Goal: Task Accomplishment & Management: Use online tool/utility

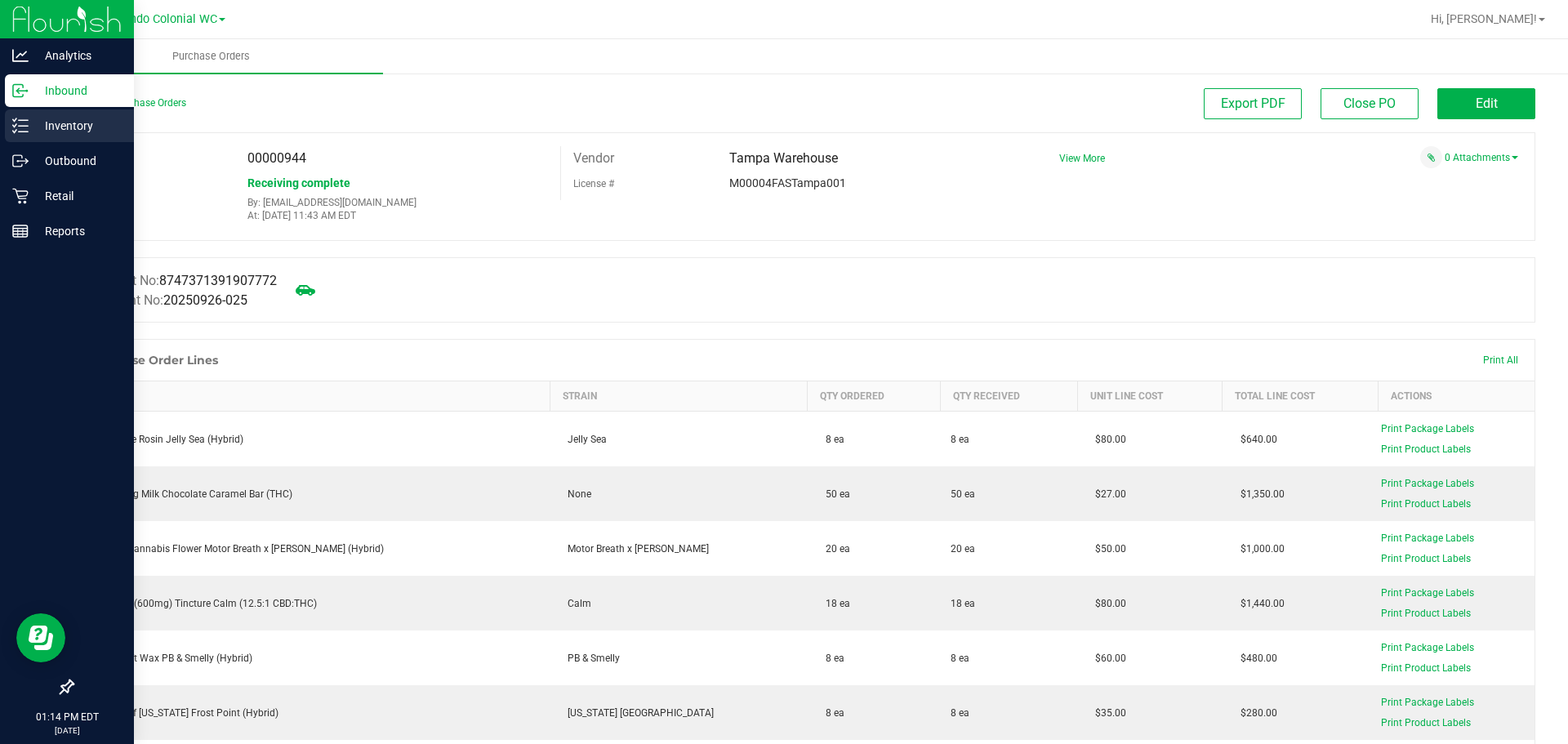
click at [33, 133] on p "Inventory" at bounding box center [77, 125] width 98 height 20
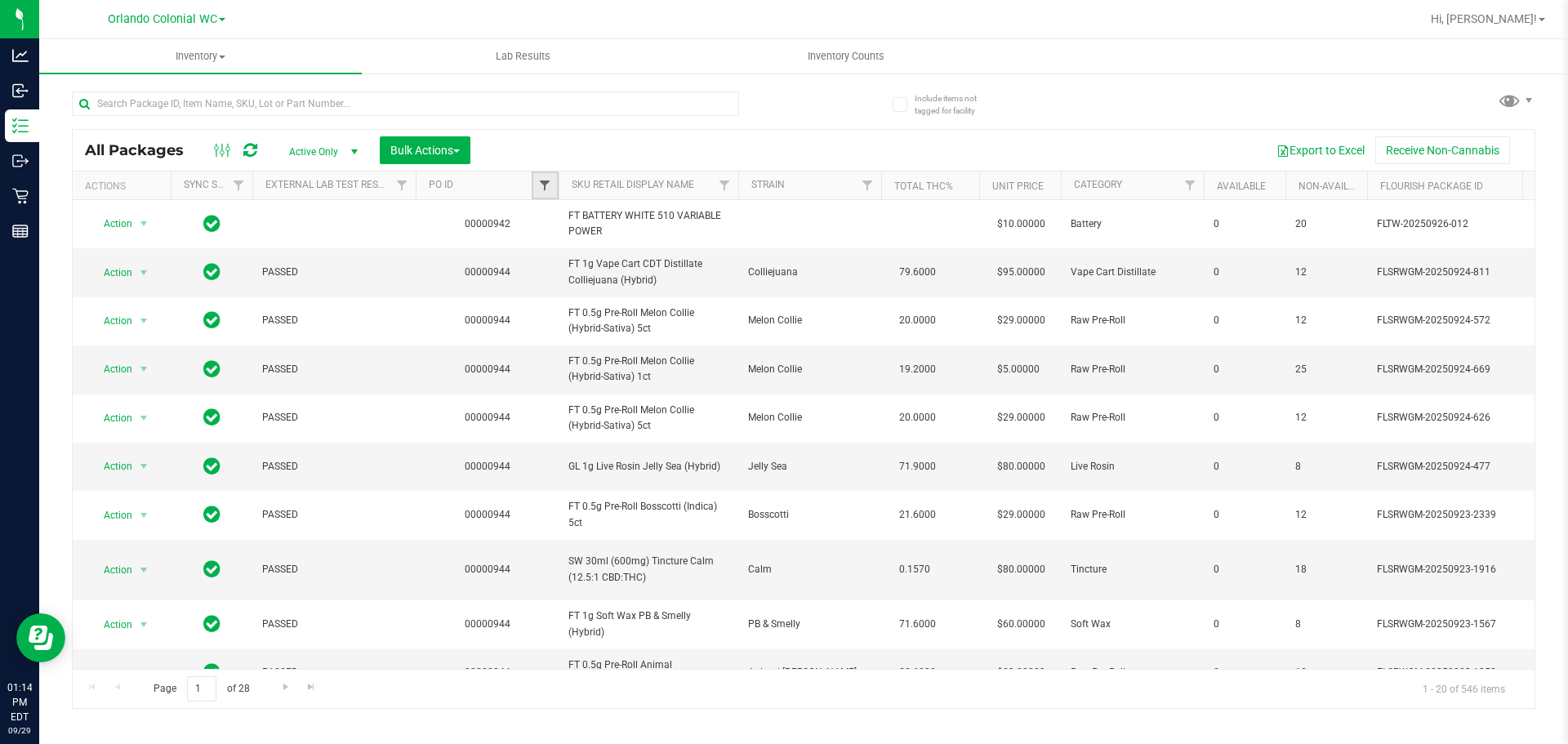
click at [549, 180] on span "Filter" at bounding box center [544, 185] width 13 height 13
click at [685, 260] on button "Clear" at bounding box center [671, 264] width 79 height 36
click at [630, 184] on link "SKU Retail Display Name" at bounding box center [632, 184] width 123 height 12
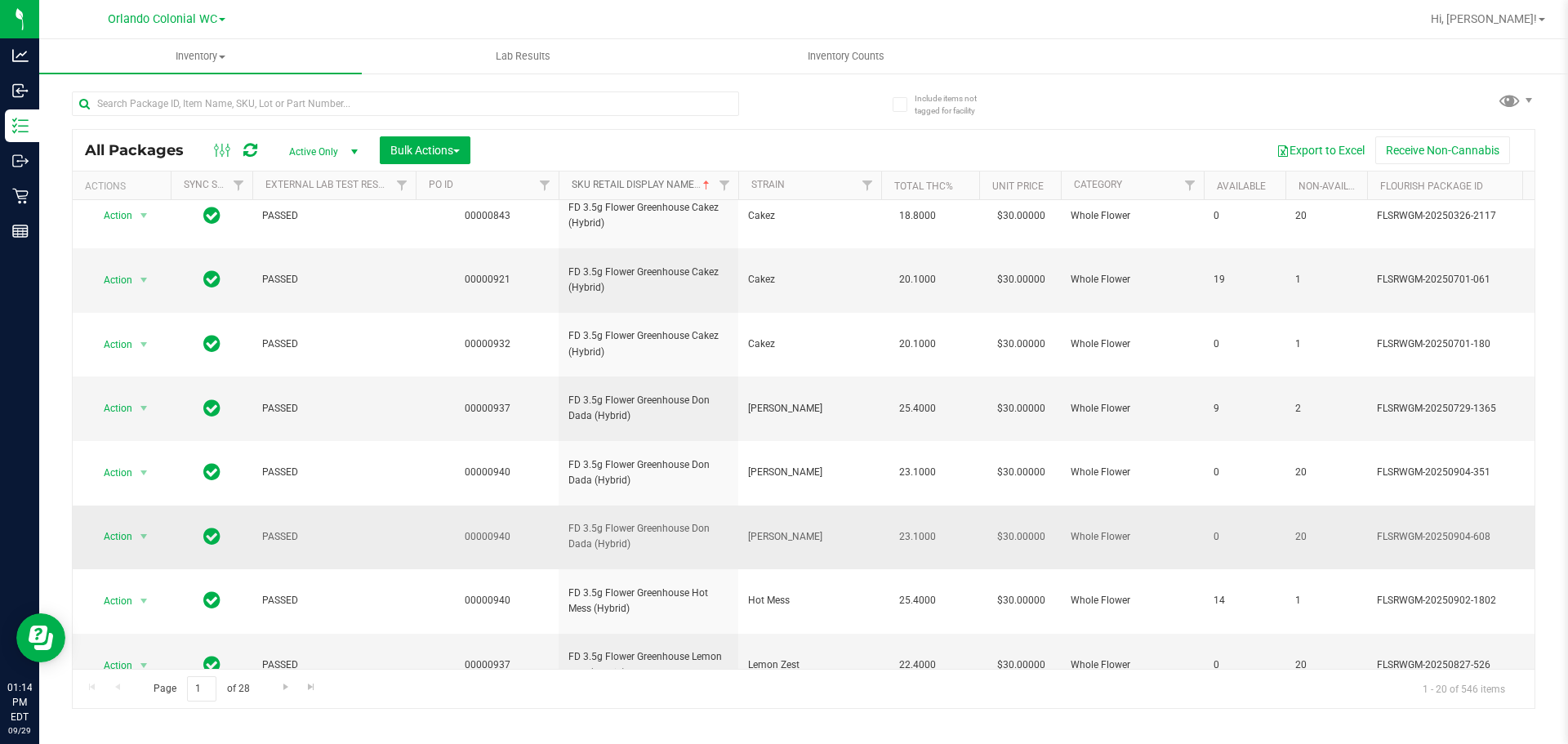
scroll to position [513, 0]
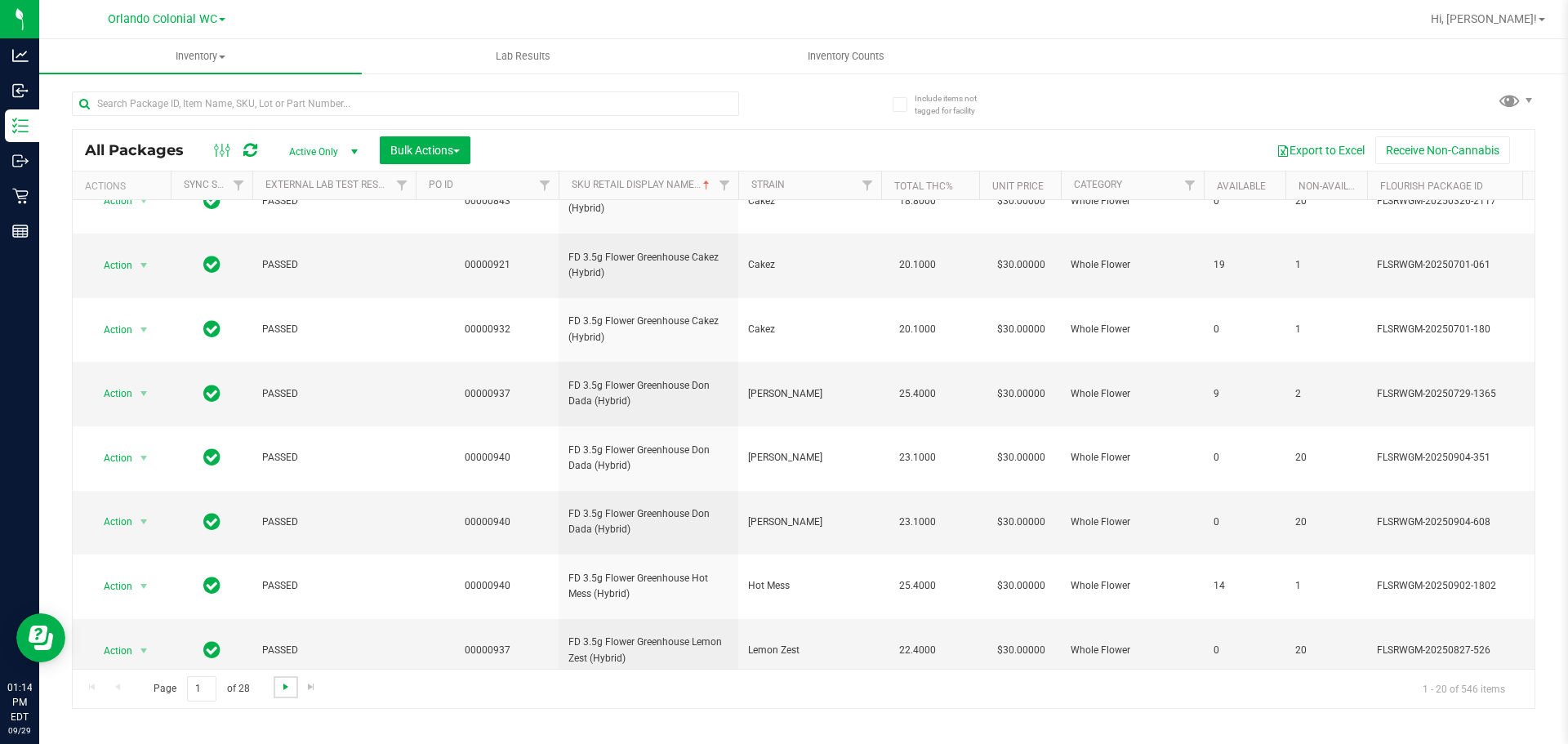
click at [287, 688] on span "Go to the next page" at bounding box center [286, 687] width 13 height 13
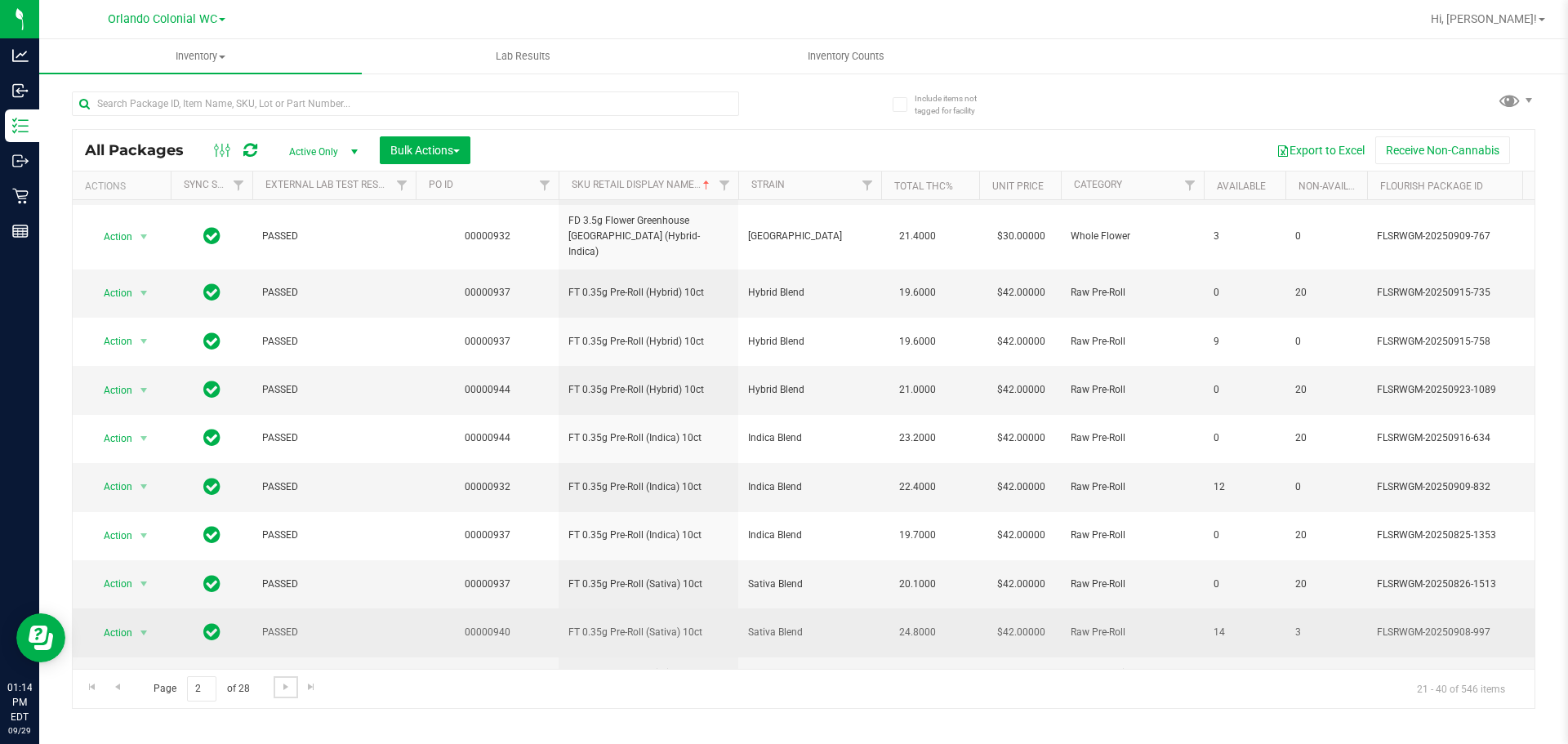
scroll to position [513, 0]
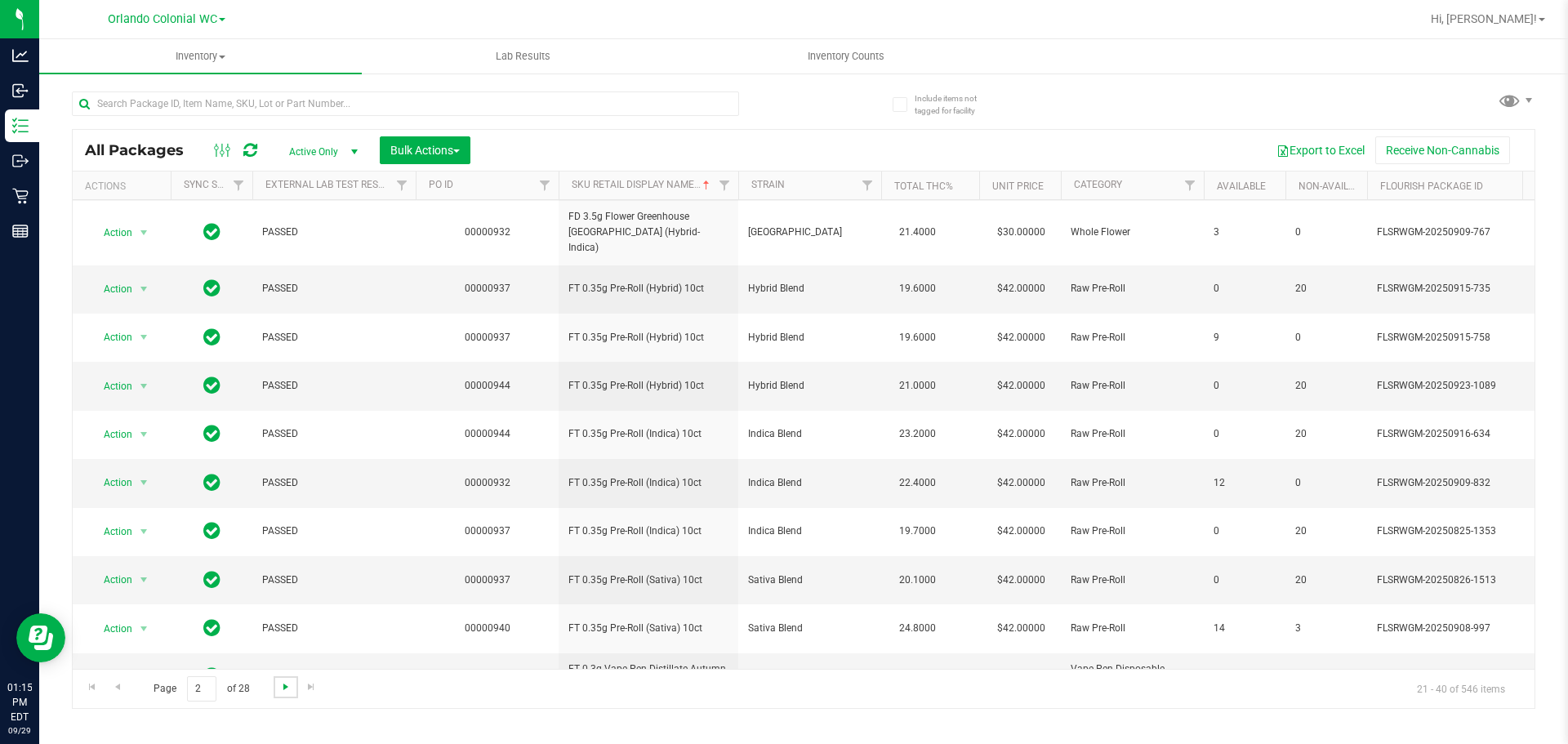
click at [280, 688] on span "Go to the next page" at bounding box center [286, 687] width 13 height 13
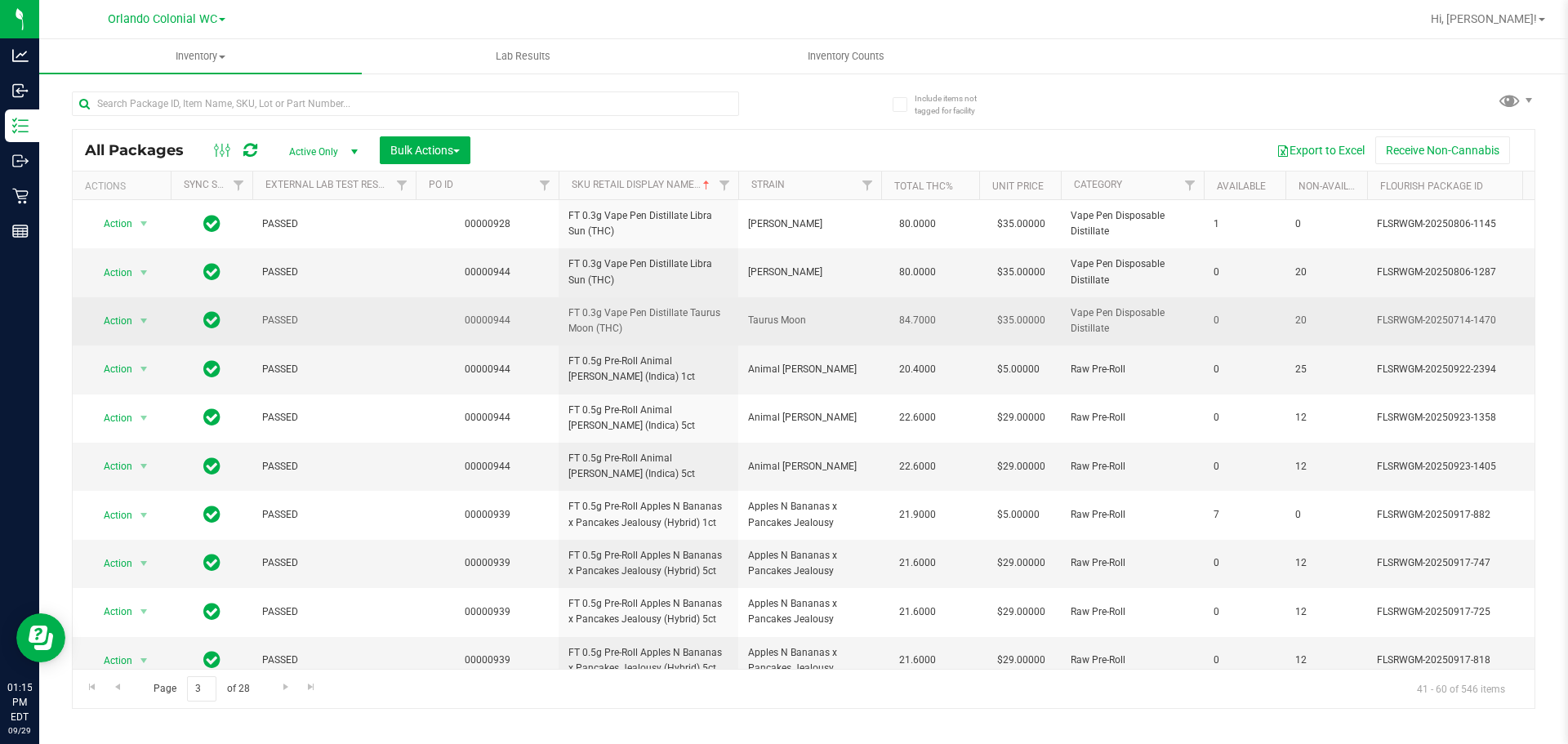
click at [661, 324] on span "FT 0.3g Vape Pen Distillate Taurus Moon (THC)" at bounding box center [648, 321] width 160 height 31
click at [656, 317] on span "FT 0.3g Vape Pen Distillate Taurus Moon (THC)" at bounding box center [648, 321] width 160 height 31
click at [655, 319] on span "FT 0.3g Vape Pen Distillate Taurus Moon (THC)" at bounding box center [648, 321] width 160 height 31
copy tr "FT 0.3g Vape Pen Distillate Taurus Moon (THC)"
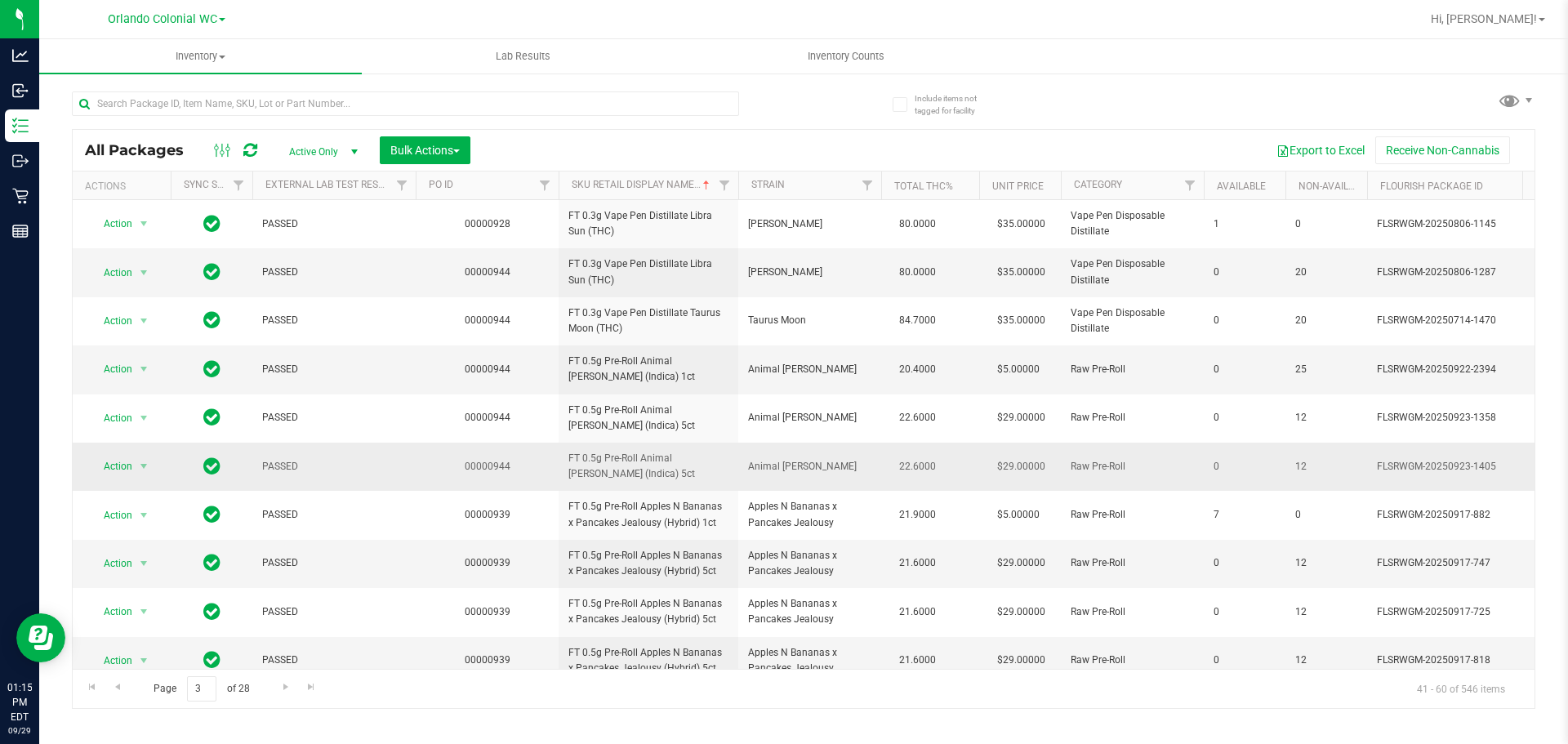
click at [638, 460] on span "FT 0.5g Pre-Roll Animal [PERSON_NAME] (Indica) 5ct" at bounding box center [648, 466] width 160 height 31
click at [669, 366] on span "FT 0.5g Pre-Roll Animal [PERSON_NAME] (Indica) 1ct" at bounding box center [648, 369] width 160 height 31
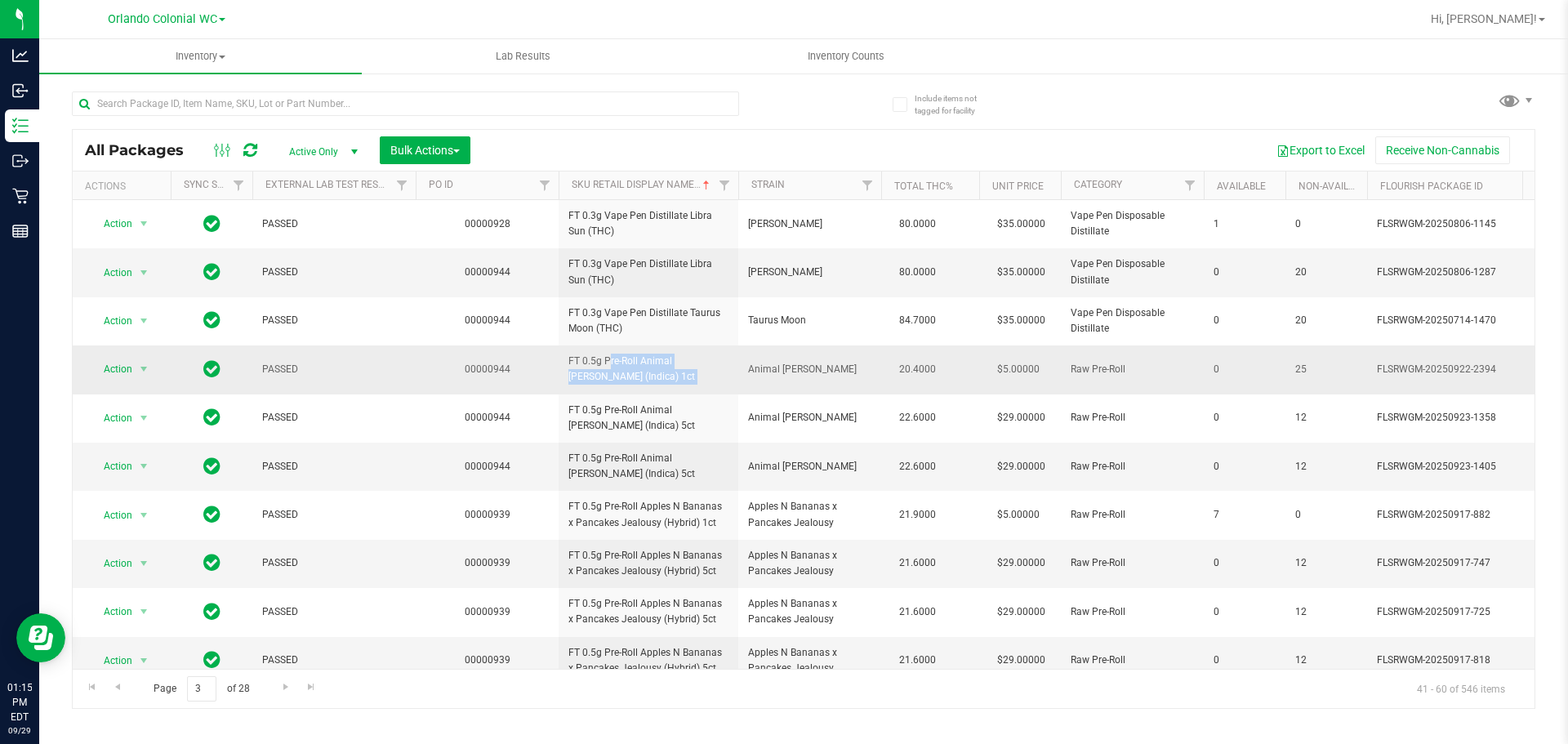
copy tr "FT 0.5g Pre-Roll Animal [PERSON_NAME] (Indica) 1ct"
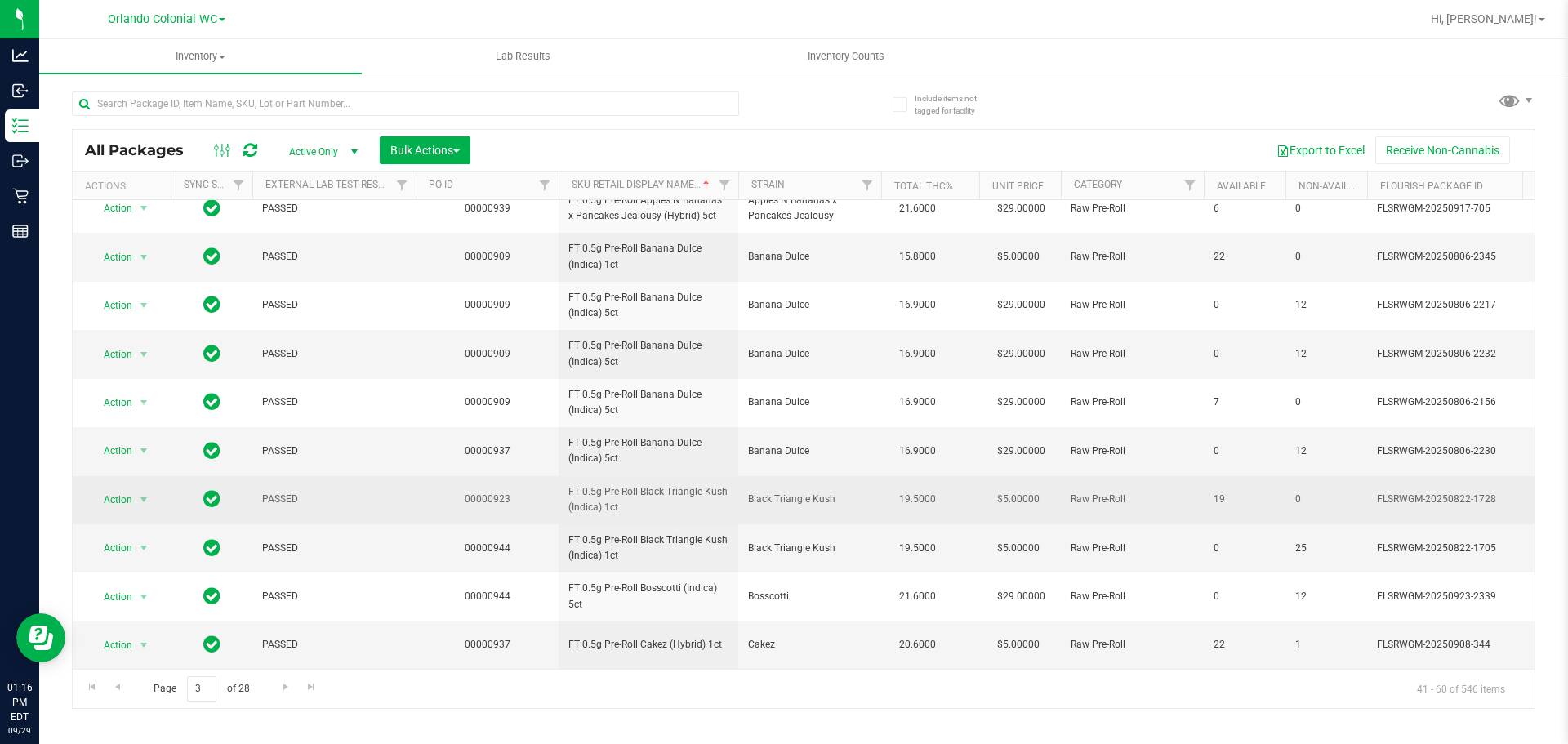
scroll to position [513, 0]
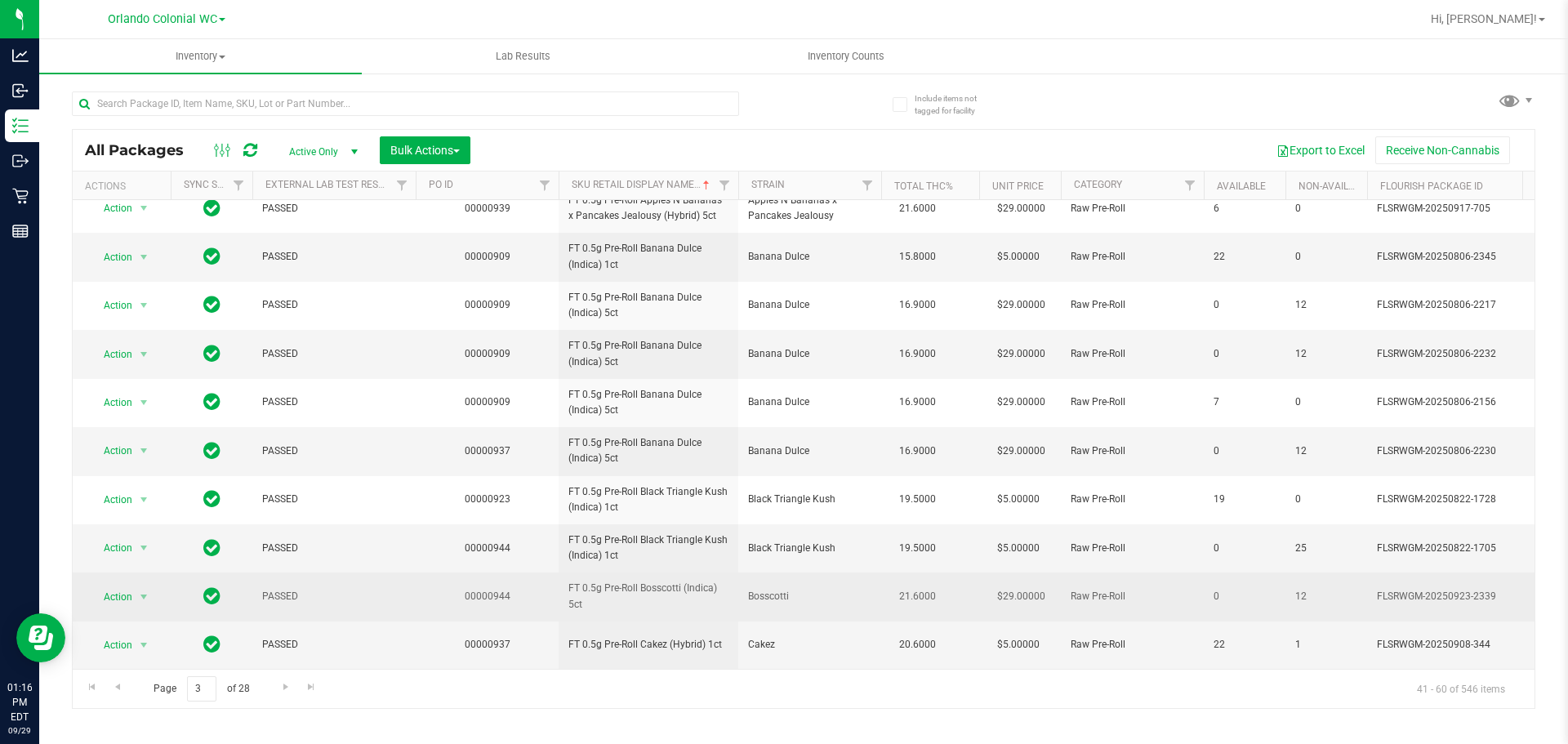
click at [620, 572] on td "FT 0.5g Pre-Roll Bosscotti (Indica) 5ct" at bounding box center [648, 596] width 180 height 48
click at [618, 580] on span "FT 0.5g Pre-Roll Bosscotti (Indica) 5ct" at bounding box center [648, 595] width 160 height 31
copy tr "FT 0.5g Pre-Roll Bosscotti (Indica) 5ct"
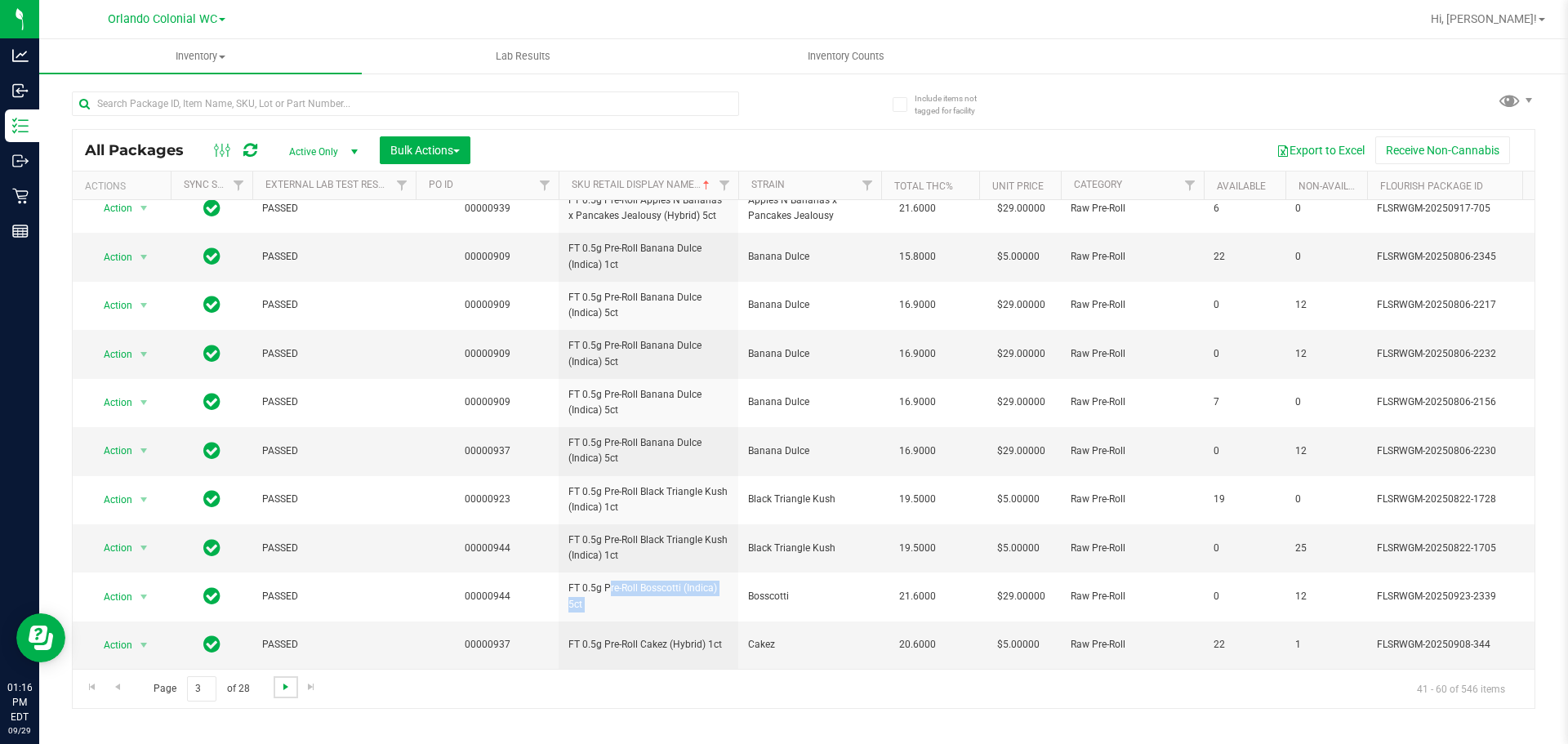
click at [287, 690] on span "Go to the next page" at bounding box center [286, 687] width 13 height 13
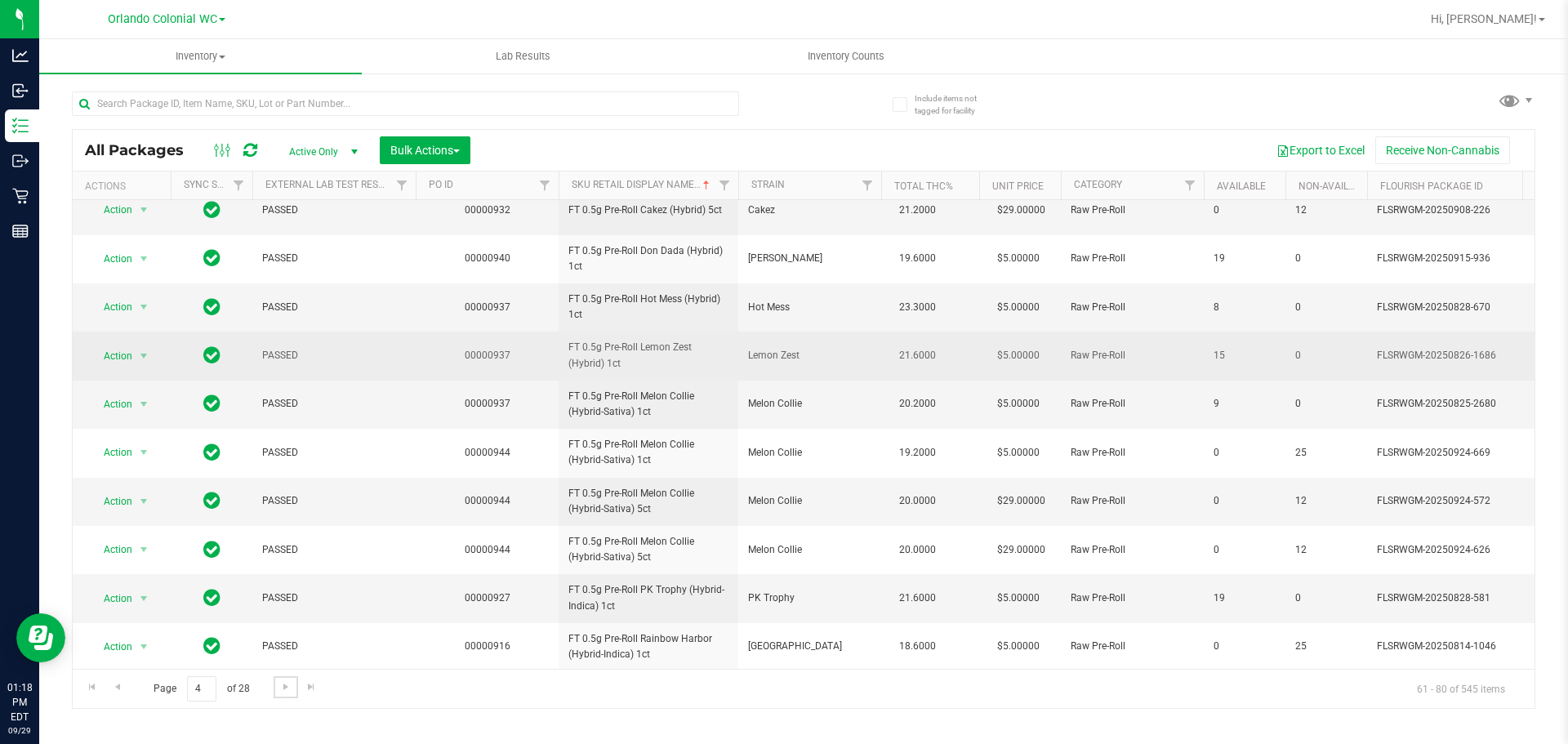
scroll to position [163, 0]
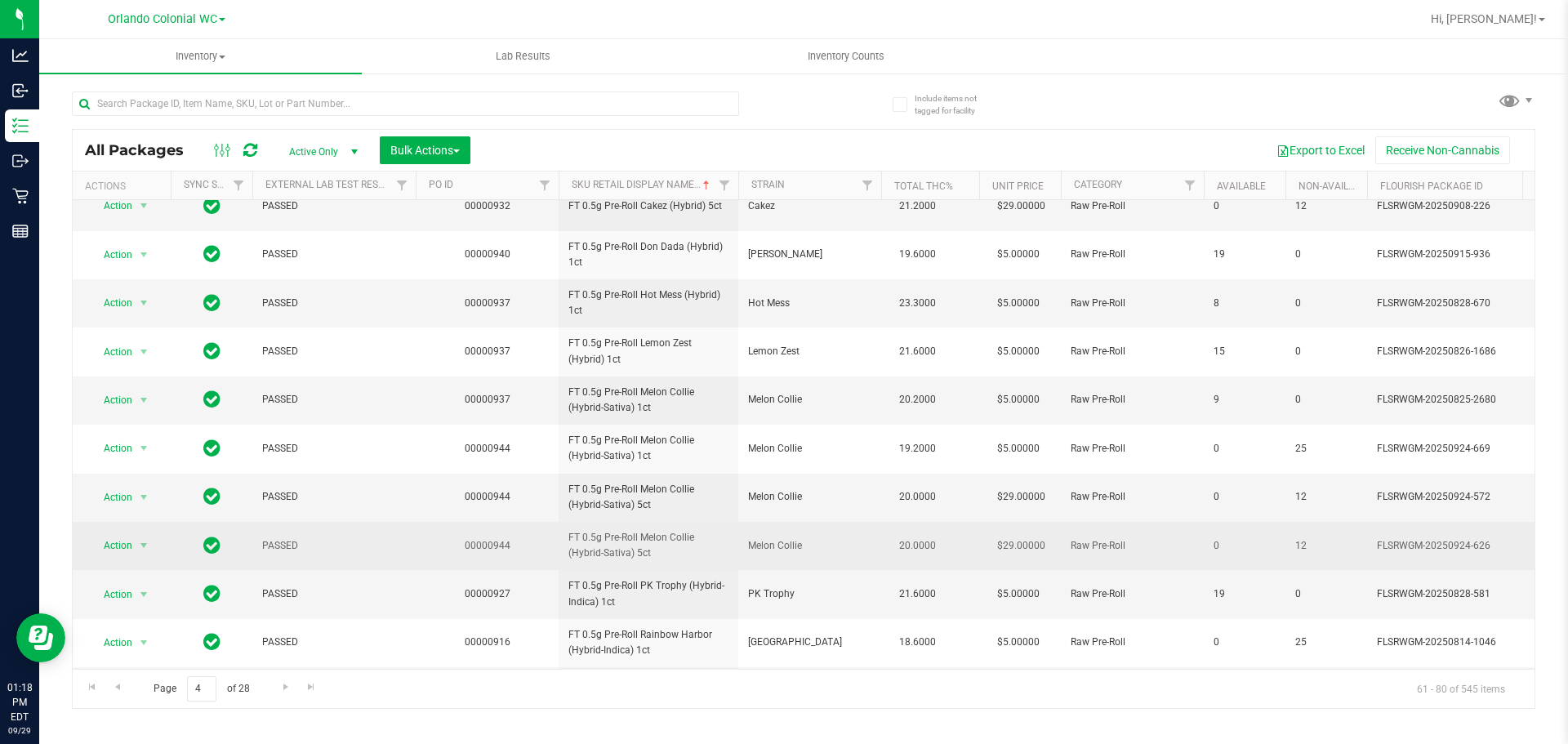
click at [641, 544] on span "FT 0.5g Pre-Roll Melon Collie (Hybrid-Sativa) 5ct" at bounding box center [648, 545] width 160 height 31
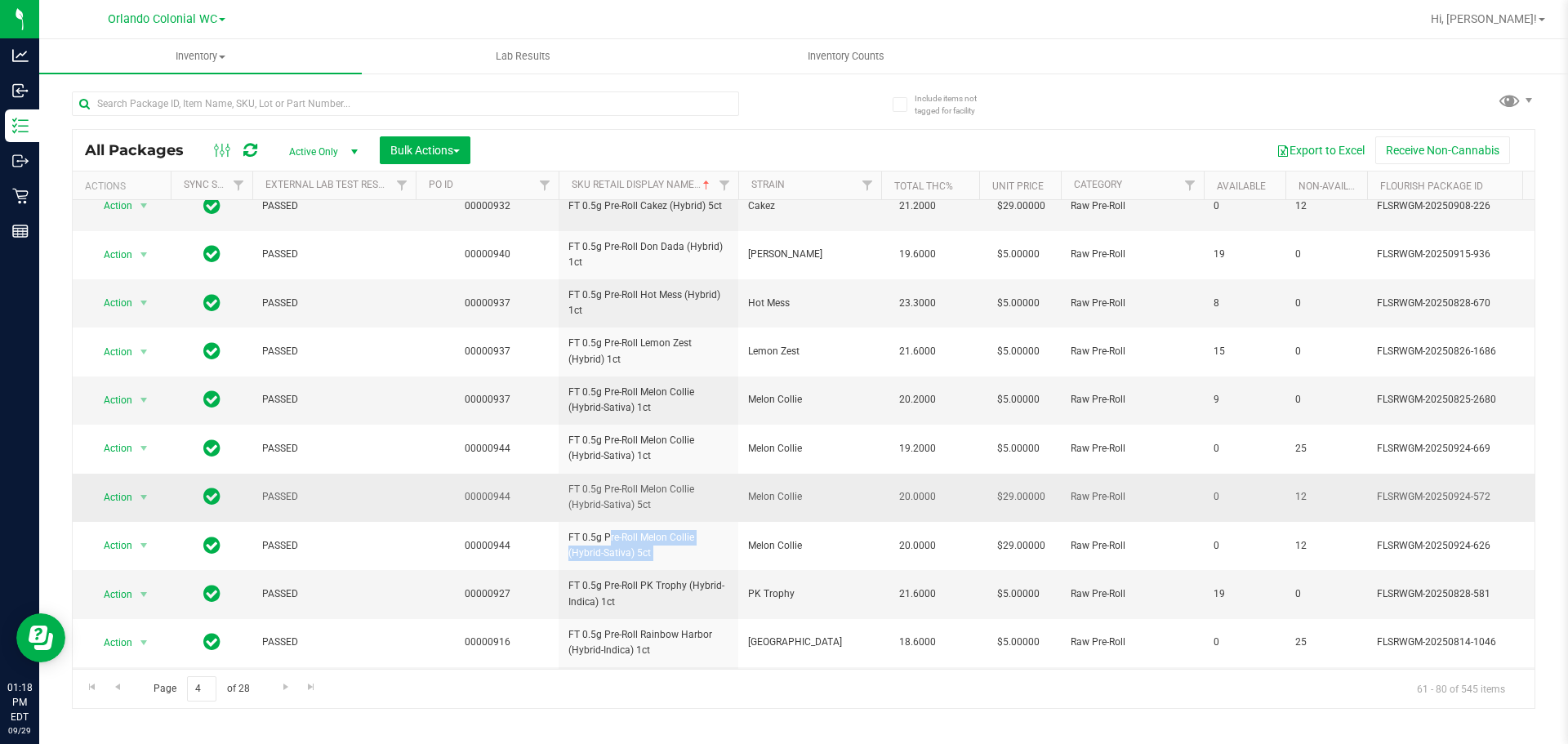
copy tr "FT 0.5g Pre-Roll Melon Collie (Hybrid-Sativa) 5ct"
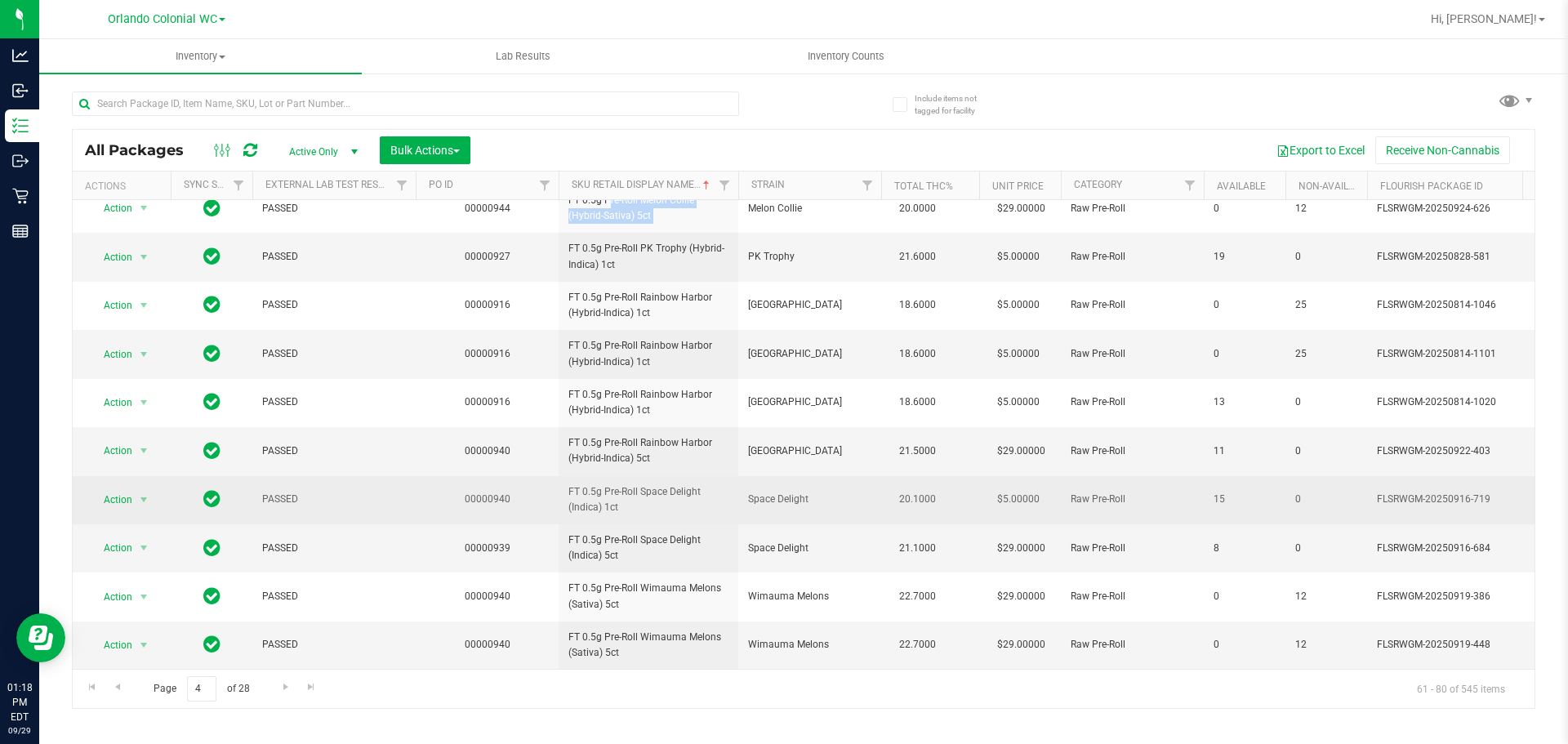
scroll to position [513, 0]
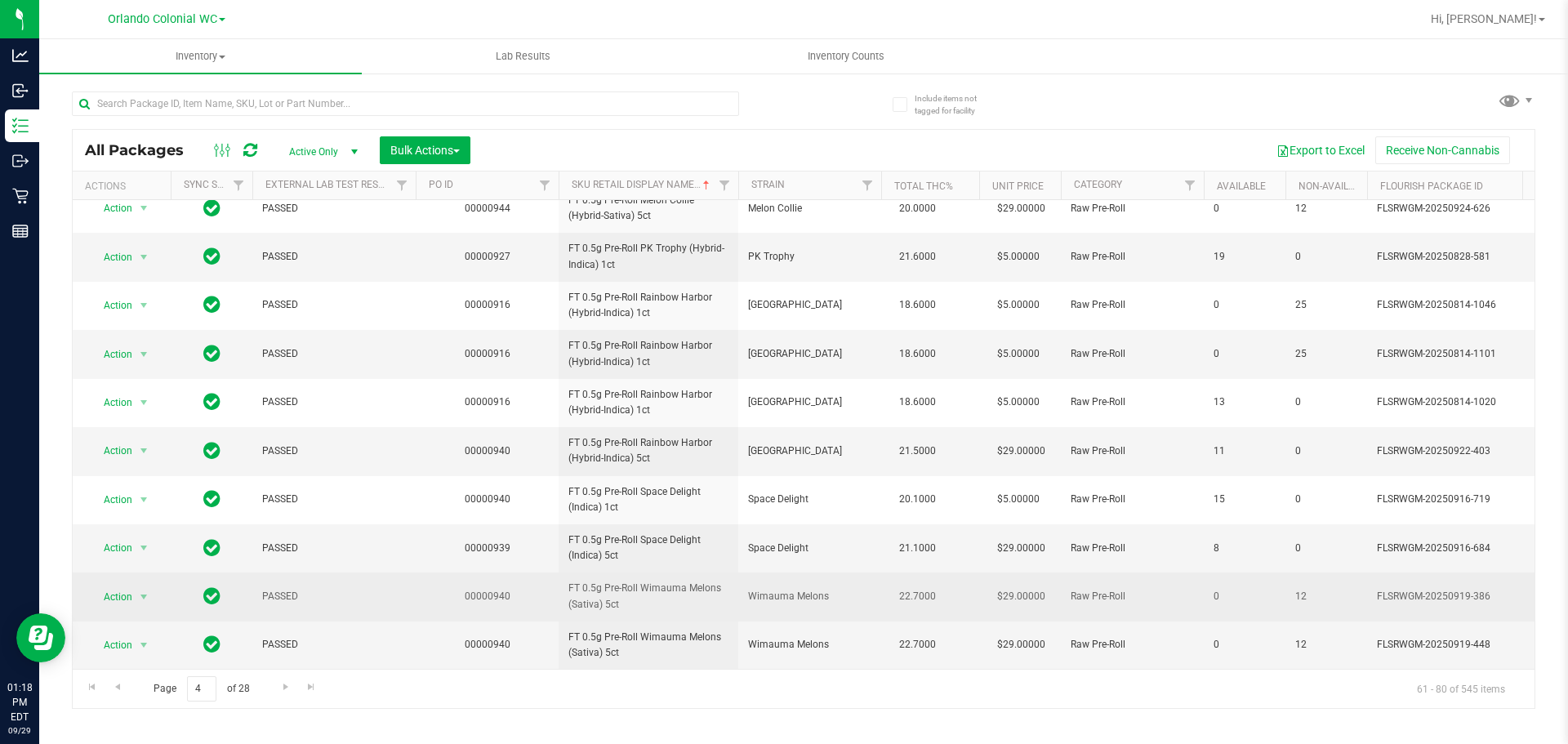
click at [591, 580] on span "FT 0.5g Pre-Roll Wimauma Melons (Sativa) 5ct" at bounding box center [648, 595] width 160 height 31
copy tr "FT 0.5g Pre-Roll Wimauma Melons (Sativa) 5ct"
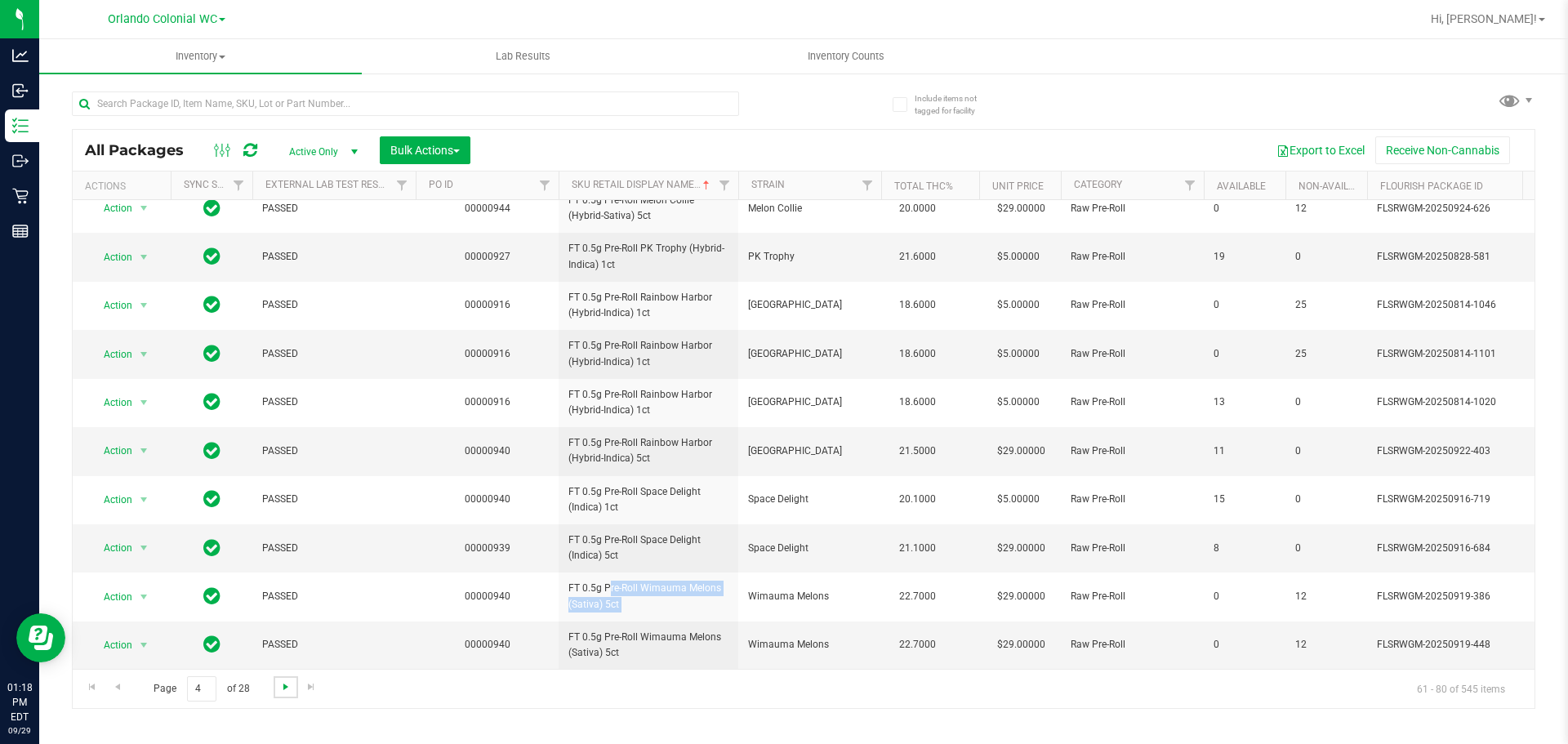
click at [279, 684] on span "Go to the next page" at bounding box center [286, 687] width 13 height 13
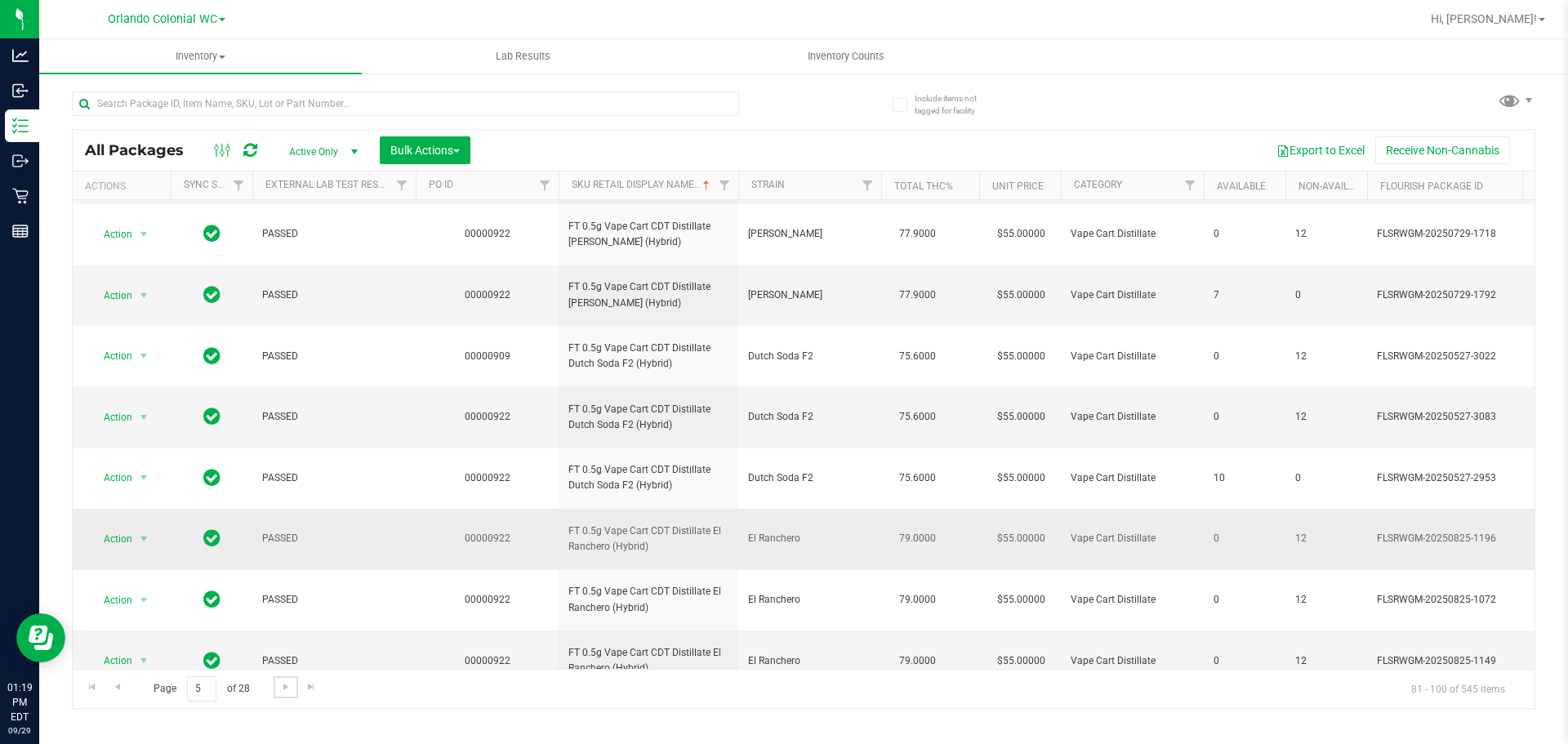
scroll to position [748, 0]
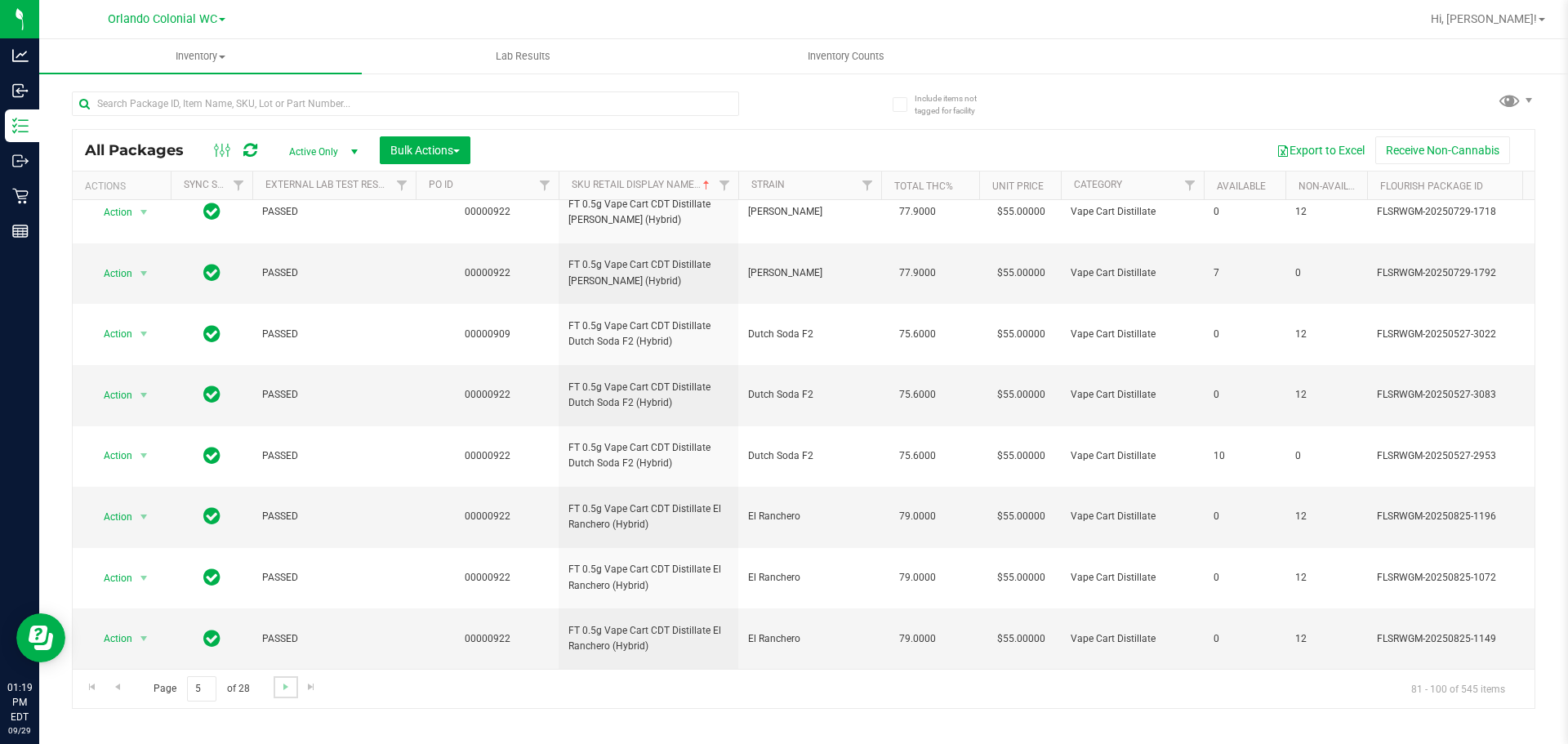
click at [281, 695] on link "Go to the next page" at bounding box center [285, 687] width 23 height 22
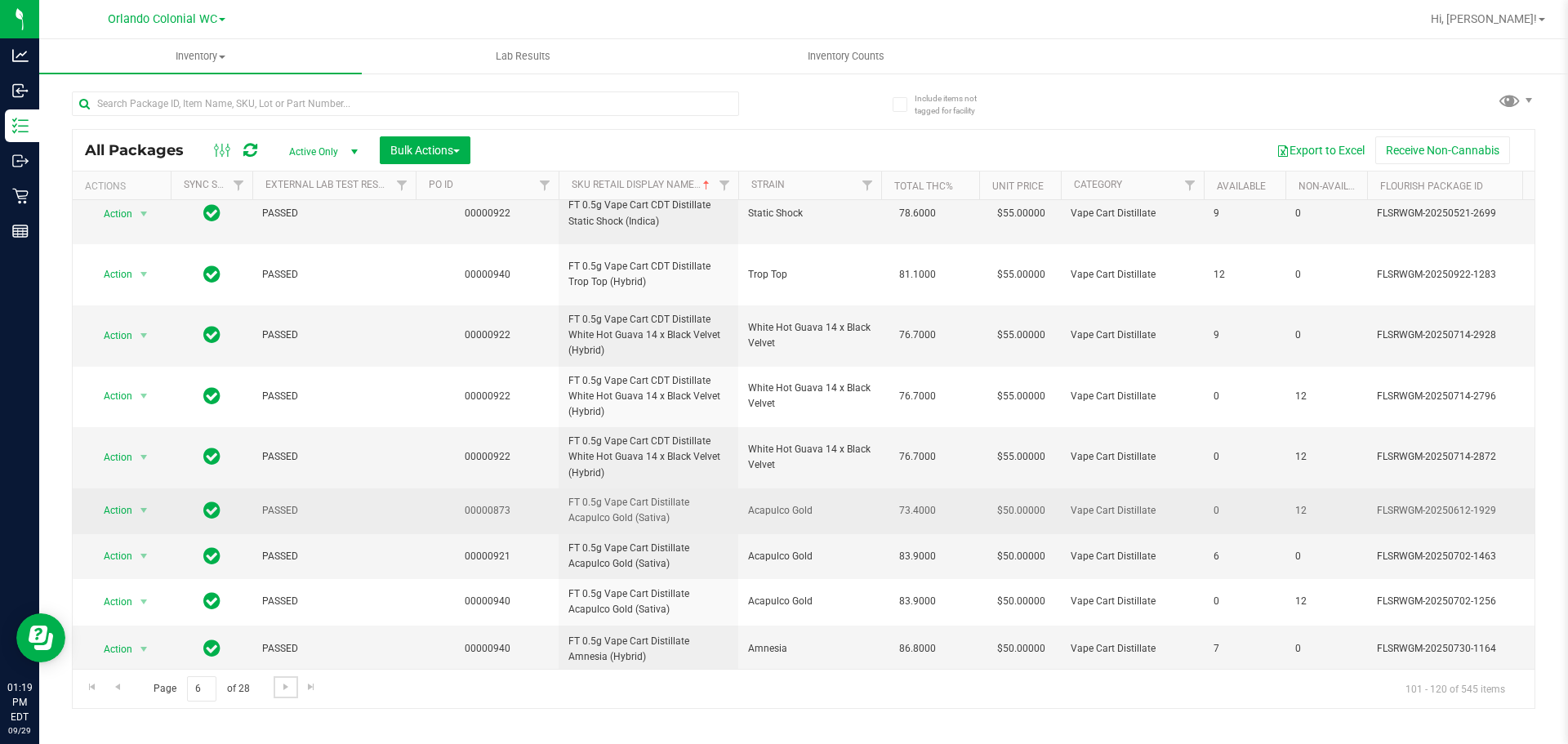
scroll to position [703, 0]
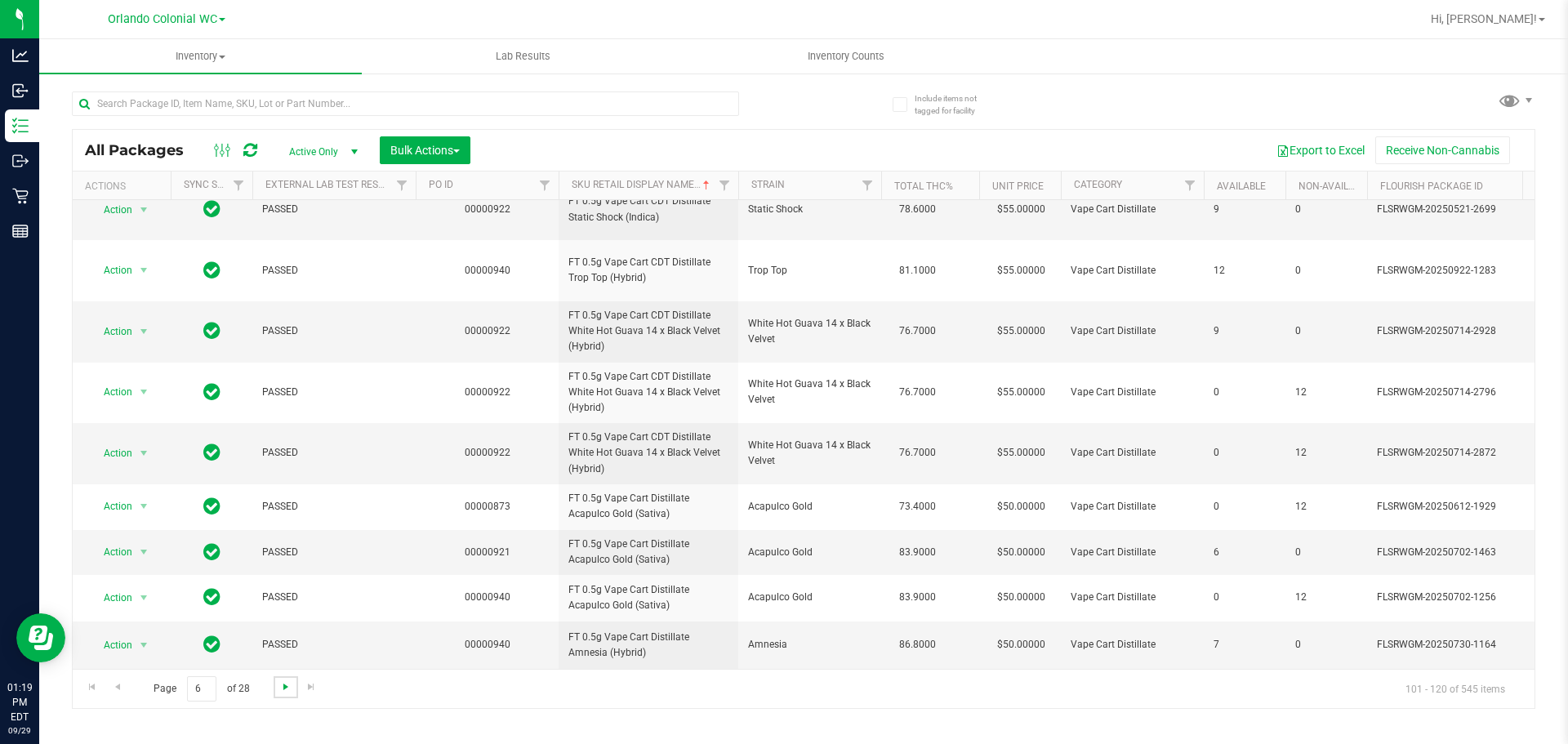
click at [287, 686] on span "Go to the next page" at bounding box center [286, 687] width 13 height 13
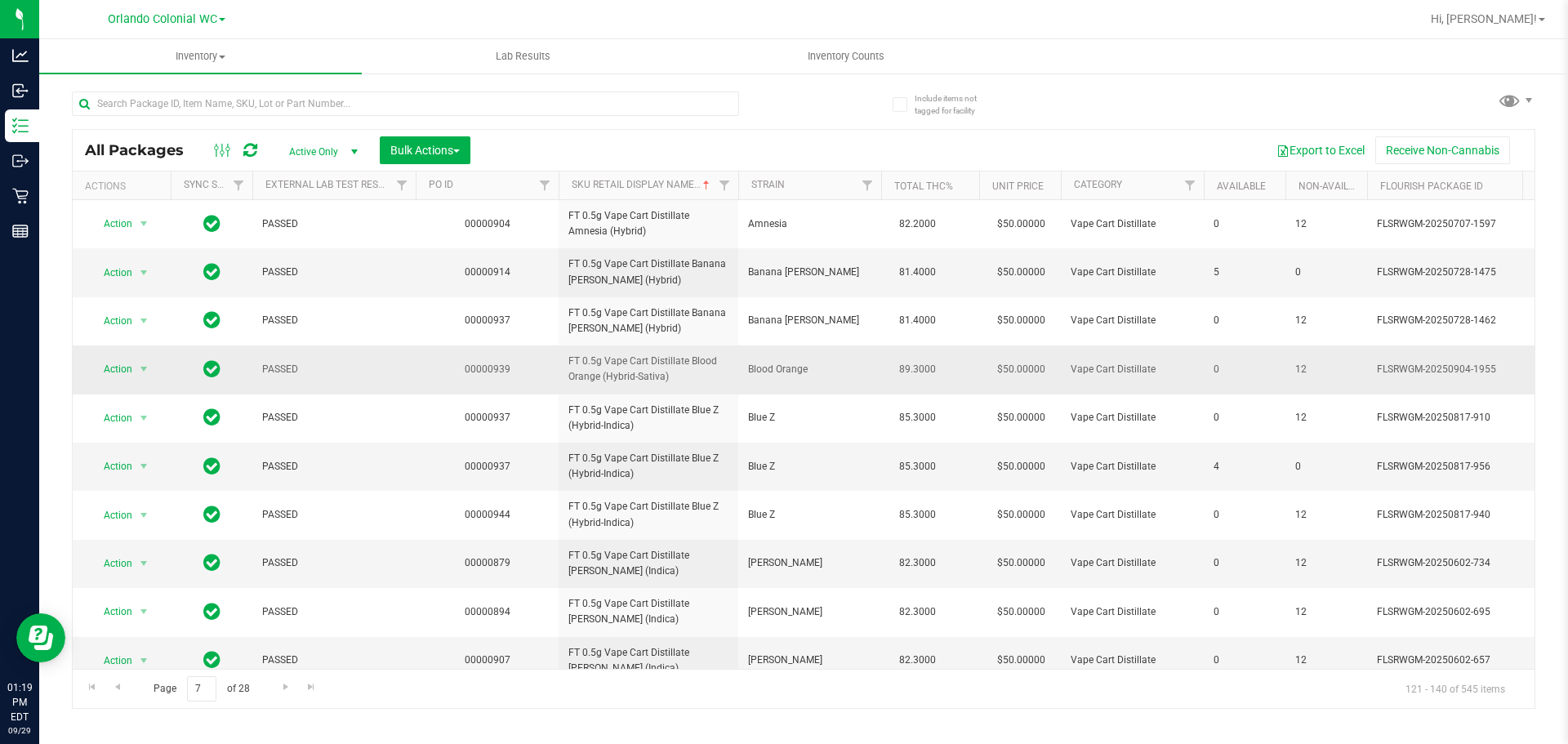
click at [636, 372] on span "FT 0.5g Vape Cart Distillate Blood Orange (Hybrid-Sativa)" at bounding box center [648, 369] width 160 height 31
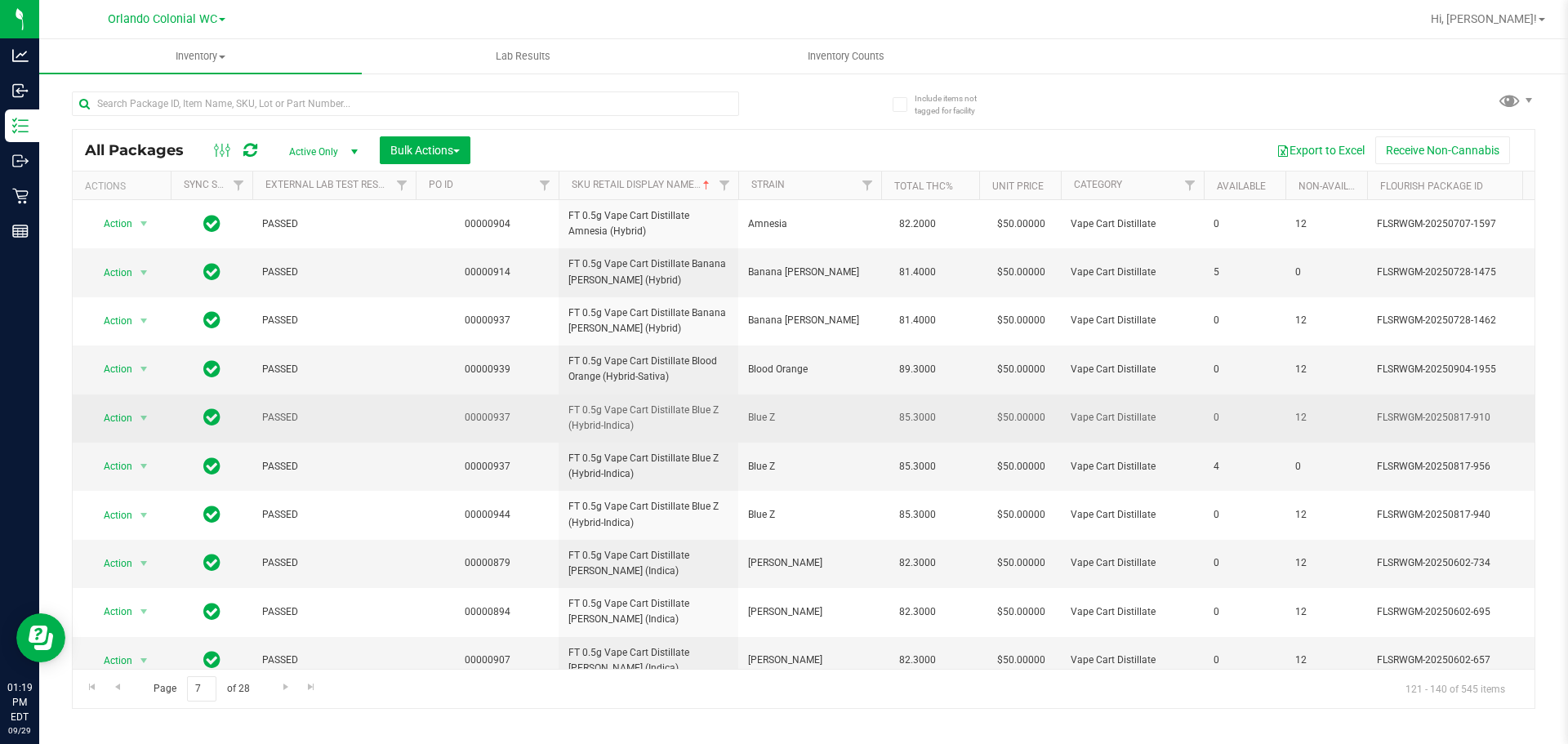
click at [853, 422] on span "Blue Z" at bounding box center [810, 417] width 124 height 15
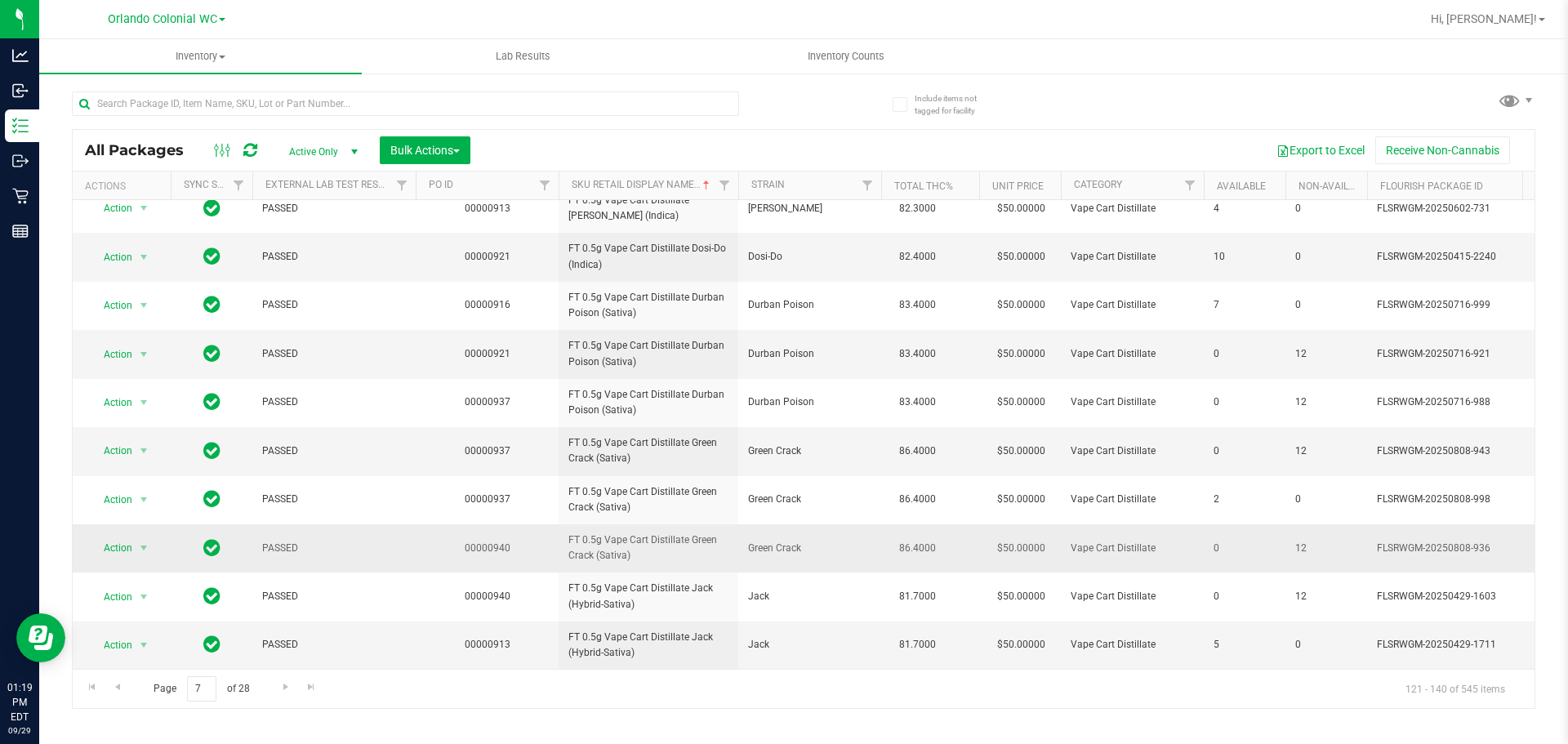
scroll to position [513, 0]
click at [281, 685] on span "Go to the next page" at bounding box center [286, 687] width 13 height 13
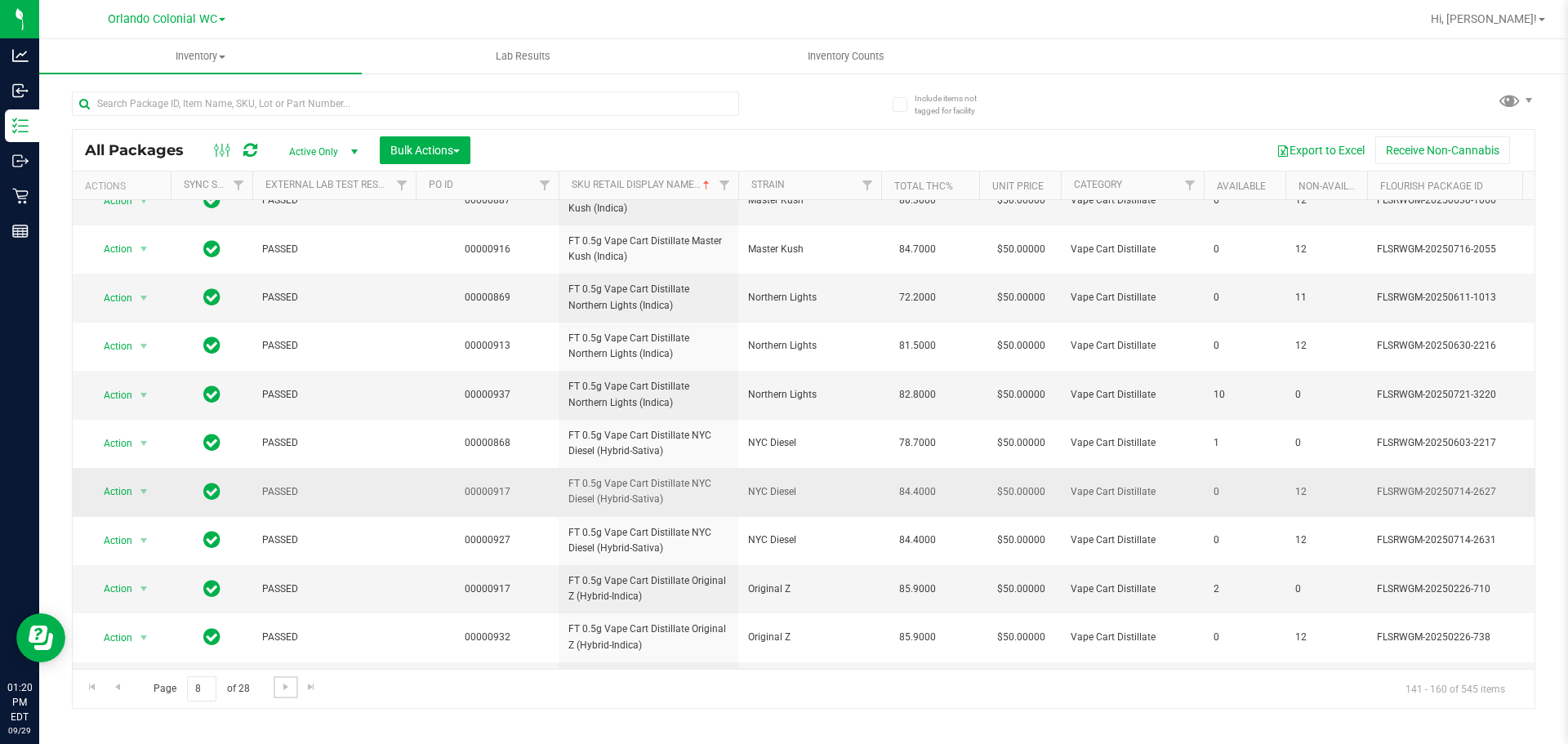
scroll to position [513, 0]
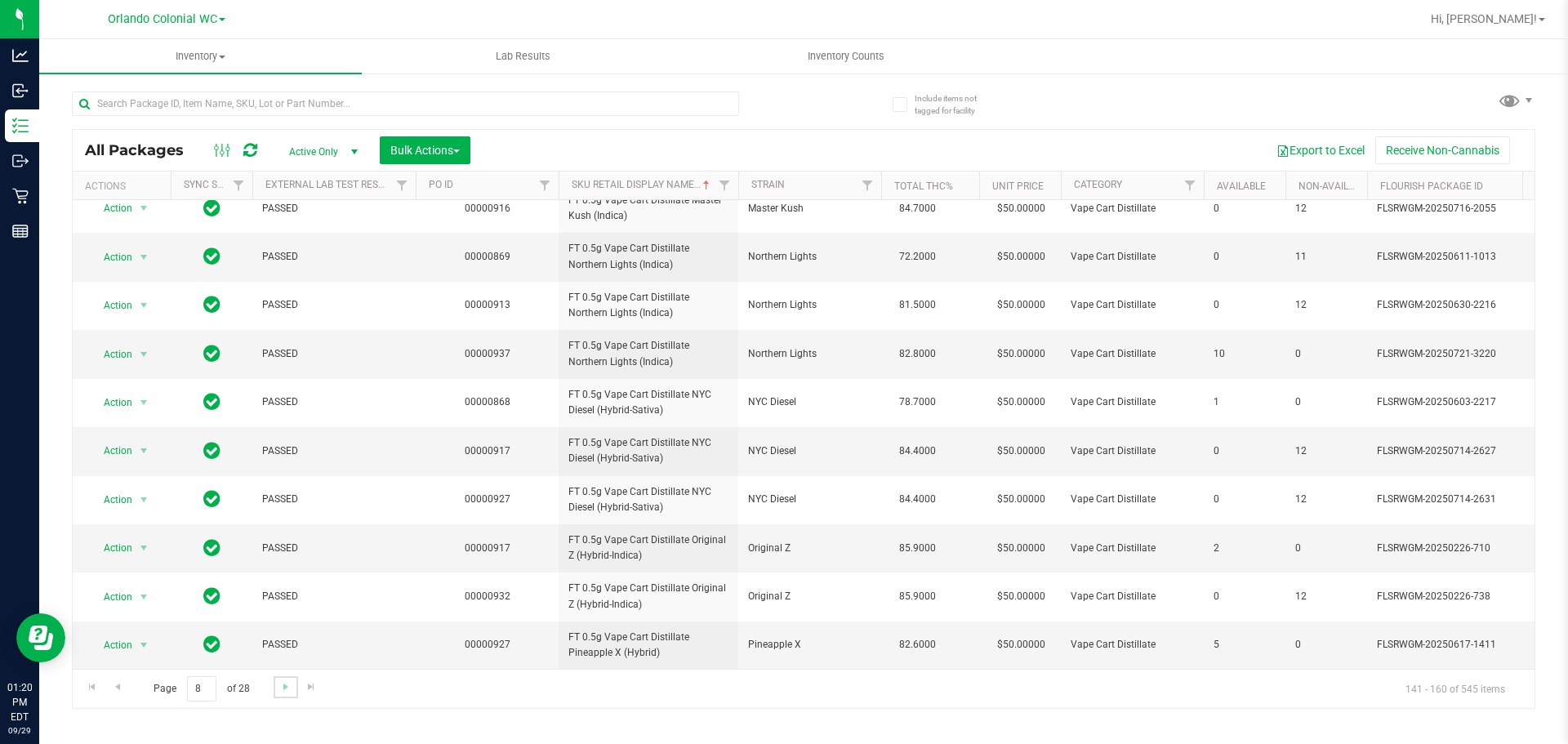
click at [278, 694] on link "Go to the next page" at bounding box center [285, 687] width 23 height 22
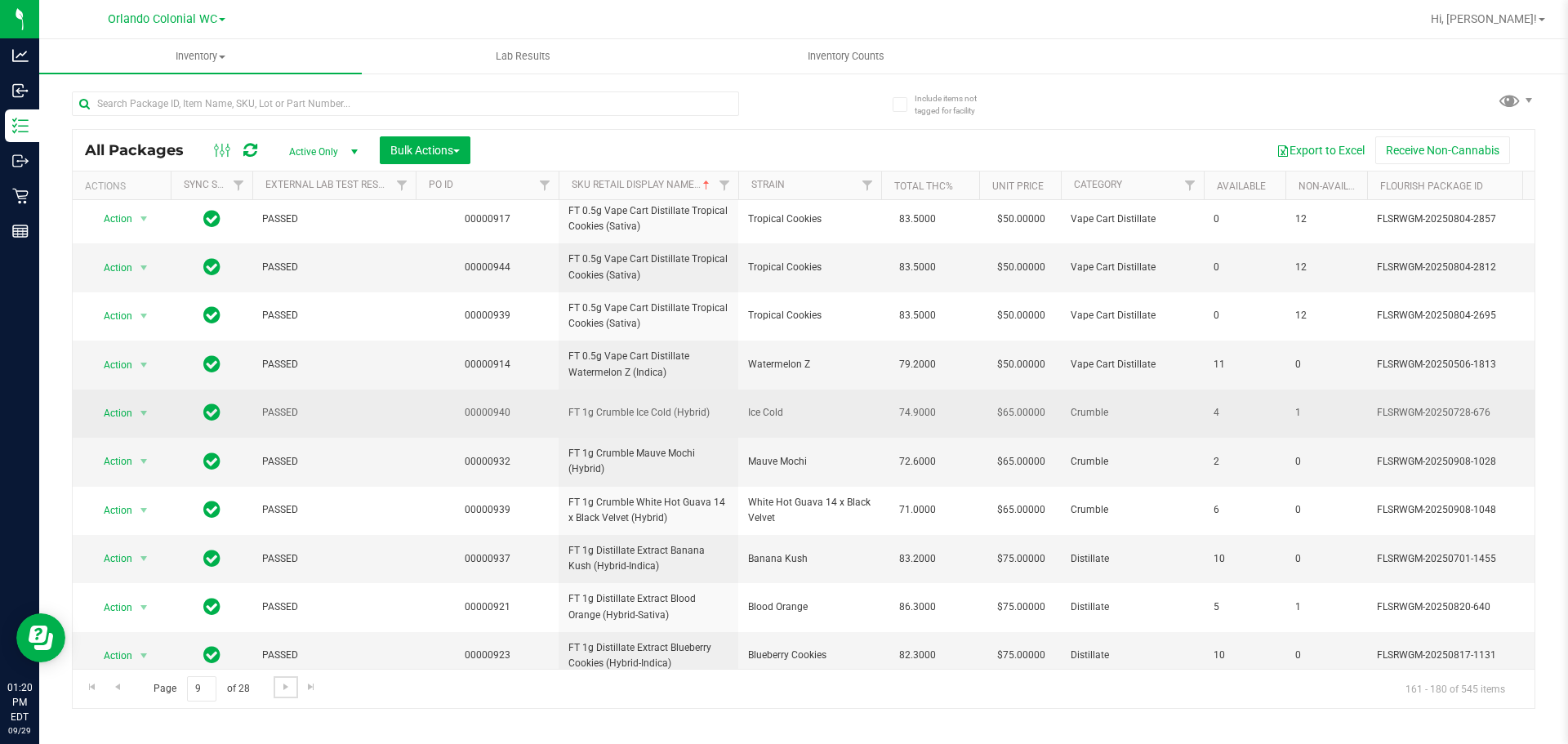
scroll to position [513, 0]
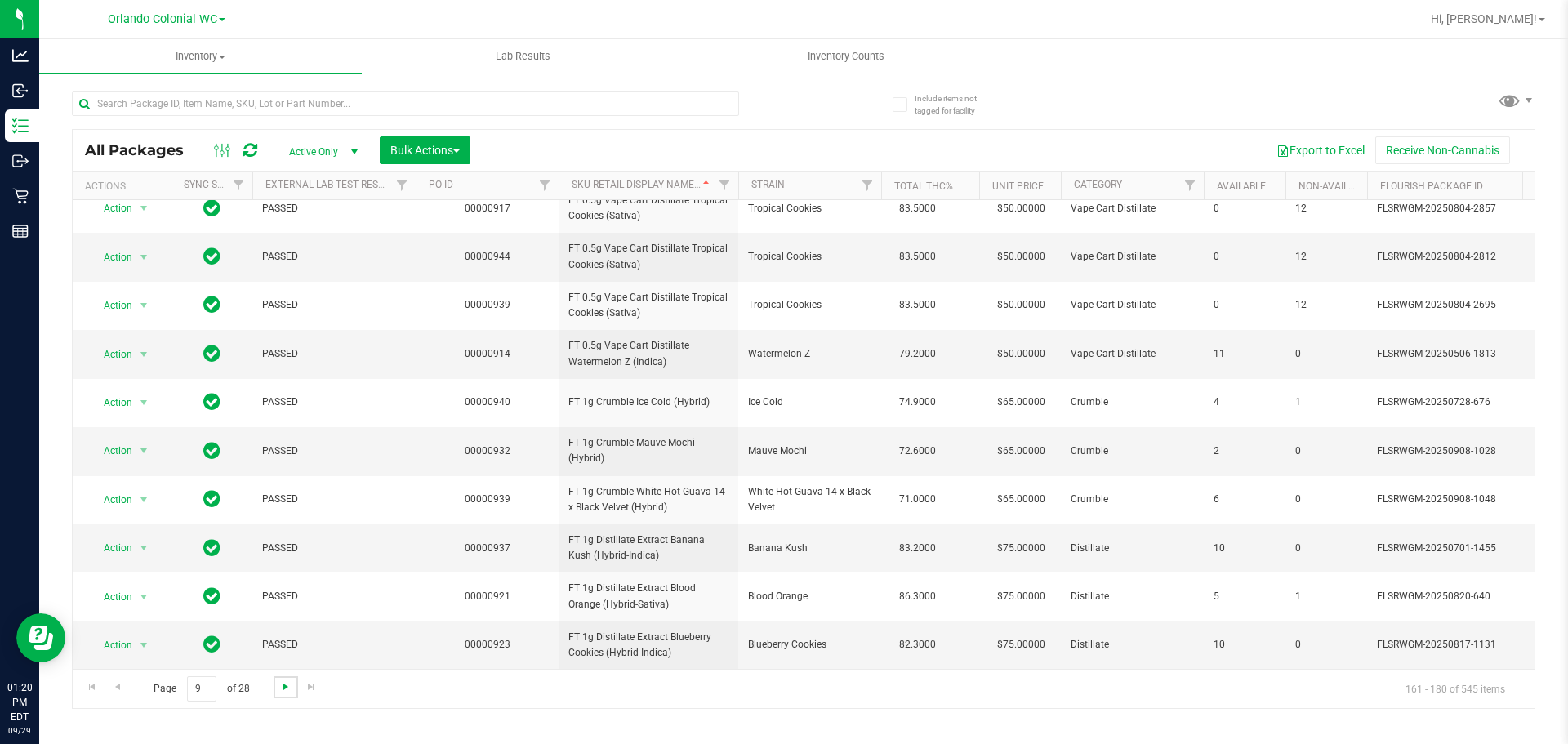
click at [281, 690] on span "Go to the next page" at bounding box center [286, 687] width 13 height 13
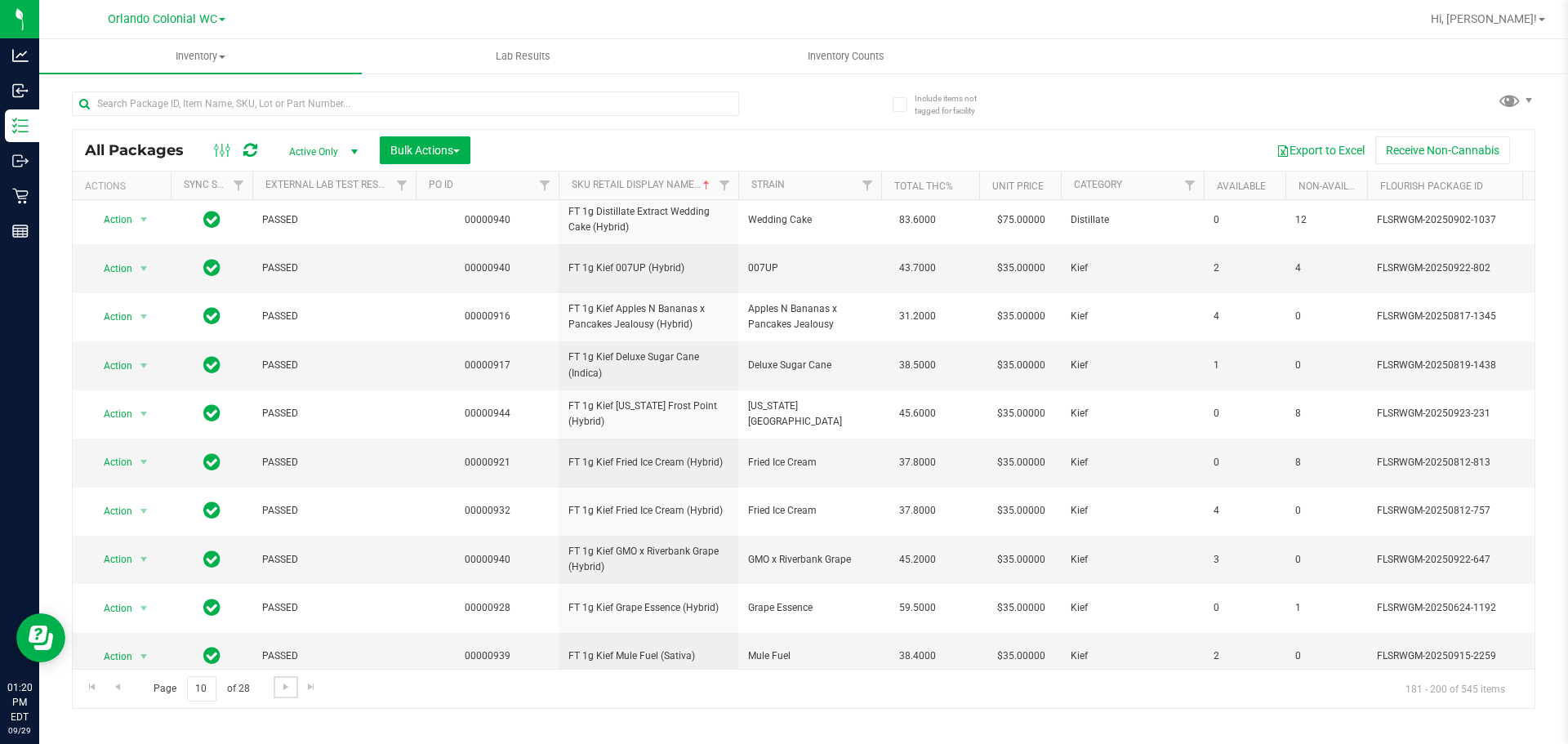
scroll to position [490, 0]
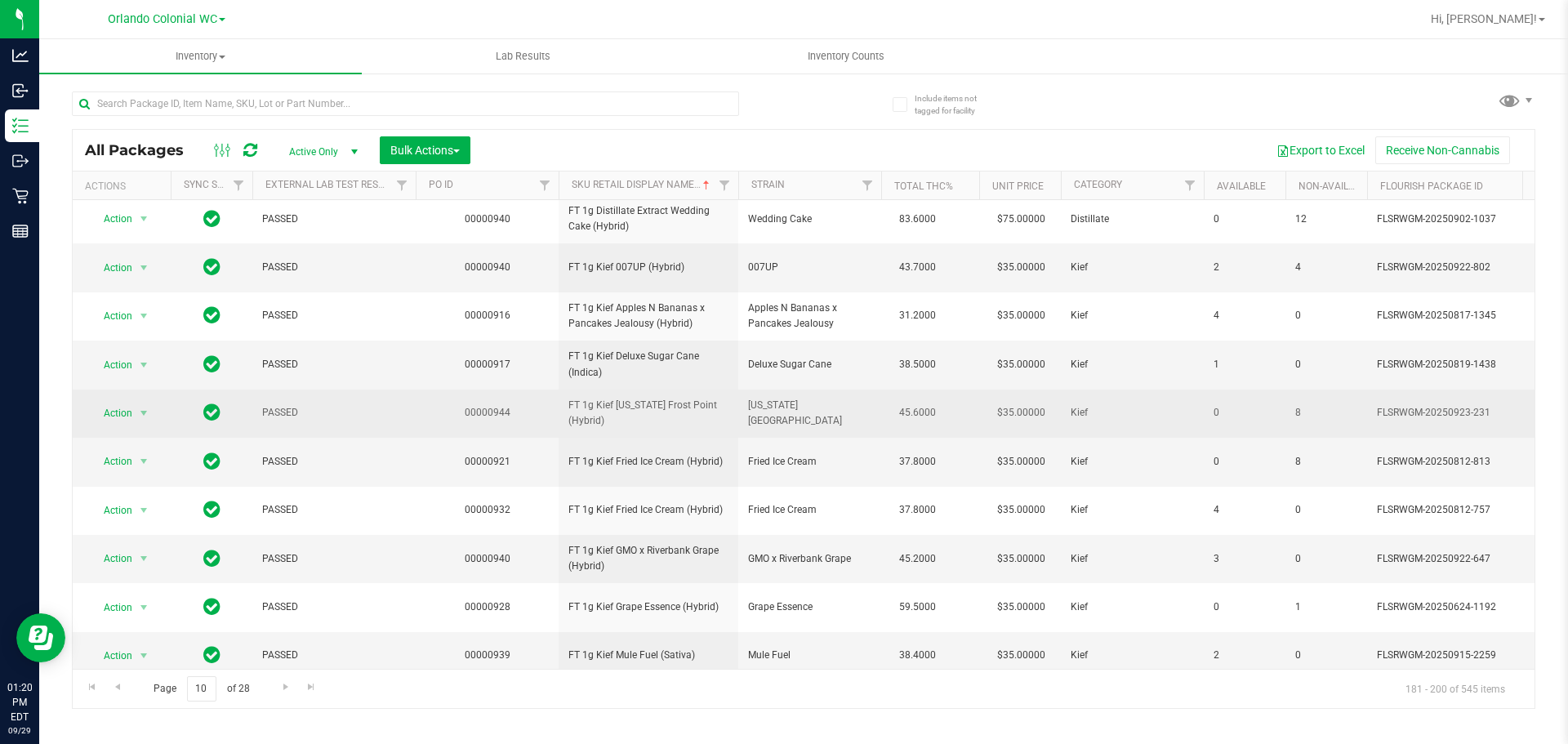
click at [651, 398] on span "FT 1g Kief [US_STATE] Frost Point (Hybrid)" at bounding box center [648, 413] width 160 height 31
click at [652, 398] on span "FT 1g Kief [US_STATE] Frost Point (Hybrid)" at bounding box center [648, 413] width 160 height 31
copy tr "FT 1g Kief [US_STATE] Frost Point (Hybrid)"
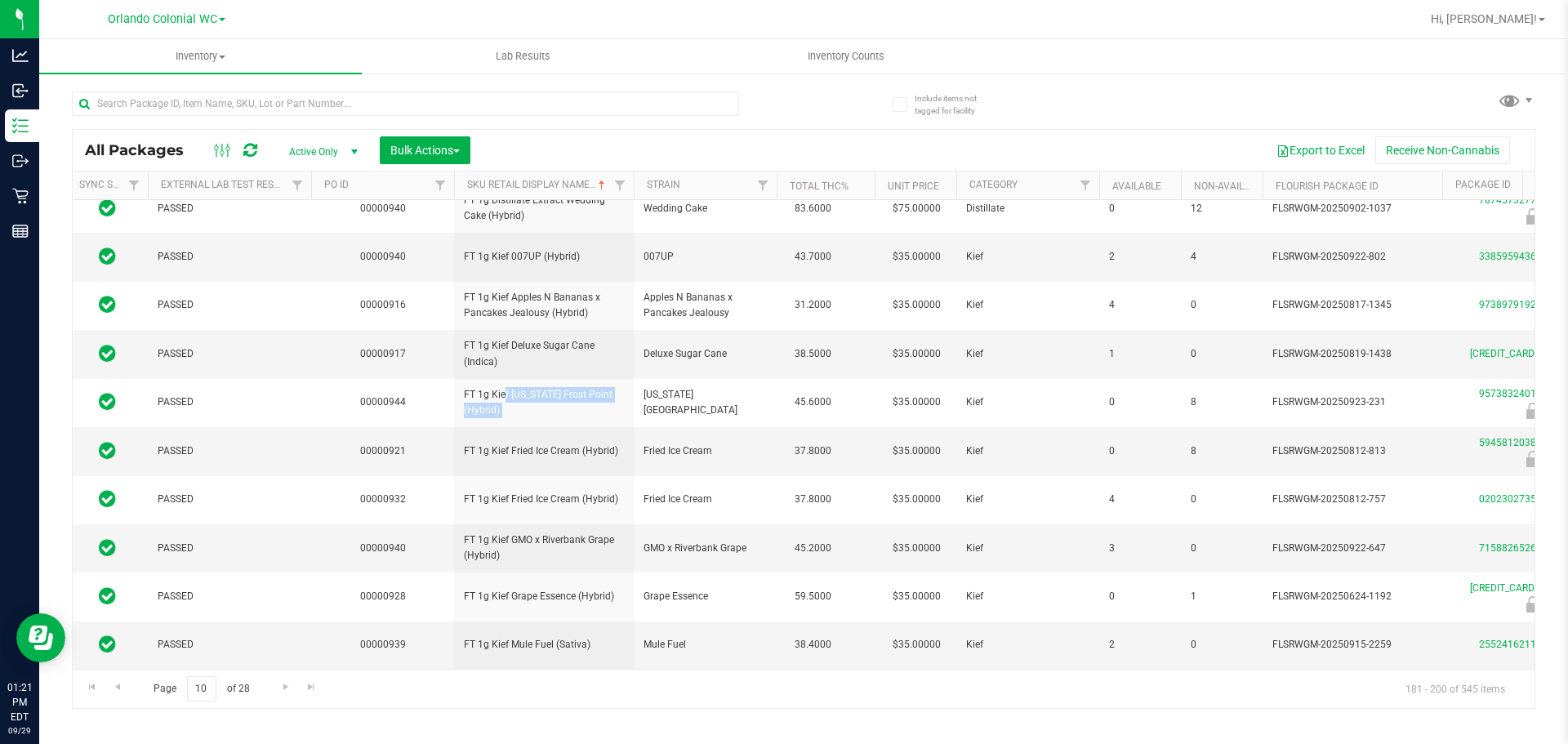
scroll to position [0, 0]
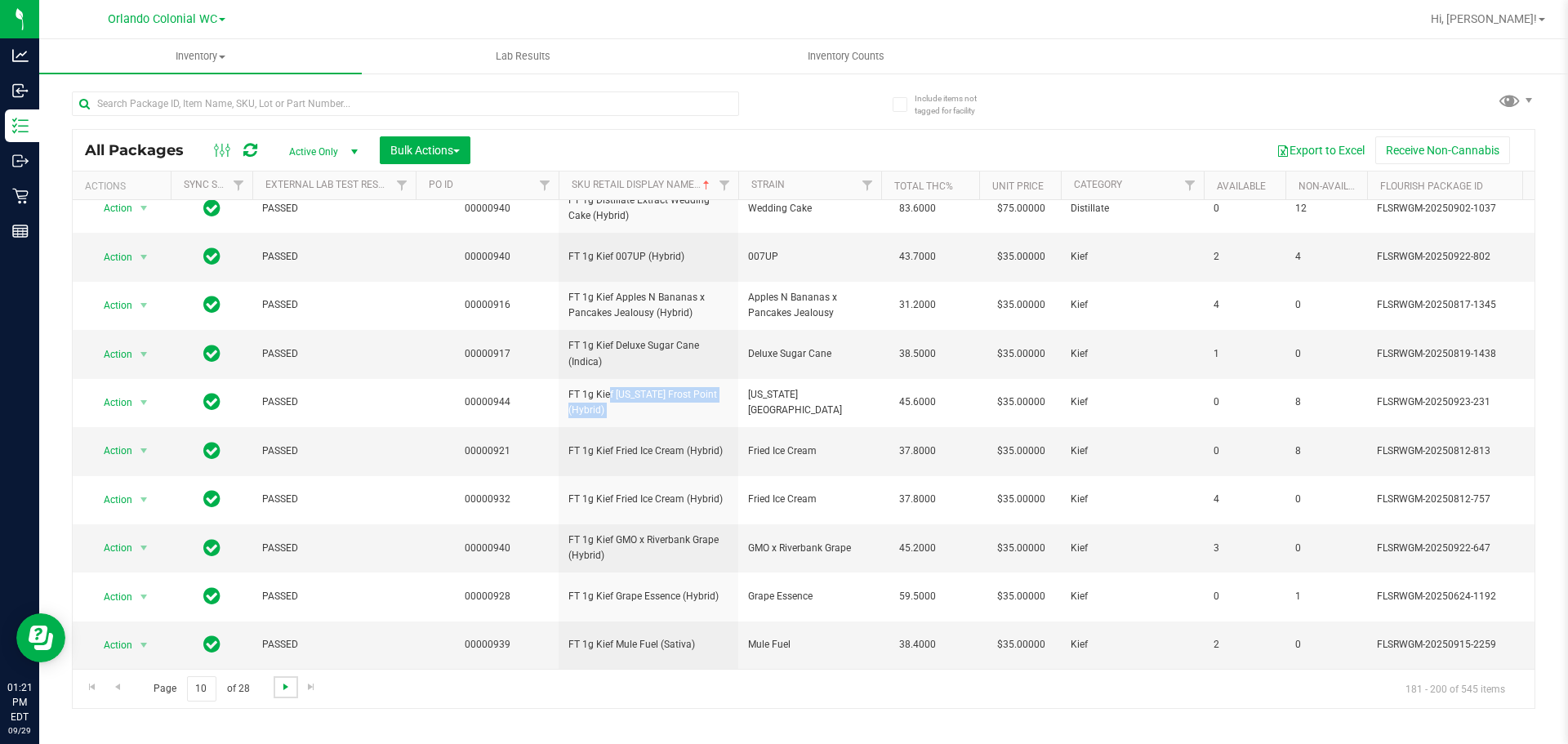
click at [279, 682] on span "Go to the next page" at bounding box center [286, 687] width 13 height 13
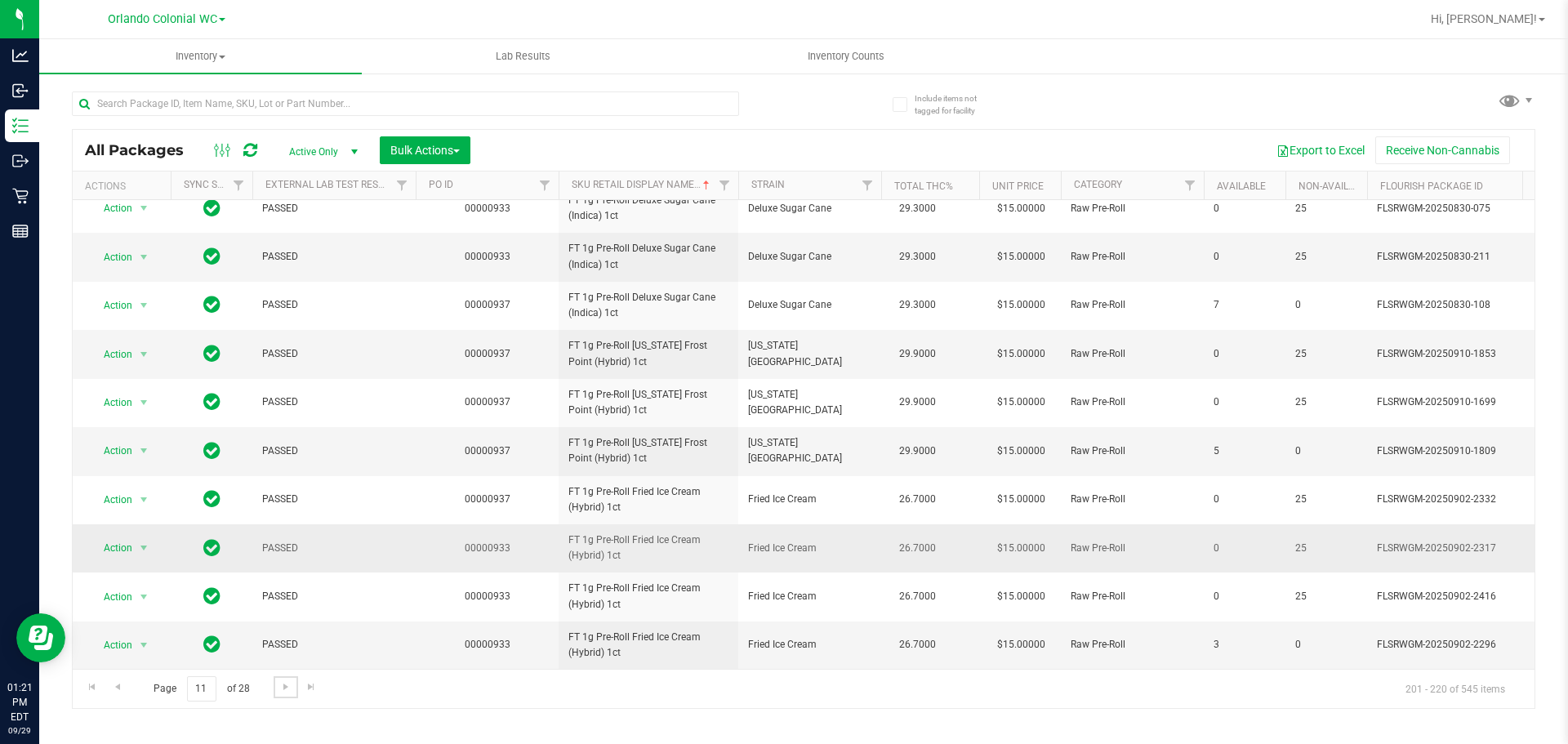
scroll to position [513, 0]
click at [281, 693] on link "Go to the next page" at bounding box center [285, 687] width 23 height 22
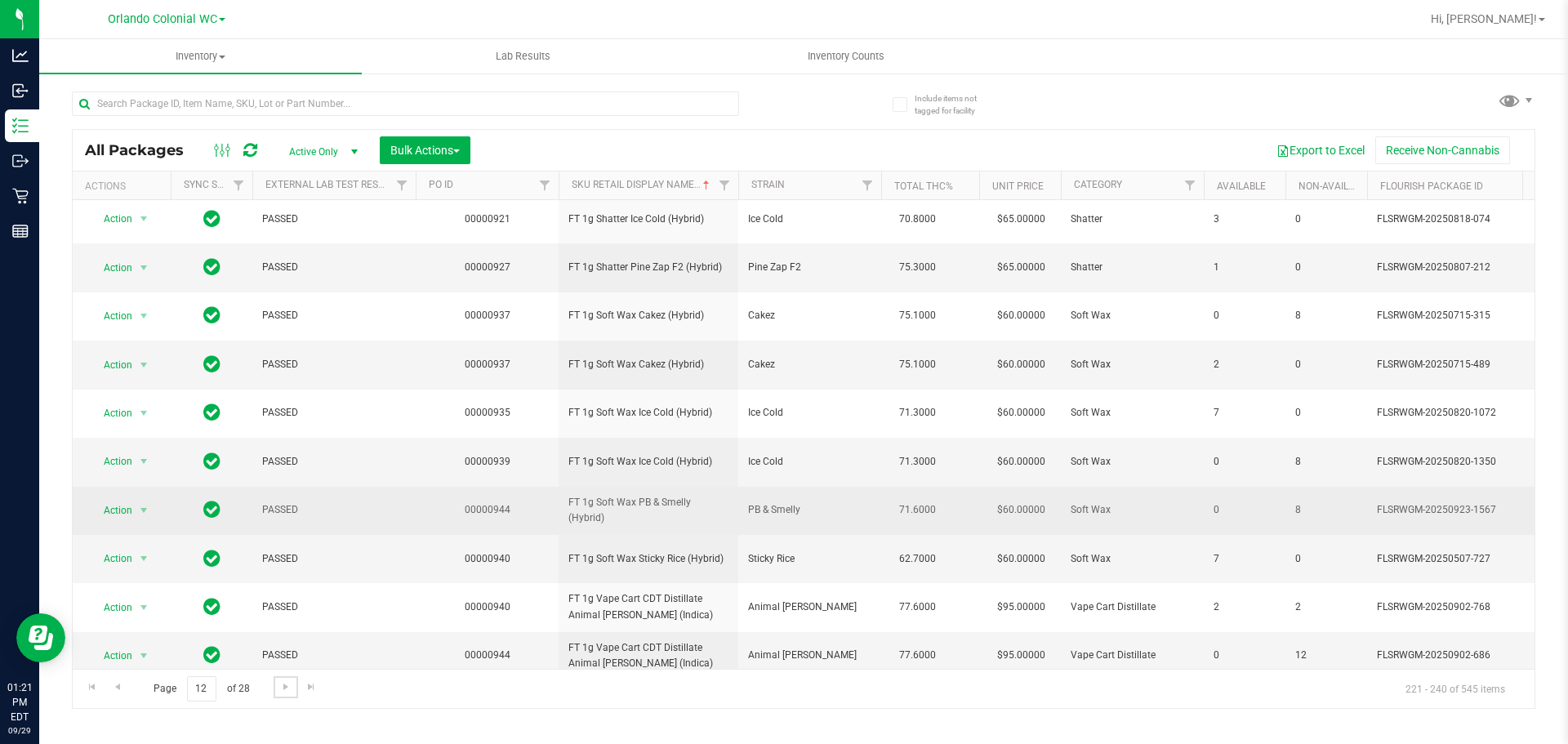
scroll to position [513, 0]
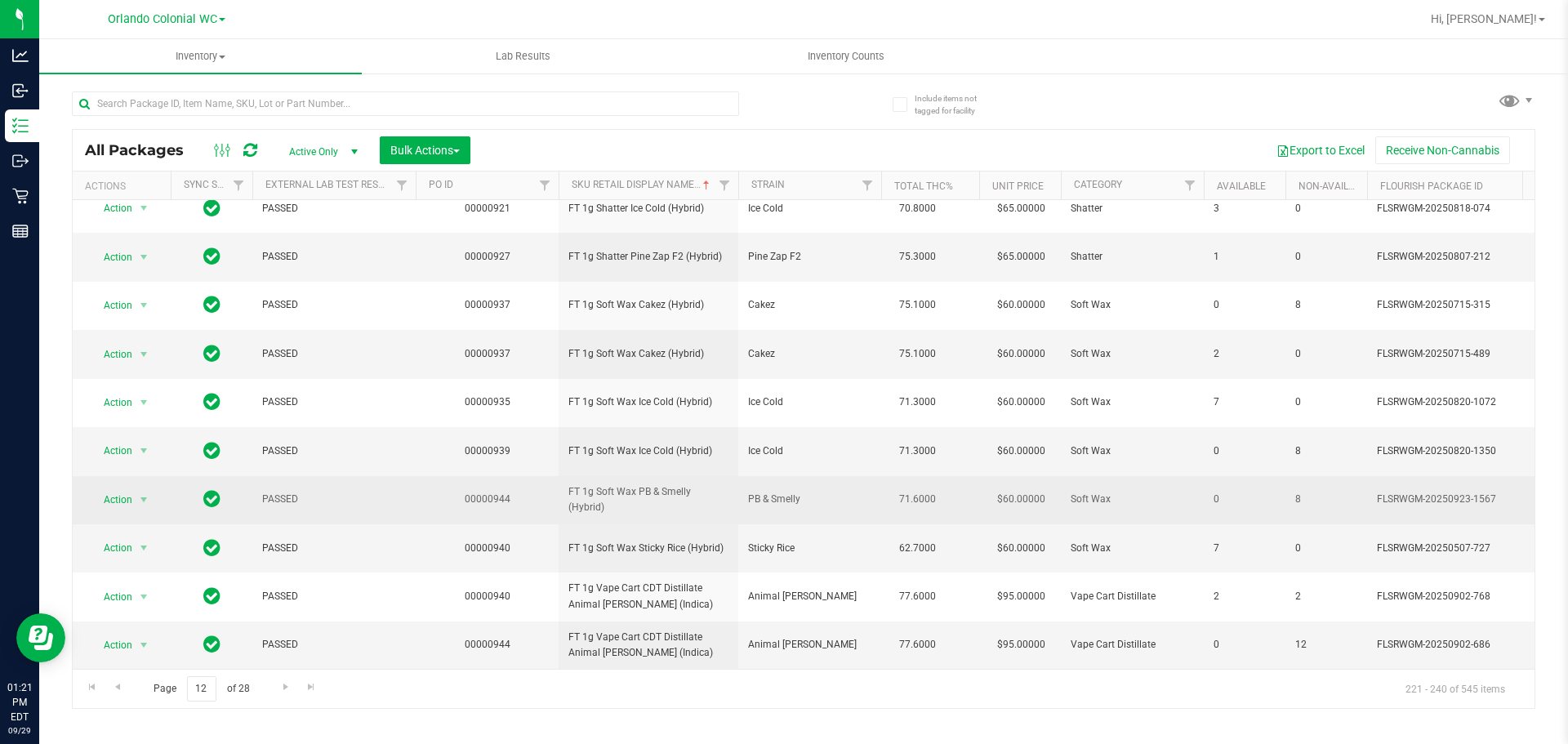
click at [675, 484] on span "FT 1g Soft Wax PB & Smelly (Hybrid)" at bounding box center [648, 500] width 160 height 31
copy tr "FT 1g Soft Wax PB & Smelly (Hybrid)"
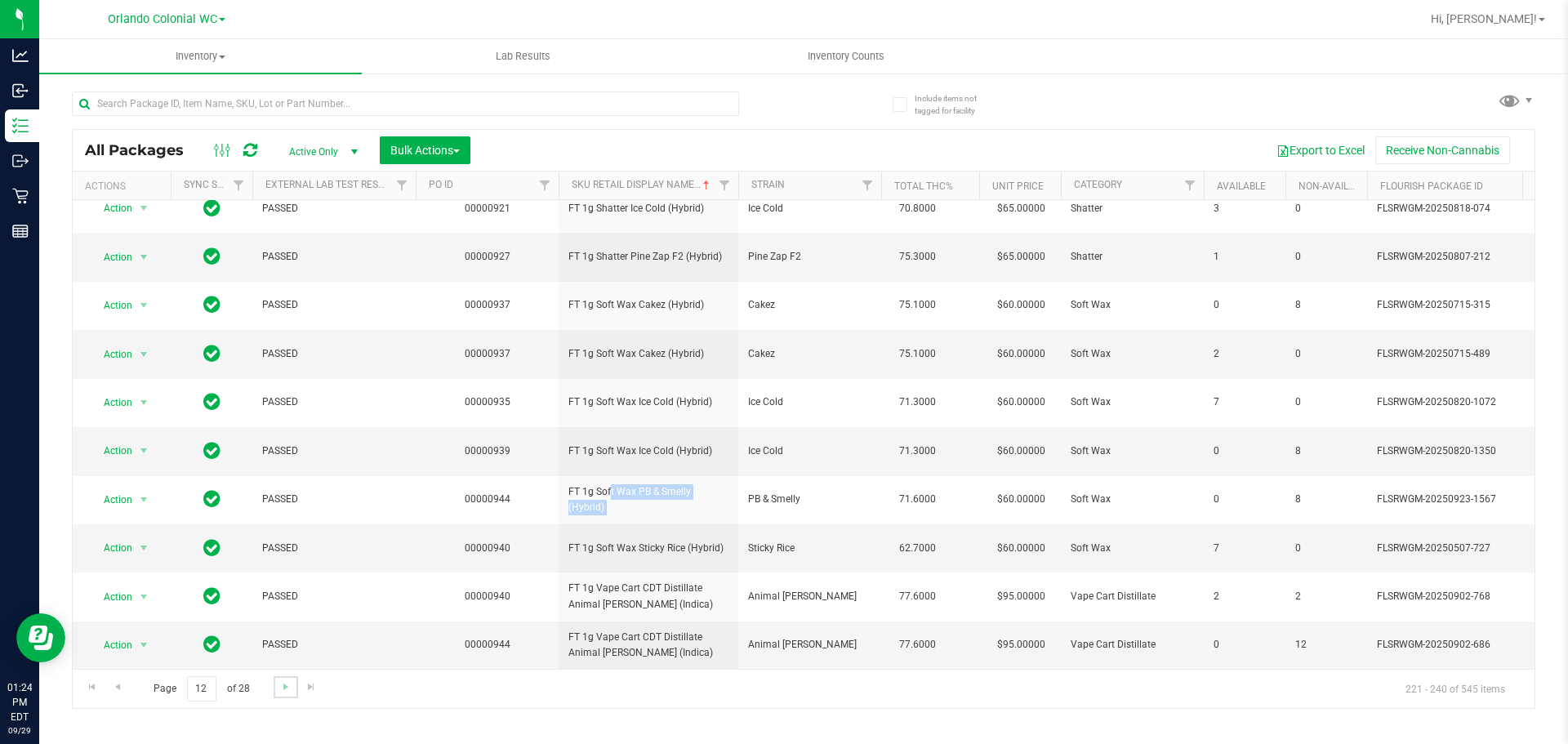
click at [283, 694] on link "Go to the next page" at bounding box center [285, 687] width 23 height 22
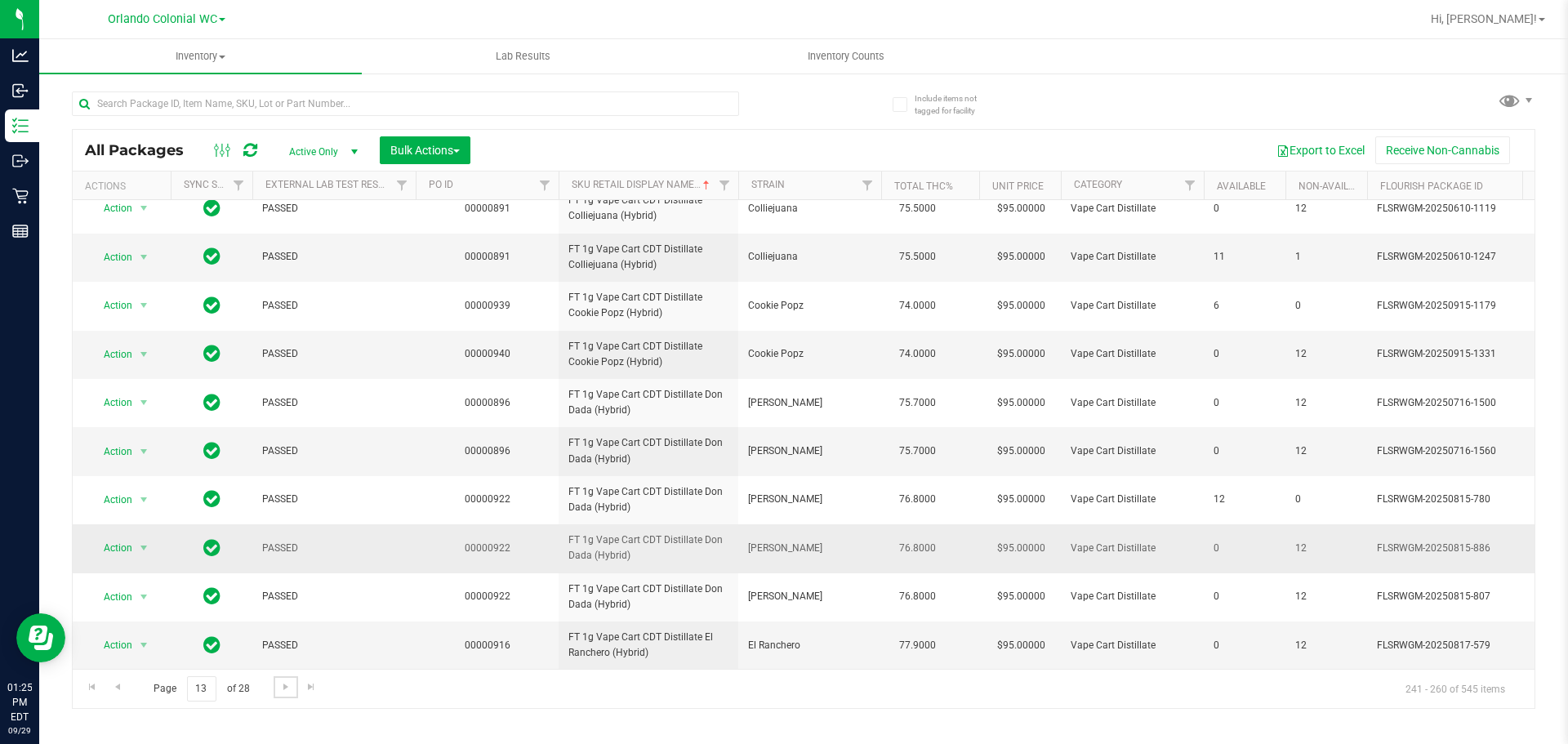
scroll to position [663, 0]
click at [276, 690] on link "Go to the next page" at bounding box center [285, 687] width 23 height 22
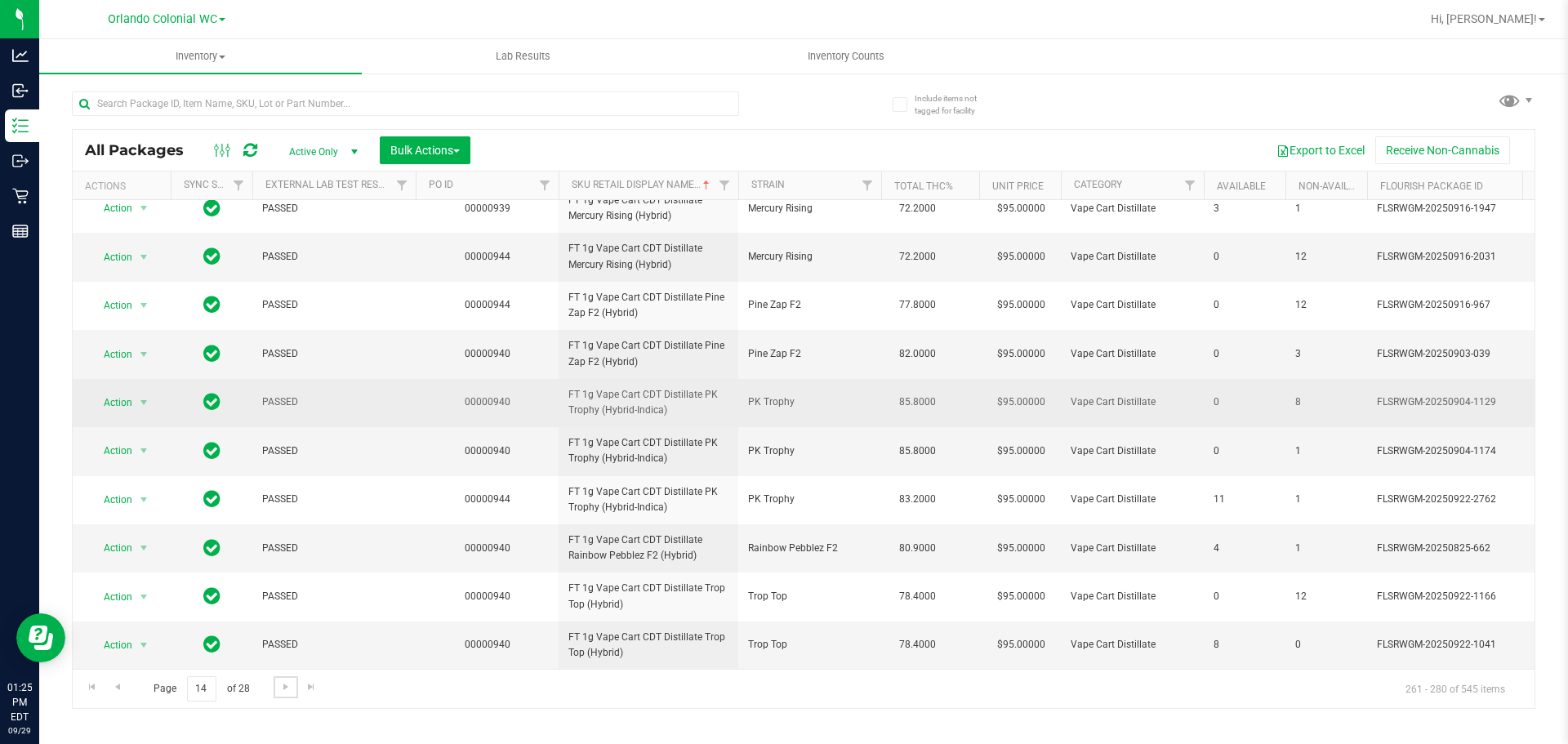
scroll to position [571, 0]
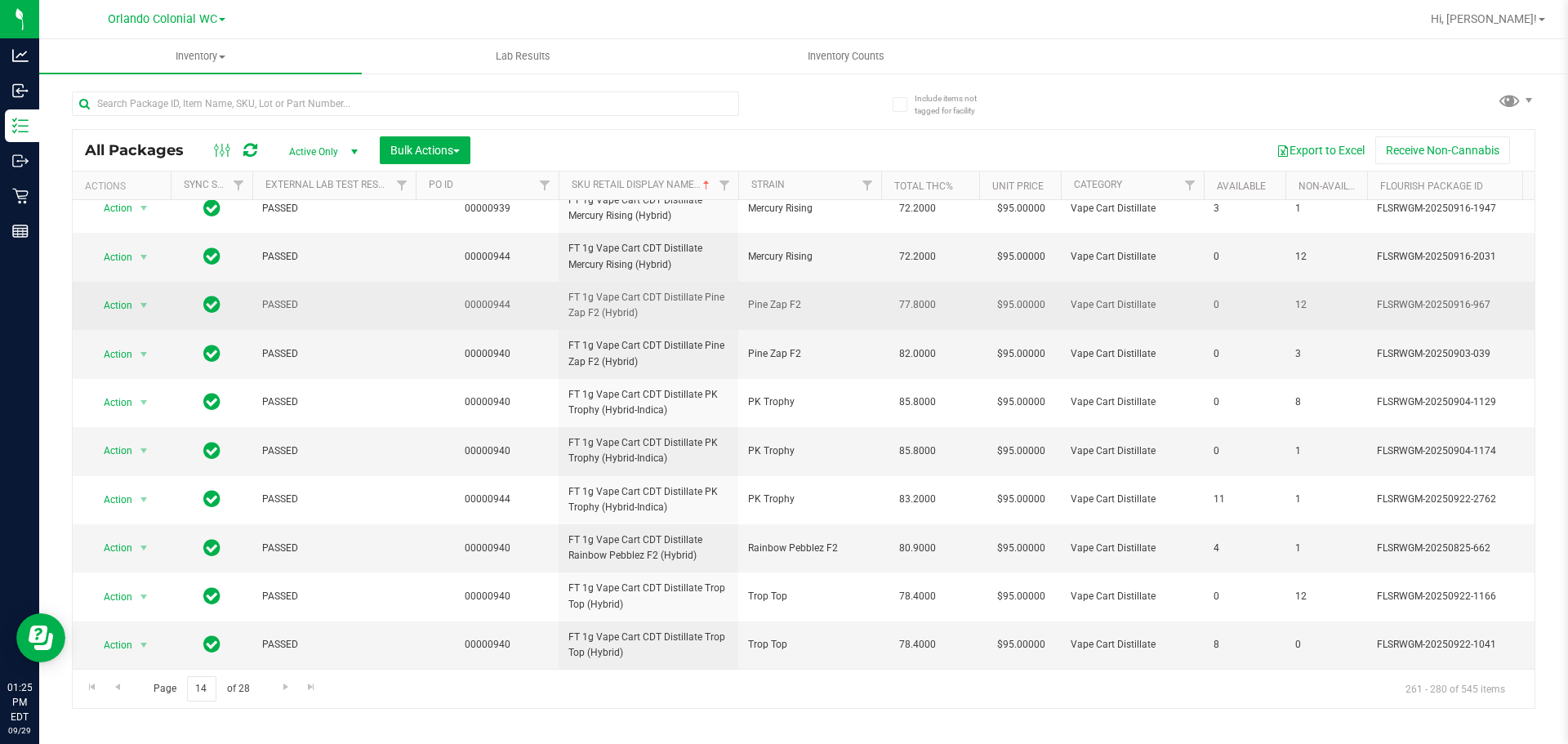
click at [598, 319] on span "FT 1g Vape Cart CDT Distillate Pine Zap F2 (Hybrid)" at bounding box center [648, 305] width 160 height 31
click at [601, 320] on span "FT 1g Vape Cart CDT Distillate Pine Zap F2 (Hybrid)" at bounding box center [648, 305] width 160 height 31
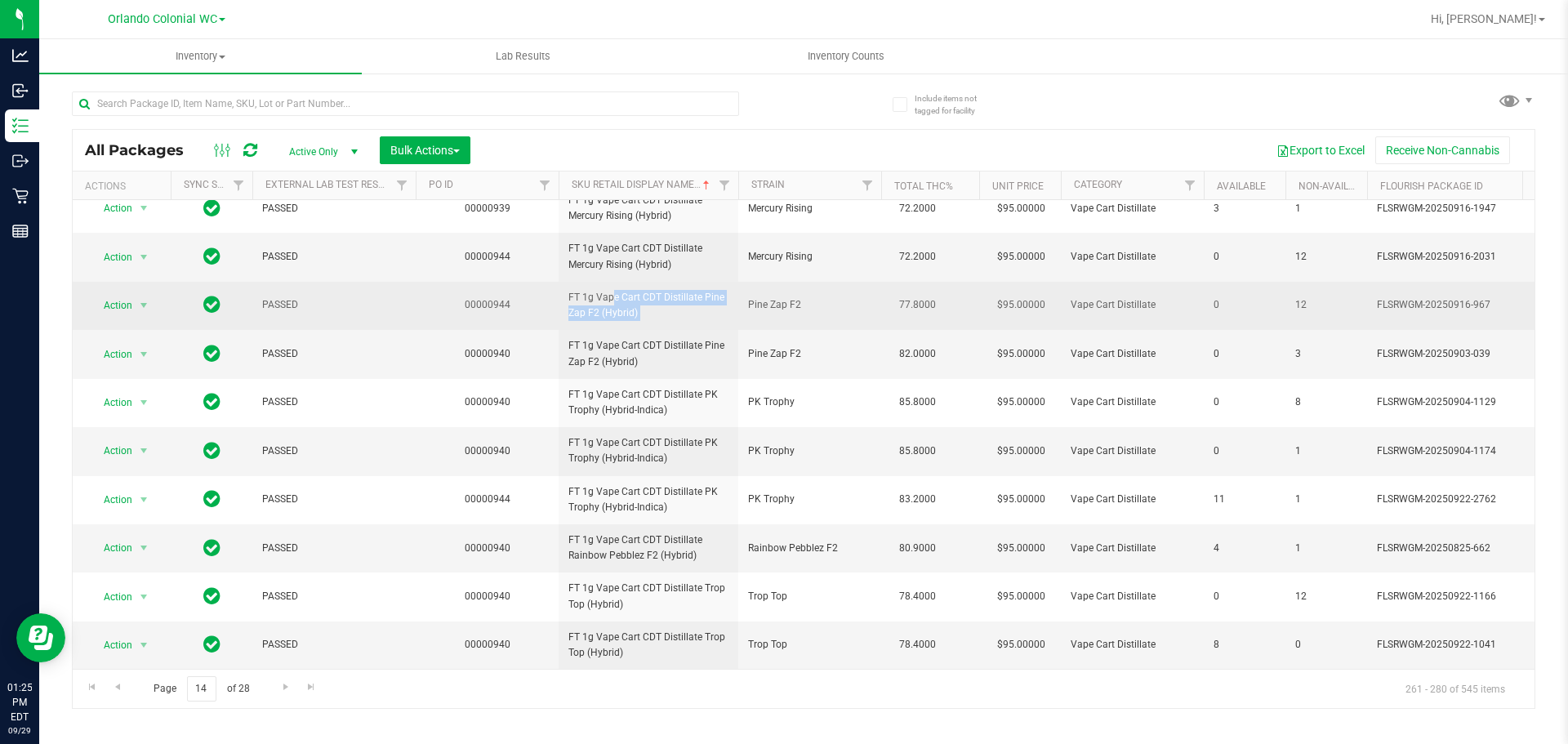
click at [604, 320] on span "FT 1g Vape Cart CDT Distillate Pine Zap F2 (Hybrid)" at bounding box center [648, 305] width 160 height 31
copy tr "FT 1g Vape Cart CDT Distillate Pine Zap F2 (Hybrid)"
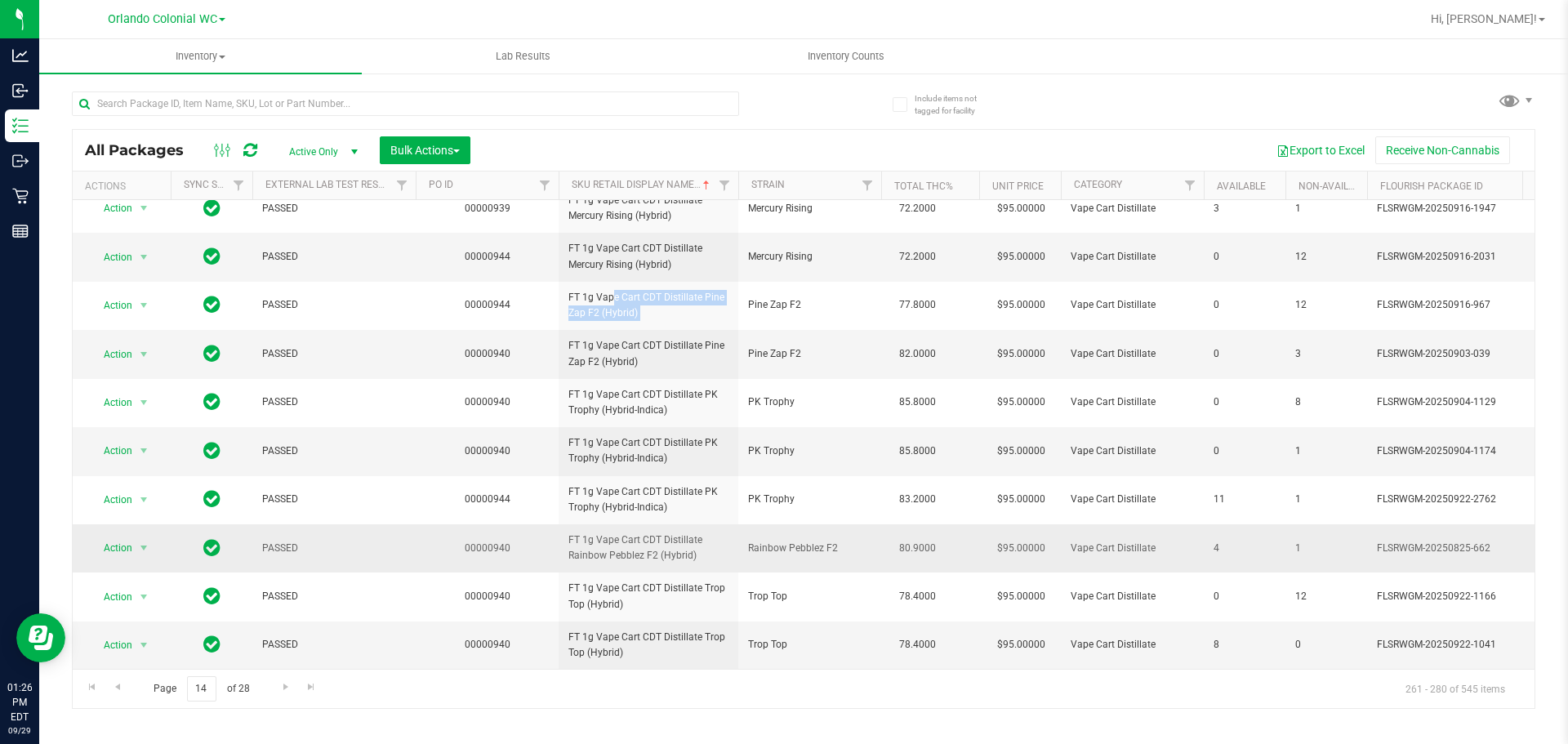
scroll to position [612, 0]
click at [280, 698] on link "Go to the next page" at bounding box center [285, 687] width 23 height 22
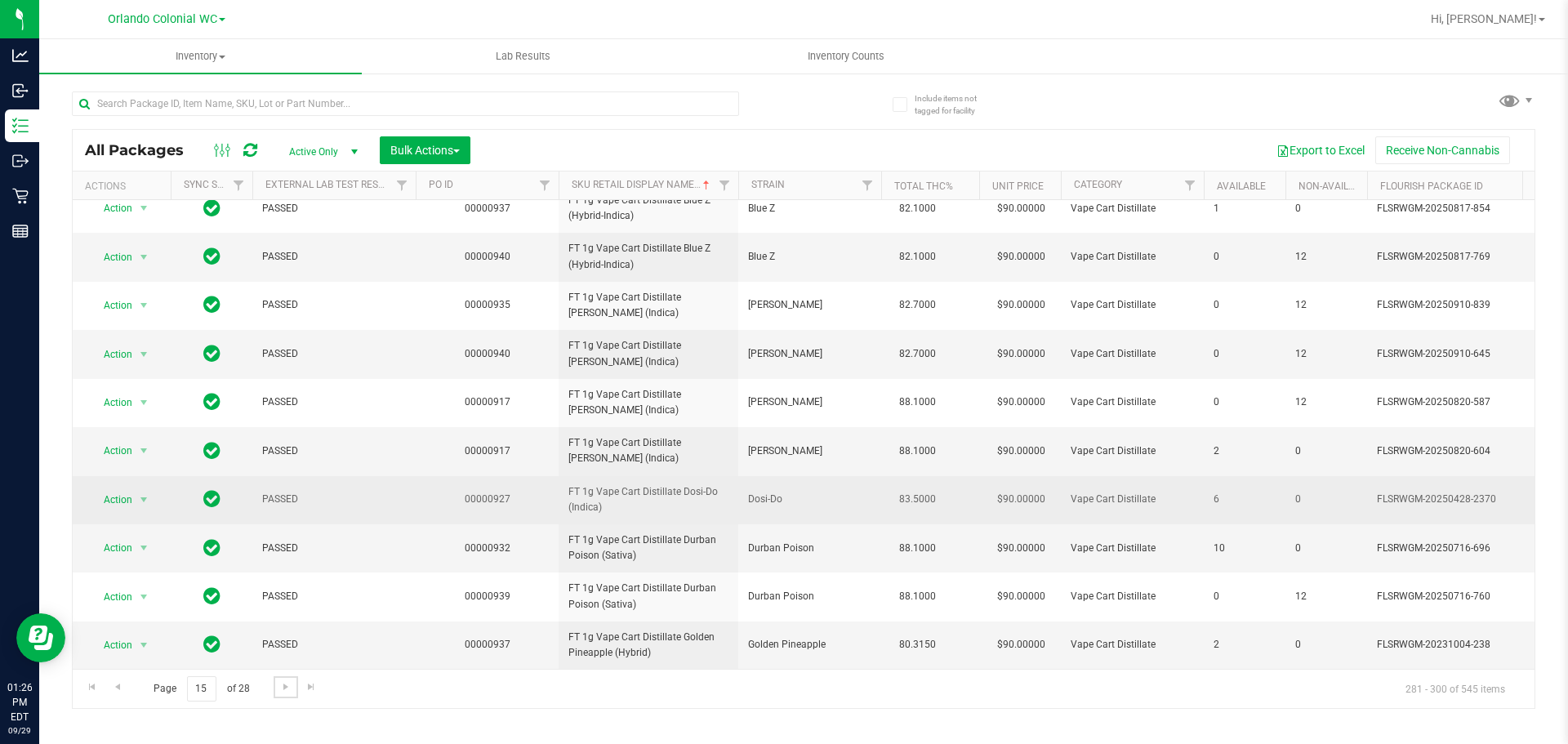
scroll to position [513, 0]
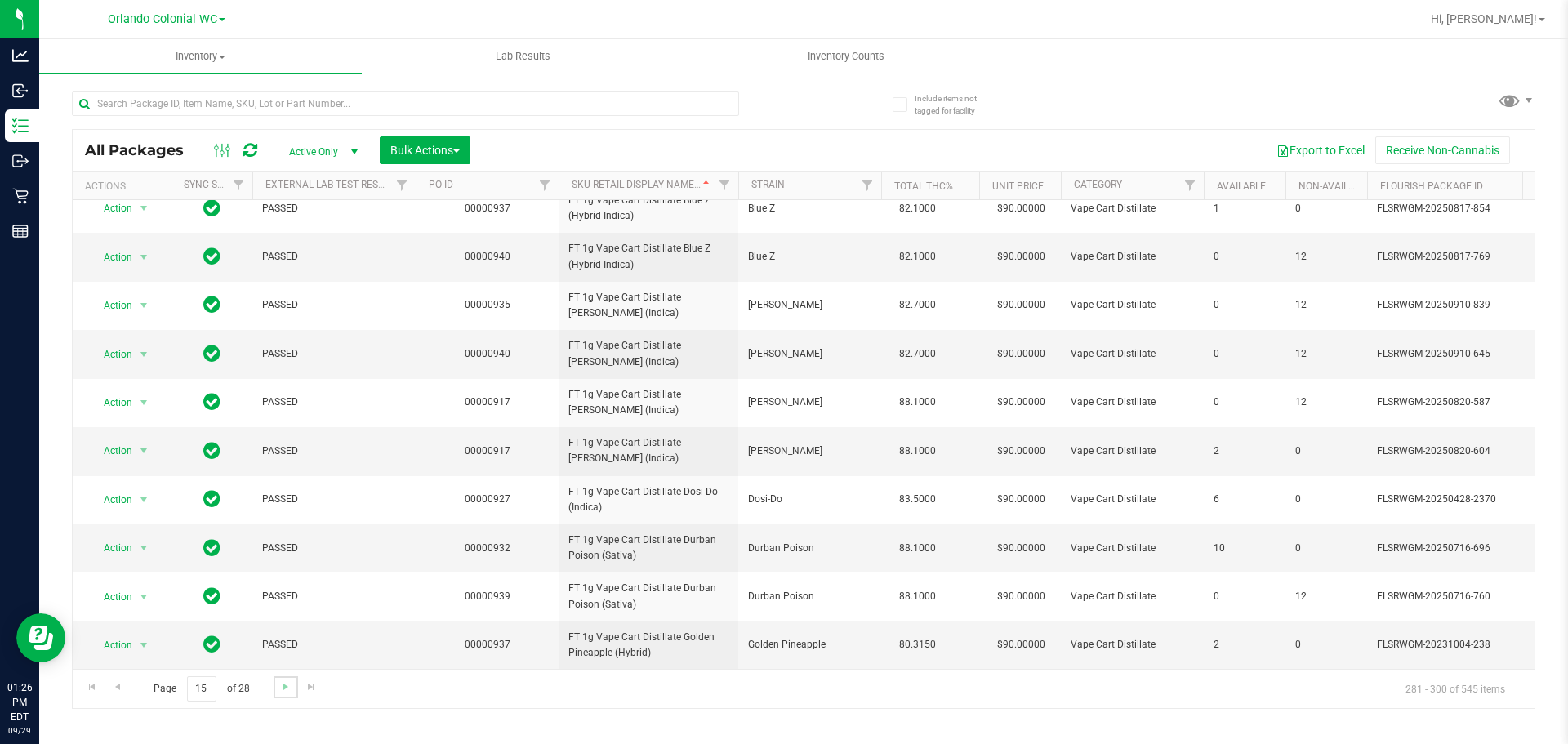
click at [280, 694] on link "Go to the next page" at bounding box center [285, 687] width 23 height 22
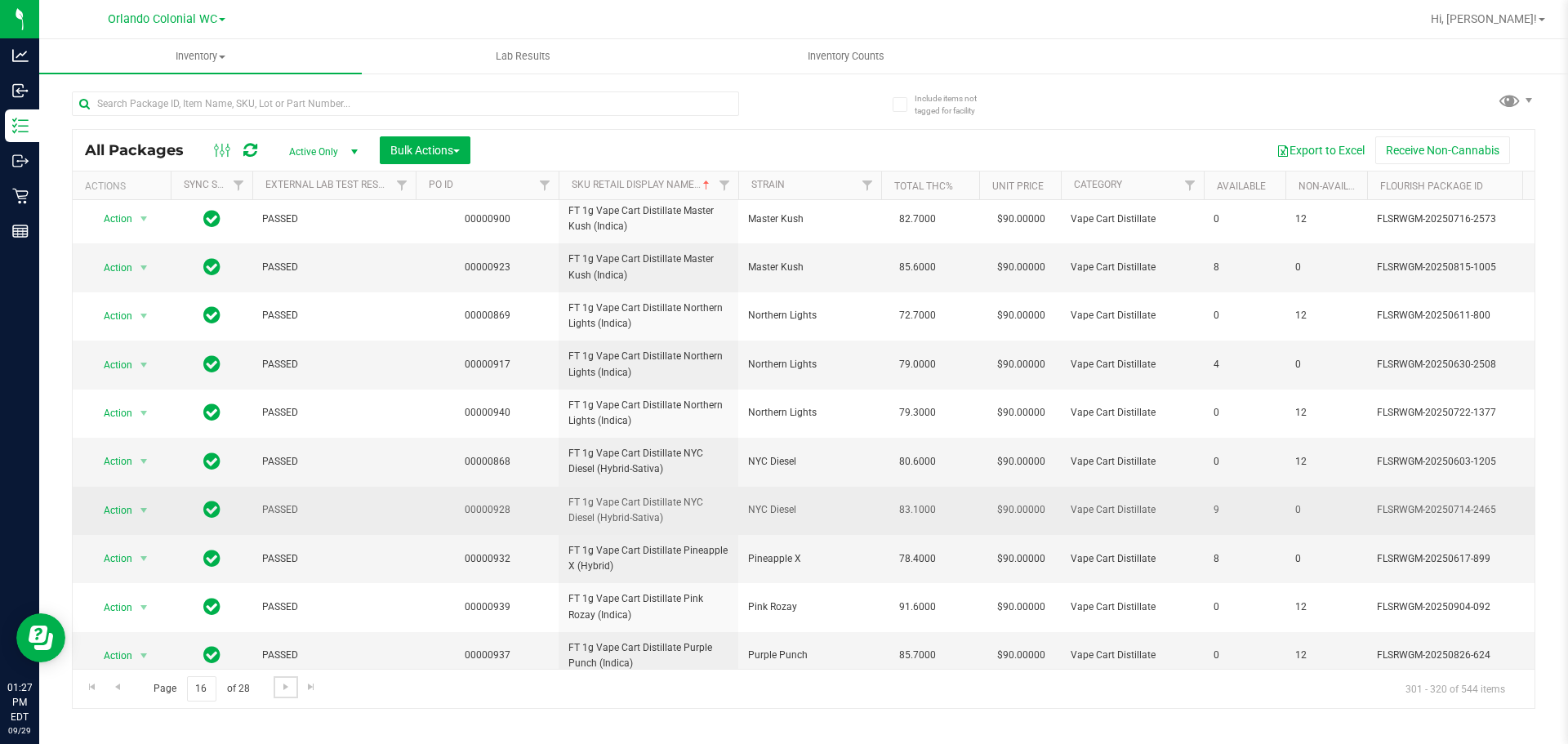
scroll to position [513, 0]
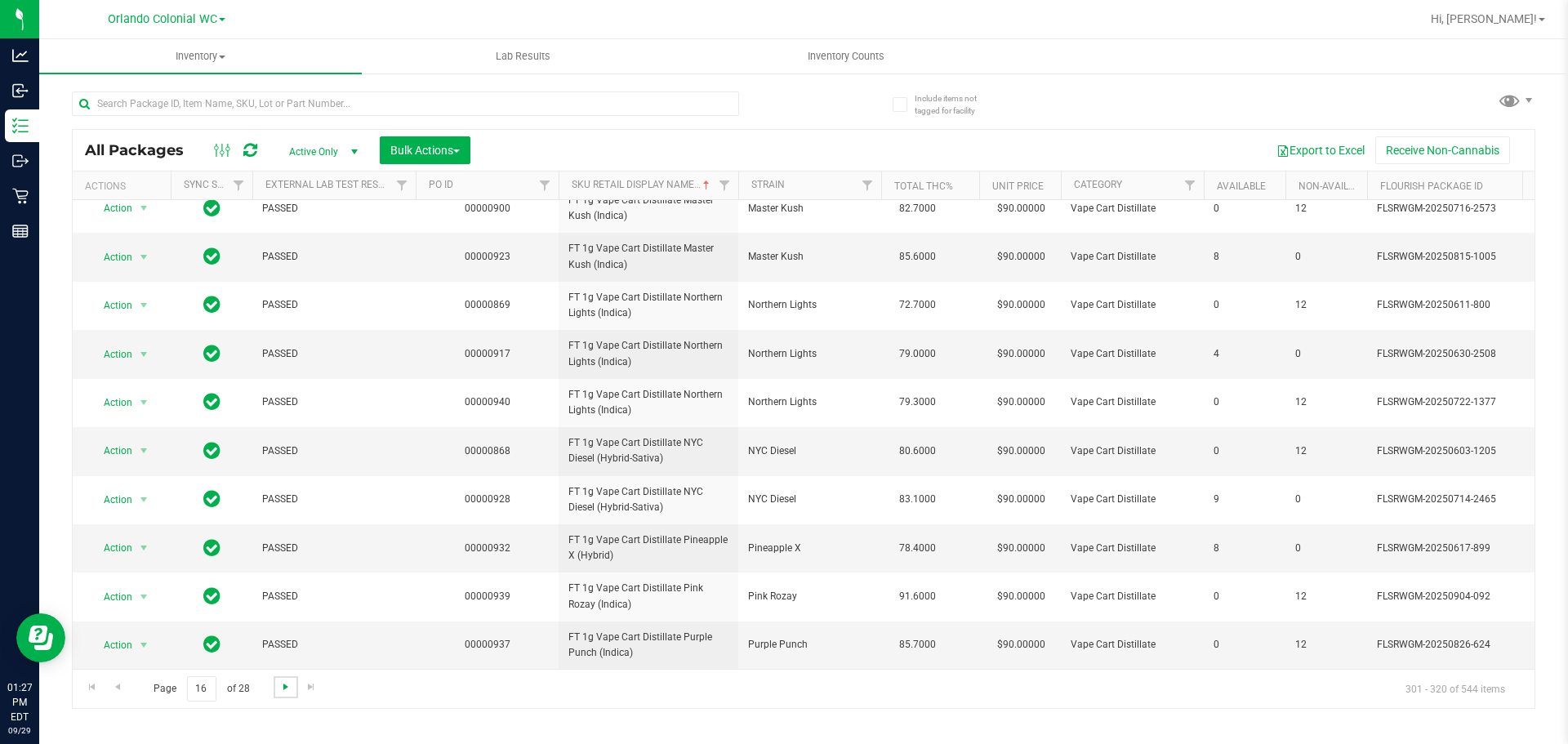
click at [285, 686] on span "Go to the next page" at bounding box center [286, 687] width 13 height 13
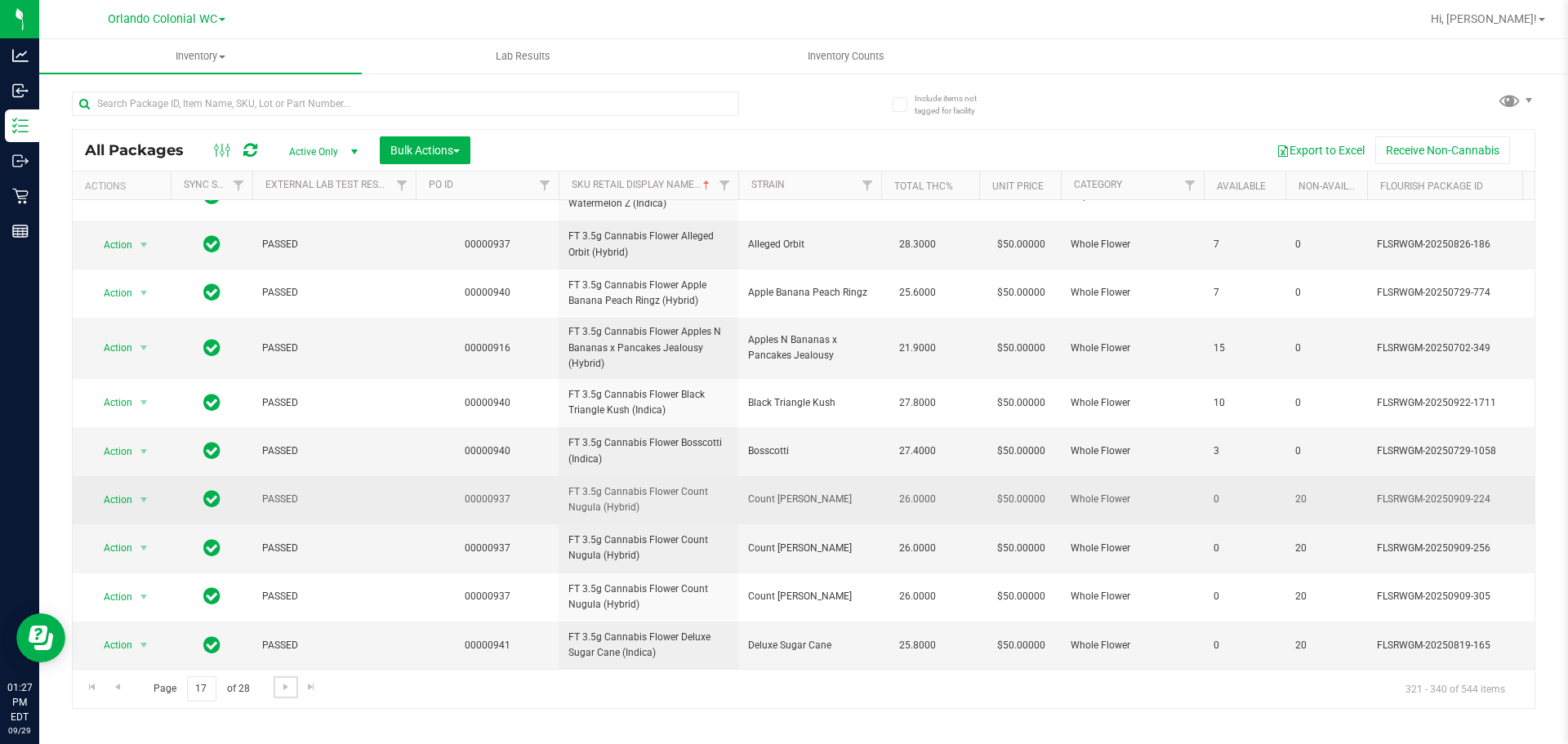
scroll to position [525, 0]
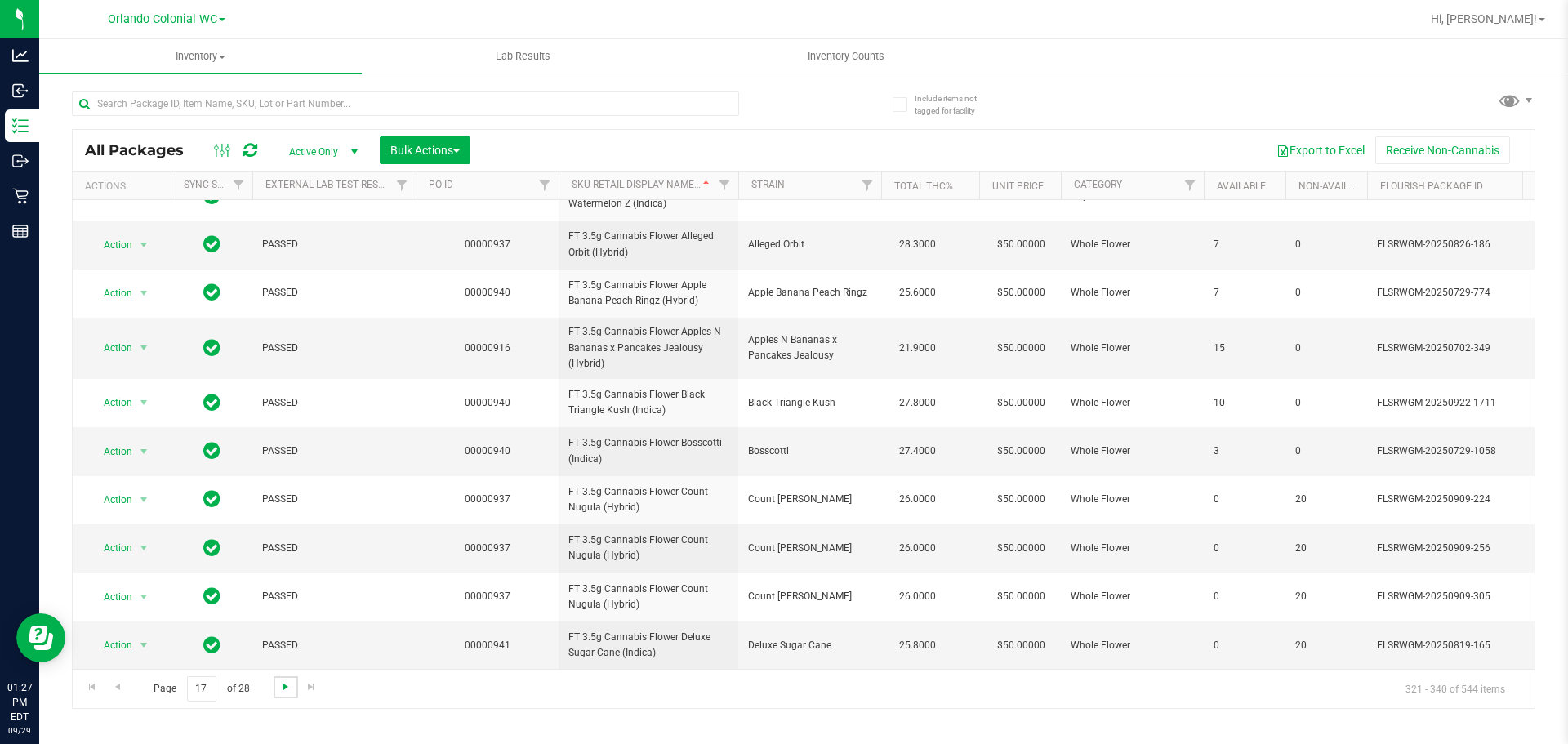
click at [285, 688] on span "Go to the next page" at bounding box center [286, 687] width 13 height 13
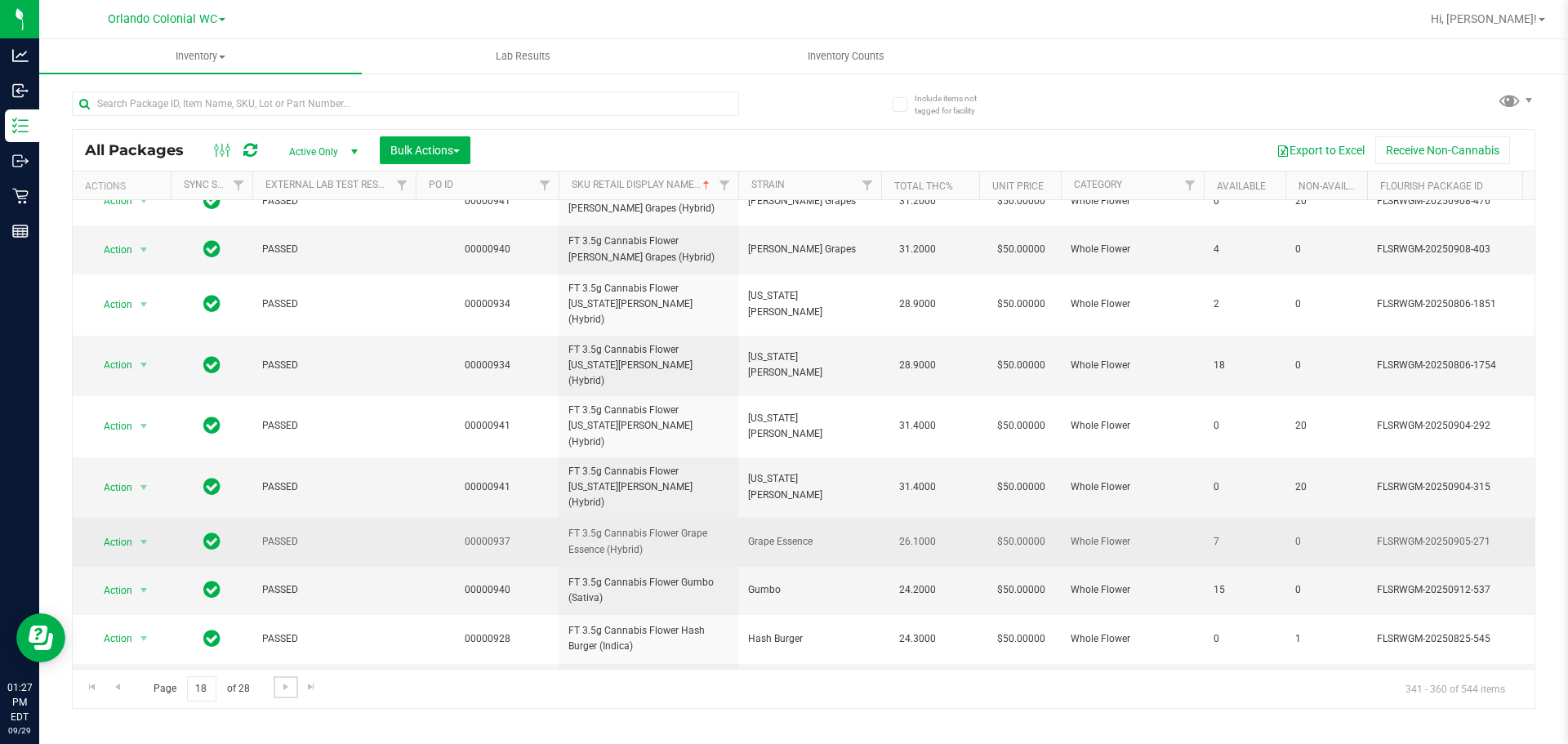
scroll to position [513, 0]
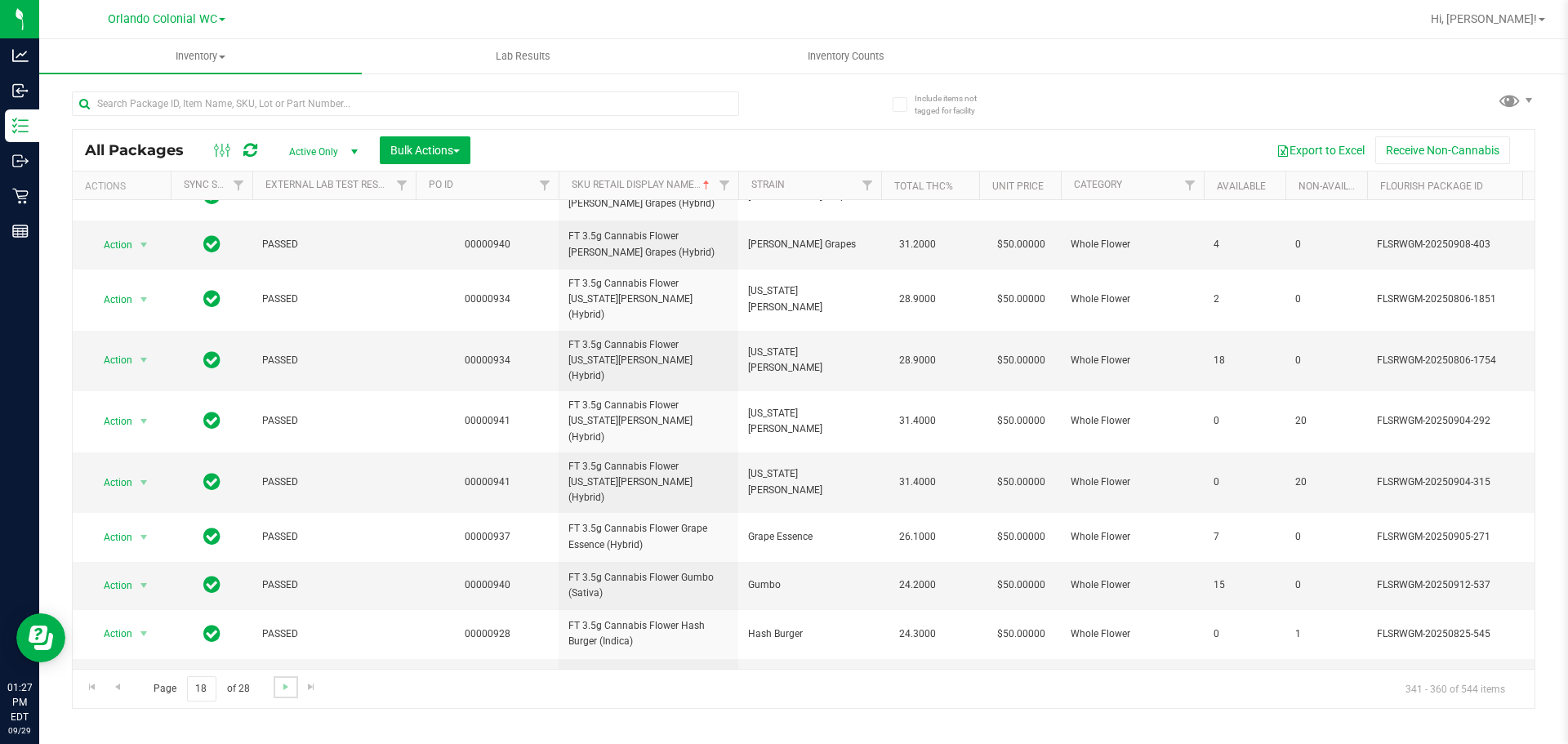
click at [286, 693] on link "Go to the next page" at bounding box center [285, 687] width 23 height 22
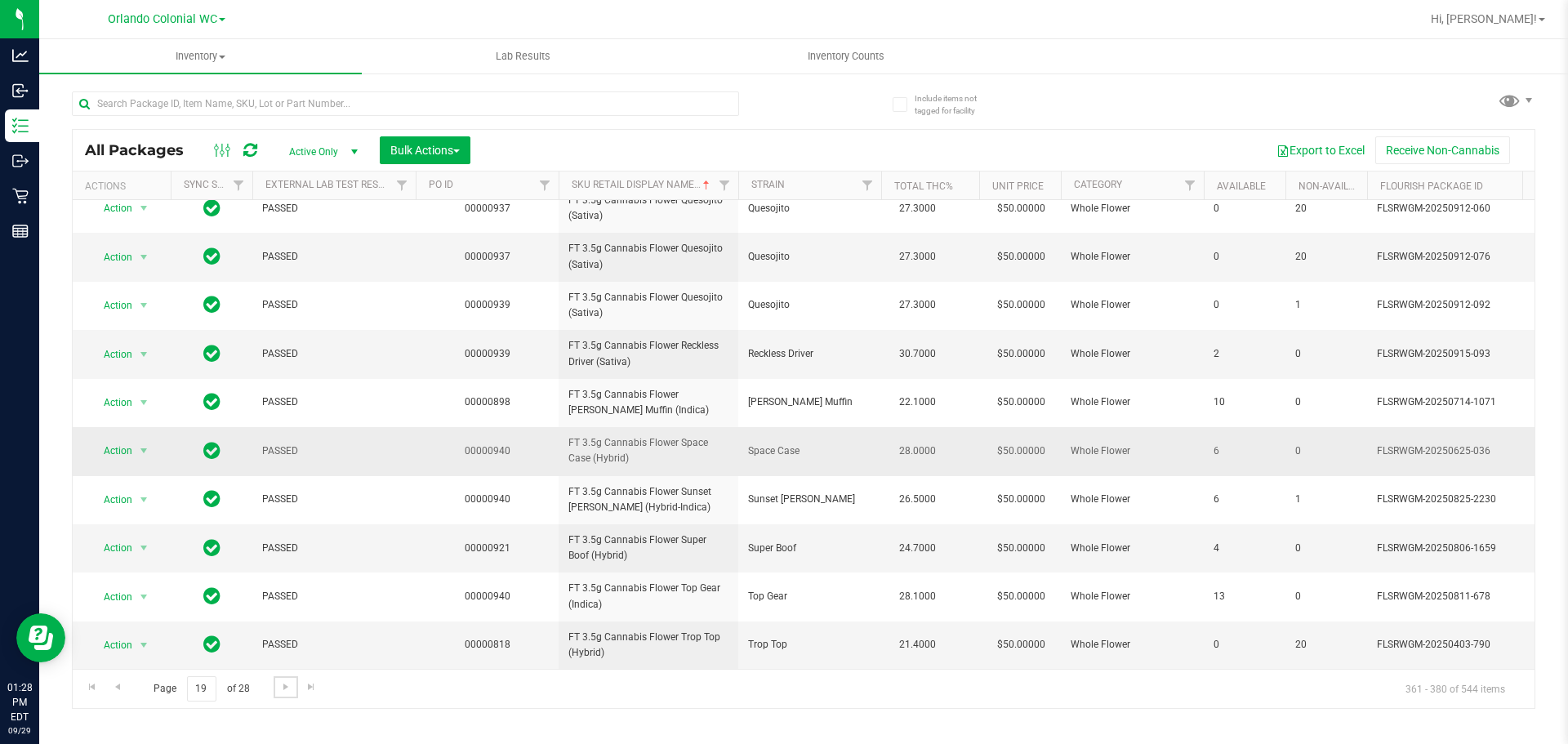
scroll to position [513, 0]
click at [291, 686] on span "Go to the next page" at bounding box center [286, 687] width 13 height 13
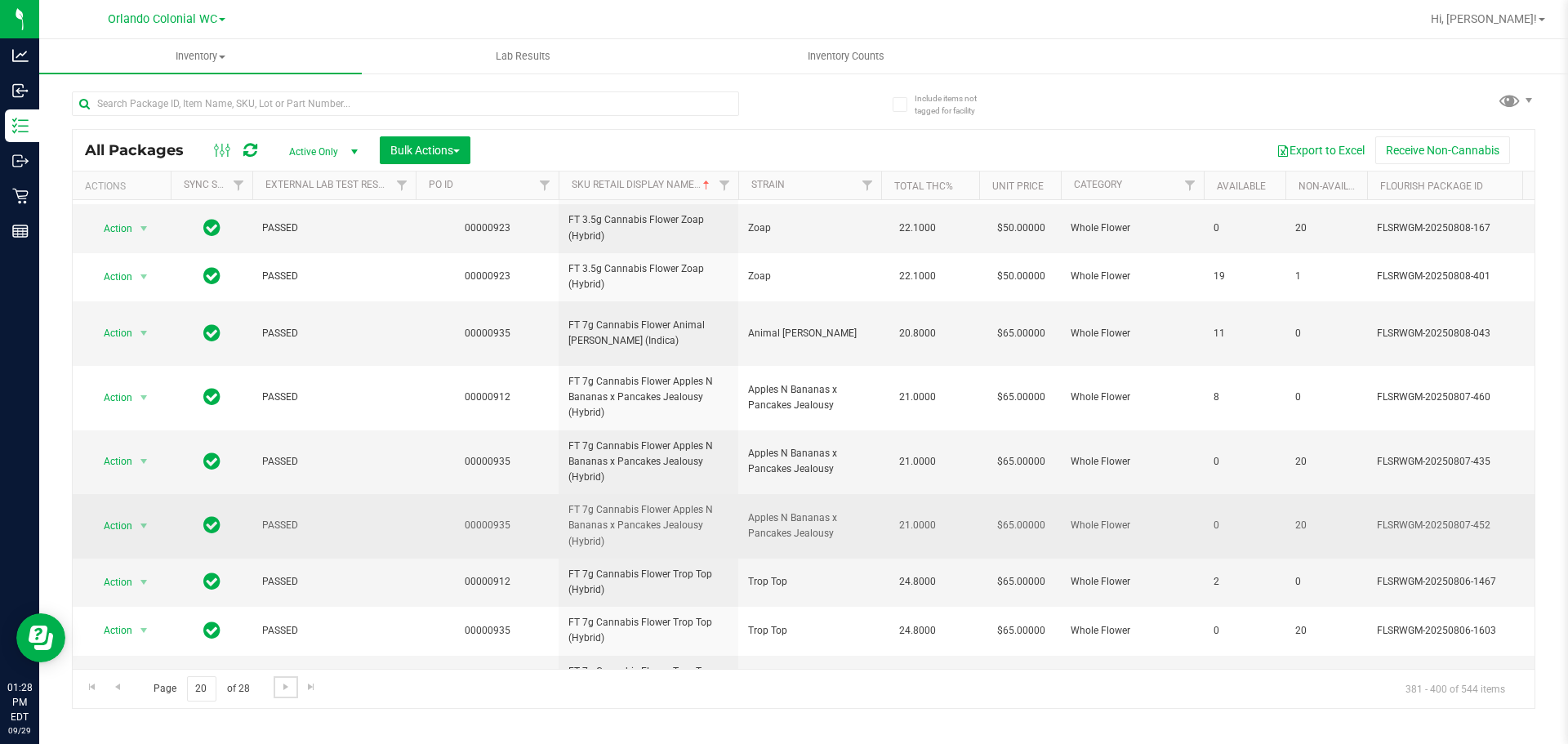
scroll to position [551, 0]
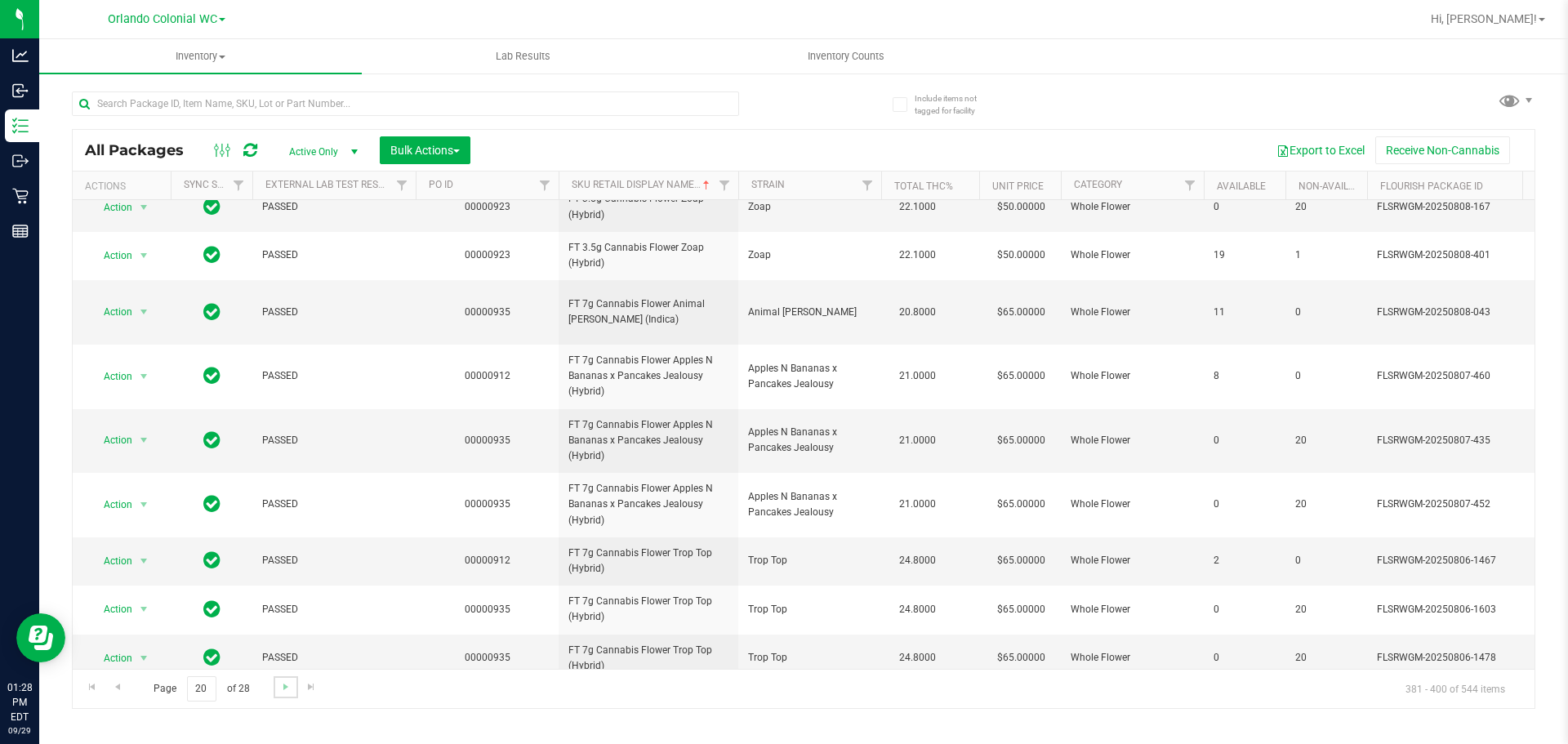
click at [292, 682] on link "Go to the next page" at bounding box center [285, 687] width 23 height 22
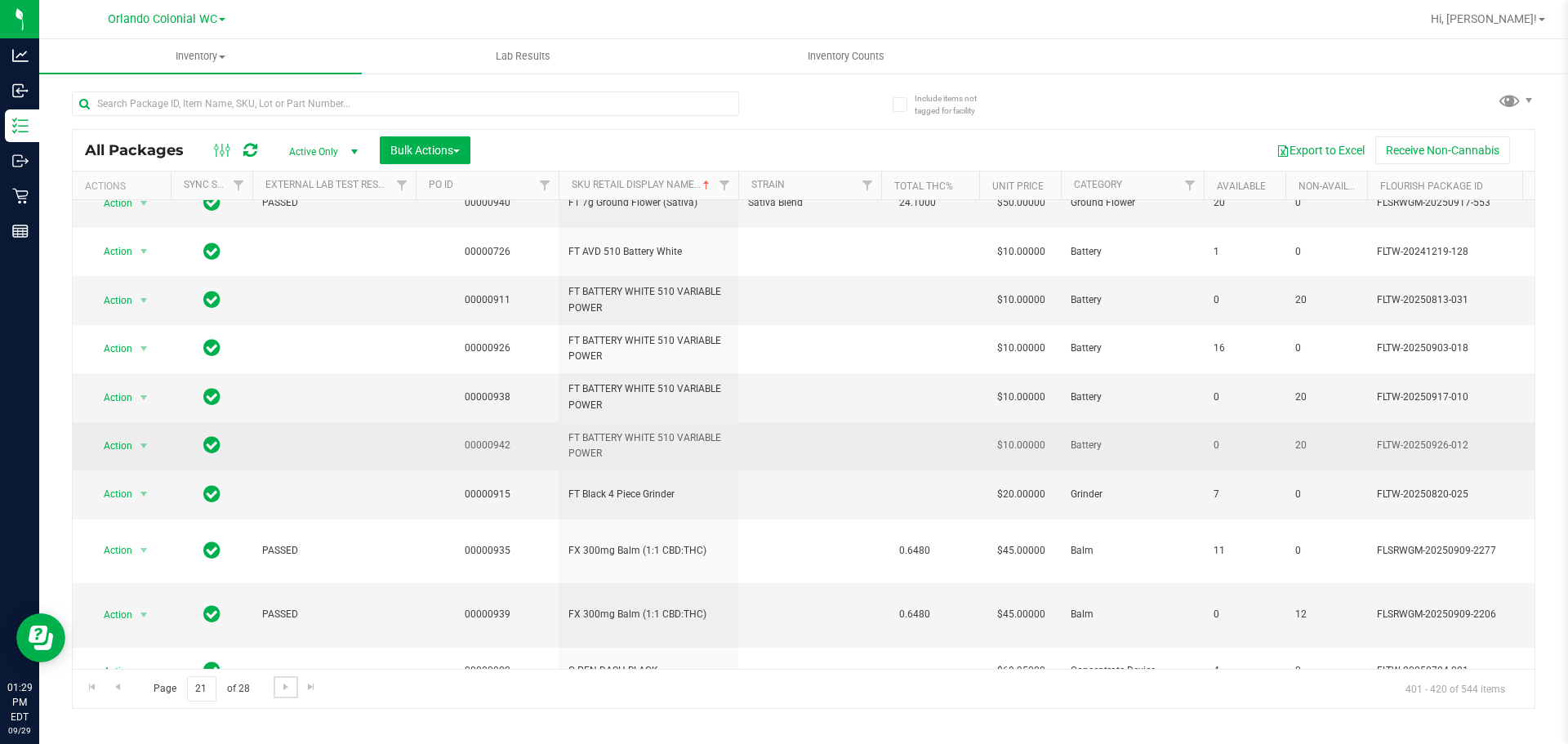
scroll to position [513, 0]
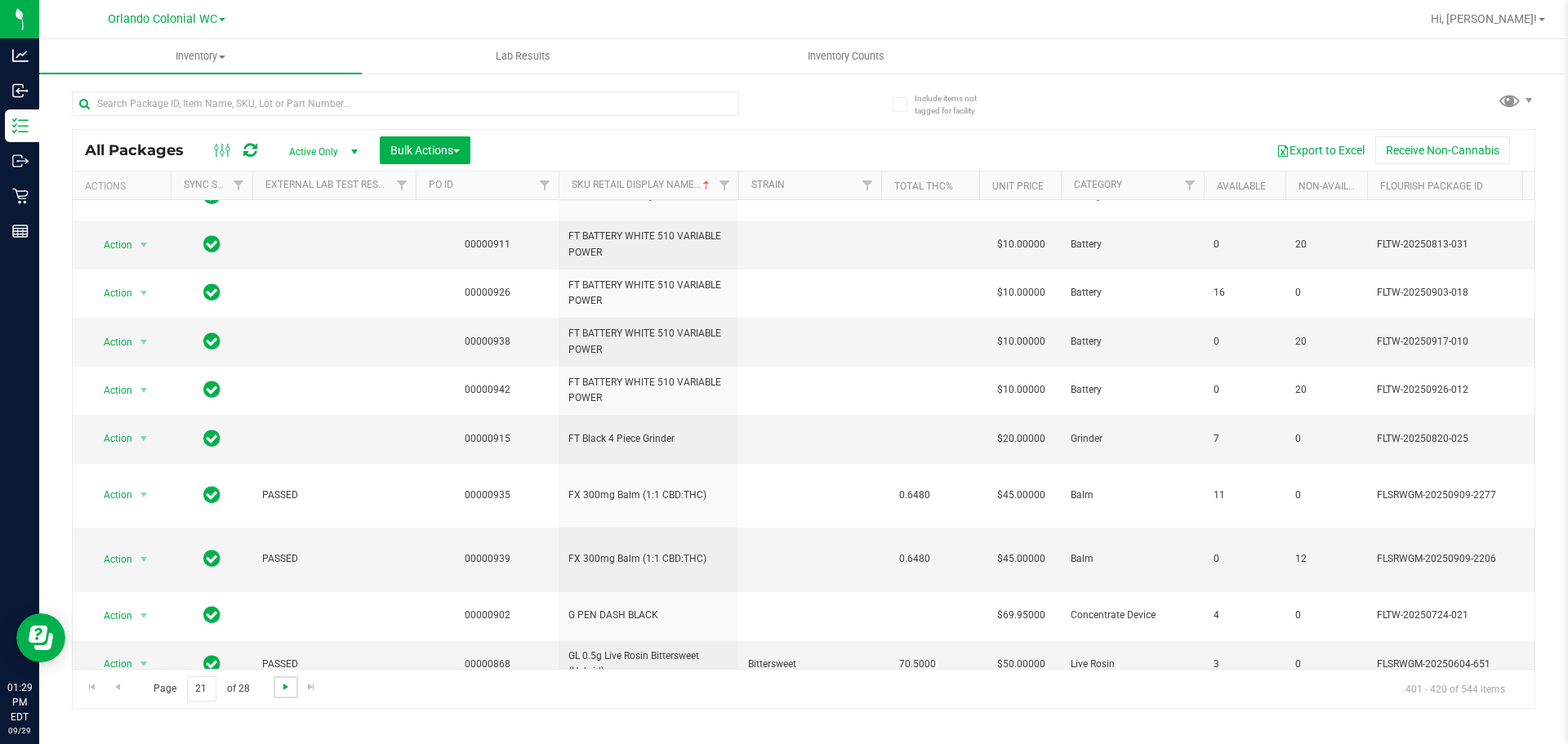
click at [280, 689] on span "Go to the next page" at bounding box center [286, 687] width 13 height 13
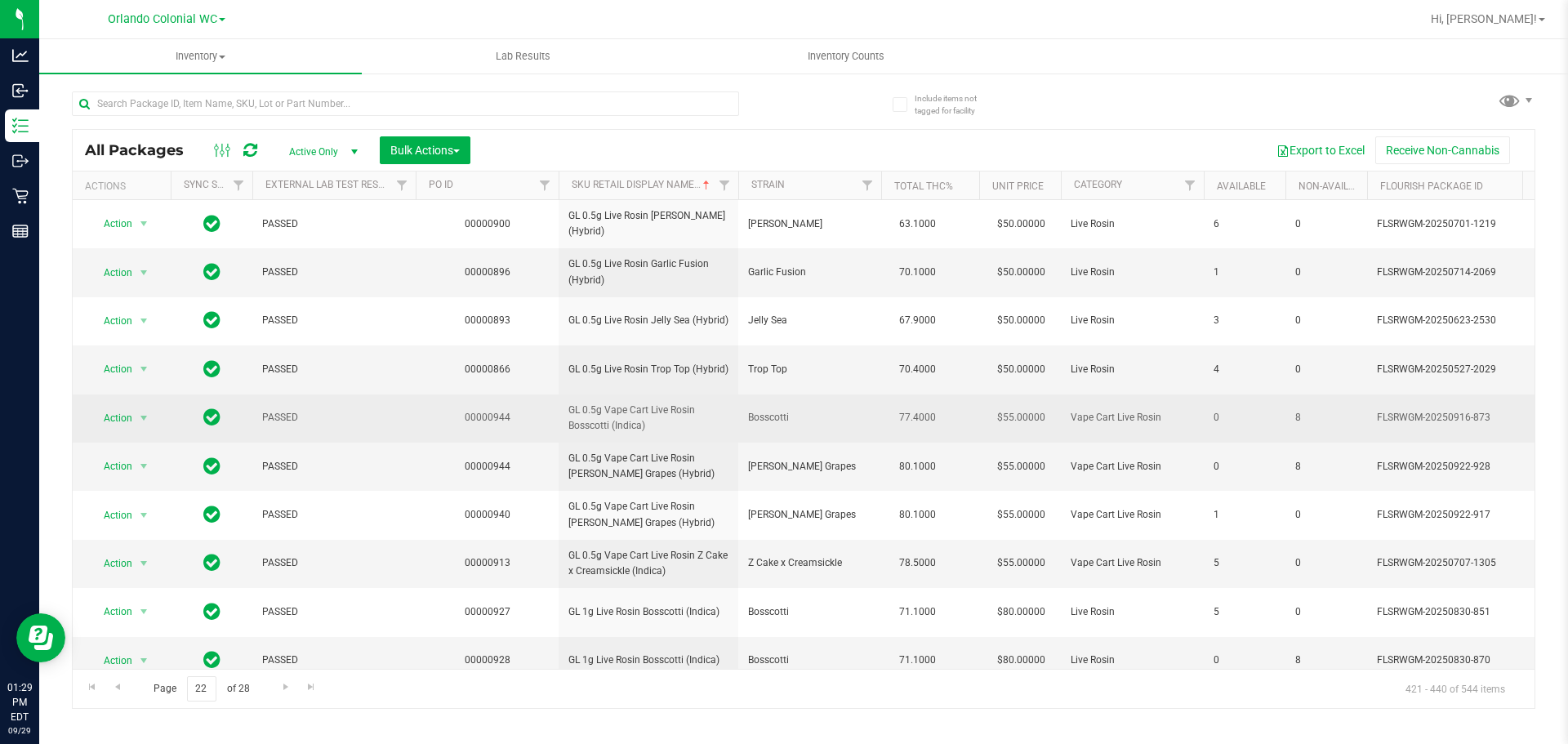
click at [643, 406] on span "GL 0.5g Vape Cart Live Rosin Bosscotti (Indica)" at bounding box center [648, 418] width 160 height 31
drag, startPoint x: 643, startPoint y: 406, endPoint x: 652, endPoint y: 406, distance: 9.0
click at [643, 407] on span "GL 0.5g Vape Cart Live Rosin Bosscotti (Indica)" at bounding box center [648, 418] width 160 height 31
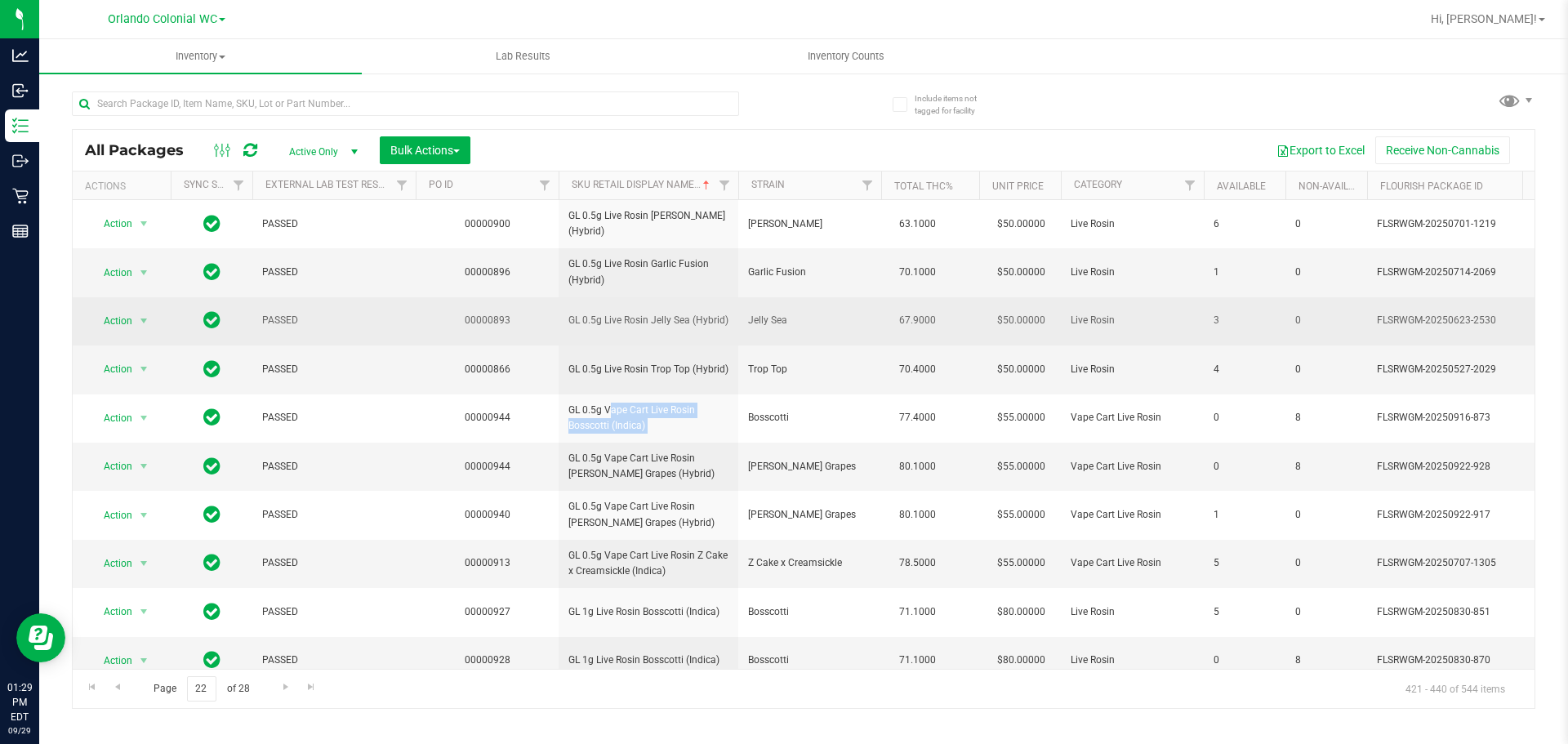
copy tr "GL 0.5g Vape Cart Live Rosin Bosscotti (Indica)"
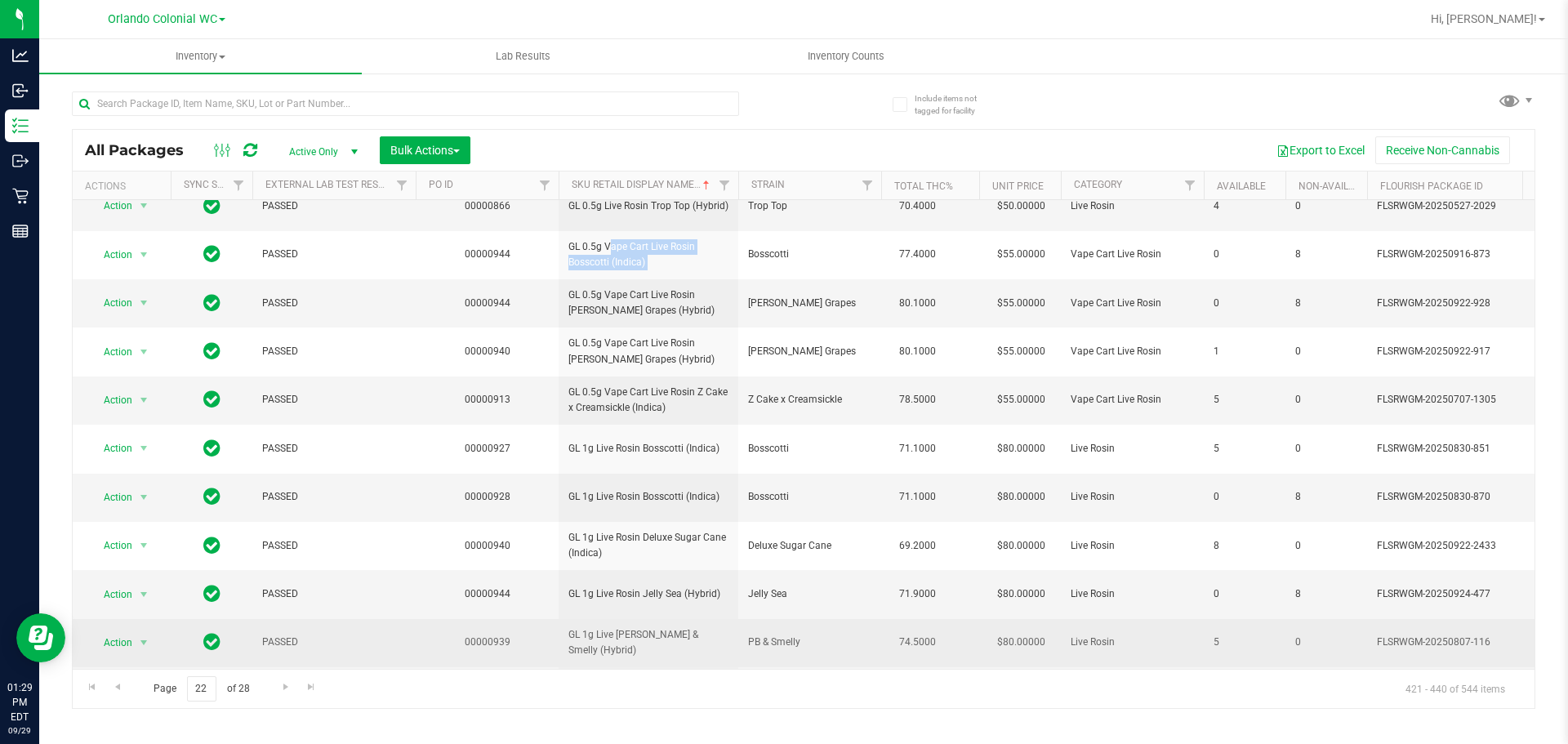
scroll to position [327, 0]
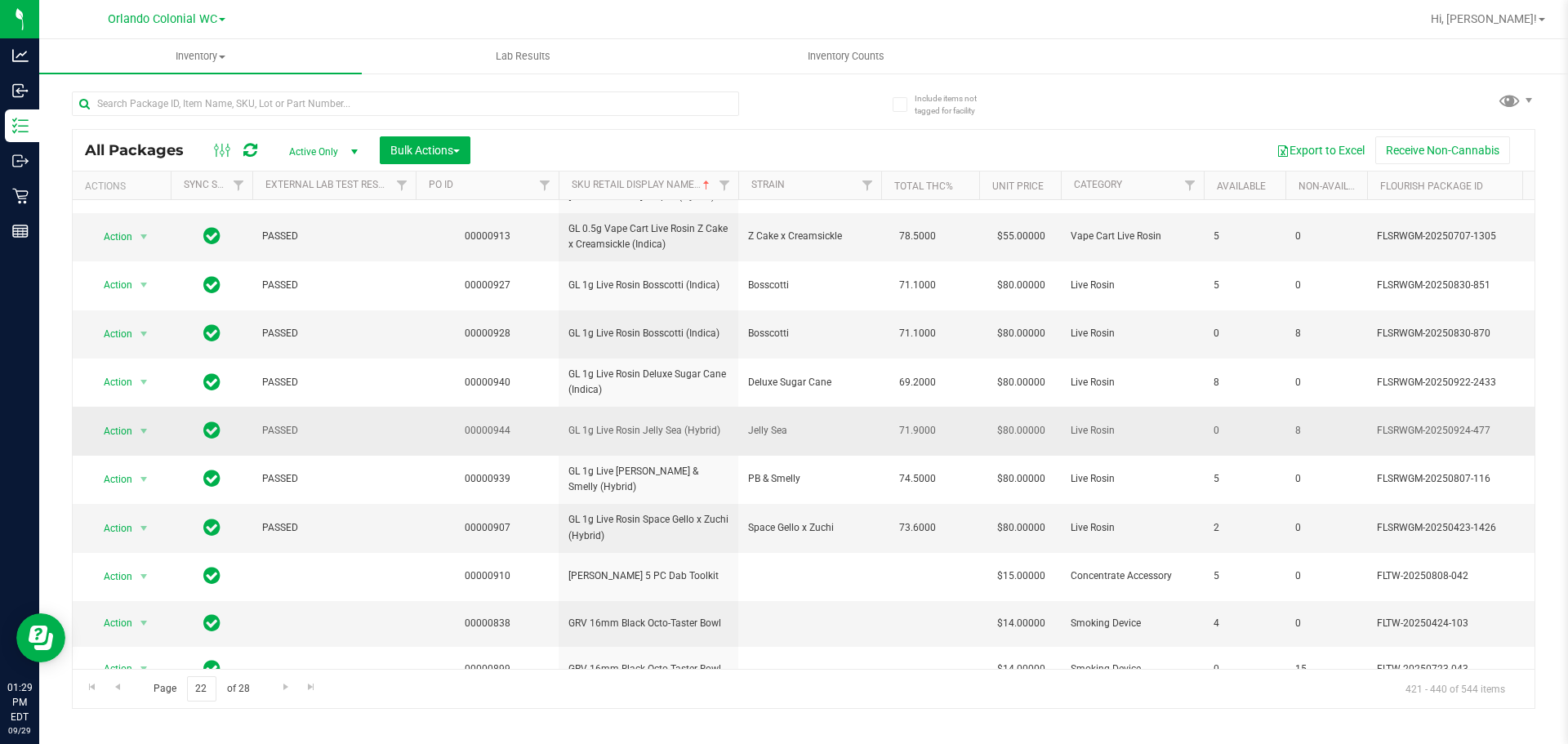
click at [680, 423] on span "GL 1g Live Rosin Jelly Sea (Hybrid)" at bounding box center [648, 430] width 160 height 15
click at [680, 425] on span "GL 1g Live Rosin Jelly Sea (Hybrid)" at bounding box center [648, 430] width 160 height 15
click at [680, 426] on span "GL 1g Live Rosin Jelly Sea (Hybrid)" at bounding box center [648, 430] width 160 height 15
copy tr "GL 1g Live Rosin Jelly Sea (Hybrid)"
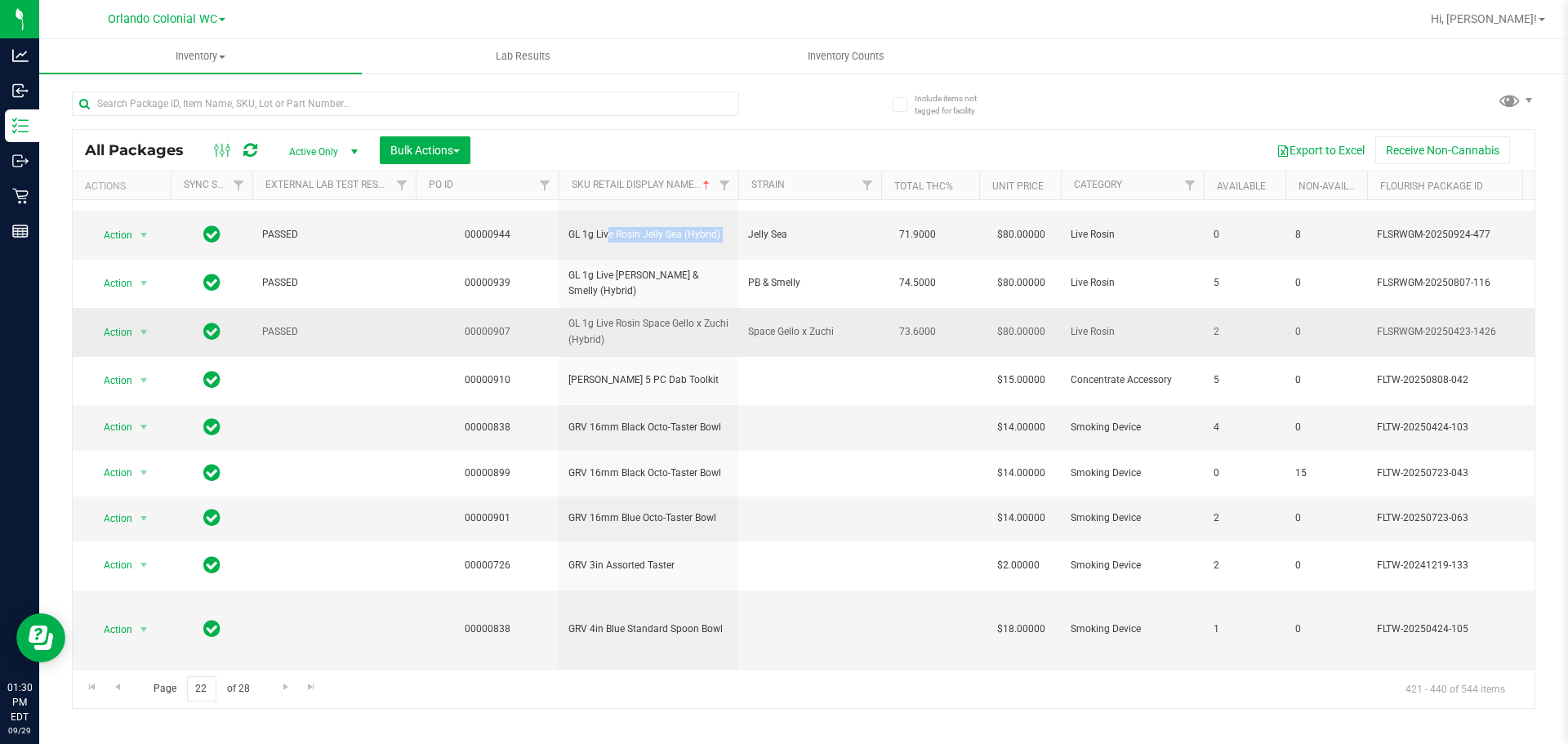
scroll to position [534, 0]
click at [283, 688] on span "Go to the next page" at bounding box center [286, 687] width 13 height 13
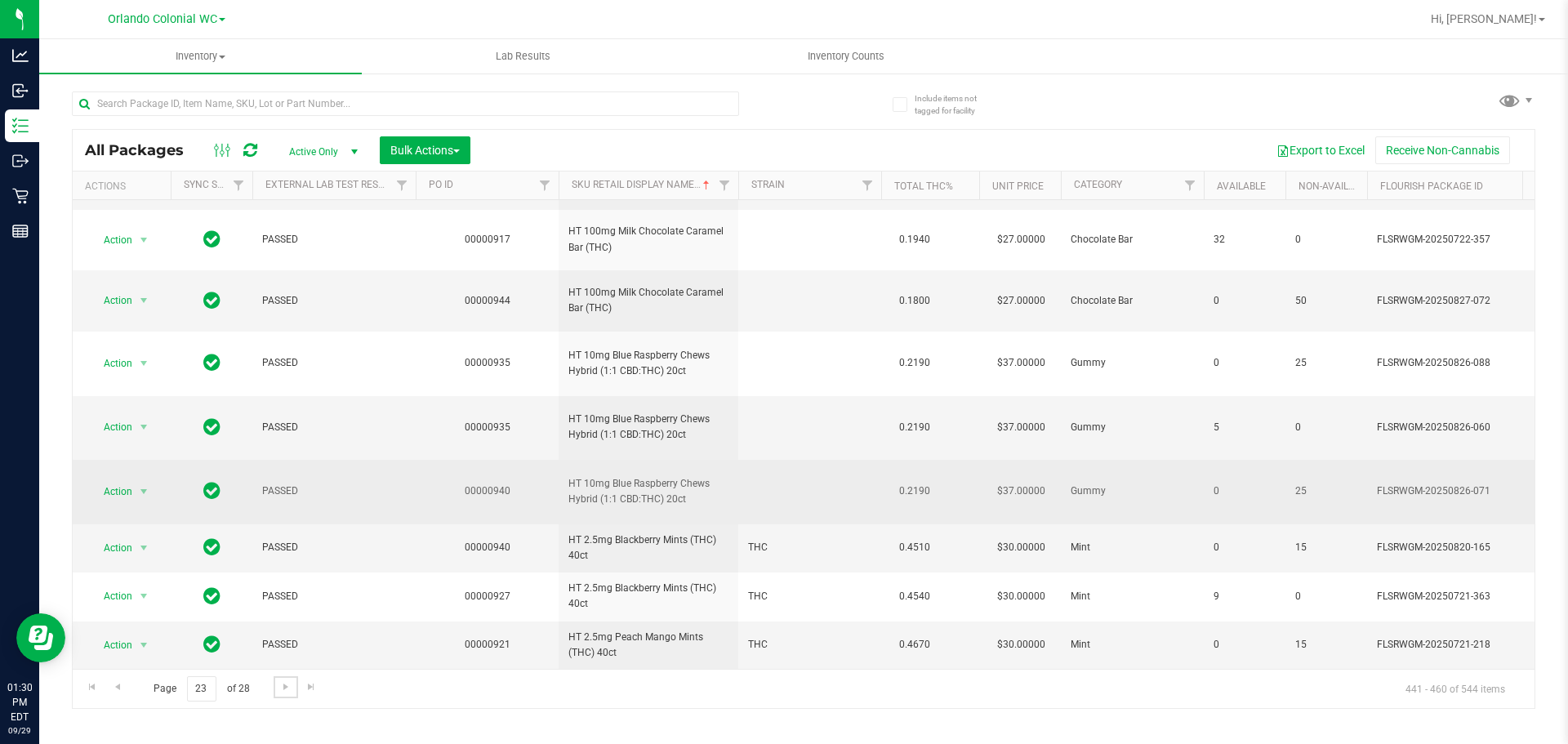
scroll to position [723, 0]
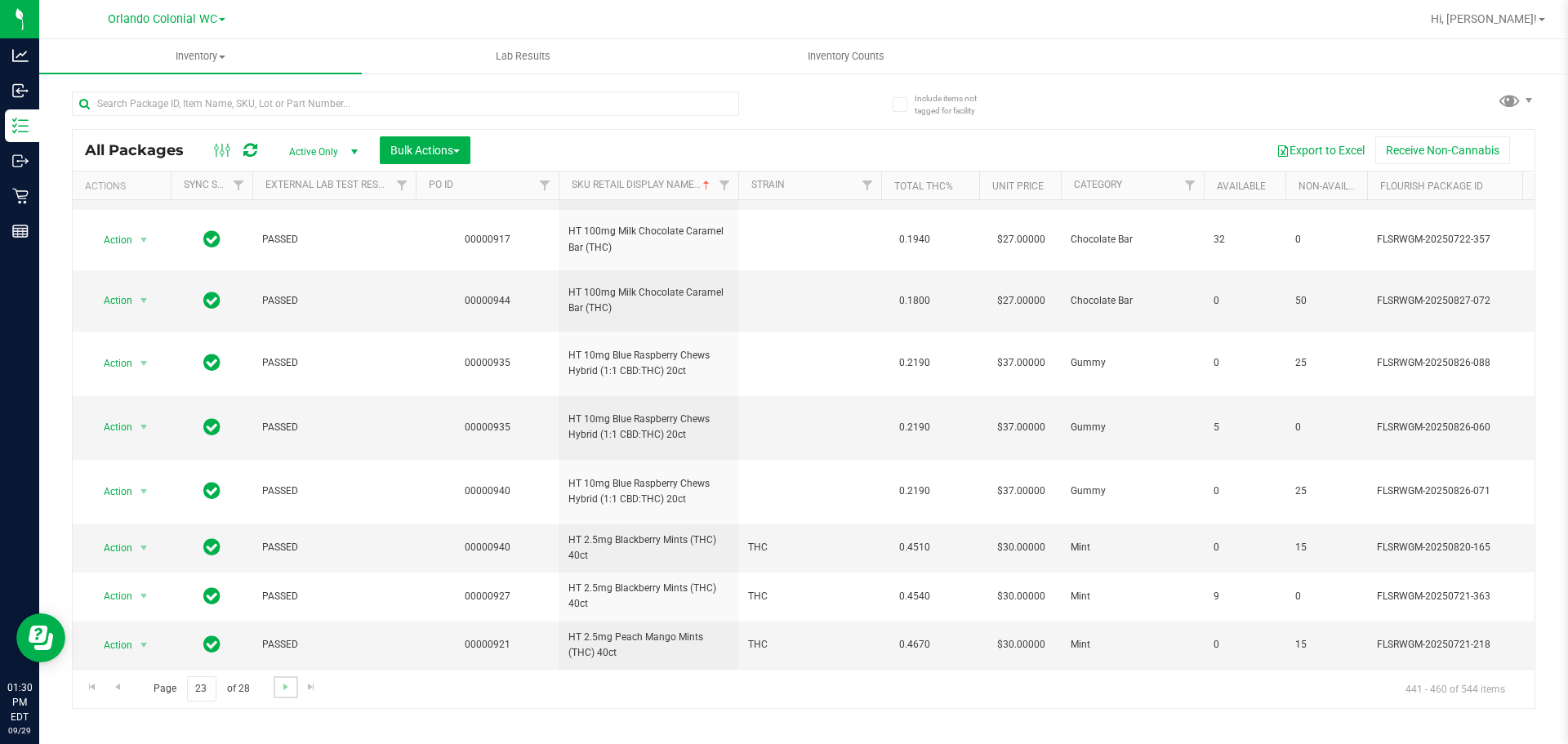
click at [283, 693] on link "Go to the next page" at bounding box center [285, 687] width 23 height 22
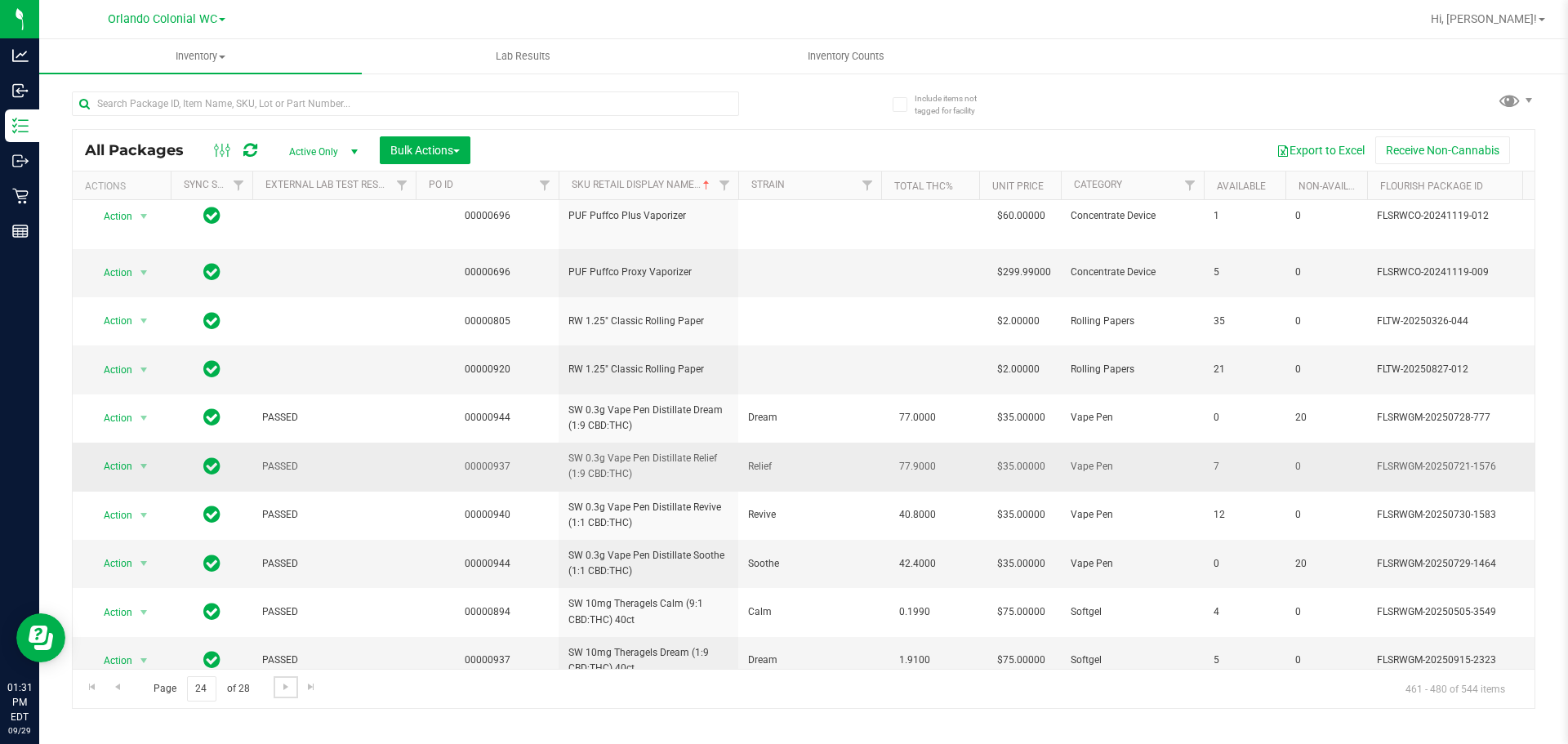
scroll to position [571, 0]
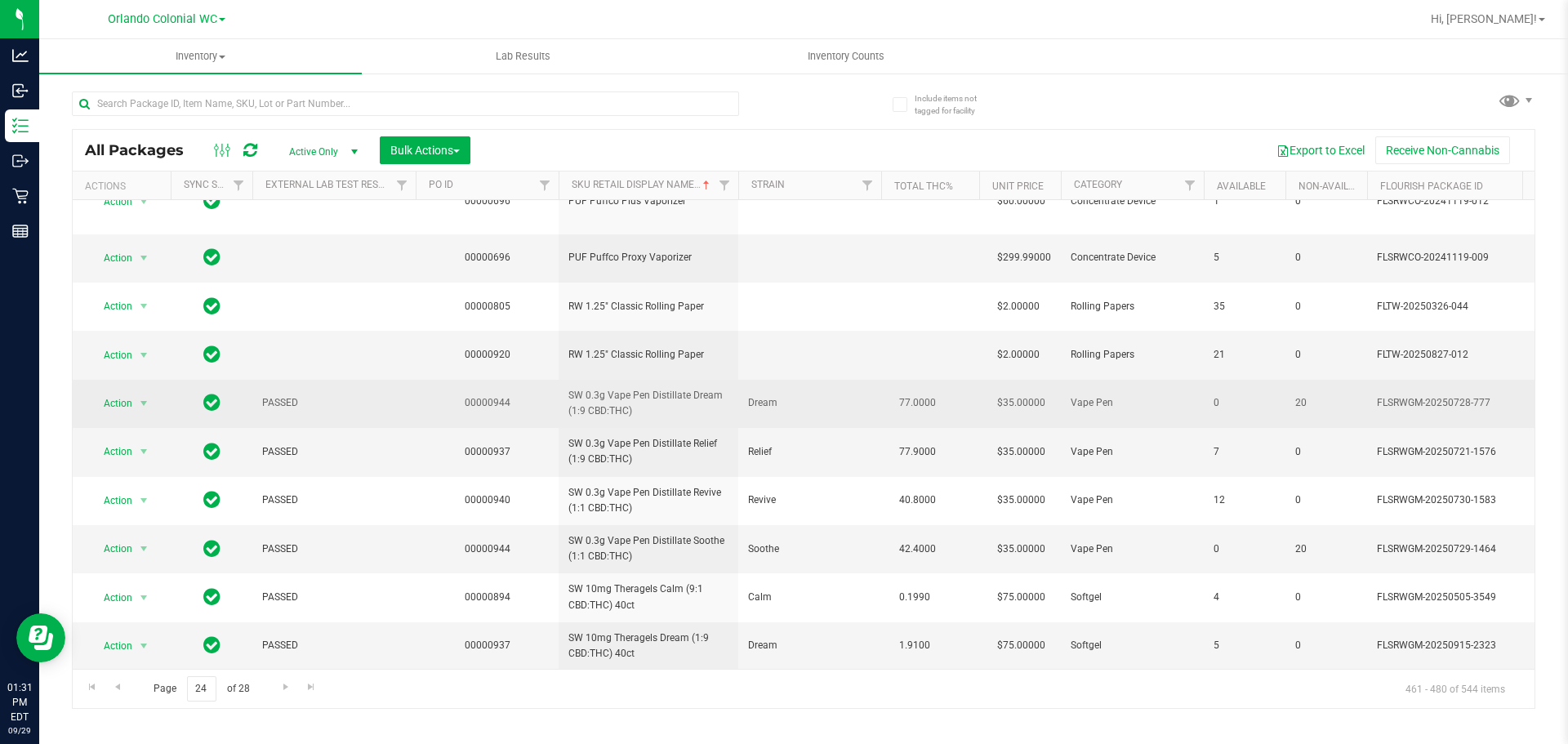
click at [642, 407] on span "SW 0.3g Vape Pen Distillate Dream (1:9 CBD:THC)" at bounding box center [648, 403] width 160 height 31
click at [642, 406] on span "SW 0.3g Vape Pen Distillate Dream (1:9 CBD:THC)" at bounding box center [648, 403] width 160 height 31
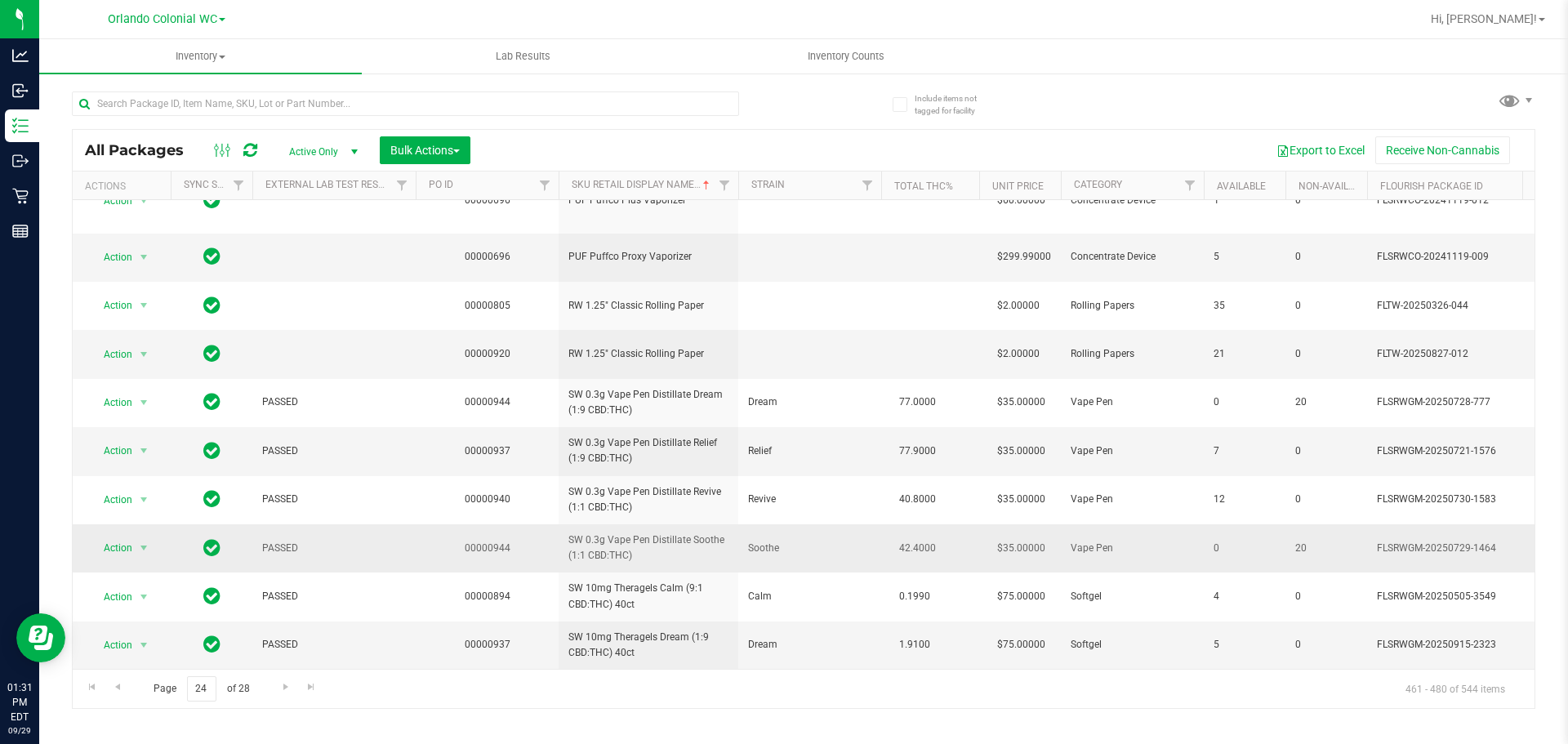
click at [622, 533] on span "SW 0.3g Vape Pen Distillate Soothe (1:1 CBD:THC)" at bounding box center [648, 548] width 160 height 31
click at [625, 533] on span "SW 0.3g Vape Pen Distillate Soothe (1:1 CBD:THC)" at bounding box center [648, 548] width 160 height 31
click at [288, 681] on span "Go to the next page" at bounding box center [286, 687] width 13 height 13
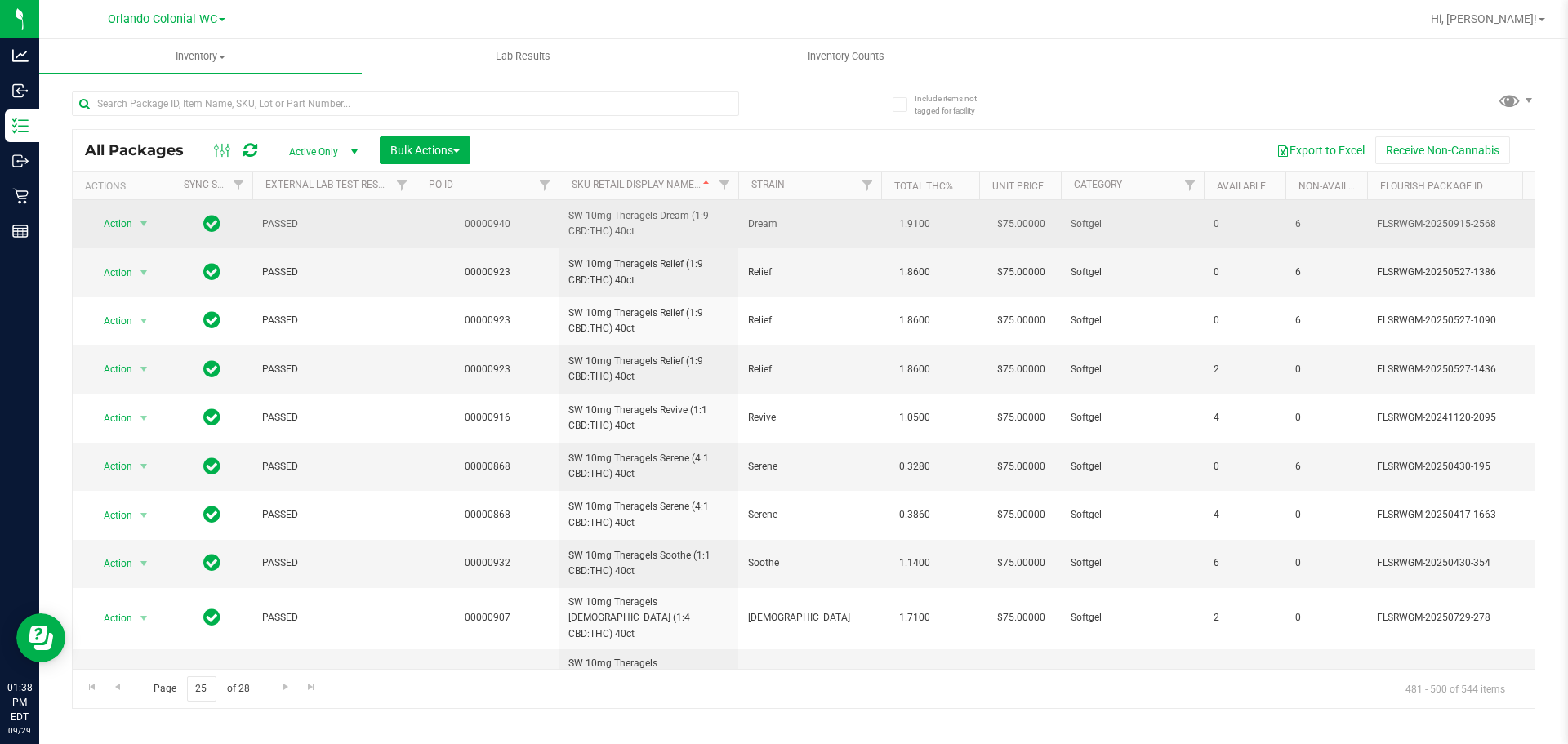
click at [595, 225] on span "SW 10mg Theragels Dream (1:9 CBD:THC) 40ct" at bounding box center [648, 224] width 160 height 31
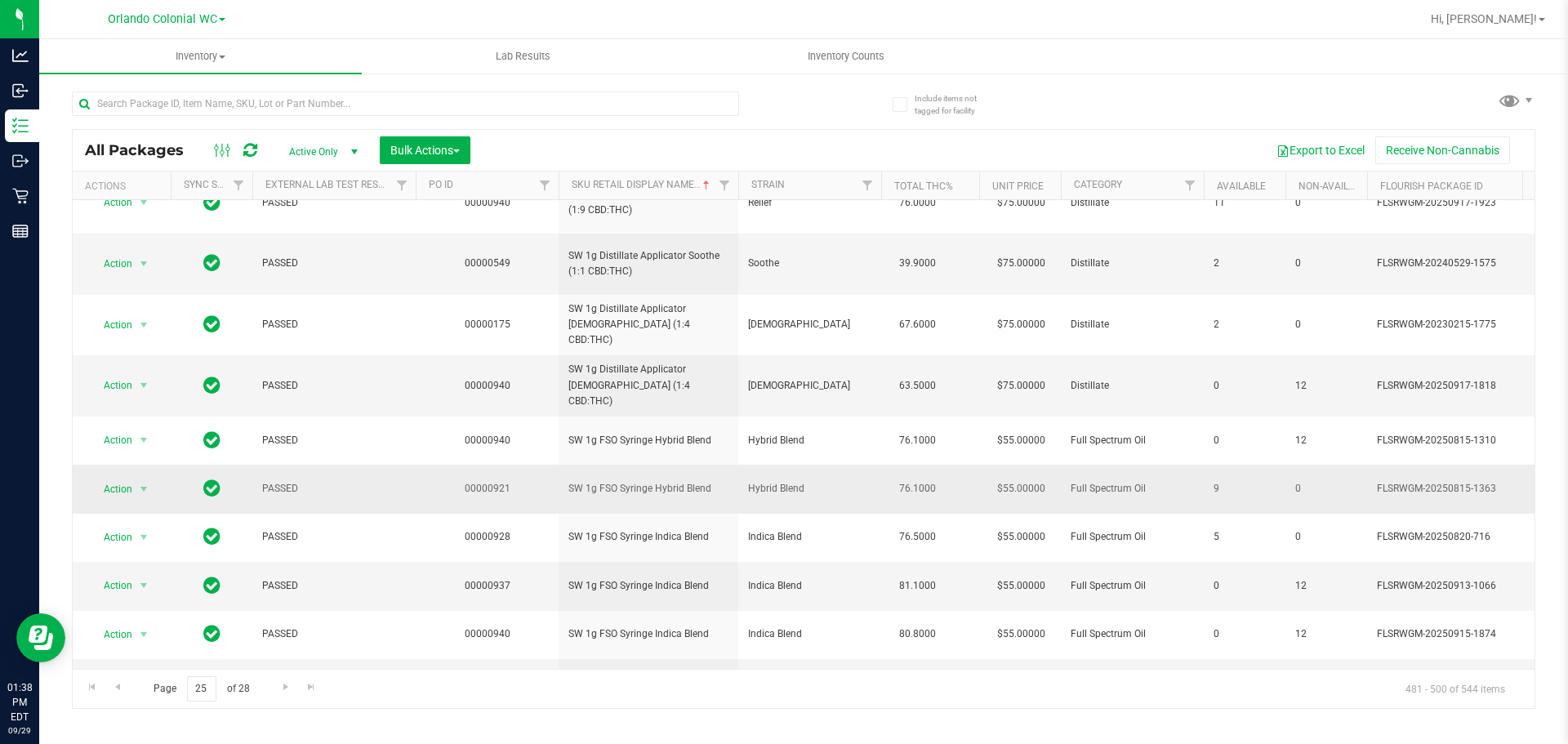
scroll to position [562, 0]
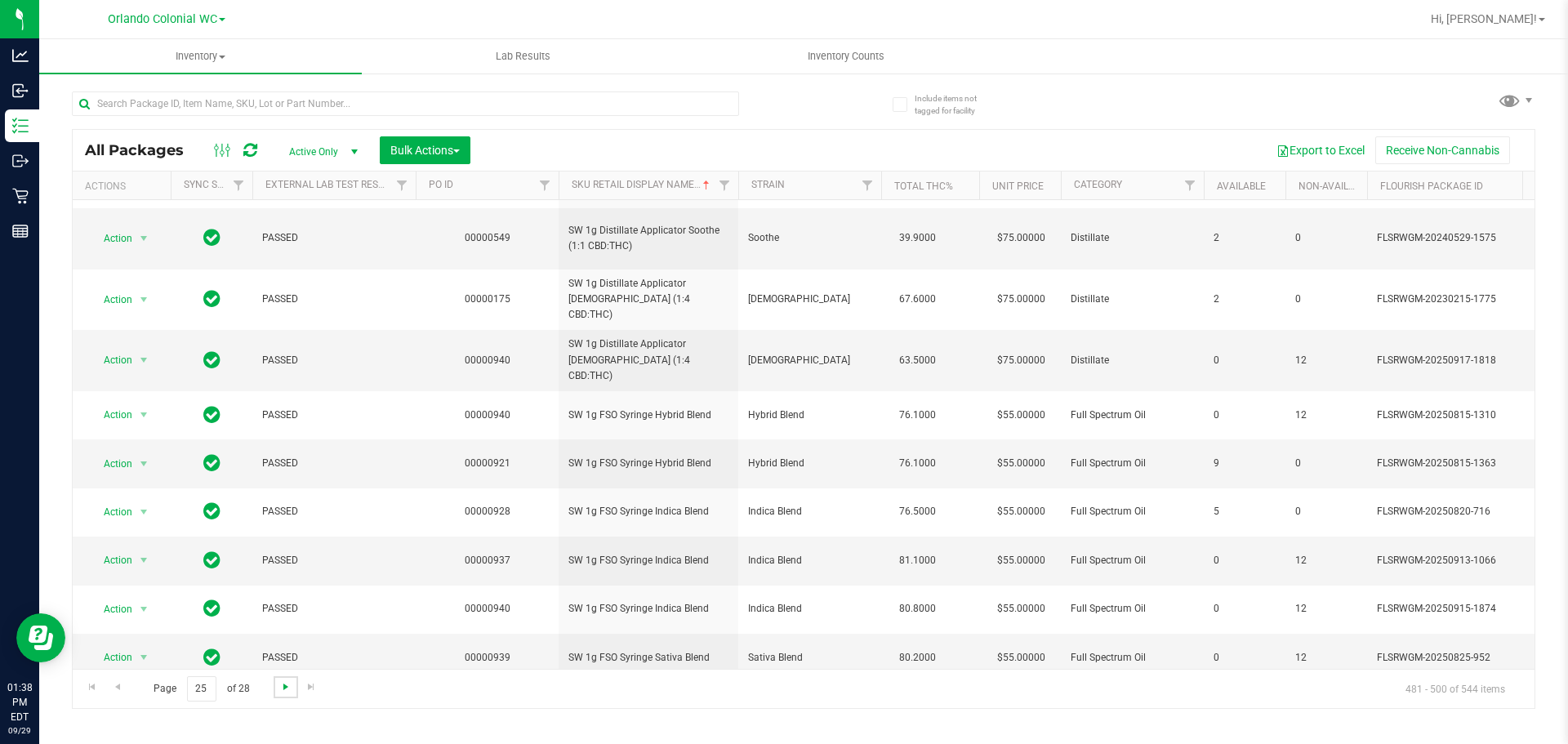
click at [290, 683] on span "Go to the next page" at bounding box center [286, 687] width 13 height 13
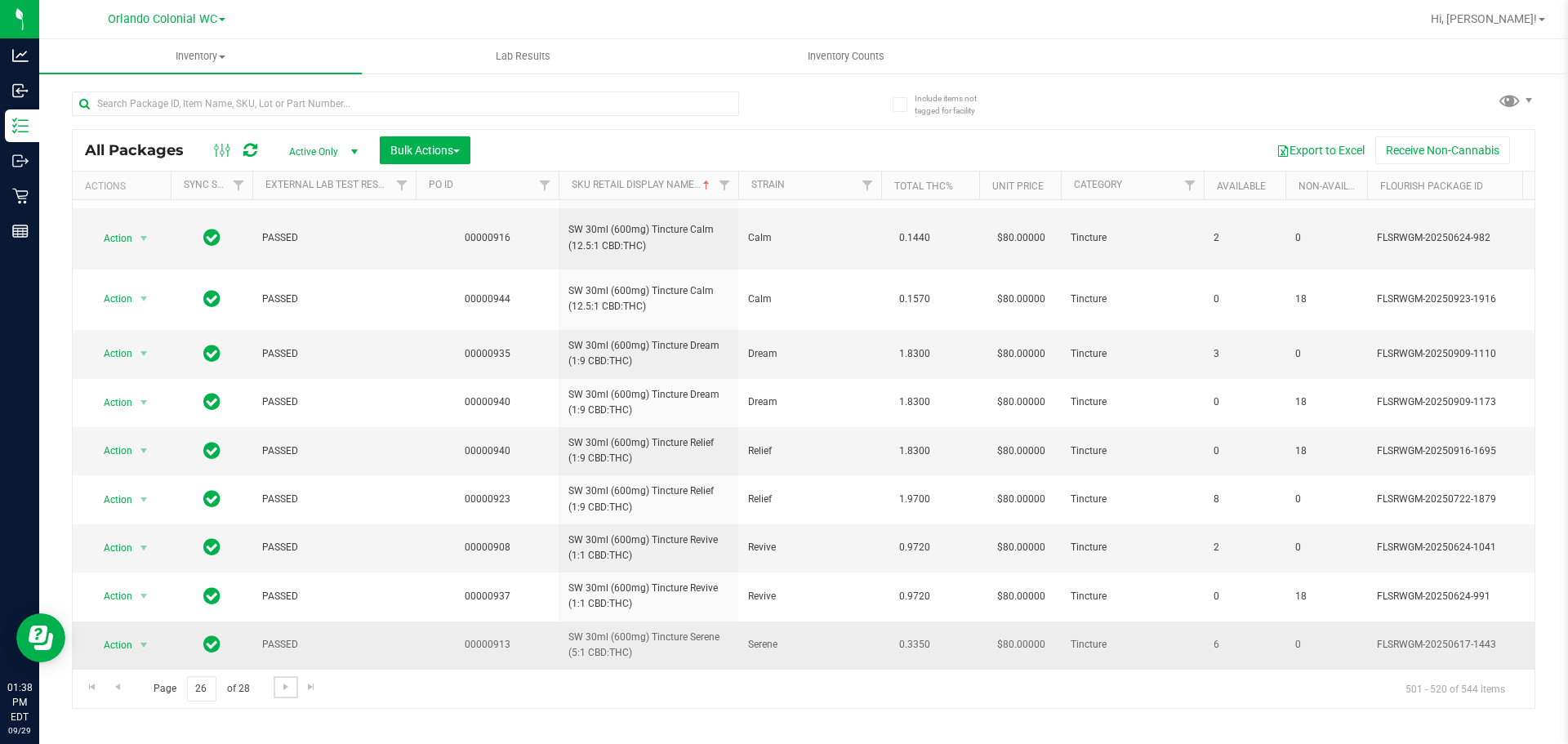
scroll to position [538, 0]
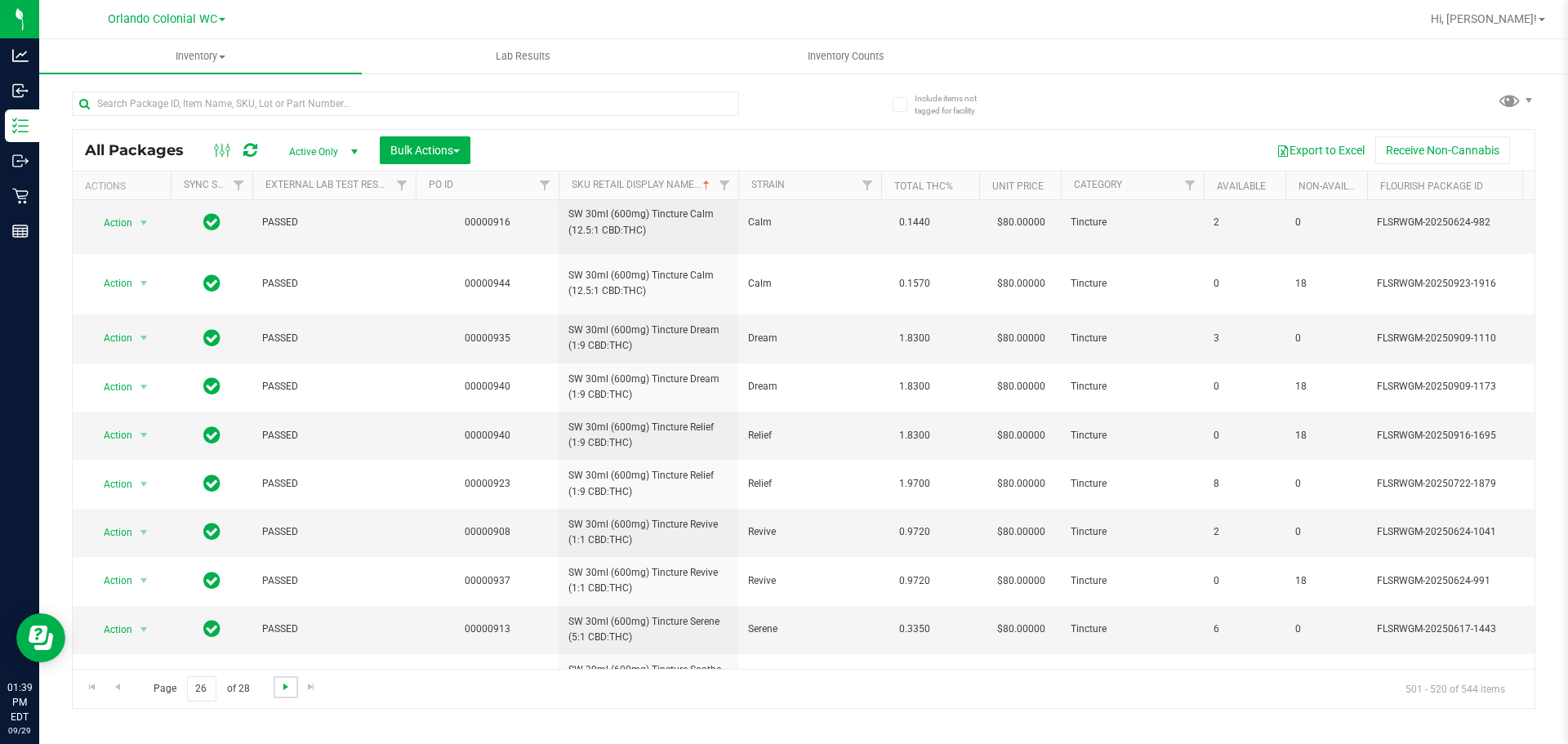
click at [283, 687] on span "Go to the next page" at bounding box center [286, 687] width 13 height 13
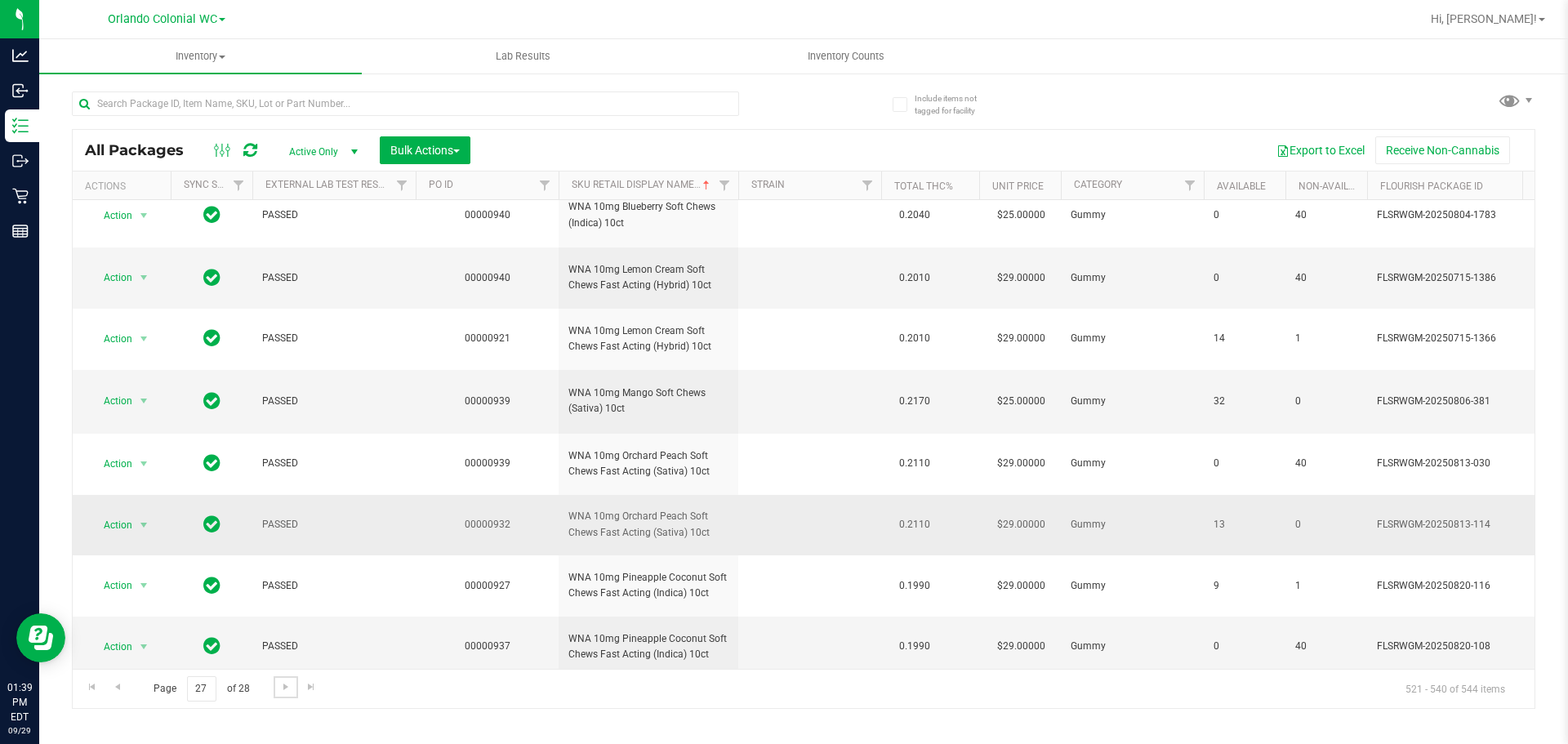
scroll to position [728, 0]
click at [287, 688] on span "Go to the next page" at bounding box center [286, 687] width 13 height 13
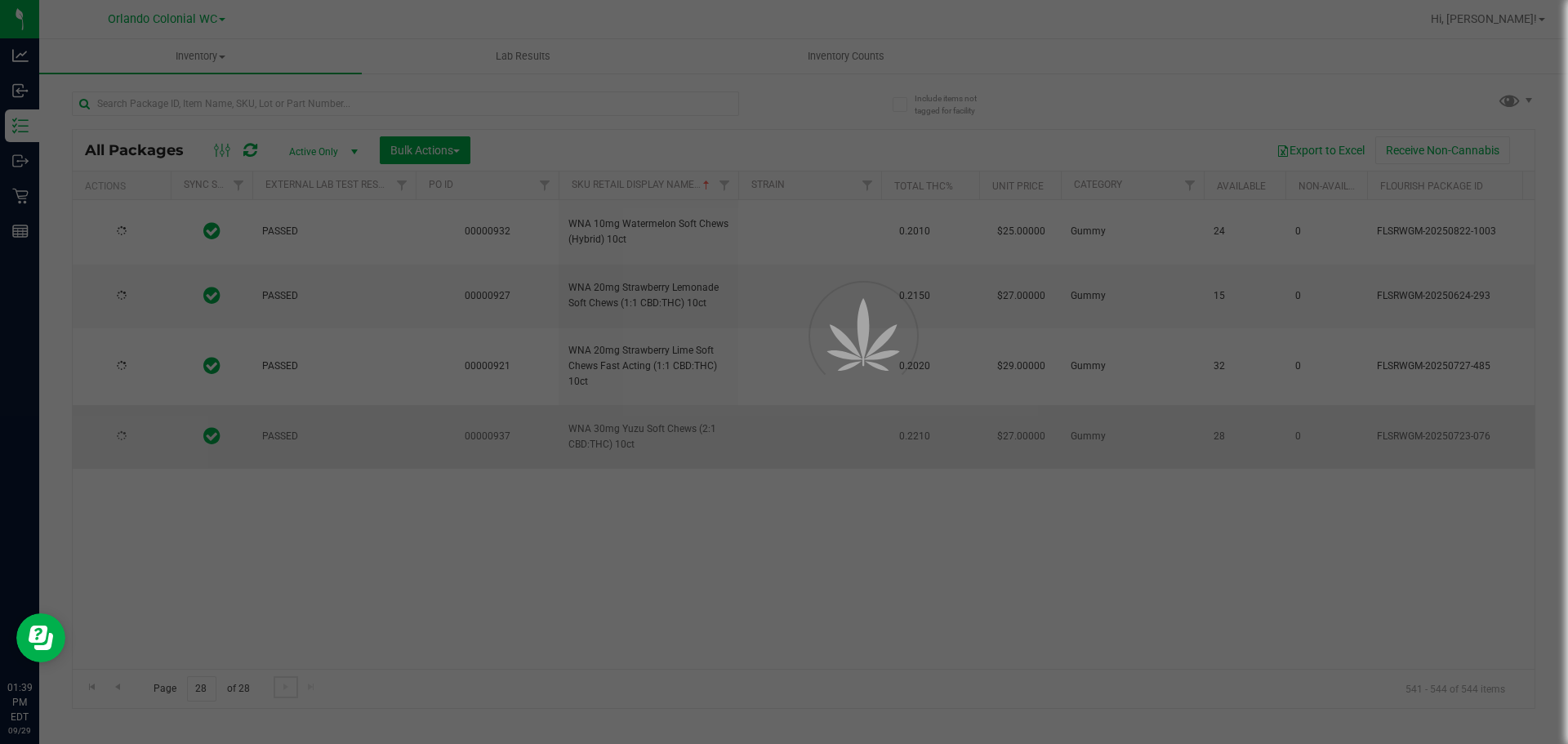
scroll to position [0, 0]
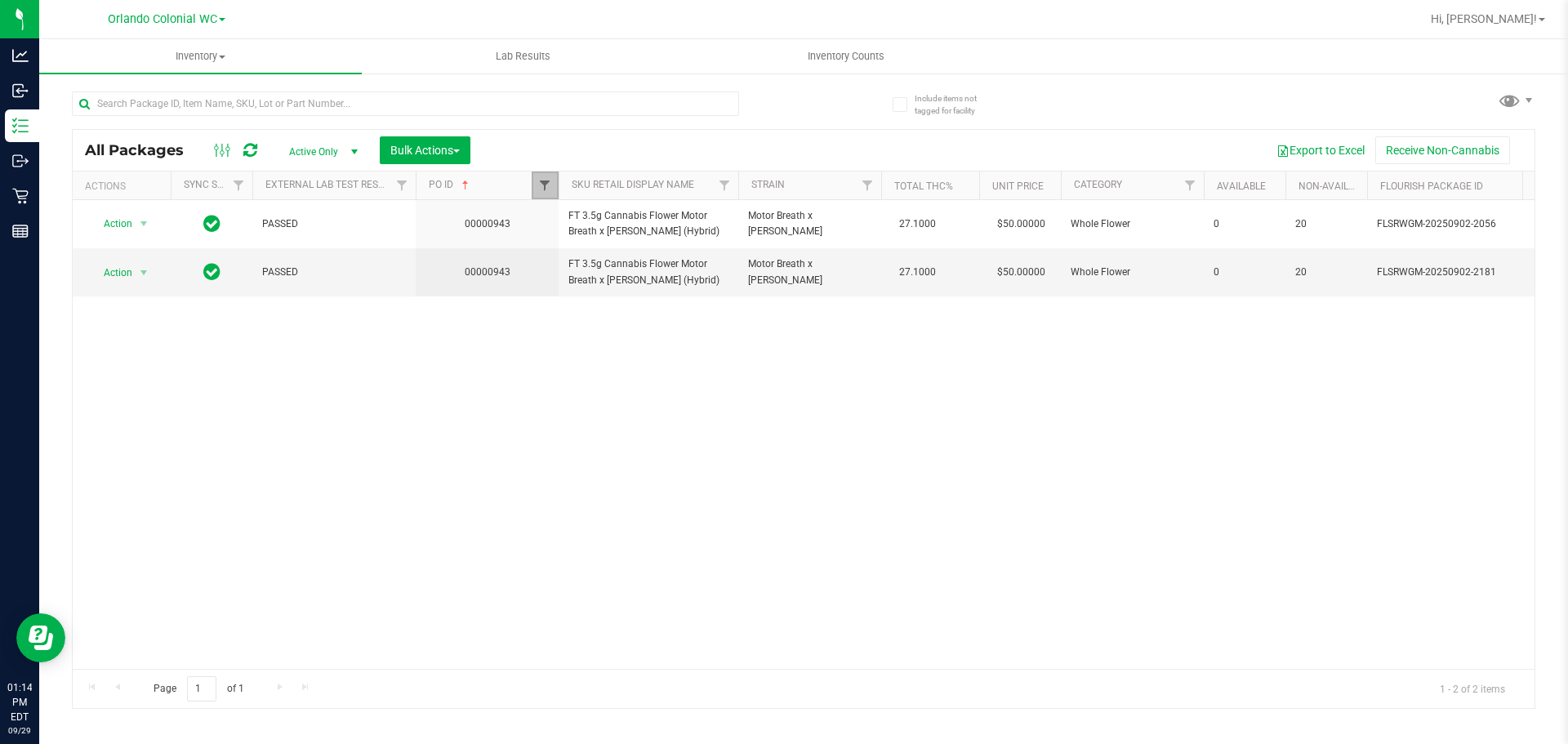
click at [539, 188] on span "Filter" at bounding box center [544, 185] width 13 height 13
click at [690, 264] on button "Clear" at bounding box center [671, 264] width 79 height 36
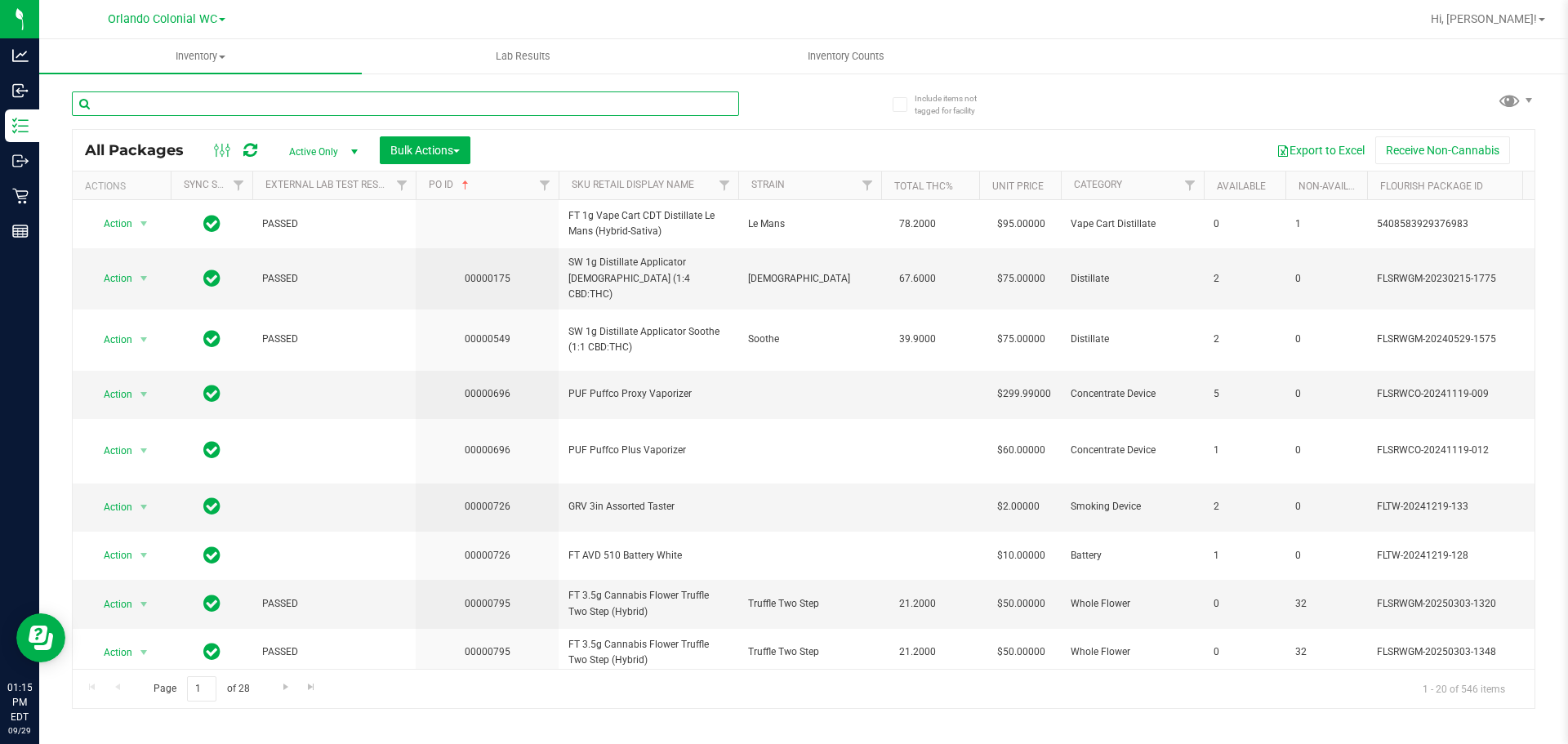
click at [405, 110] on input "text" at bounding box center [405, 103] width 667 height 24
paste input "FT 0.3g Vape Pen Distillate Taurus Moon (THC)"
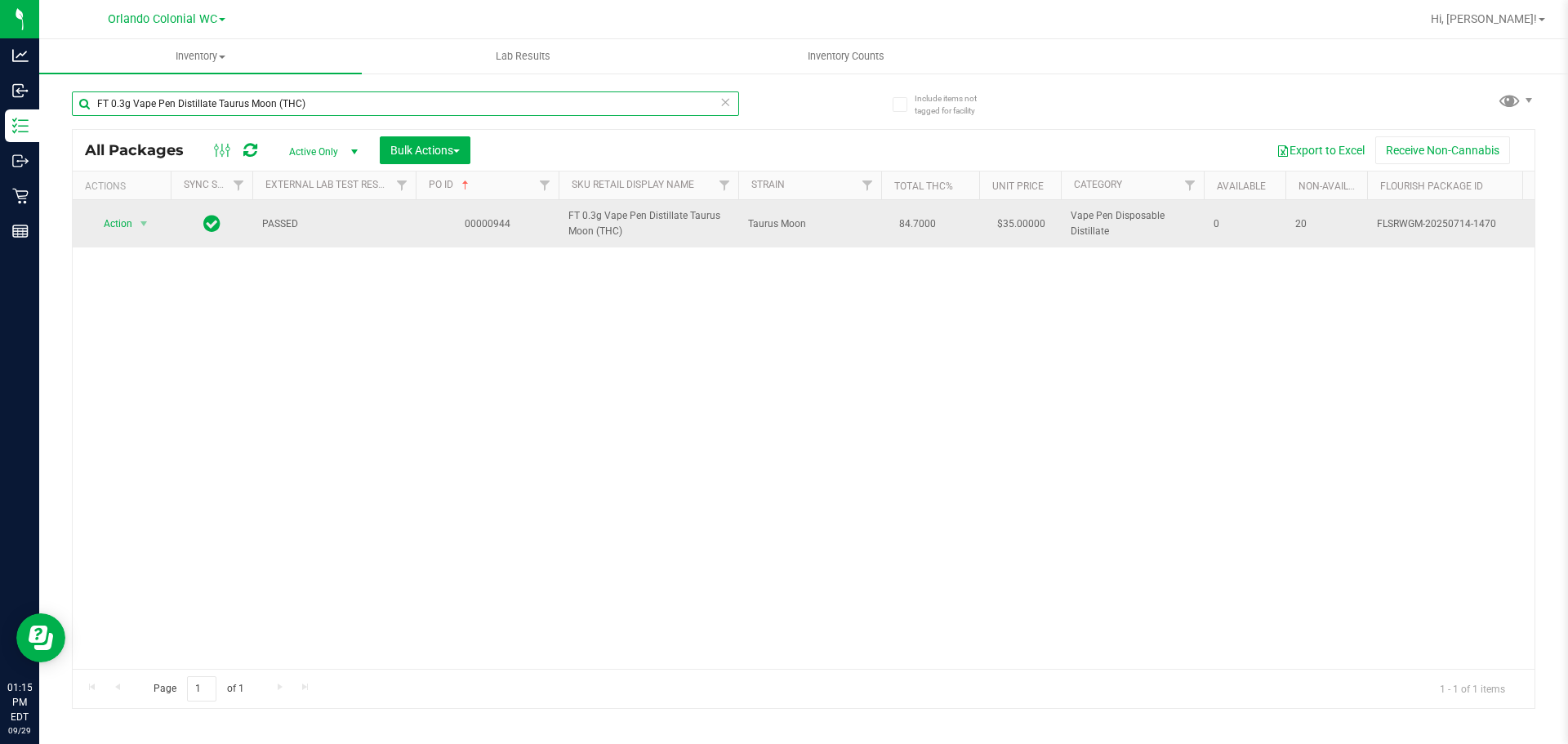
type input "FT 0.3g Vape Pen Distillate Taurus Moon (THC)"
click at [90, 214] on span "Action" at bounding box center [110, 224] width 44 height 23
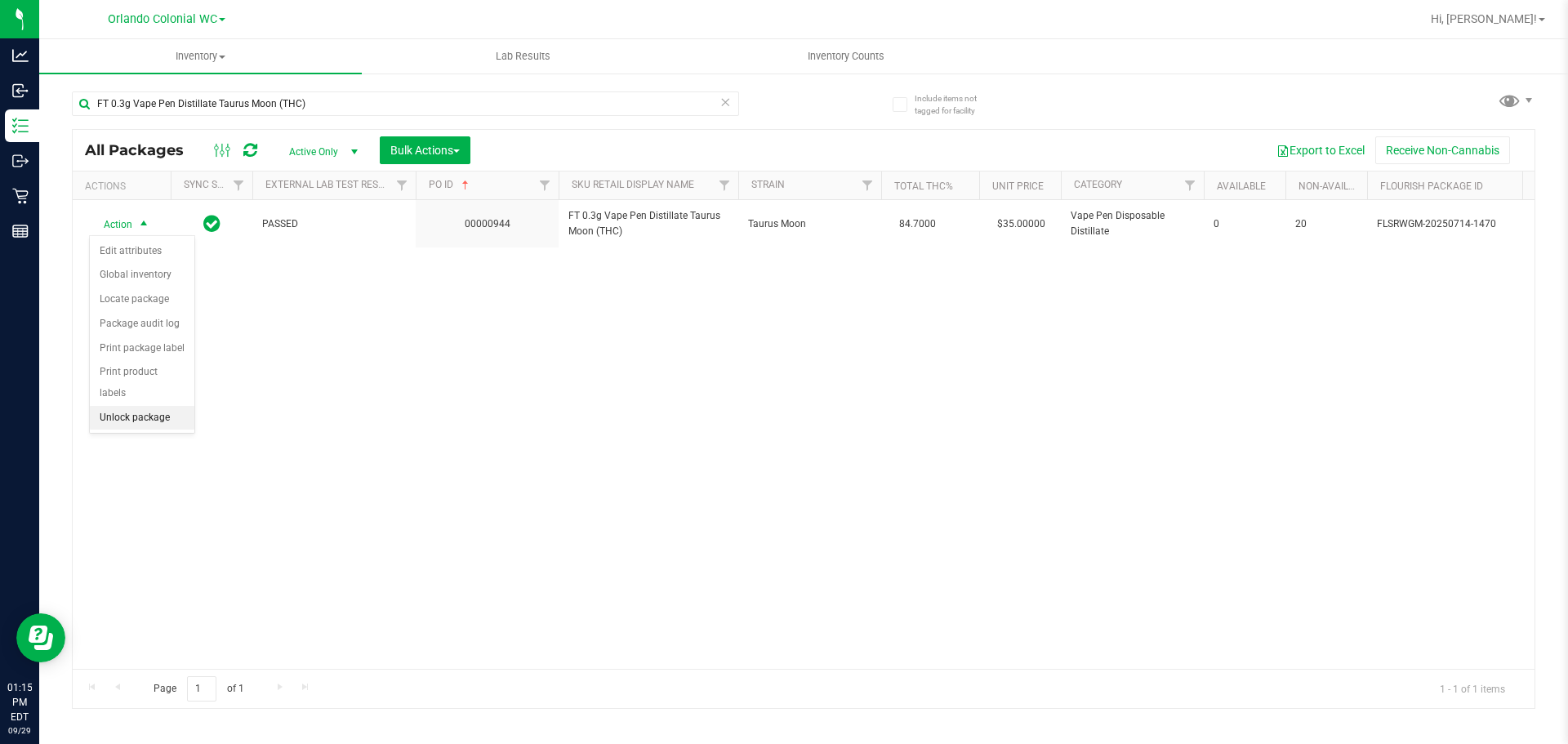
click at [122, 406] on li "Unlock package" at bounding box center [141, 417] width 105 height 24
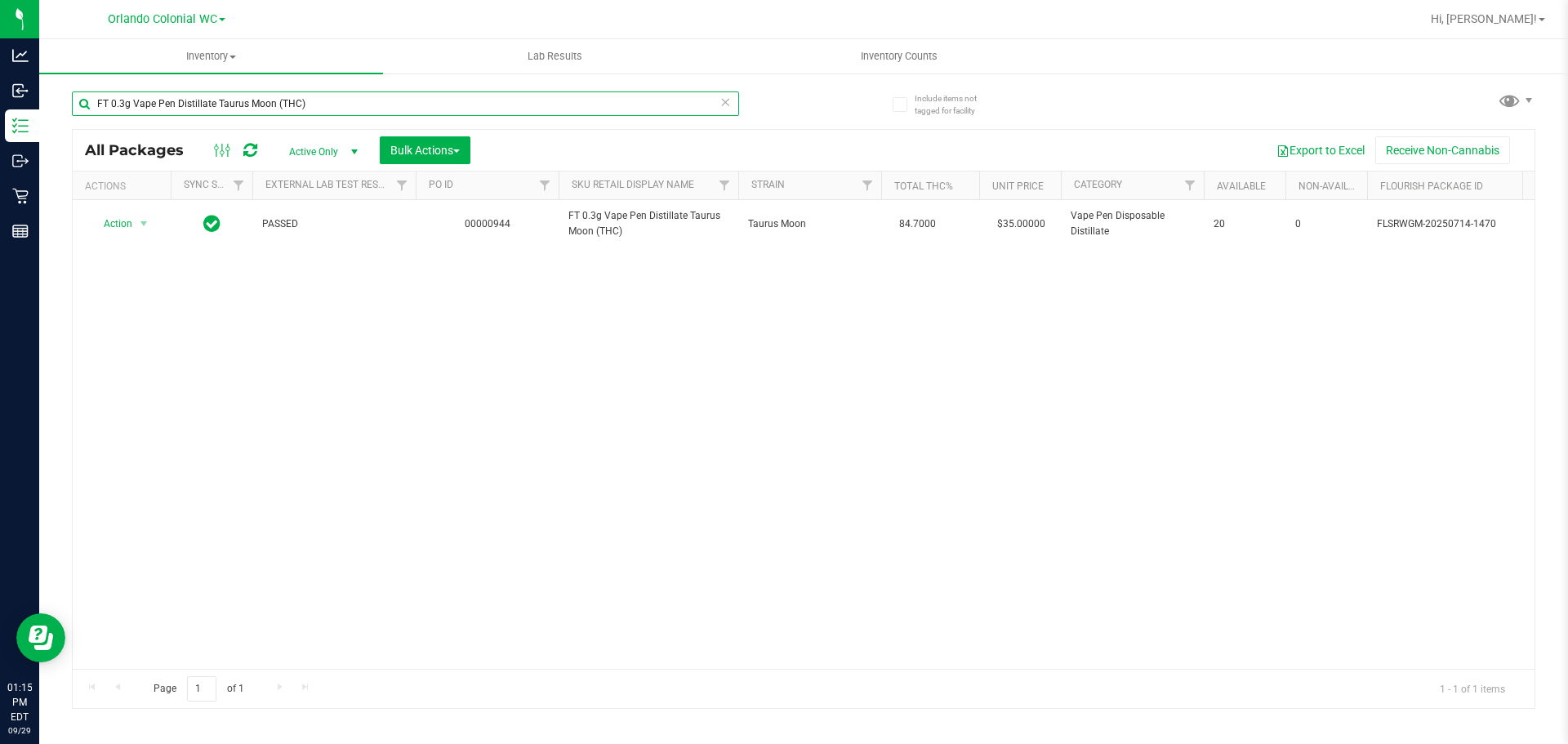
click at [376, 102] on input "FT 0.3g Vape Pen Distillate Taurus Moon (THC)" at bounding box center [405, 103] width 667 height 24
paste input "5g Pre-Roll Animal Larry (Indica) 1ct"
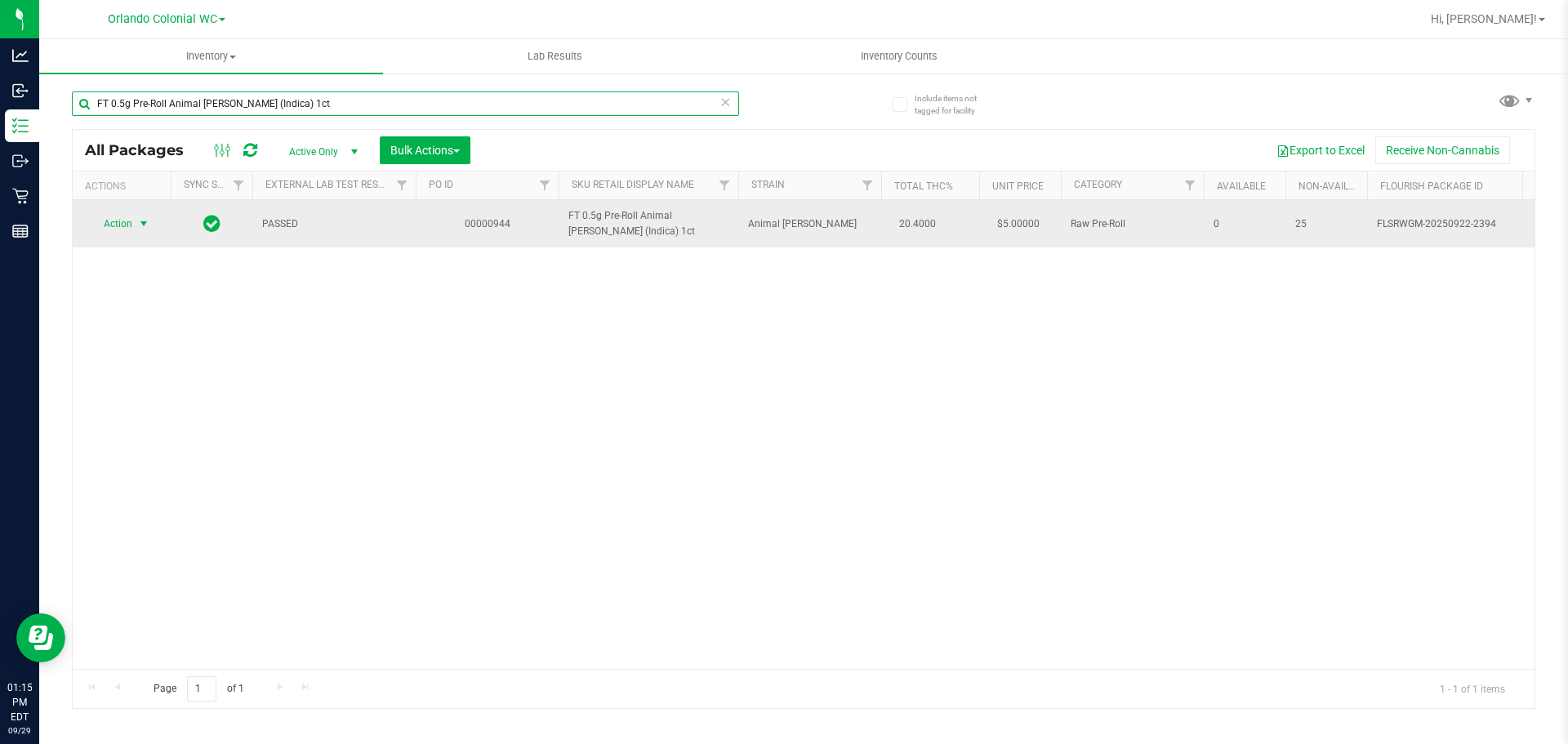
type input "FT 0.5g Pre-Roll Animal [PERSON_NAME] (Indica) 1ct"
click at [123, 221] on span "Action" at bounding box center [110, 224] width 44 height 23
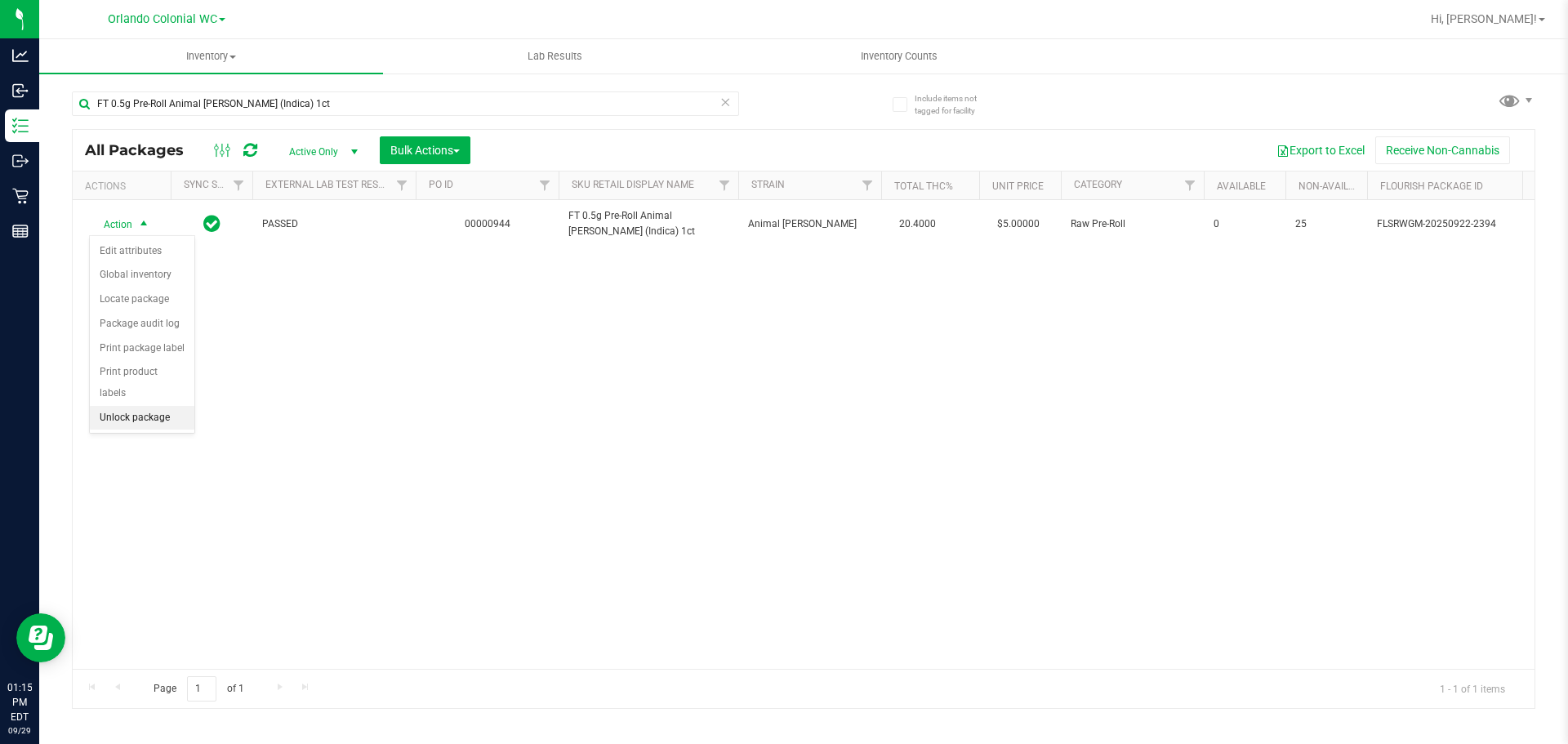
click at [132, 406] on li "Unlock package" at bounding box center [141, 417] width 105 height 24
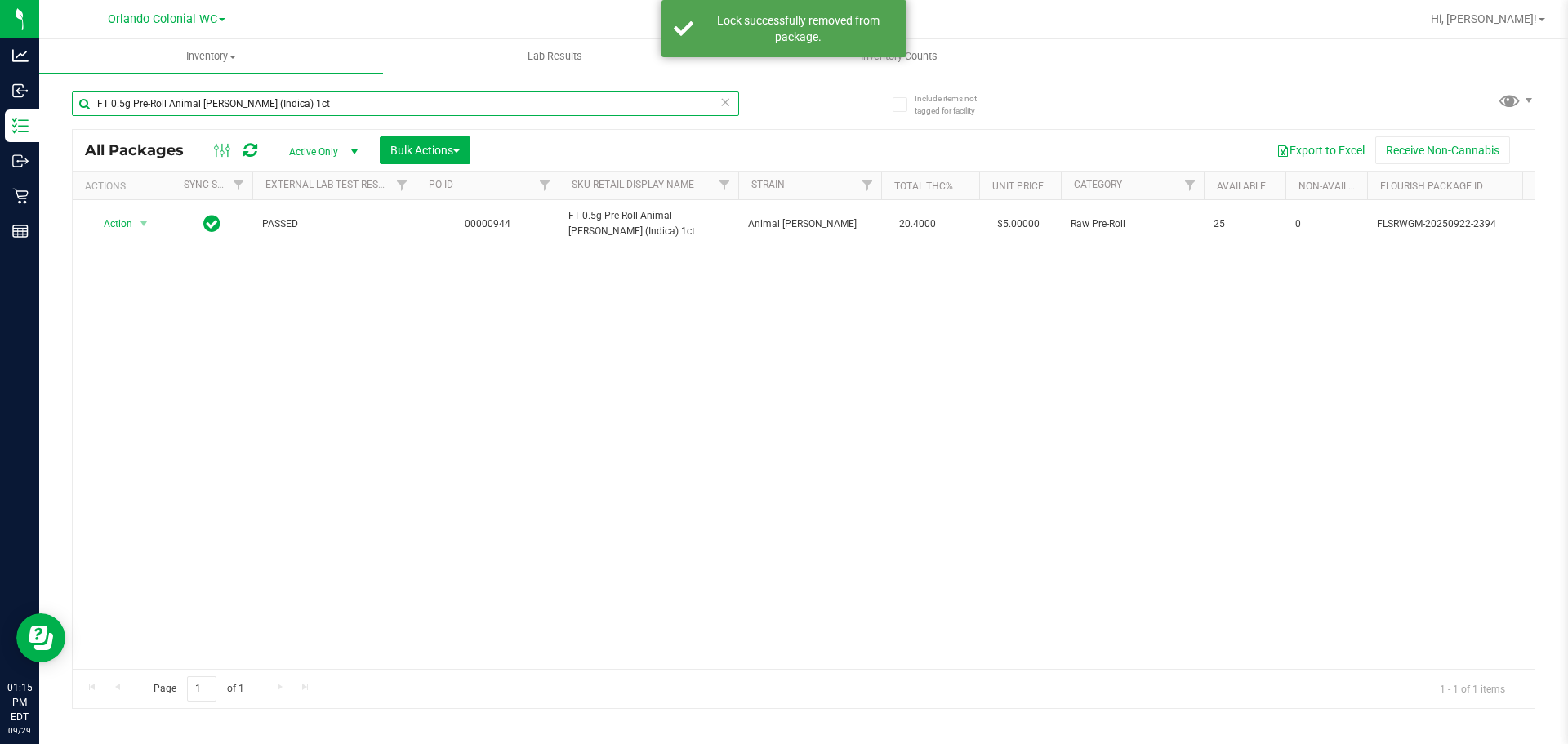
click at [267, 98] on input "FT 0.5g Pre-Roll Animal [PERSON_NAME] (Indica) 1ct" at bounding box center [405, 103] width 667 height 24
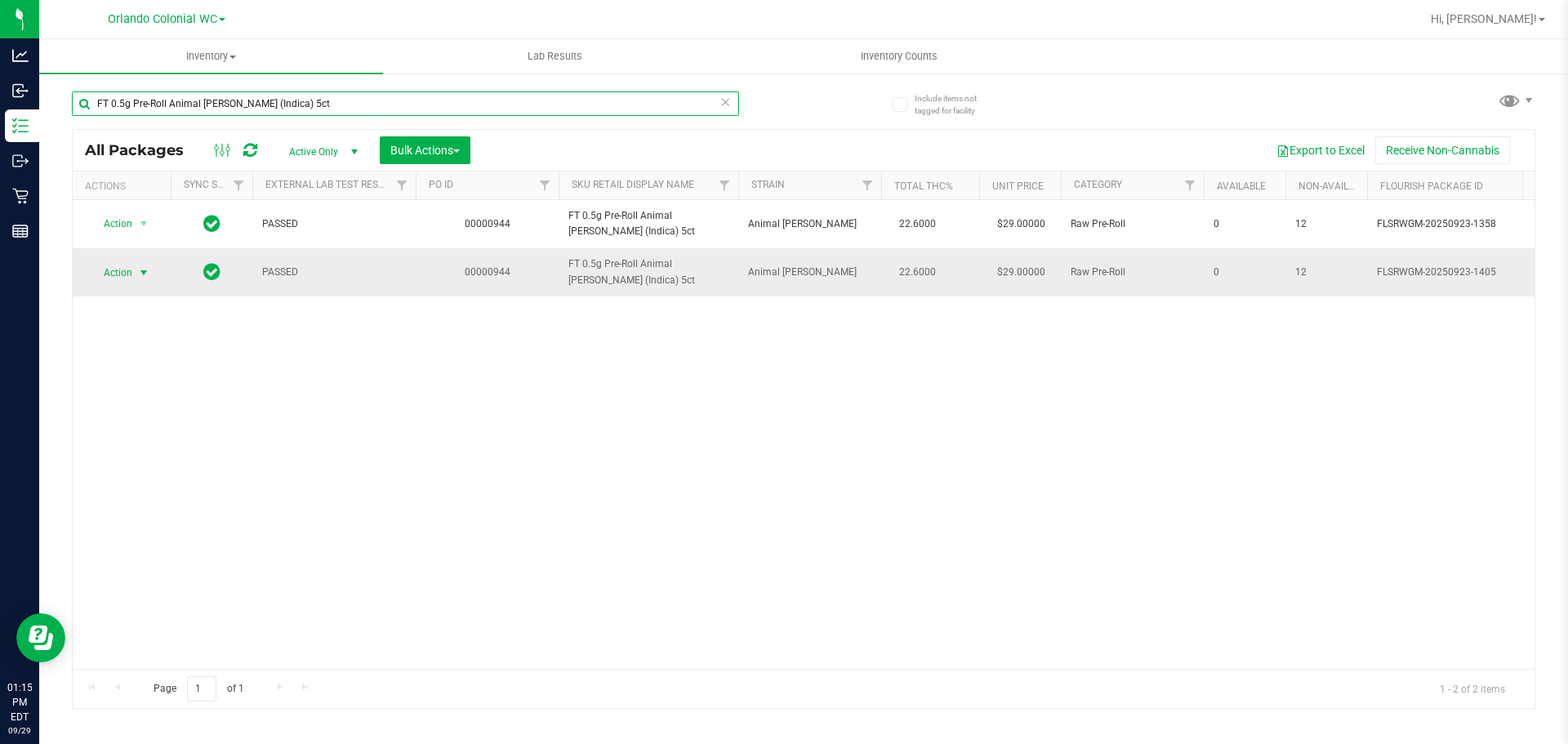
type input "FT 0.5g Pre-Roll Animal [PERSON_NAME] (Indica) 5ct"
click at [114, 272] on span "Action" at bounding box center [110, 273] width 44 height 23
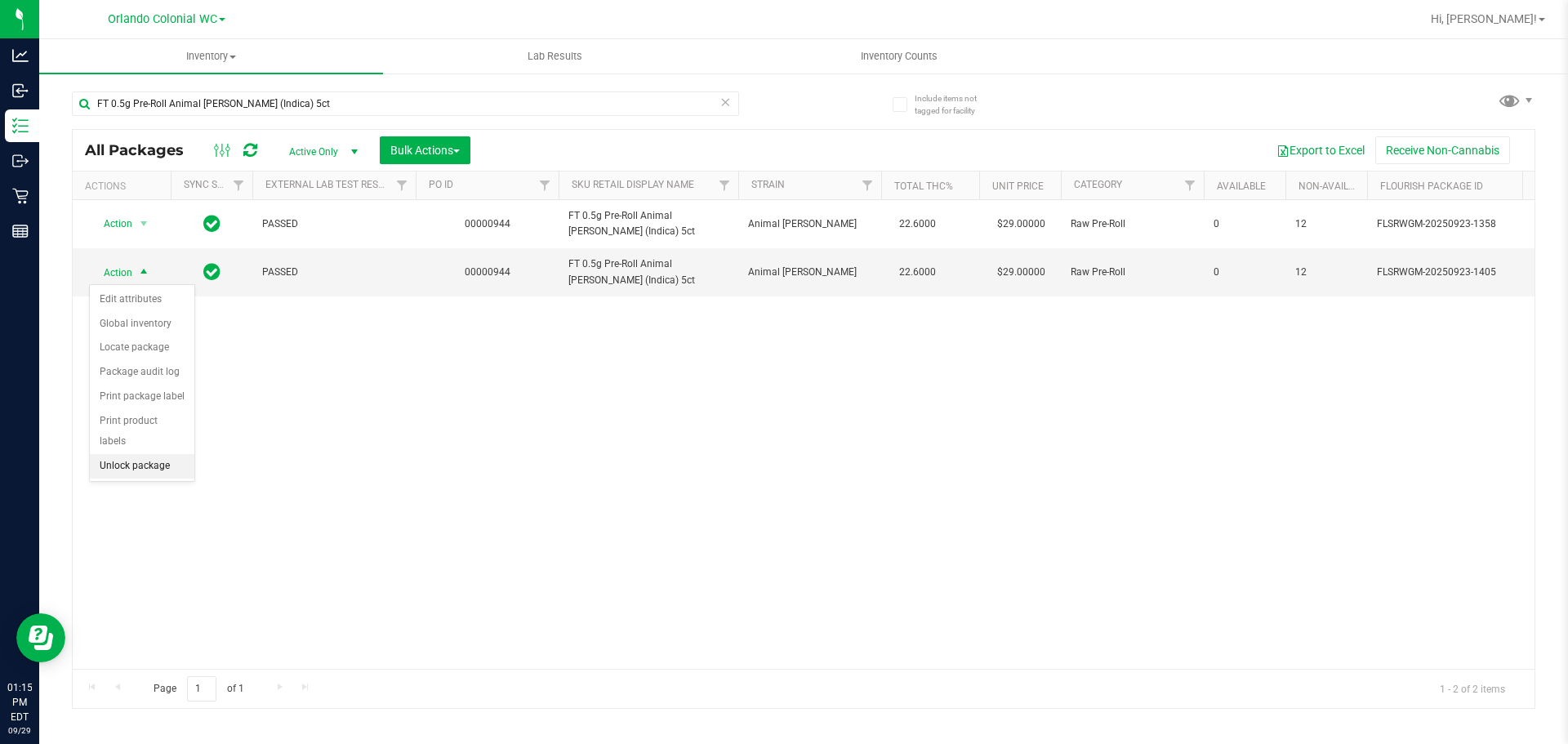
click at [132, 454] on li "Unlock package" at bounding box center [141, 466] width 105 height 24
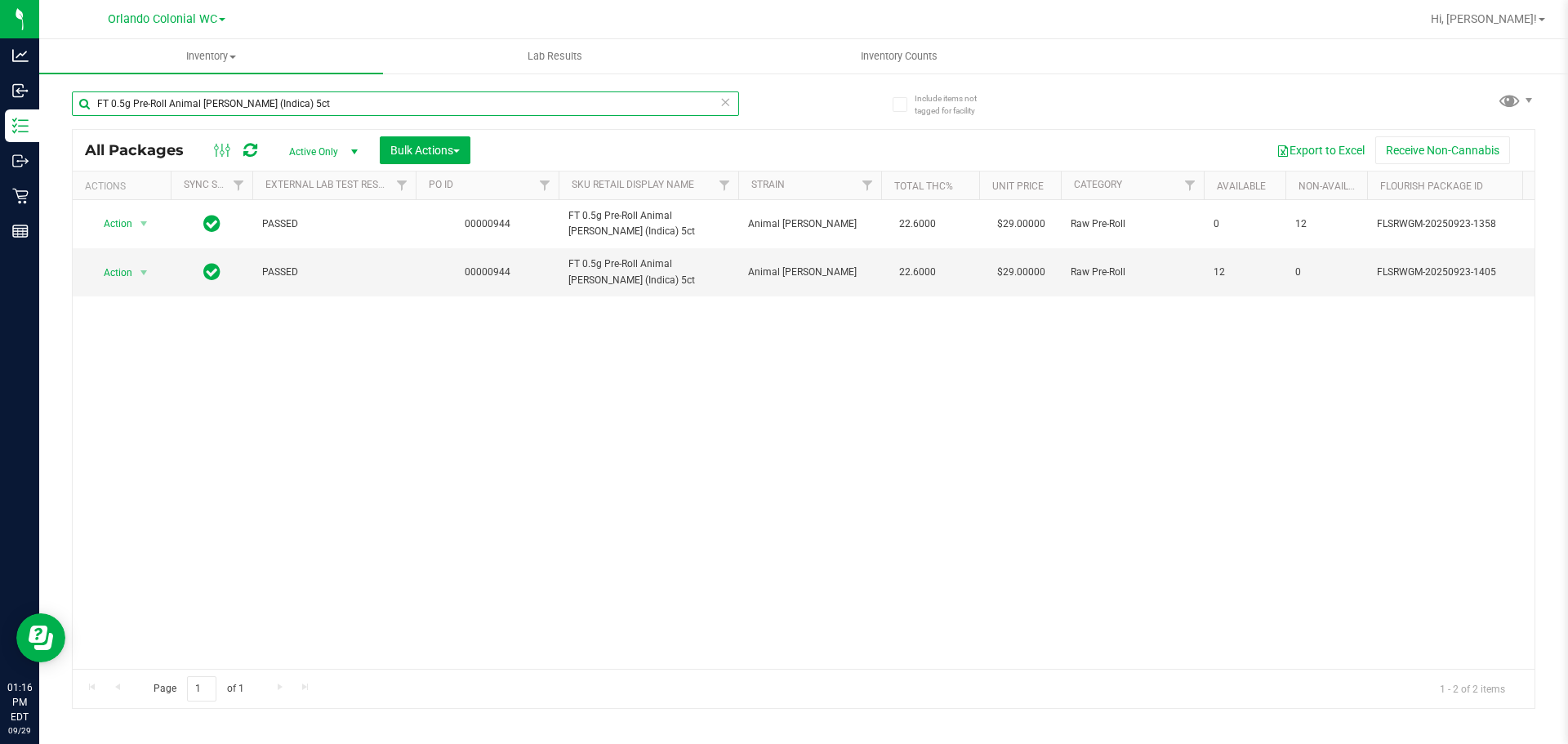
click at [356, 105] on input "FT 0.5g Pre-Roll Animal [PERSON_NAME] (Indica) 5ct" at bounding box center [405, 103] width 667 height 24
paste input "Bosscotti"
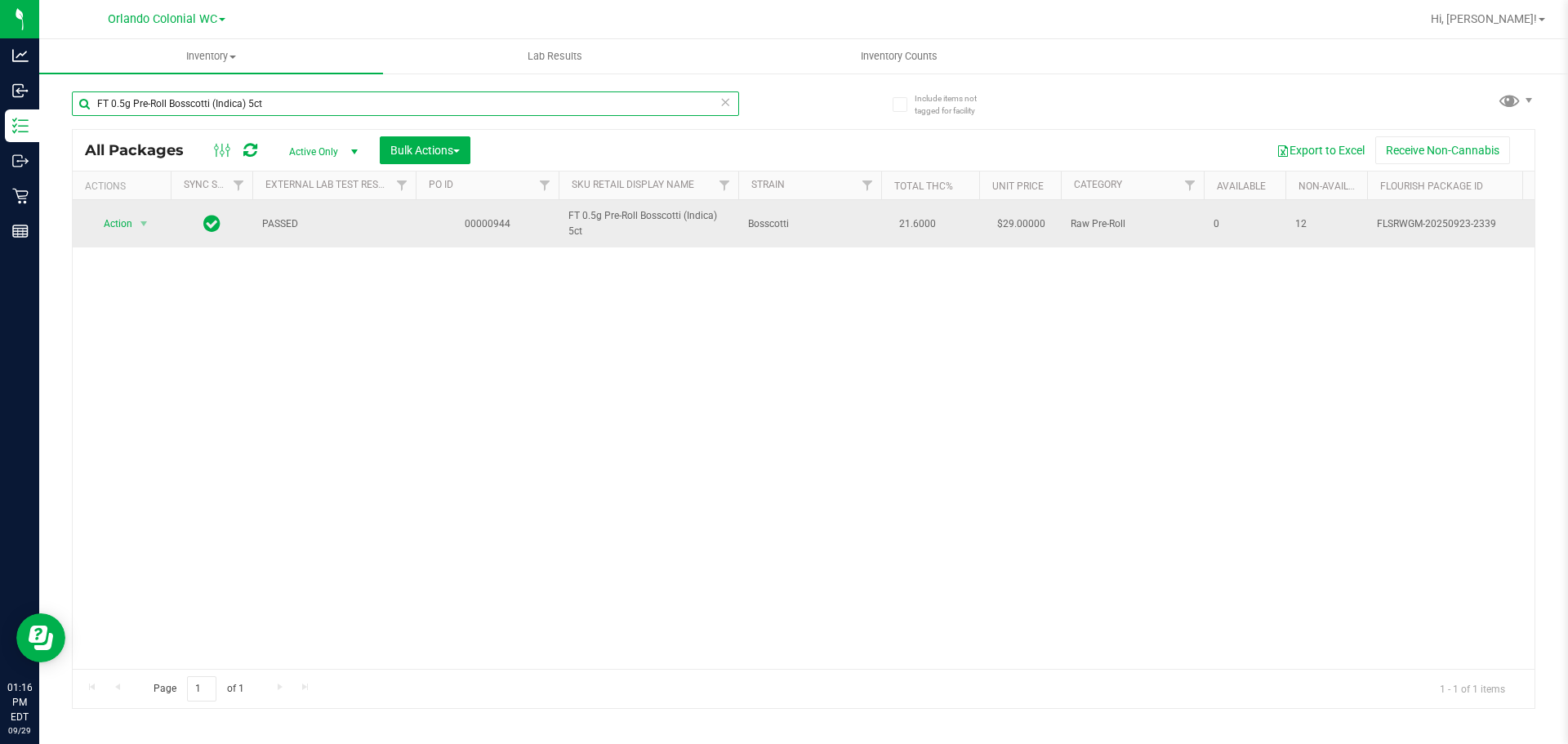
type input "FT 0.5g Pre-Roll Bosscotti (Indica) 5ct"
click at [134, 225] on span "select" at bounding box center [144, 224] width 21 height 23
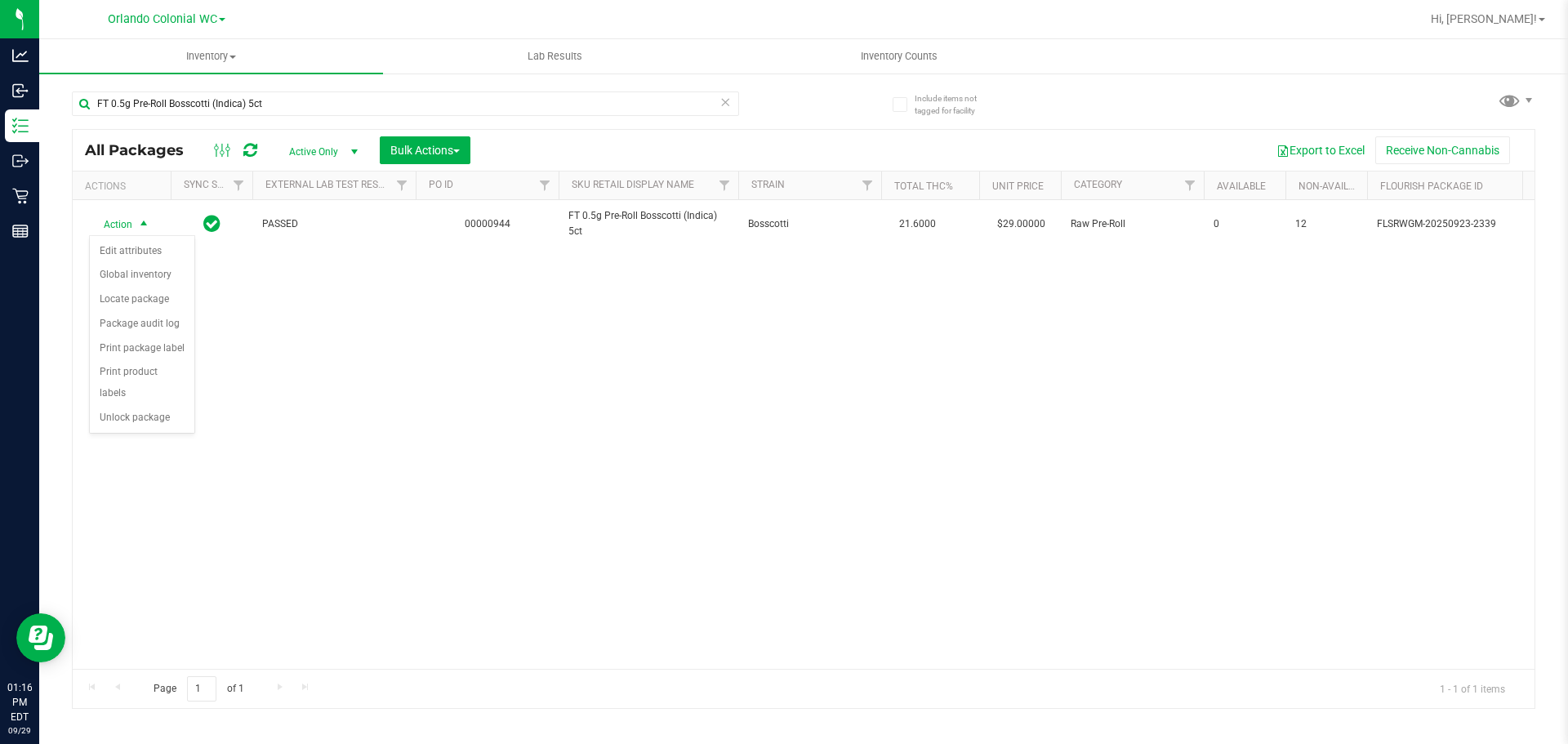
click at [124, 410] on div "Action Edit attributes Global inventory Locate package Package audit log Print …" at bounding box center [141, 335] width 107 height 199
click at [126, 406] on li "Unlock package" at bounding box center [141, 417] width 105 height 24
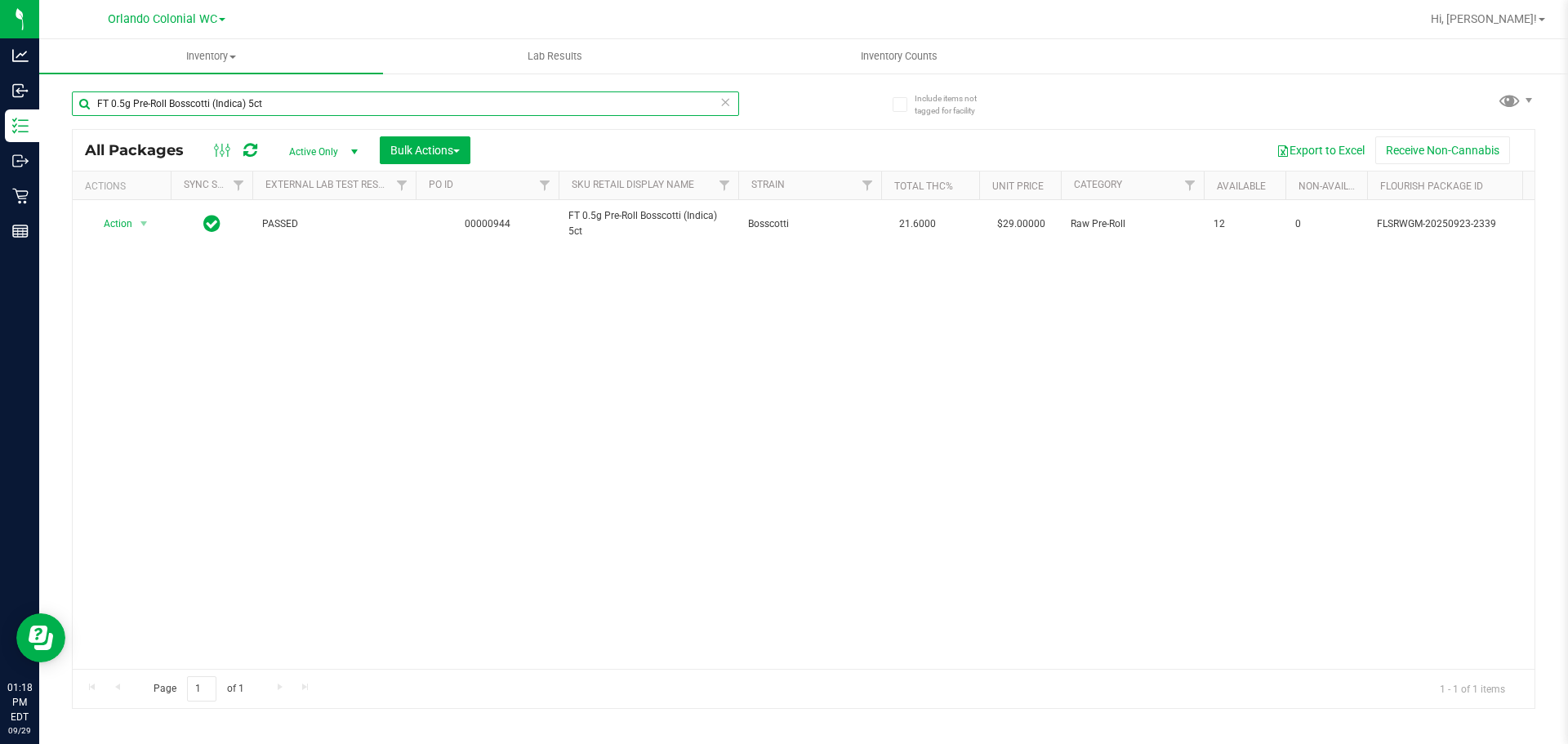
click at [385, 107] on input "FT 0.5g Pre-Roll Bosscotti (Indica) 5ct" at bounding box center [405, 103] width 667 height 24
paste input "Melon Collie (Hybrid-Sativ"
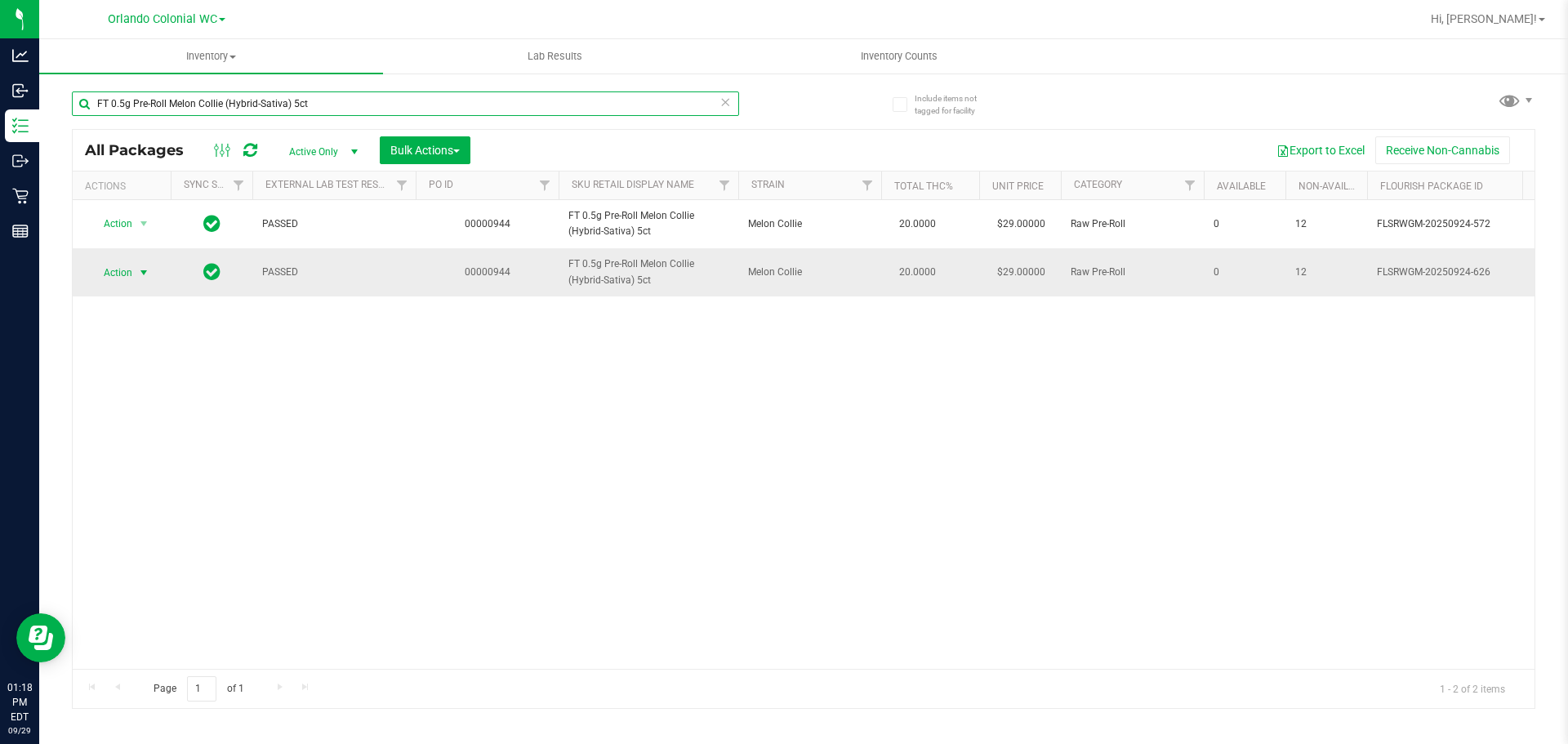
type input "FT 0.5g Pre-Roll Melon Collie (Hybrid-Sativa) 5ct"
click at [130, 278] on span "Action" at bounding box center [110, 273] width 44 height 23
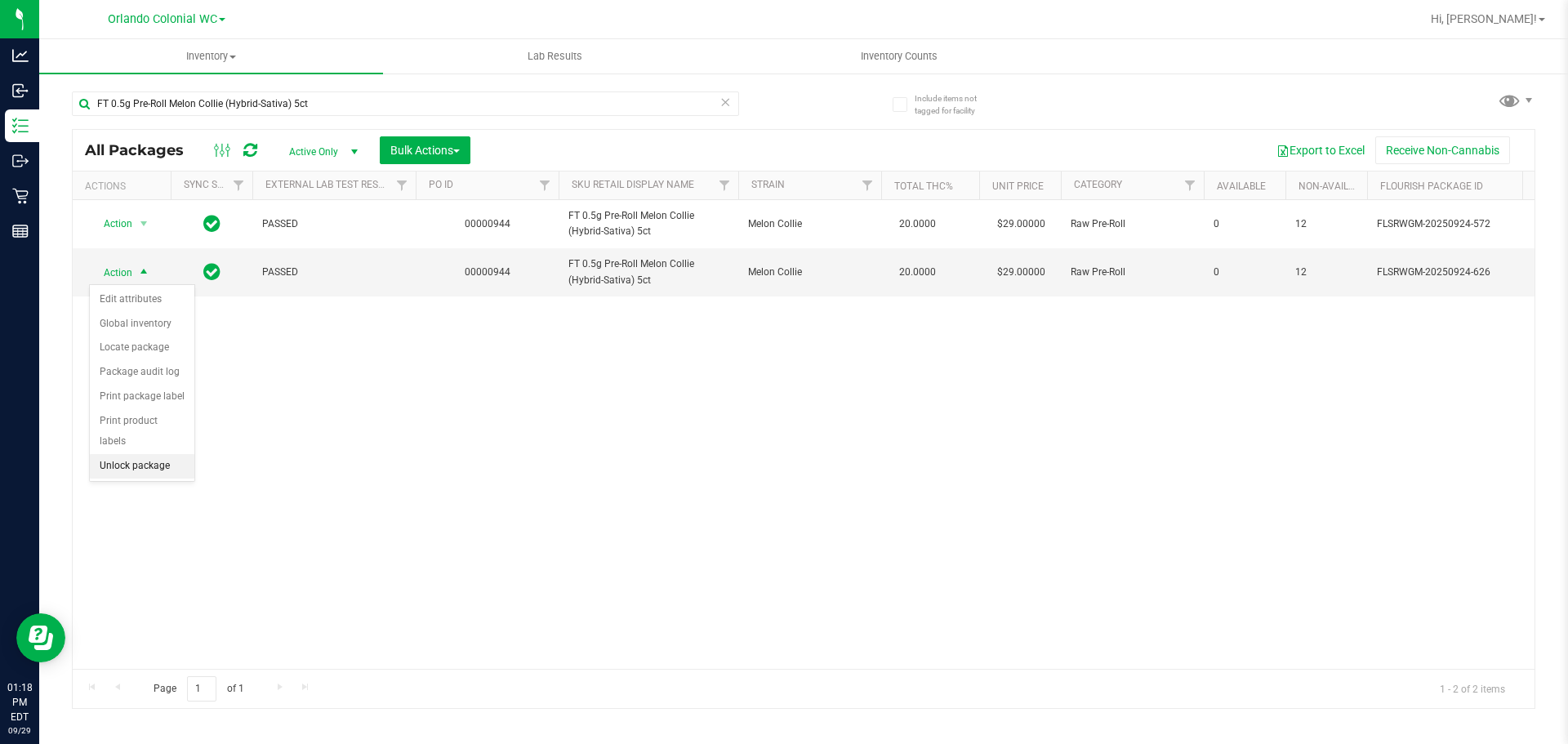
click at [162, 454] on li "Unlock package" at bounding box center [141, 466] width 105 height 24
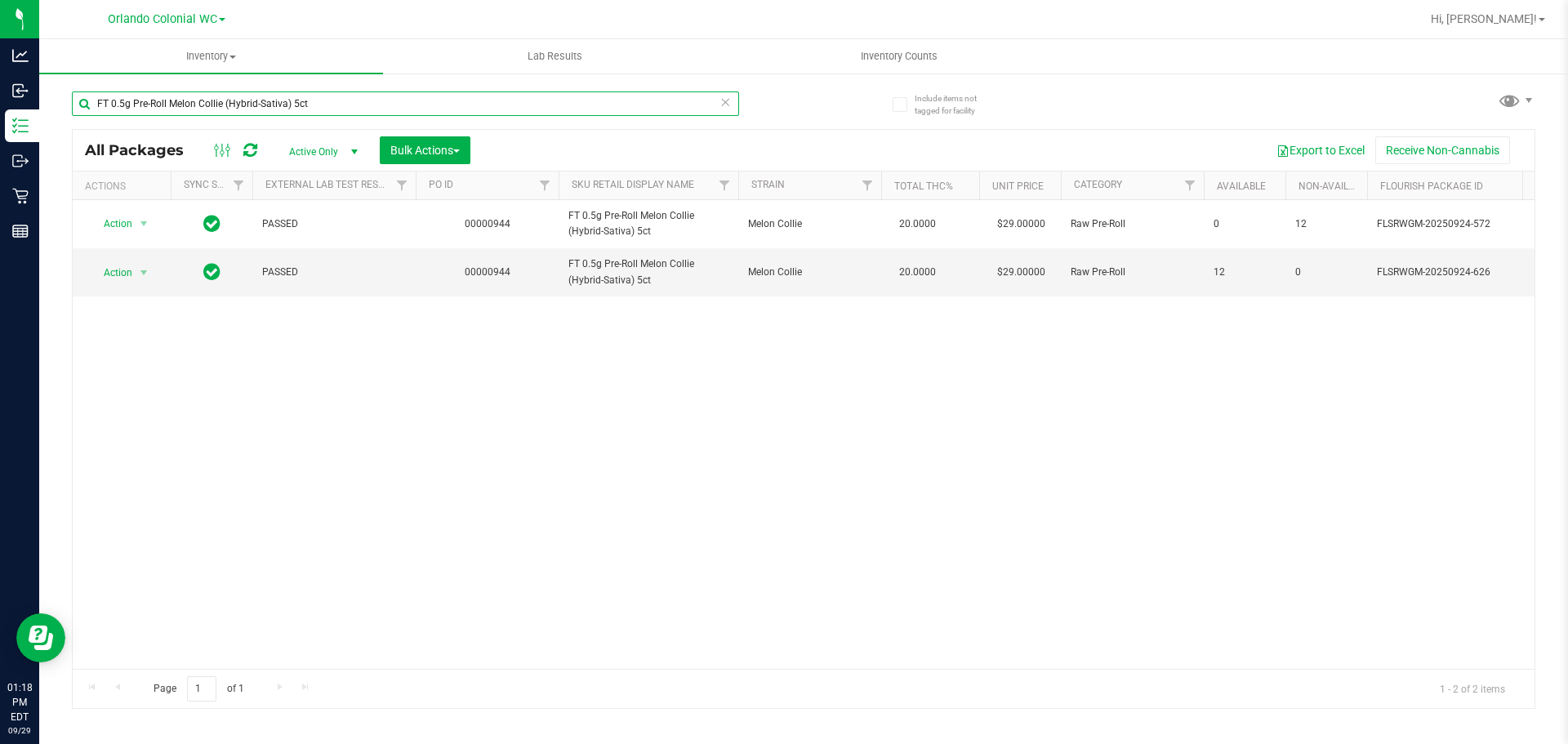
click at [326, 114] on input "FT 0.5g Pre-Roll Melon Collie (Hybrid-Sativa) 5ct" at bounding box center [405, 103] width 667 height 24
click at [327, 107] on input "FT 0.5g Pre-Roll Melon Collie (Hybrid-Sativa) 5ct" at bounding box center [405, 103] width 667 height 24
paste input "Wimauma Melons ("
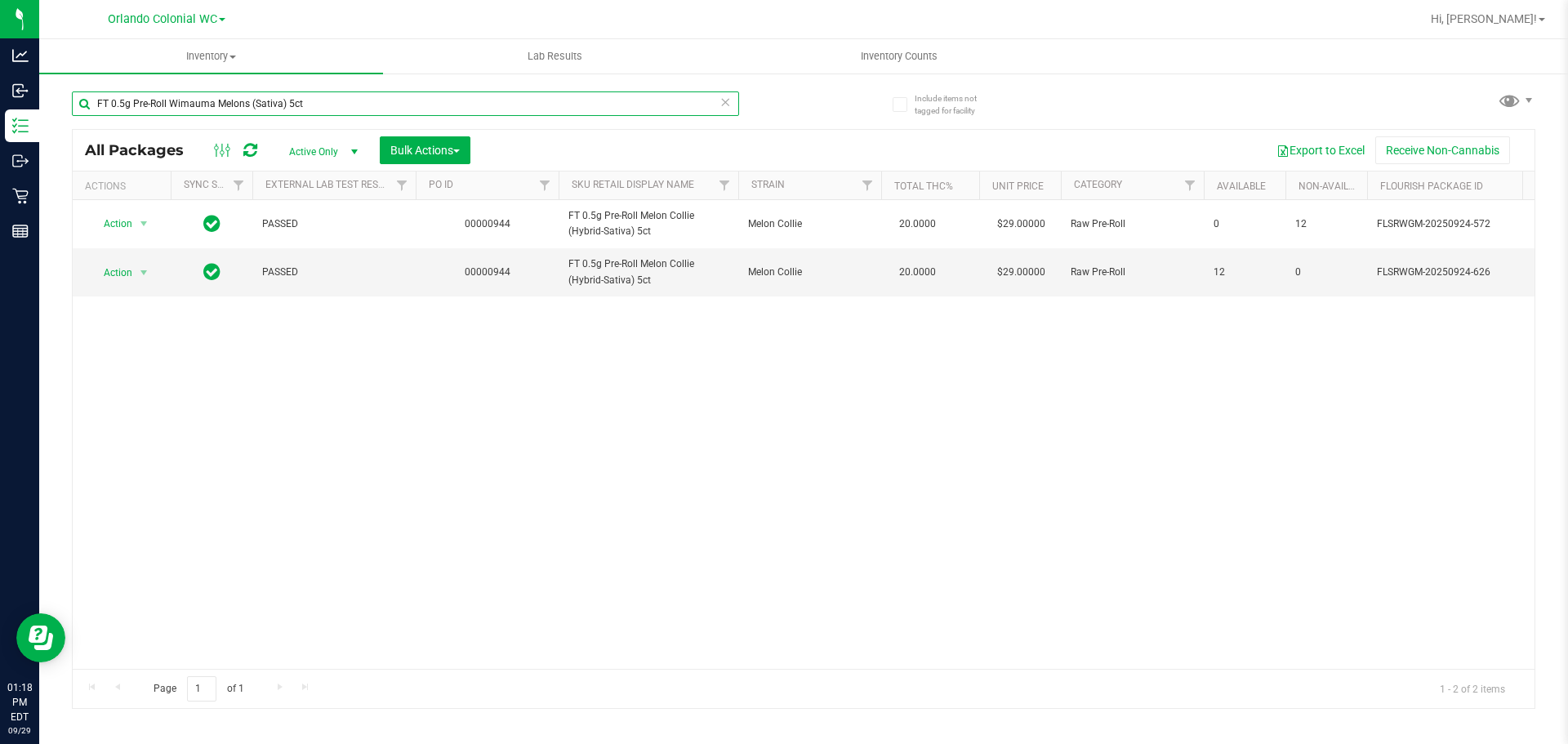
click at [327, 107] on input "FT 0.5g Pre-Roll Wimauma Melons (Sativa) 5ct" at bounding box center [405, 103] width 667 height 24
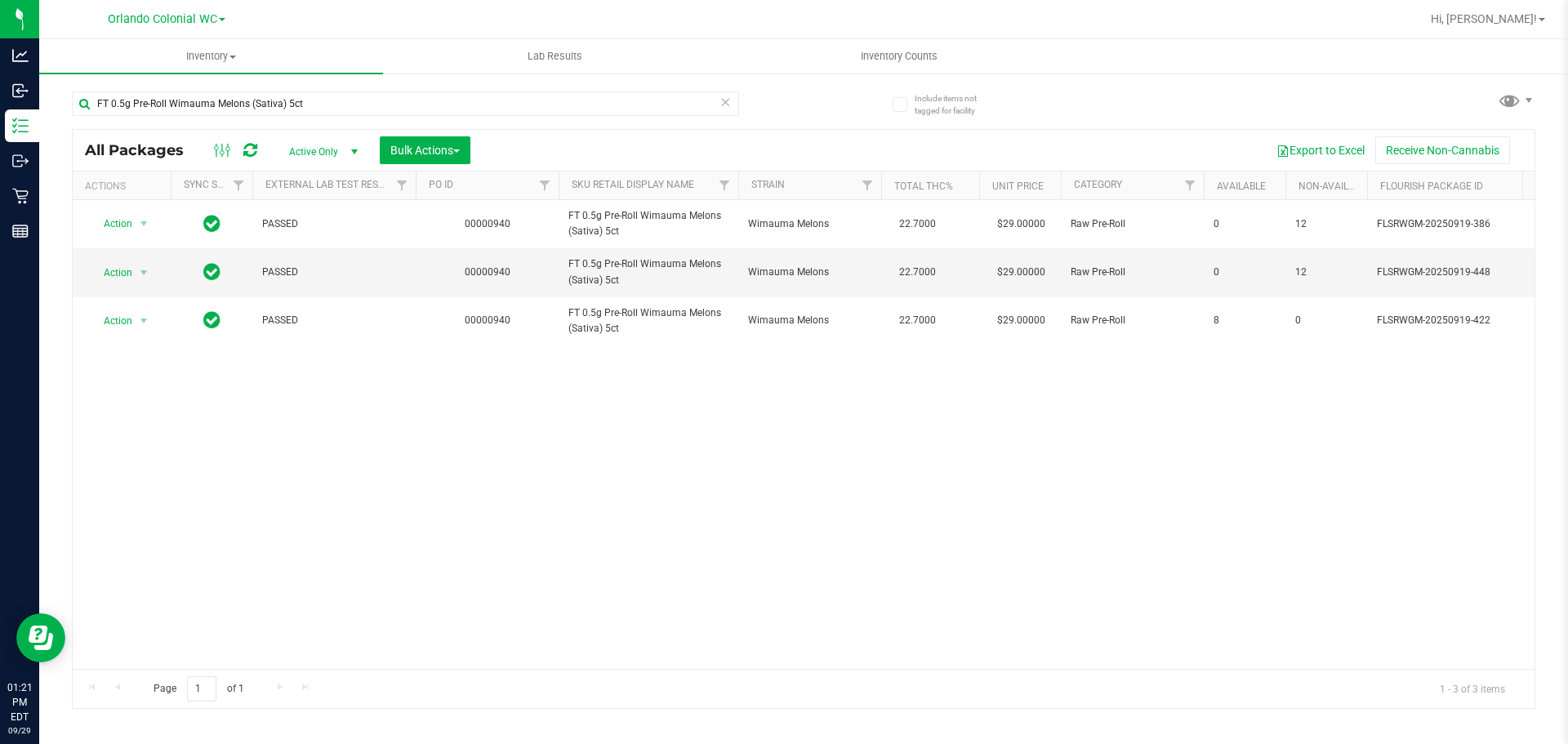
click at [413, 120] on div "FT 0.5g Pre-Roll Wimauma Melons (Sativa) 5ct" at bounding box center [405, 110] width 667 height 38
click at [412, 110] on input "FT 0.5g Pre-Roll Wimauma Melons (Sativa) 5ct" at bounding box center [405, 103] width 667 height 24
paste input "1g Kief Florida Frost Point (Hybrid)"
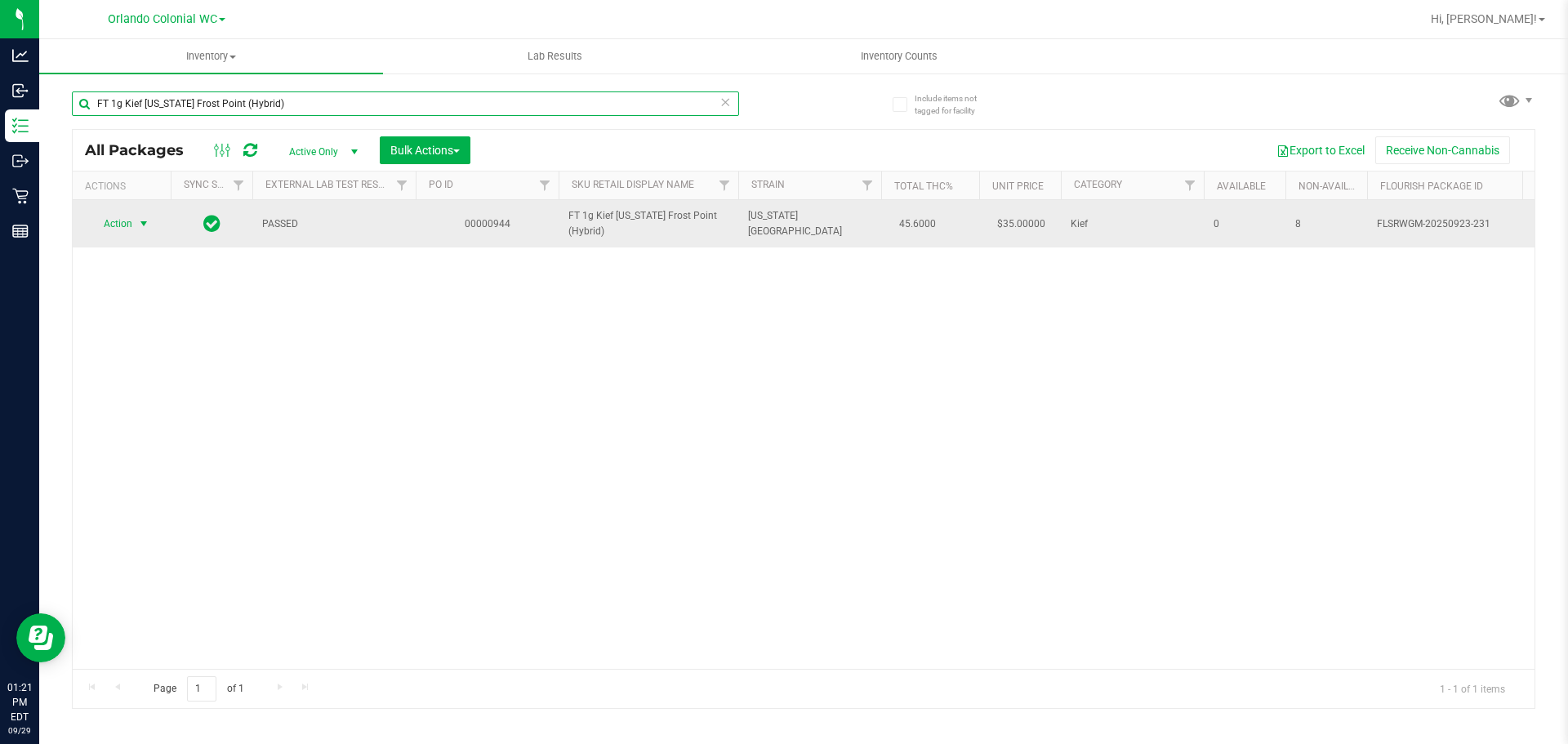
type input "FT 1g Kief [US_STATE] Frost Point (Hybrid)"
click at [135, 221] on span "select" at bounding box center [144, 224] width 21 height 23
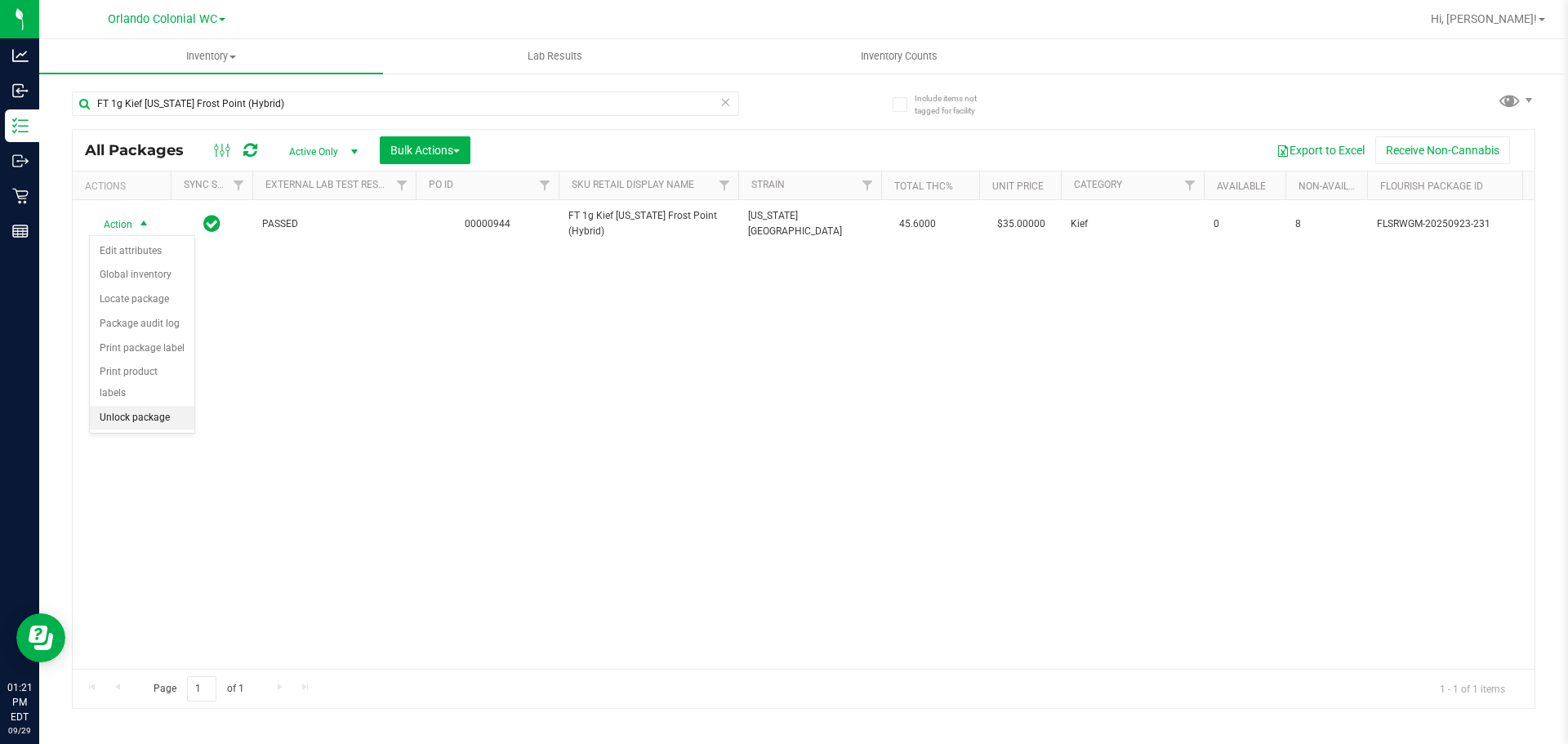
click at [116, 408] on li "Unlock package" at bounding box center [141, 417] width 105 height 24
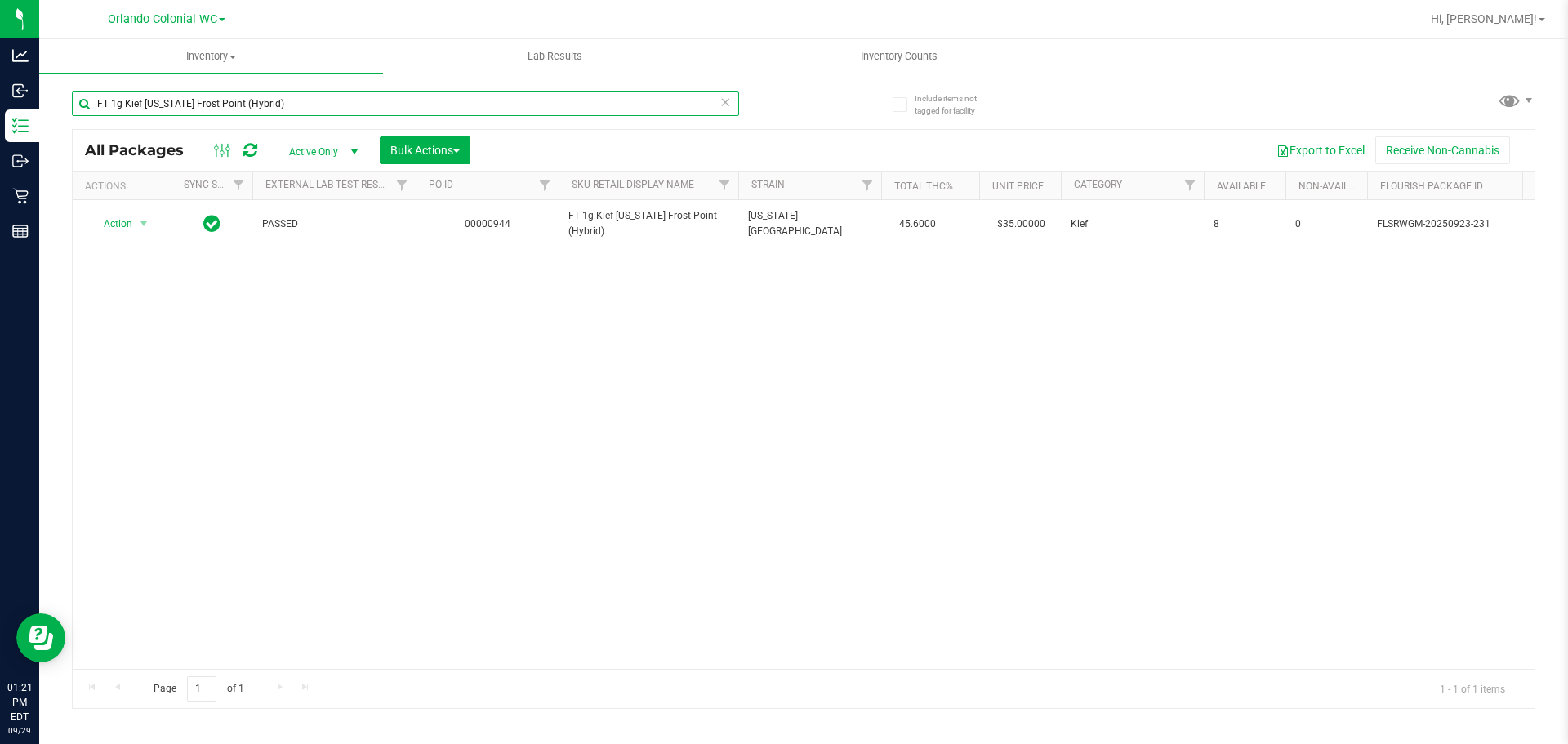
click at [379, 114] on input "FT 1g Kief [US_STATE] Frost Point (Hybrid)" at bounding box center [405, 103] width 667 height 24
click at [378, 112] on input "FT 1g Kief [US_STATE] Frost Point (Hybrid)" at bounding box center [405, 103] width 667 height 24
click at [378, 111] on input "FT 1g Kief [US_STATE] Frost Point (Hybrid)" at bounding box center [405, 103] width 667 height 24
paste input "FT 1g Soft Wax PB & Smelly (Hybrid)"
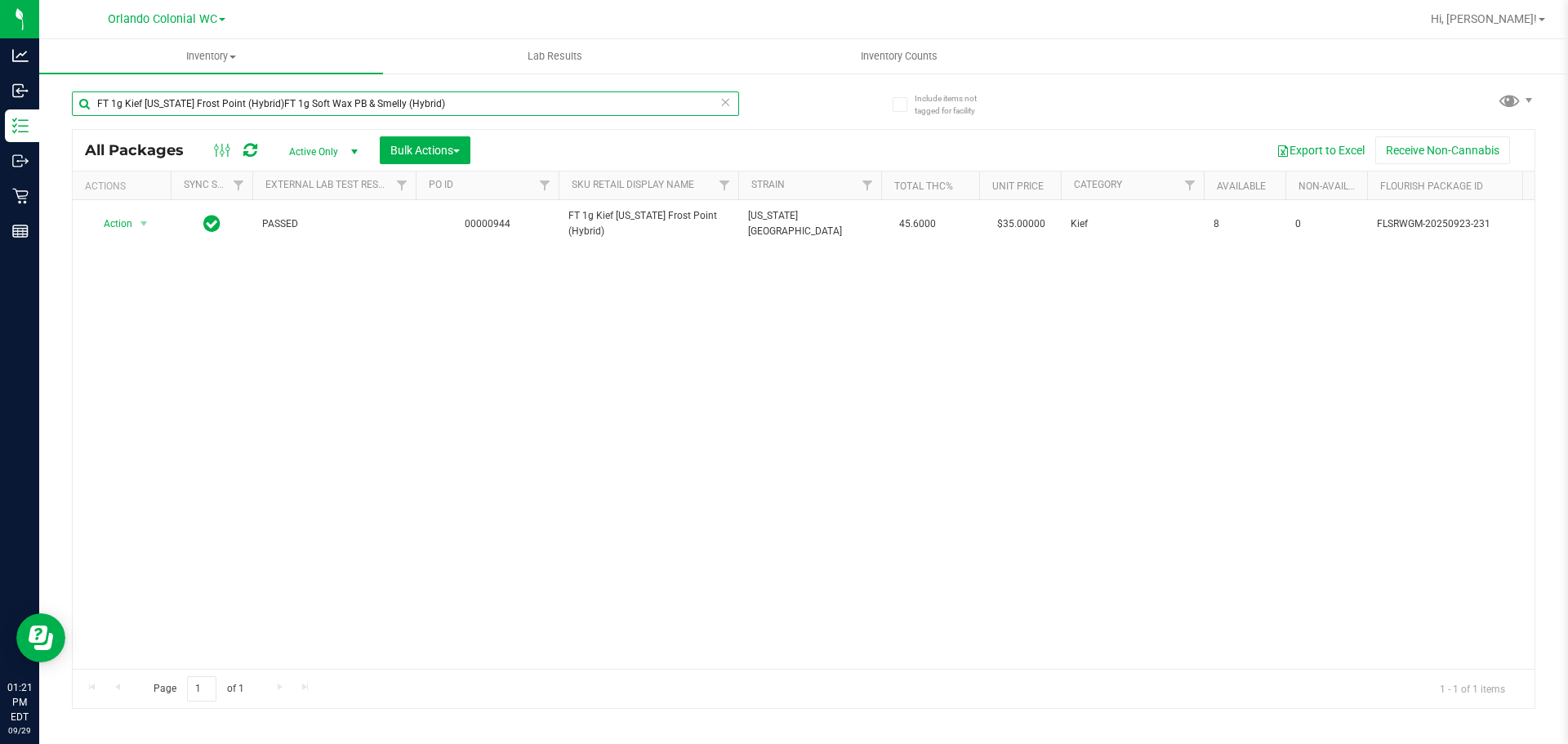
click at [378, 111] on input "FT 1g Kief Florida Frost Point (Hybrid)FT 1g Soft Wax PB & Smelly (Hybrid)" at bounding box center [405, 103] width 667 height 24
click at [378, 111] on div "Inventory All packages All inventory Waste log Create inventory Lab Results Inv…" at bounding box center [803, 391] width 1529 height 705
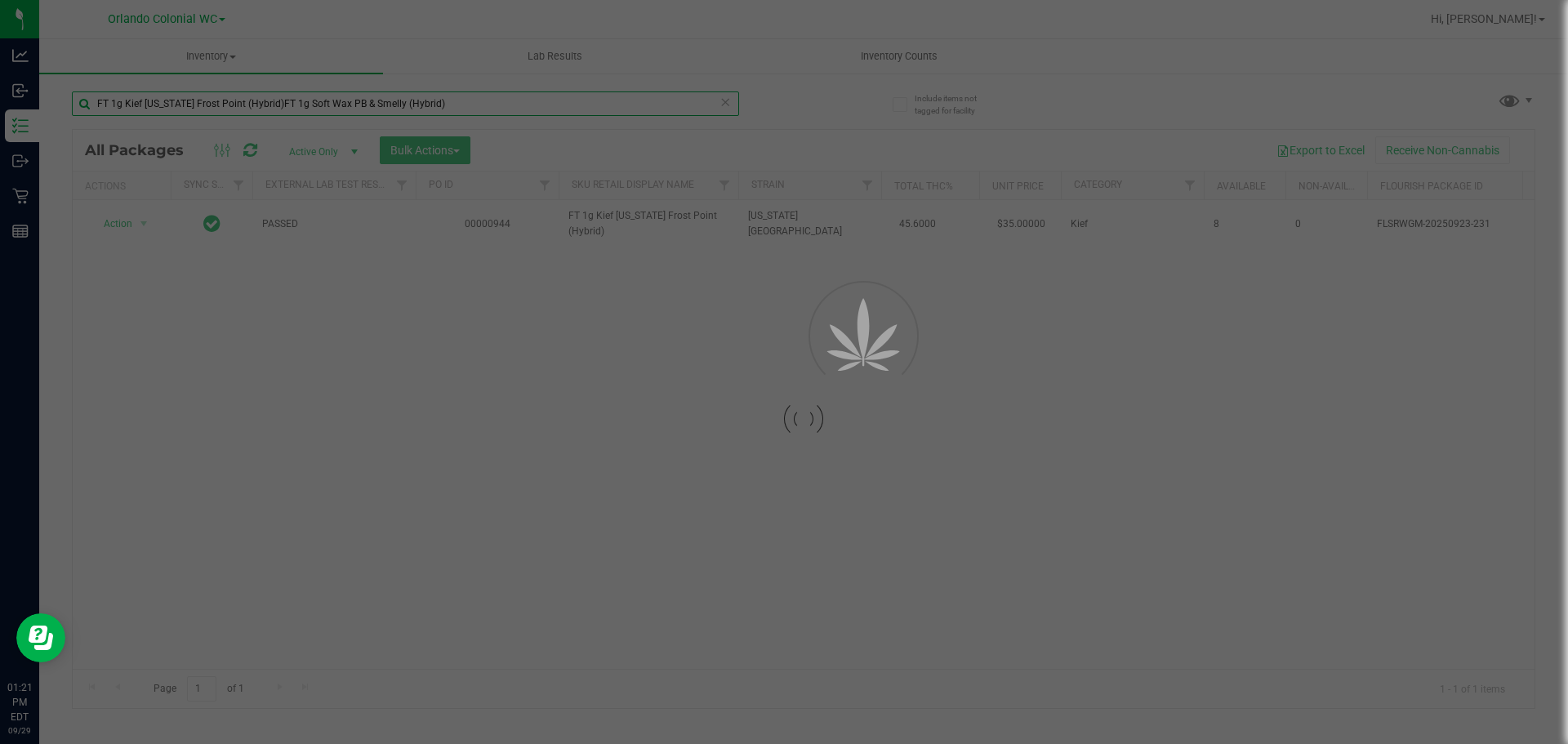
paste input "text"
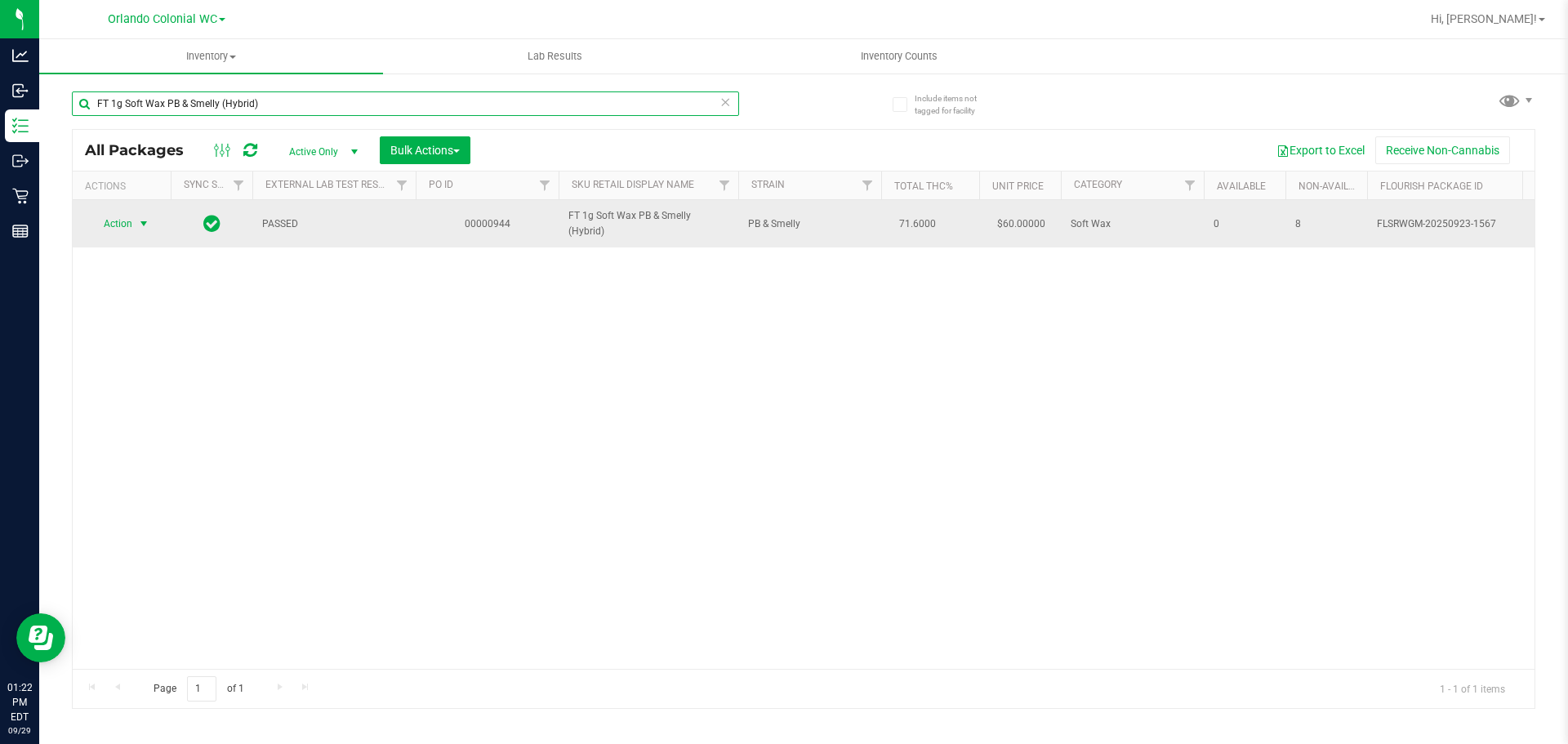
type input "FT 1g Soft Wax PB & Smelly (Hybrid)"
click at [132, 221] on span "Action" at bounding box center [110, 224] width 44 height 23
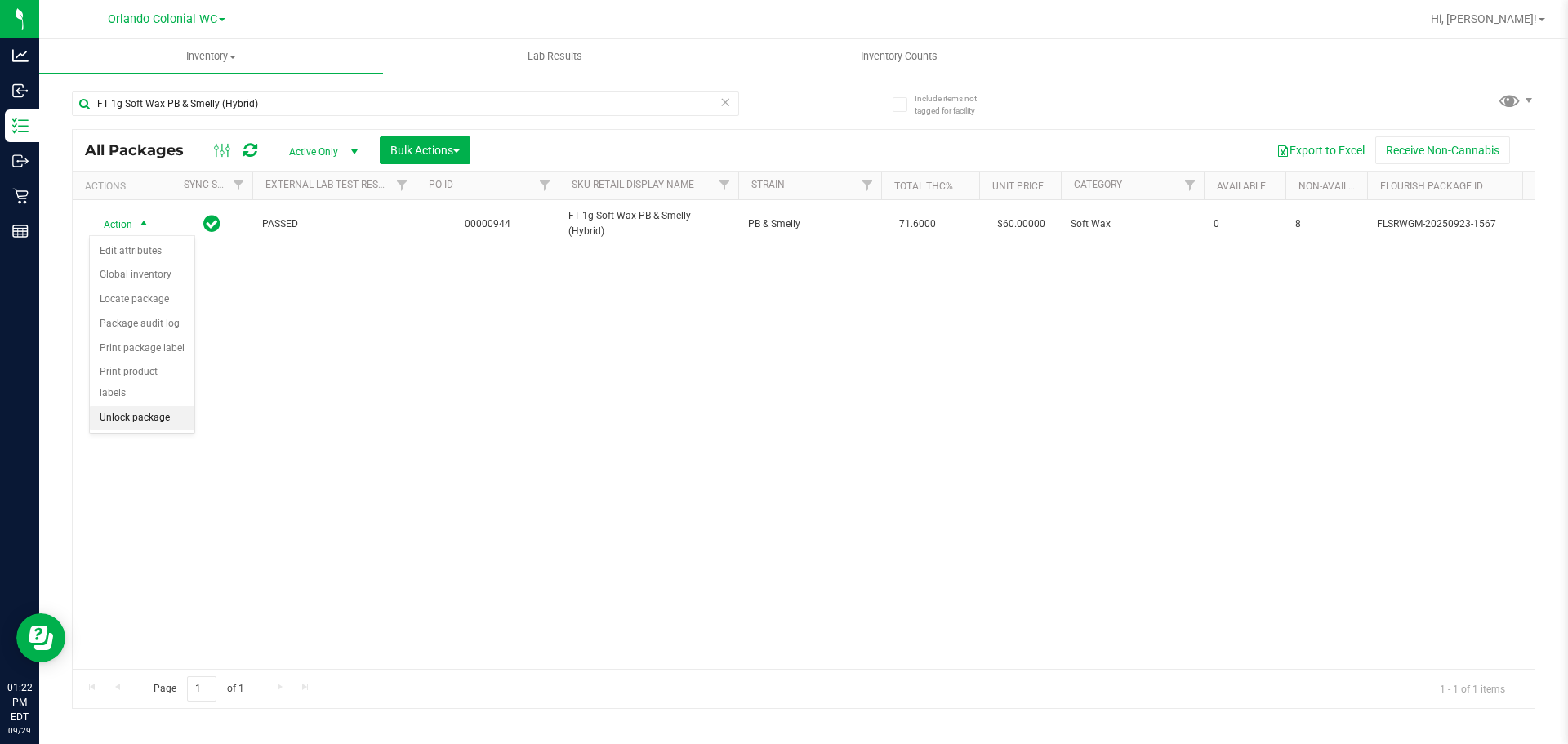
click at [162, 406] on li "Unlock package" at bounding box center [141, 417] width 105 height 24
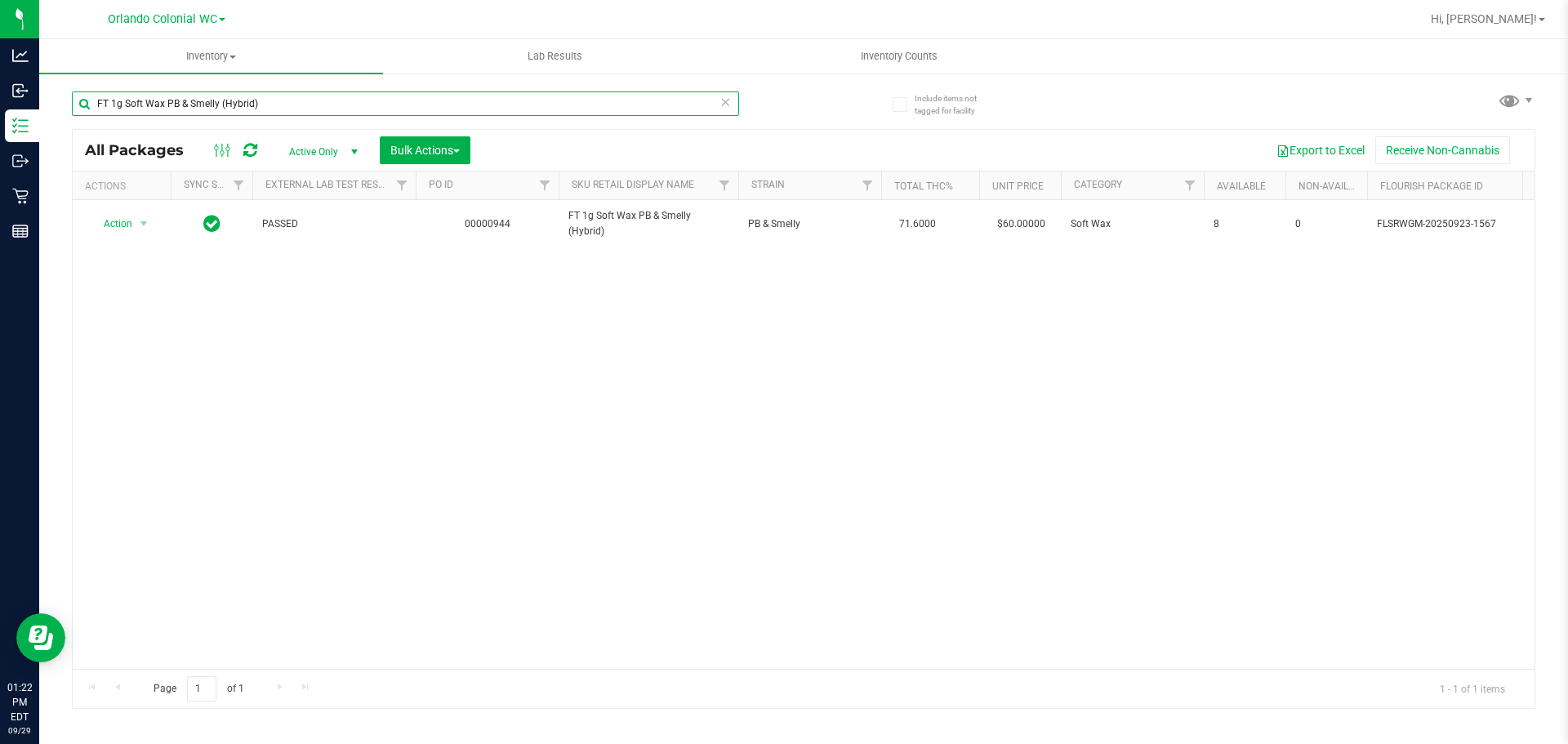
click at [376, 99] on input "FT 1g Soft Wax PB & Smelly (Hybrid)" at bounding box center [405, 103] width 667 height 24
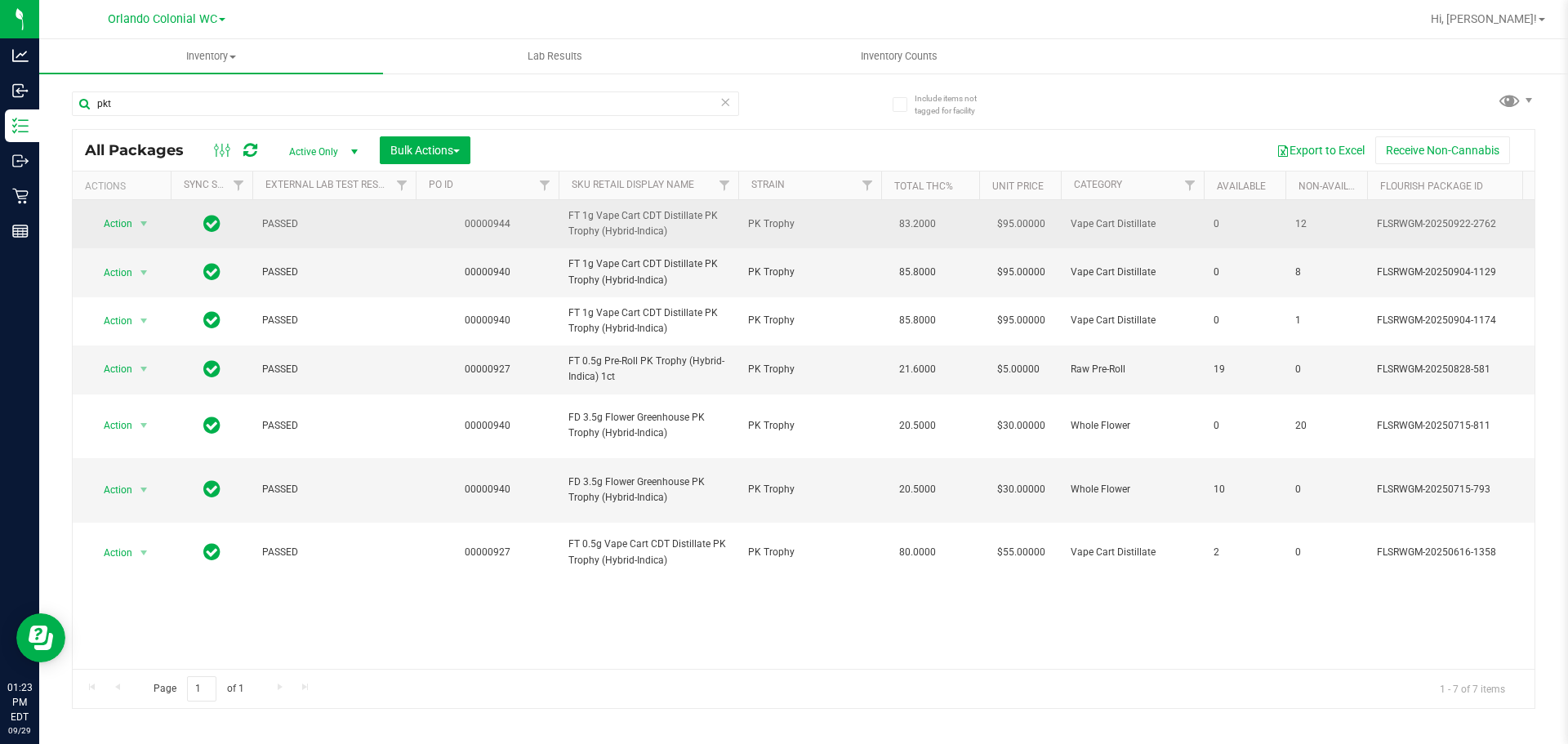
click at [653, 217] on span "FT 1g Vape Cart CDT Distillate PK Trophy (Hybrid-Indica)" at bounding box center [648, 224] width 160 height 31
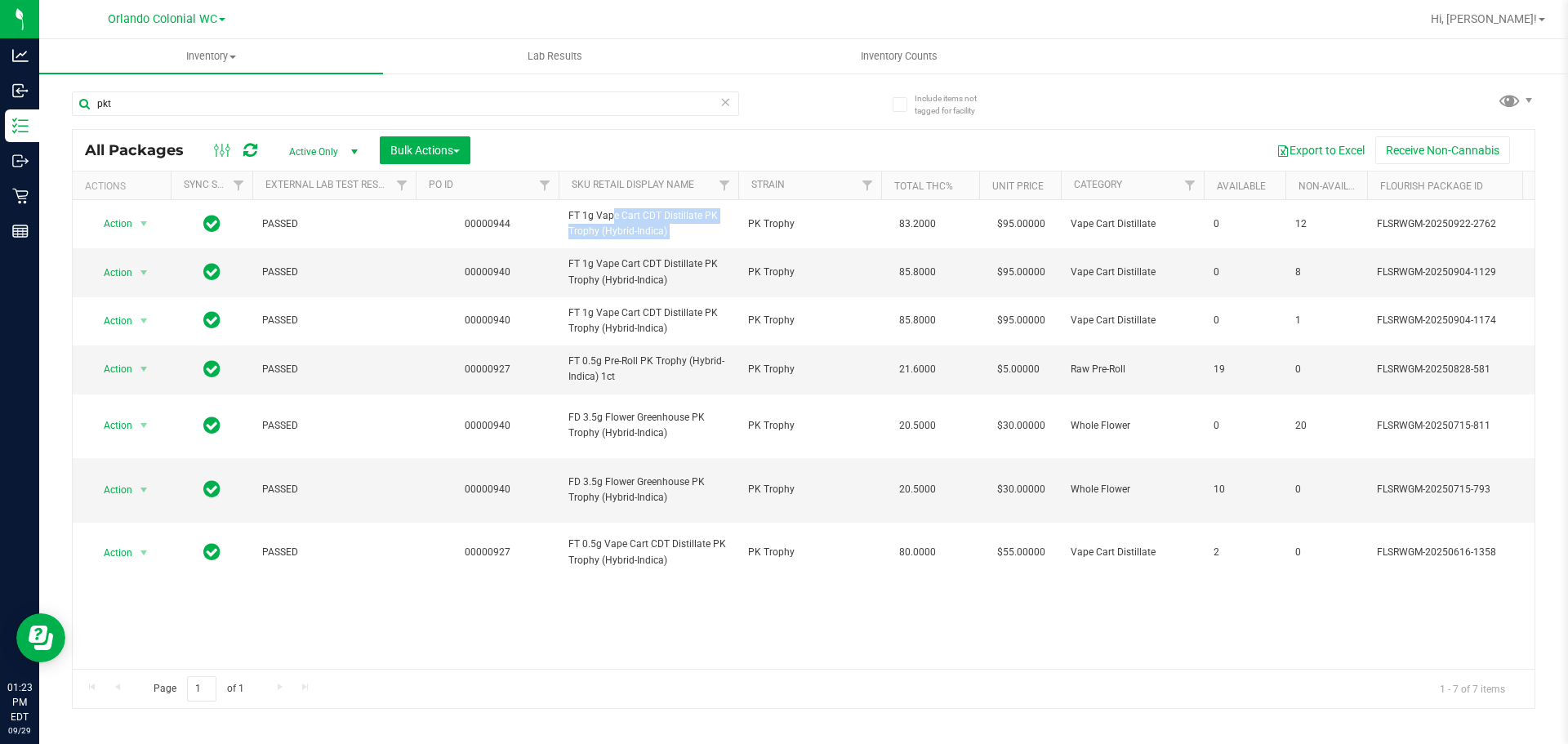
copy tr "FT 1g Vape Cart CDT Distillate PK Trophy (Hybrid-Indica)"
click at [381, 80] on div "pkt" at bounding box center [437, 103] width 732 height 52
click at [376, 110] on input "pkt" at bounding box center [405, 103] width 667 height 24
click at [375, 107] on input "pkt" at bounding box center [405, 103] width 667 height 24
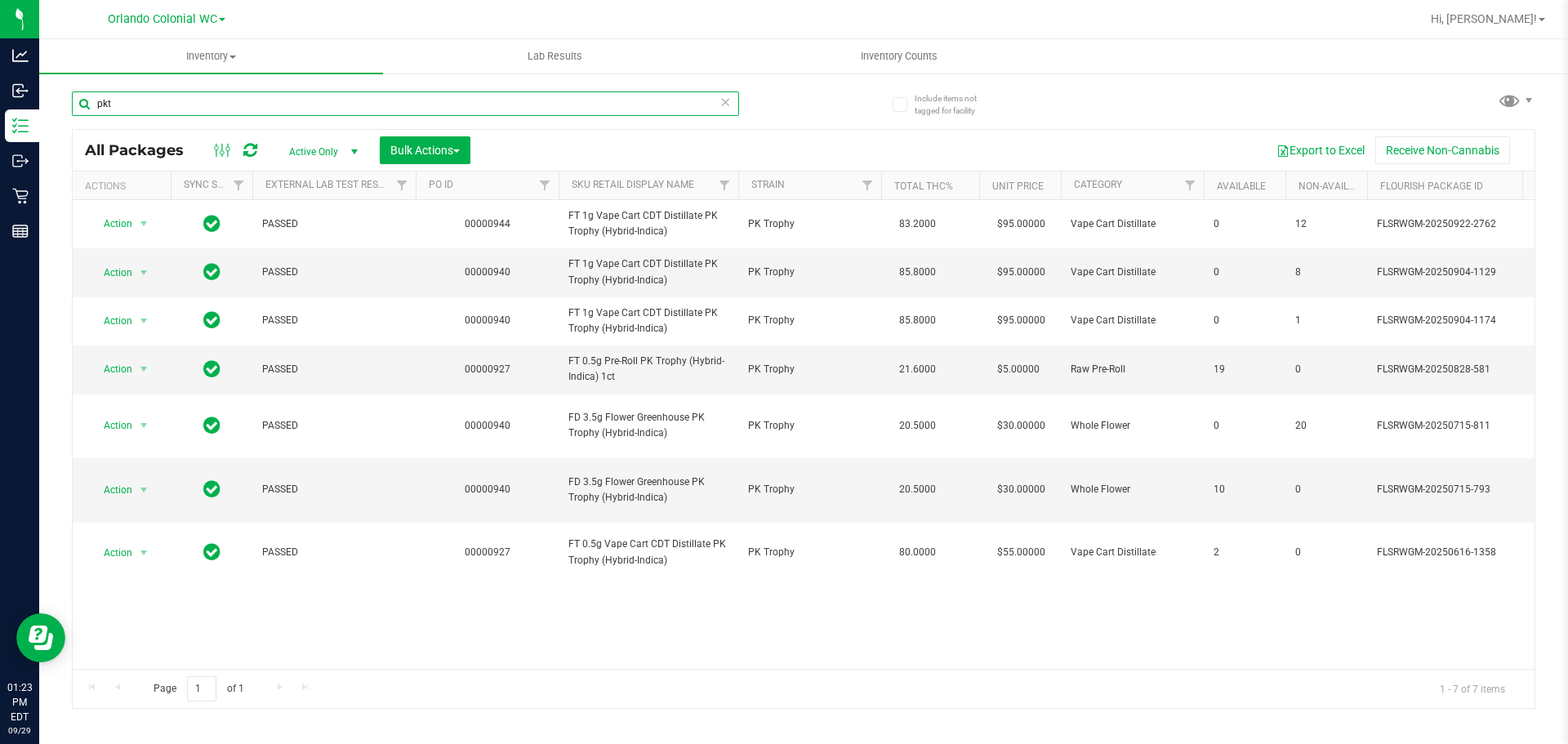
paste input "FT 1g Vape Cart CDT Distillate PK Trophy (Hybrid-Indica)"
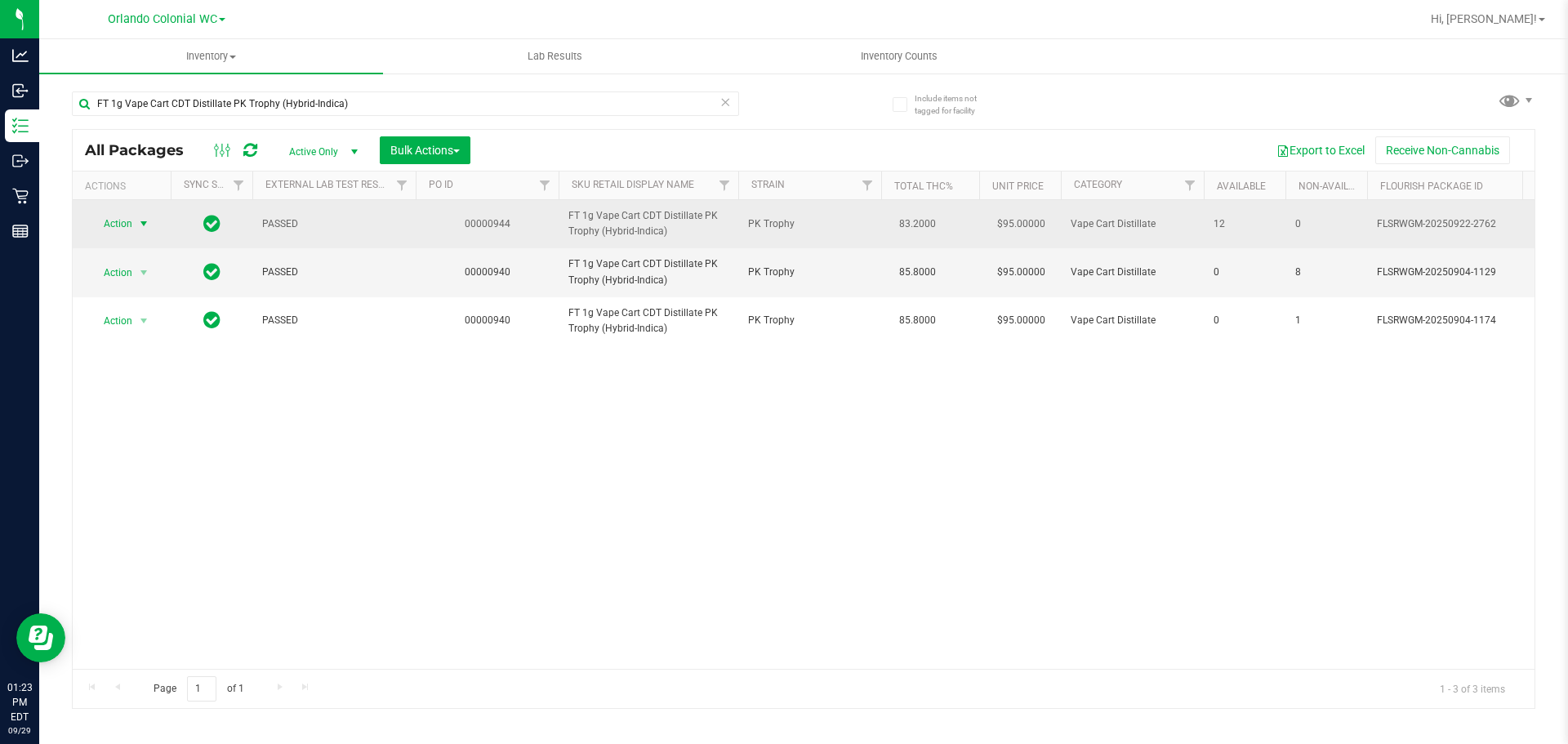
click at [117, 213] on span "Action" at bounding box center [110, 224] width 44 height 23
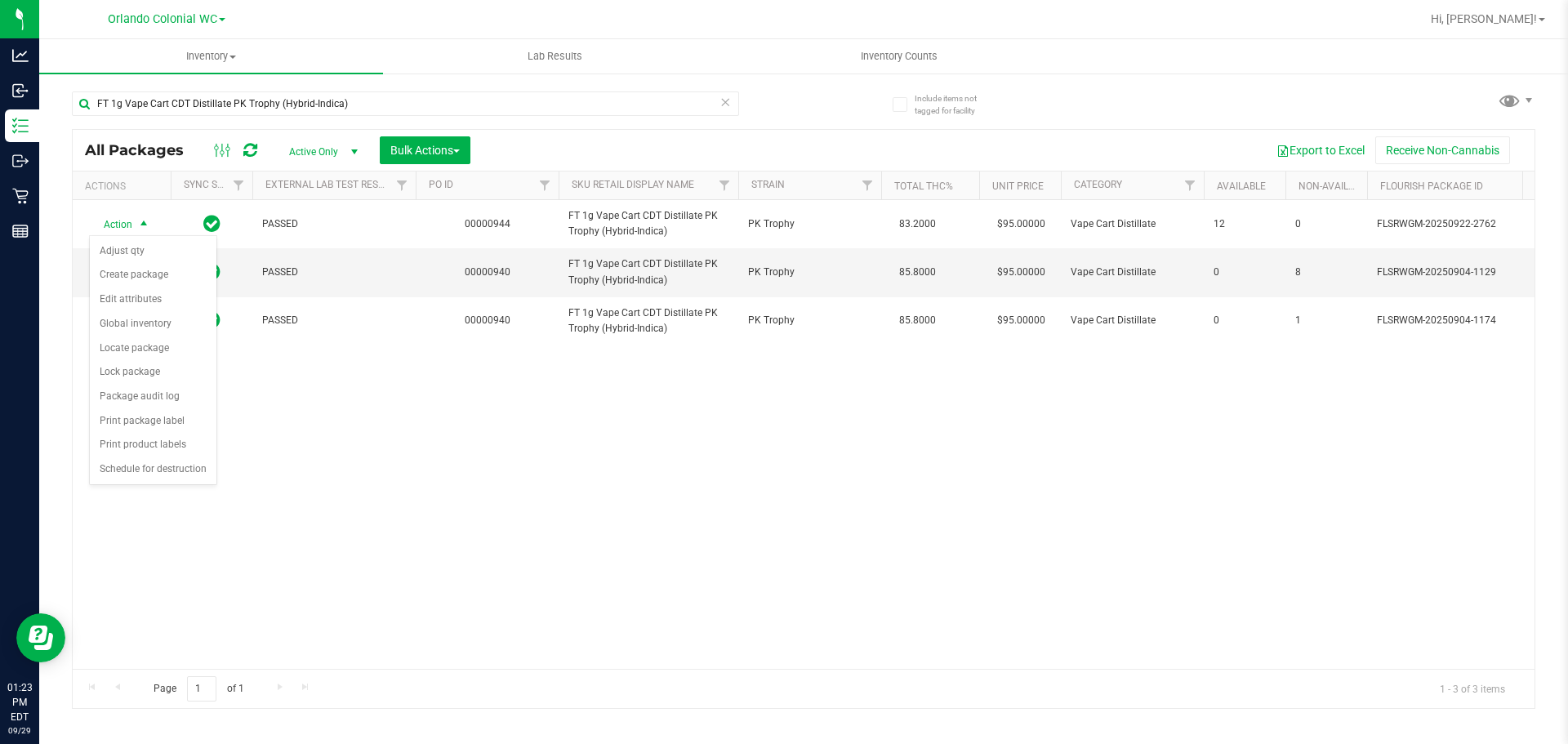
drag, startPoint x: 471, startPoint y: 615, endPoint x: 407, endPoint y: 401, distance: 223.4
click at [471, 614] on div "Action Action Adjust qty Create package Edit attributes Global inventory Locate…" at bounding box center [803, 433] width 1461 height 468
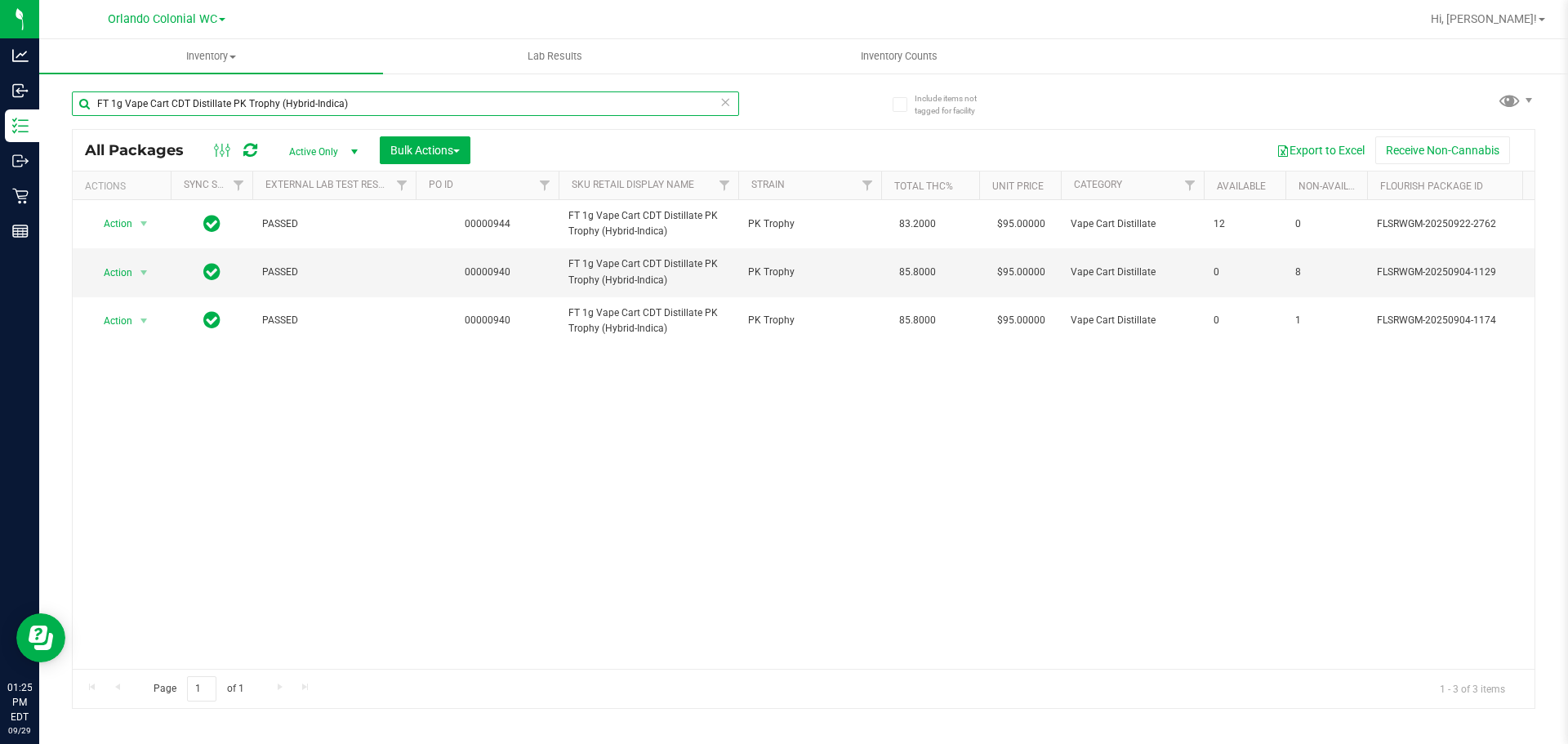
click at [398, 108] on input "FT 1g Vape Cart CDT Distillate PK Trophy (Hybrid-Indica)" at bounding box center [405, 103] width 667 height 24
click at [397, 108] on input "FT 1g Vape Cart CDT Distillate PK Trophy (Hybrid-Indica)" at bounding box center [405, 103] width 667 height 24
paste input "ine Zap F2 (Hybrid"
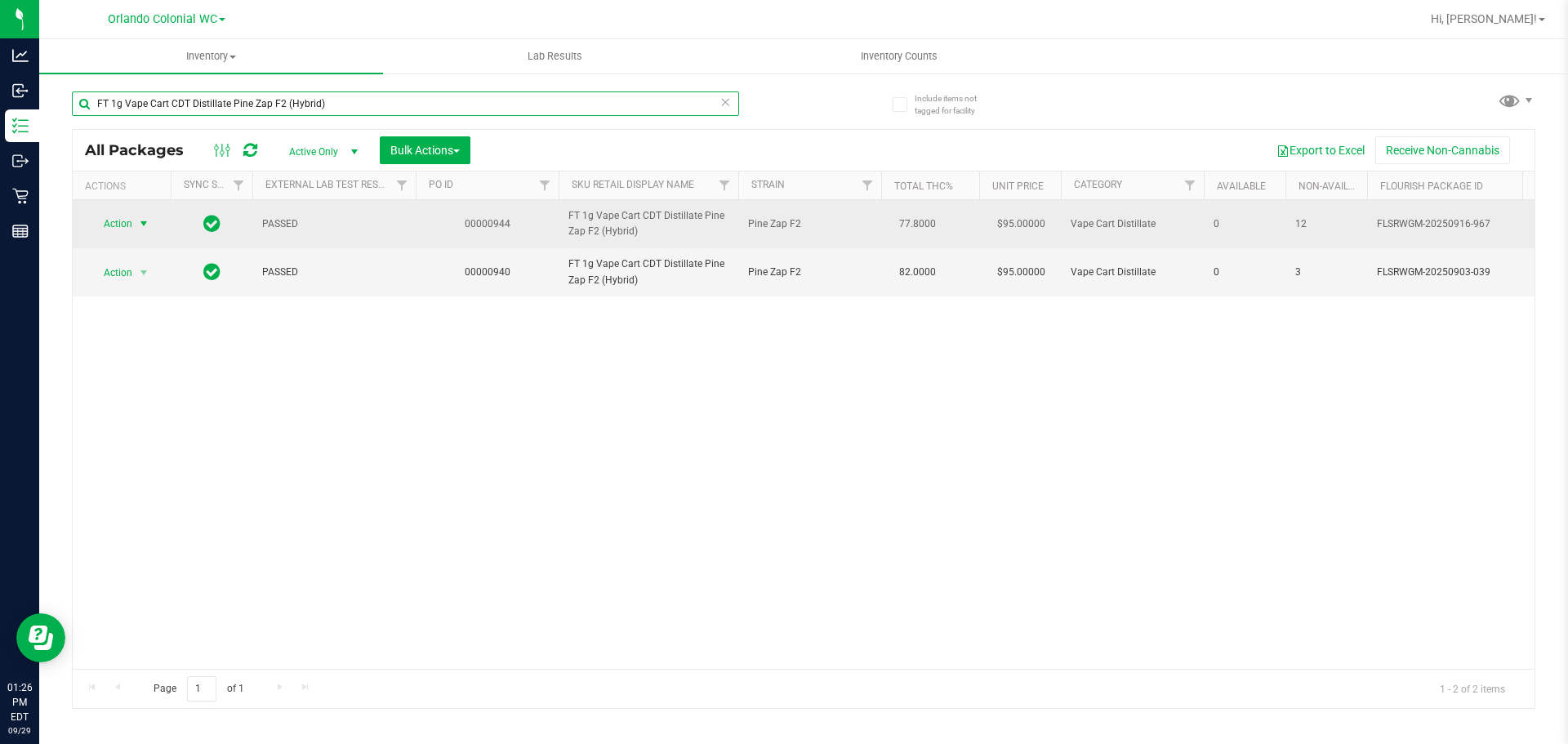
type input "FT 1g Vape Cart CDT Distillate Pine Zap F2 (Hybrid)"
click at [117, 219] on span "Action" at bounding box center [110, 224] width 44 height 23
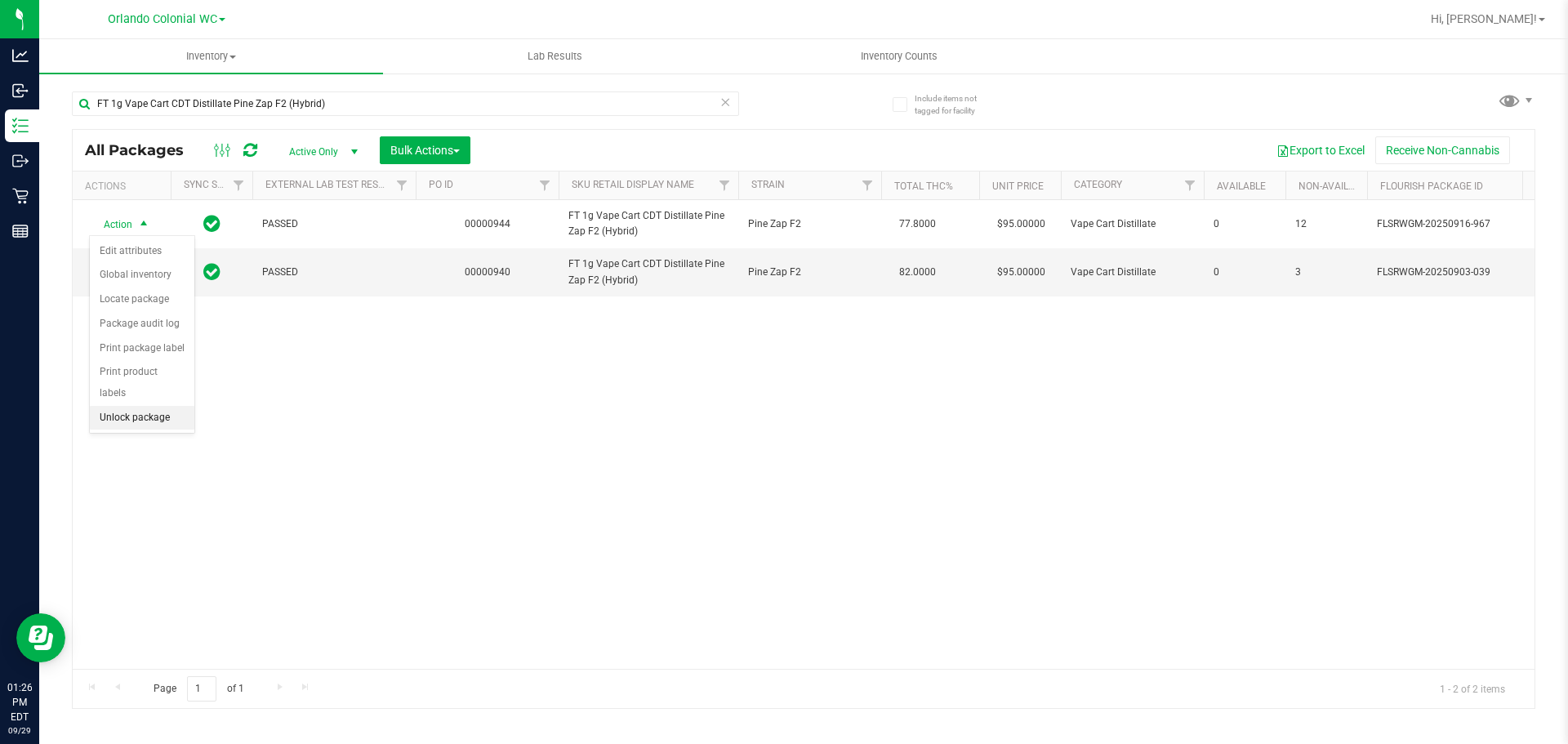
click at [145, 406] on li "Unlock package" at bounding box center [141, 417] width 105 height 24
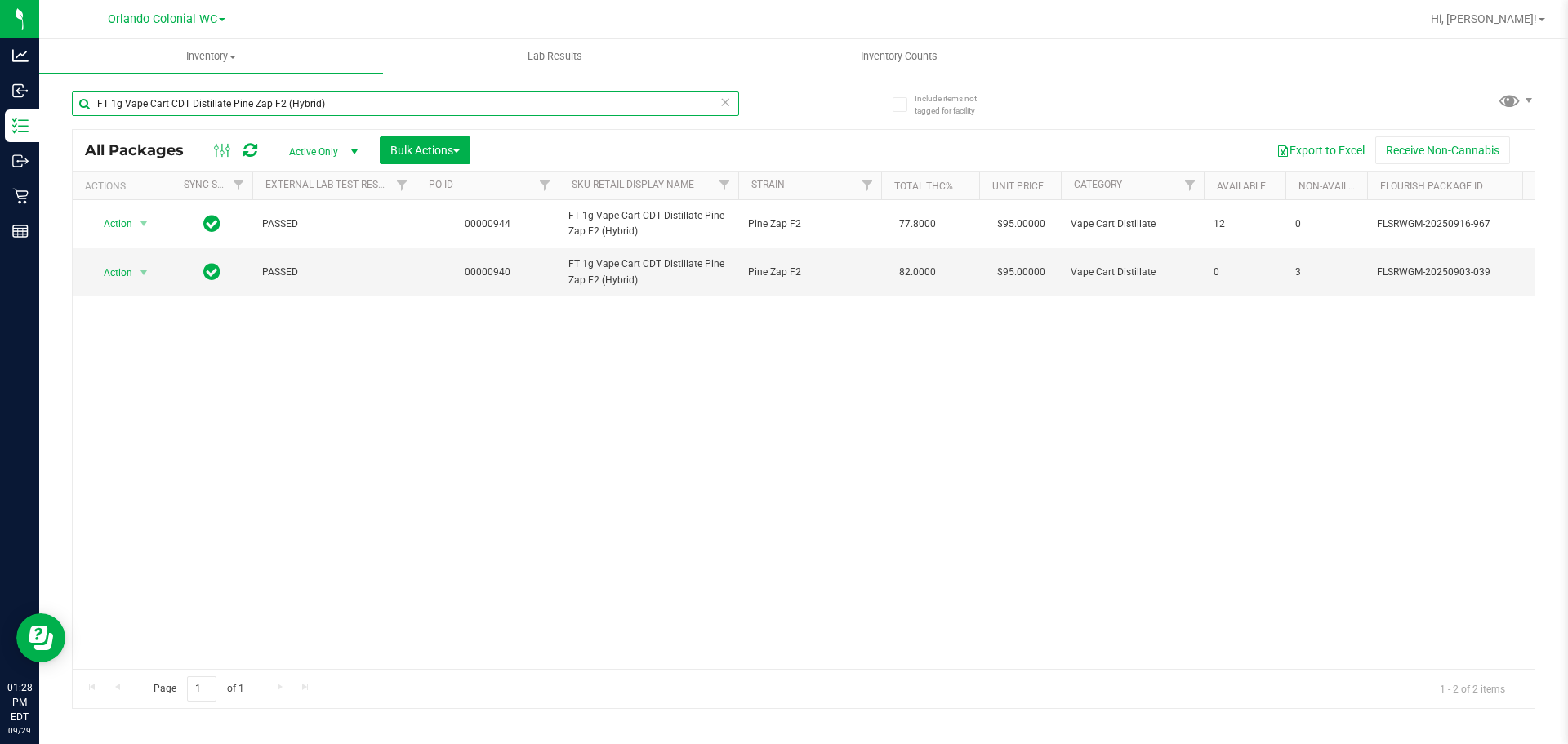
click at [390, 114] on input "FT 1g Vape Cart CDT Distillate Pine Zap F2 (Hybrid)" at bounding box center [405, 103] width 667 height 24
click at [385, 109] on input "FT 1g Vape Cart CDT Distillate Pine Zap F2 (Hybrid)" at bounding box center [405, 103] width 667 height 24
click at [385, 108] on input "FT 1g Vape Cart CDT Distillate Pine Zap F2 (Hybrid)" at bounding box center [405, 103] width 667 height 24
click at [384, 108] on input "FT 1g Vape Cart CDT Distillate Pine Zap F2 (Hybrid)" at bounding box center [405, 103] width 667 height 24
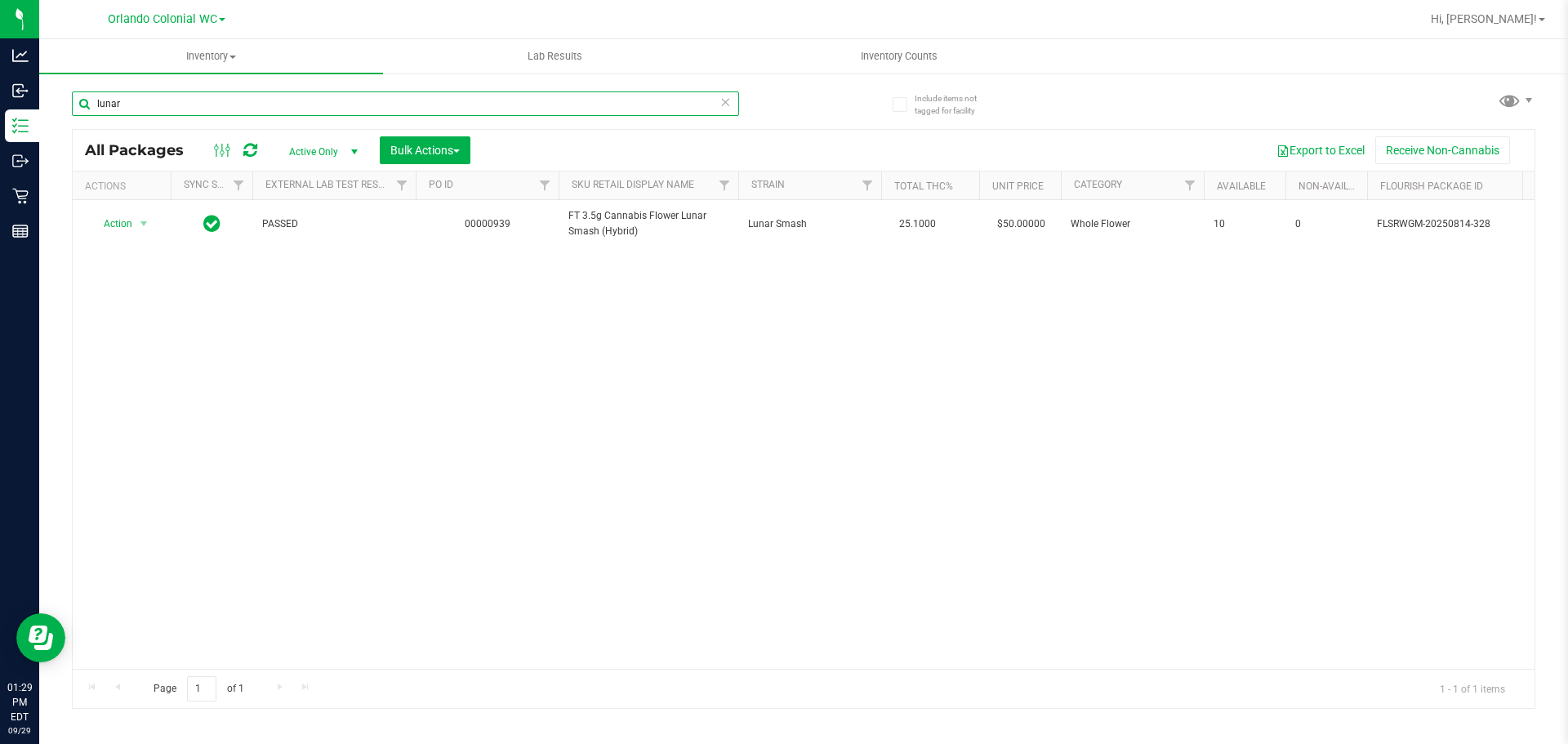
click at [358, 107] on input "lunar" at bounding box center [405, 103] width 667 height 24
click at [357, 104] on input "lunar" at bounding box center [405, 103] width 667 height 24
paste input "GL 0.5g Vape Cart Live Rosin Bosscotti (Indica)"
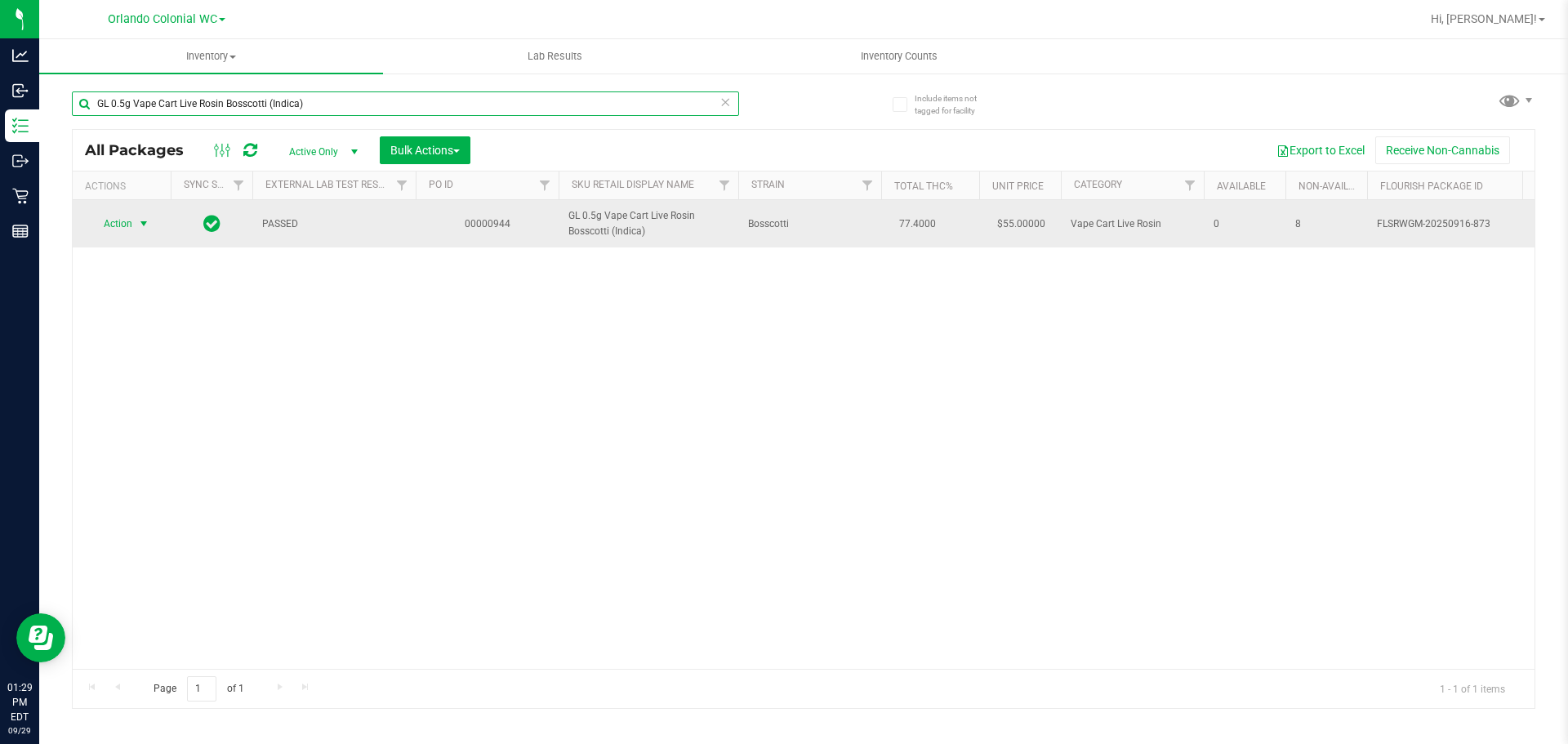
type input "GL 0.5g Vape Cart Live Rosin Bosscotti (Indica)"
click at [112, 227] on span "Action" at bounding box center [110, 224] width 44 height 23
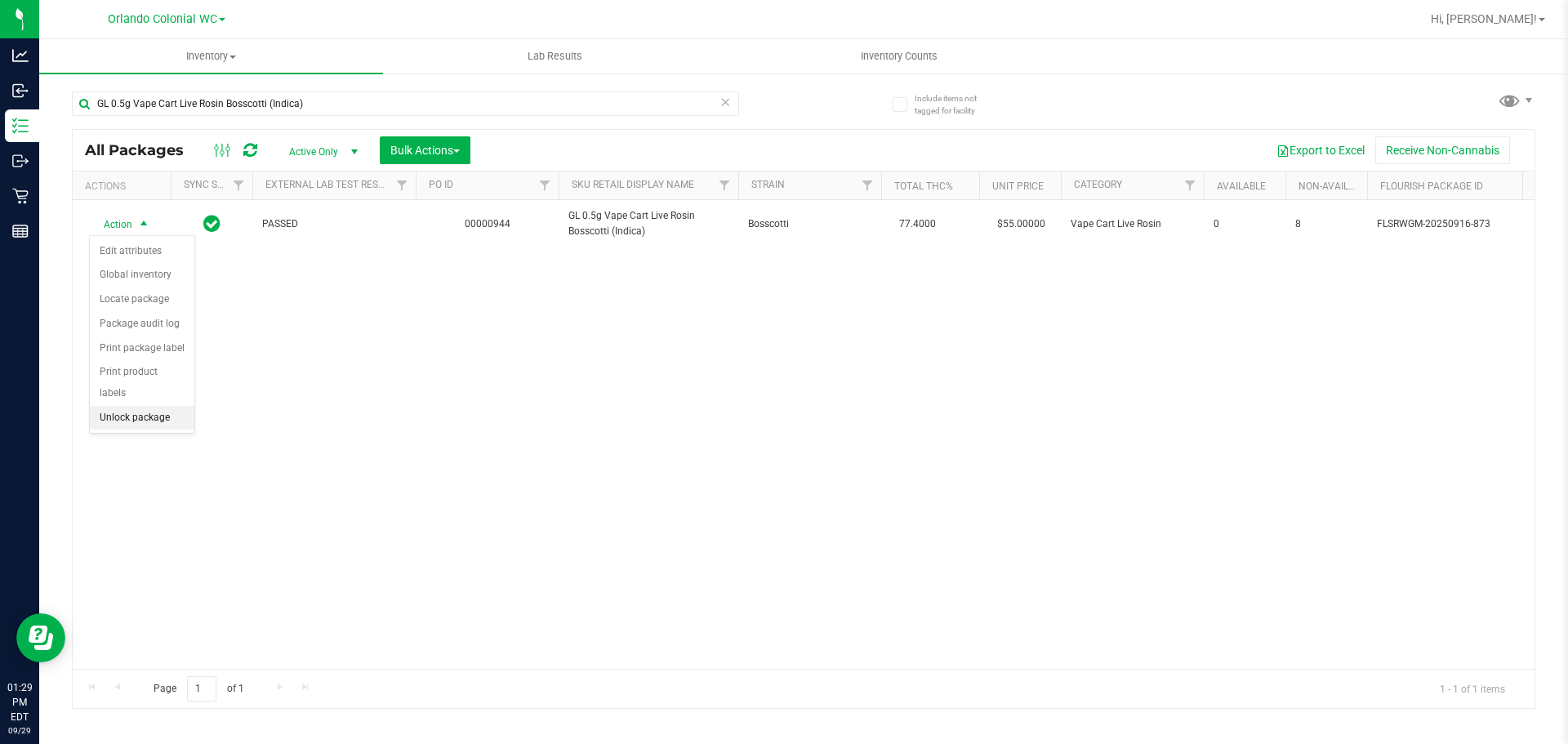
drag, startPoint x: 134, startPoint y: 396, endPoint x: 124, endPoint y: 341, distance: 55.9
click at [134, 406] on li "Unlock package" at bounding box center [141, 417] width 105 height 24
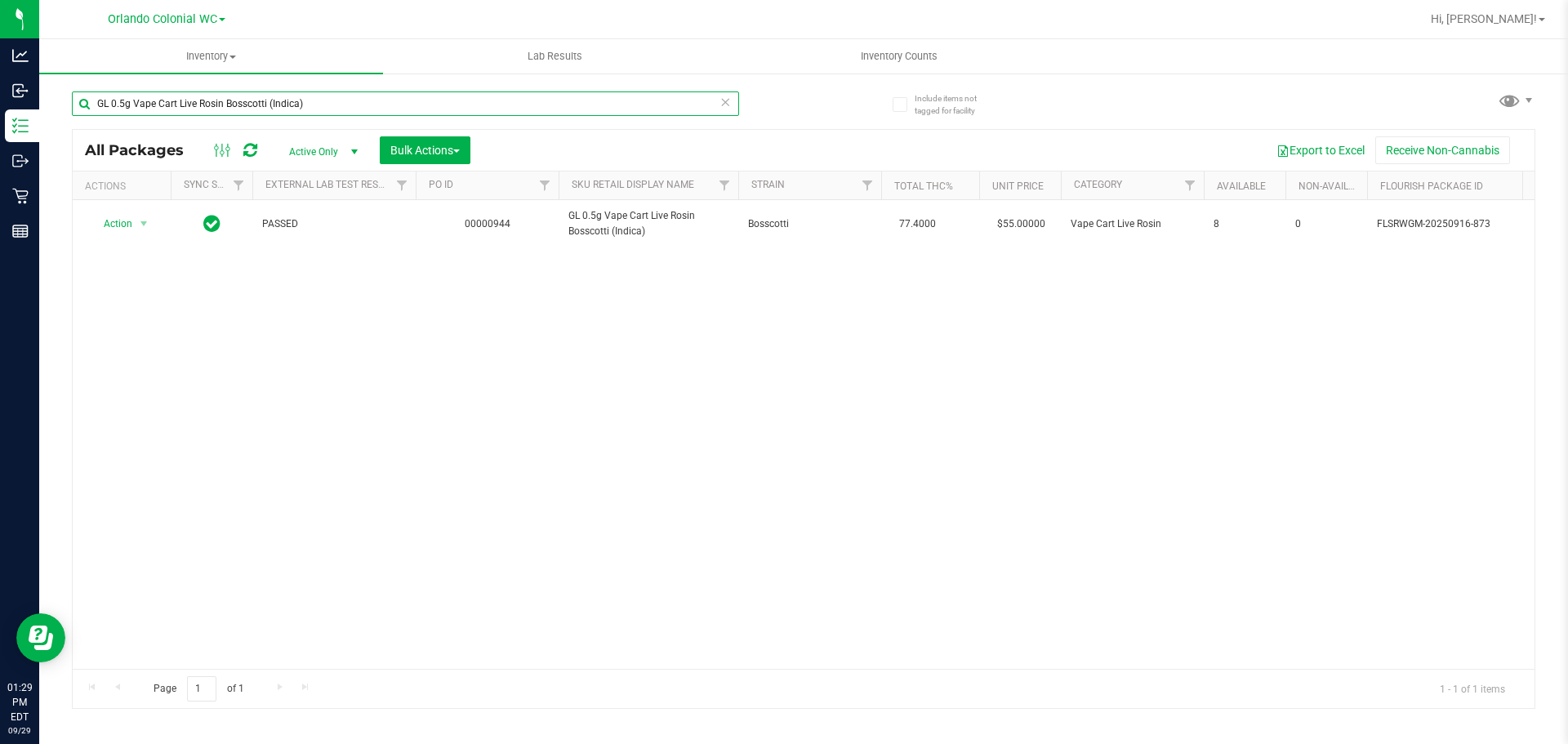
click at [380, 106] on input "GL 0.5g Vape Cart Live Rosin Bosscotti (Indica)" at bounding box center [405, 103] width 667 height 24
click at [380, 105] on input "GL 0.5g Vape Cart Live Rosin Bosscotti (Indica)" at bounding box center [405, 103] width 667 height 24
paste input "1g Live Rosin Jelly Sea (Hybrid"
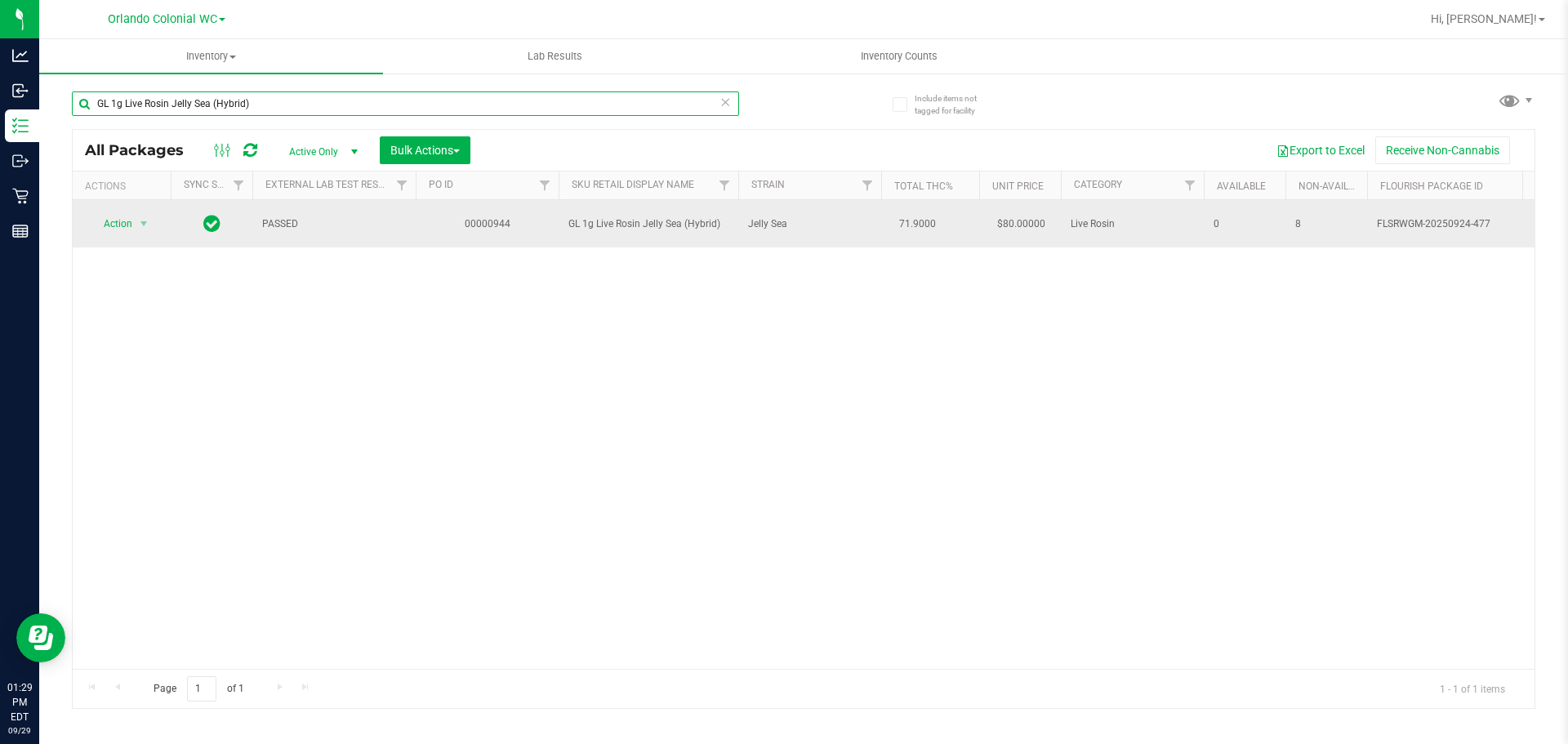
type input "GL 1g Live Rosin Jelly Sea (Hybrid)"
click at [126, 207] on td "Action Action Edit attributes Global inventory Locate package Package audit log…" at bounding box center [121, 223] width 98 height 47
click at [119, 223] on span "Action" at bounding box center [110, 224] width 44 height 23
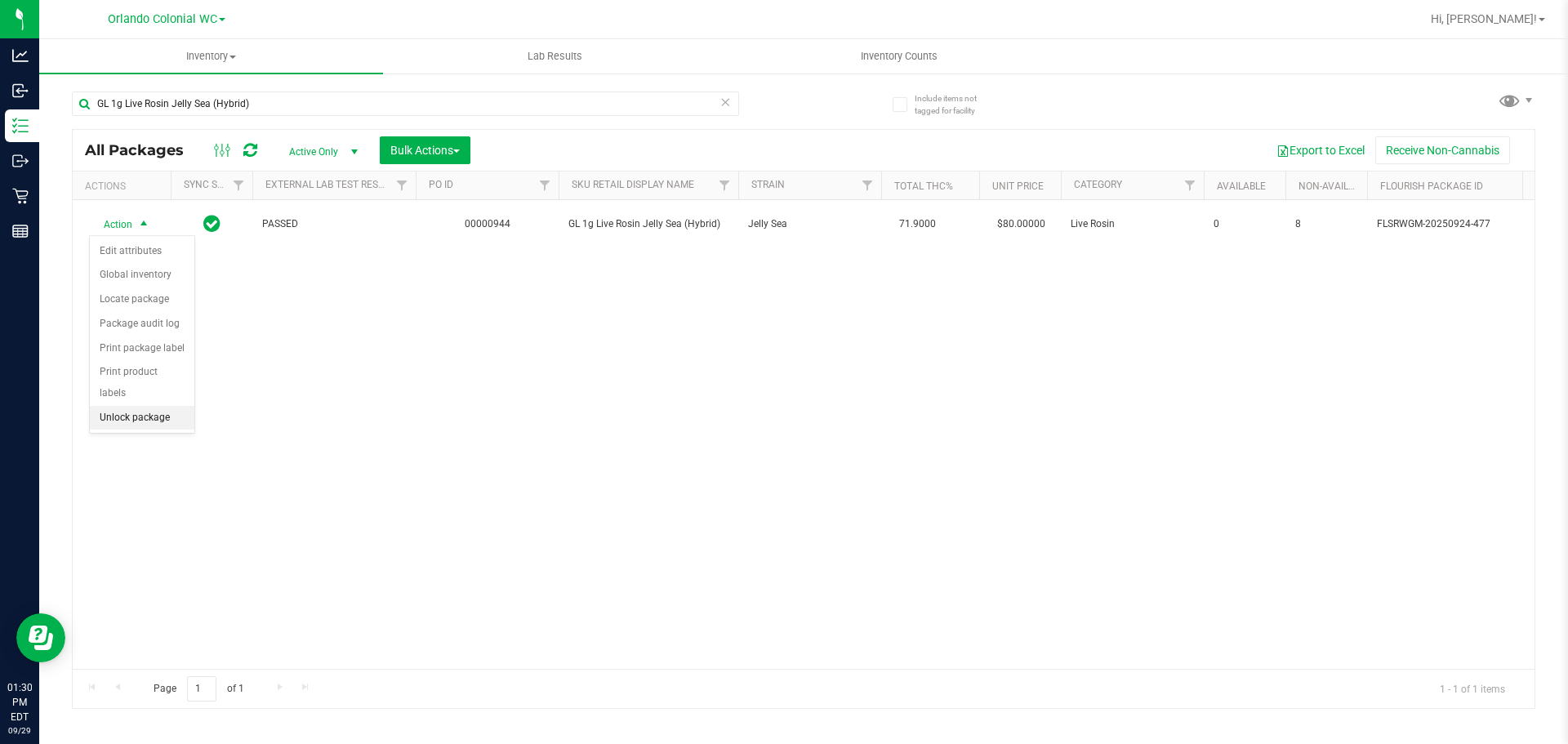
click at [147, 406] on li "Unlock package" at bounding box center [141, 417] width 105 height 24
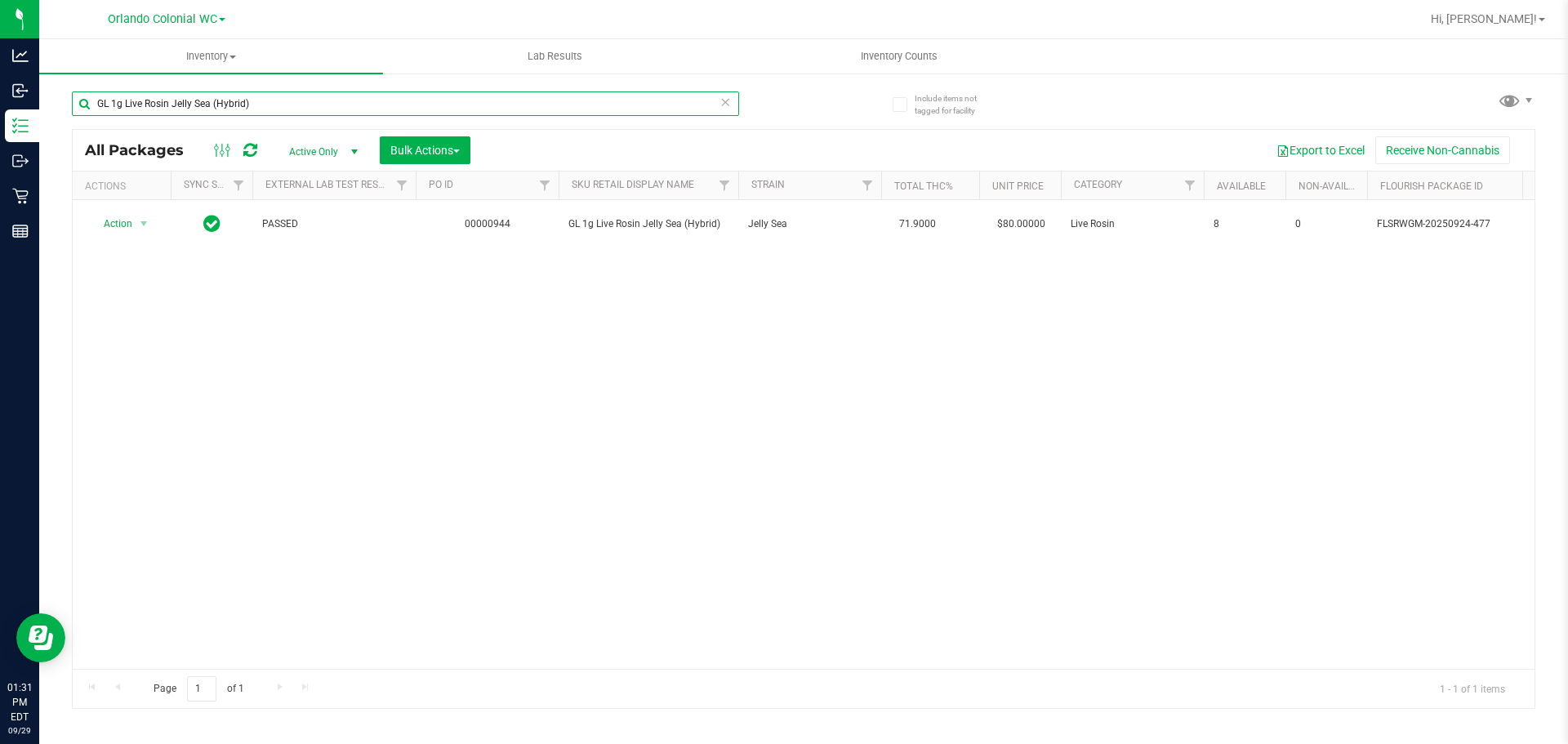
click at [406, 107] on input "GL 1g Live Rosin Jelly Sea (Hybrid)" at bounding box center [405, 103] width 667 height 24
paste input "SW 0.3g Vape Pen Distillate Dream (1:9 CBD:THC"
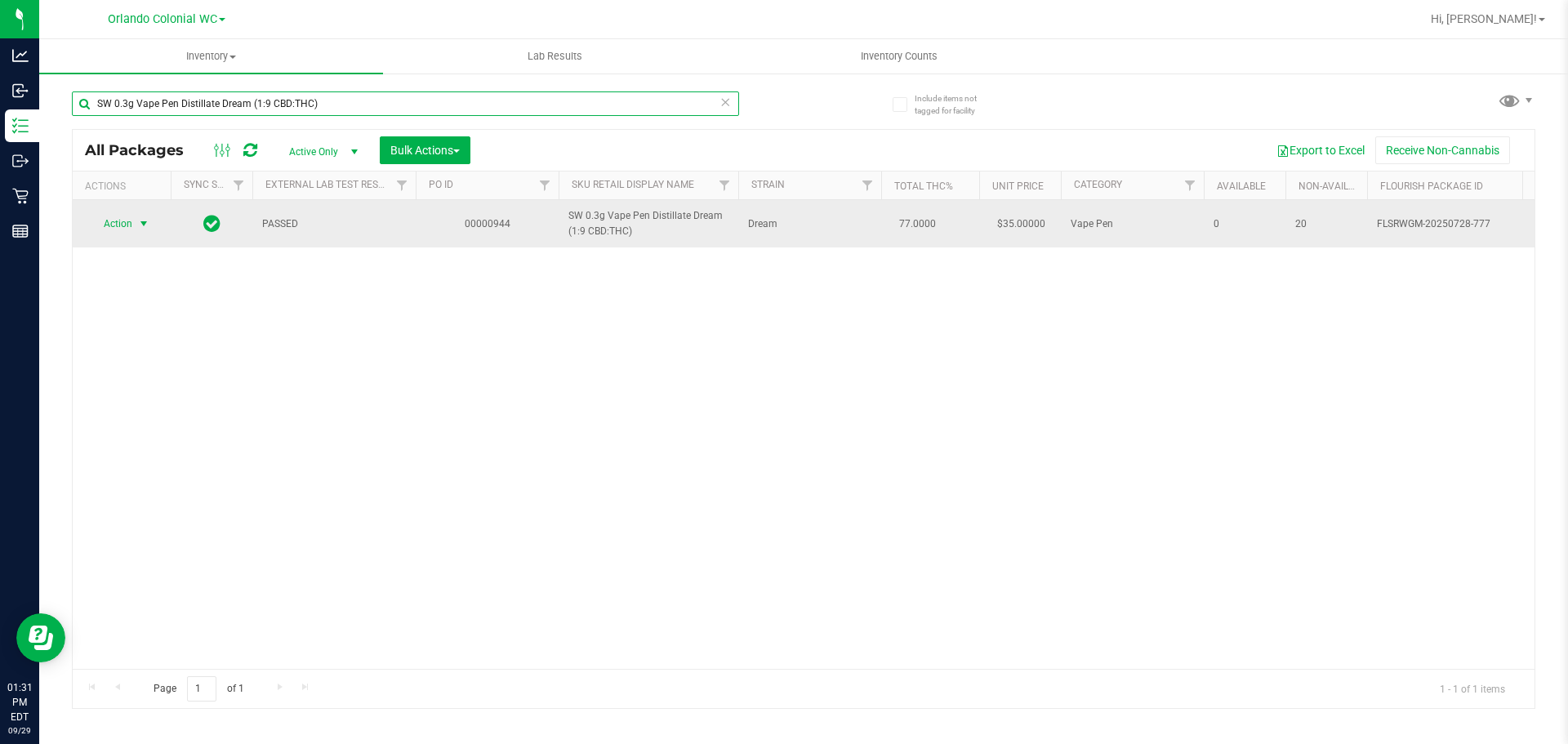
type input "SW 0.3g Vape Pen Distillate Dream (1:9 CBD:THC)"
click at [96, 218] on div "Action Action Edit attributes Global inventory Locate package Package audit log…" at bounding box center [122, 224] width 79 height 23
click at [112, 225] on span "Action" at bounding box center [110, 224] width 44 height 23
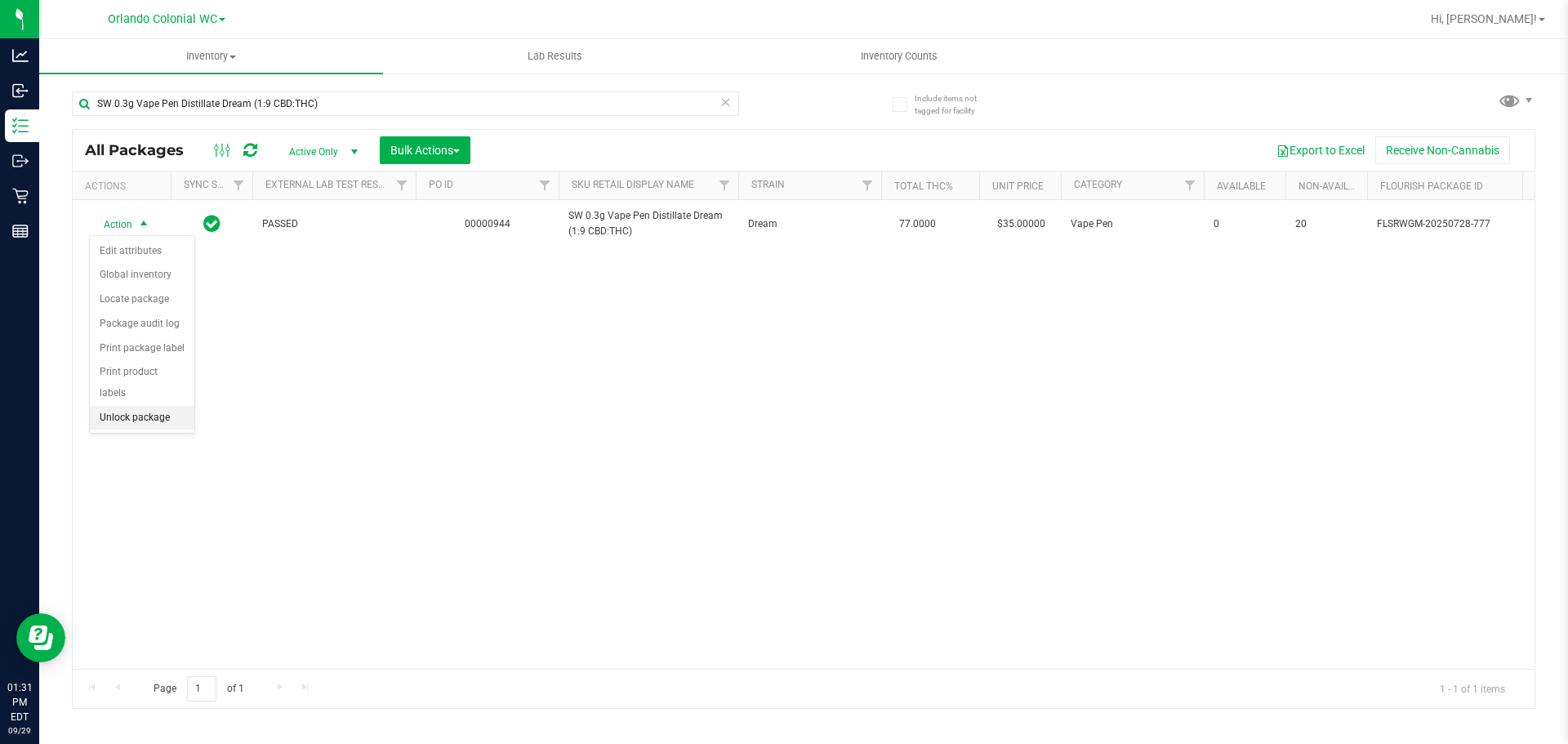
click at [141, 406] on li "Unlock package" at bounding box center [141, 417] width 105 height 24
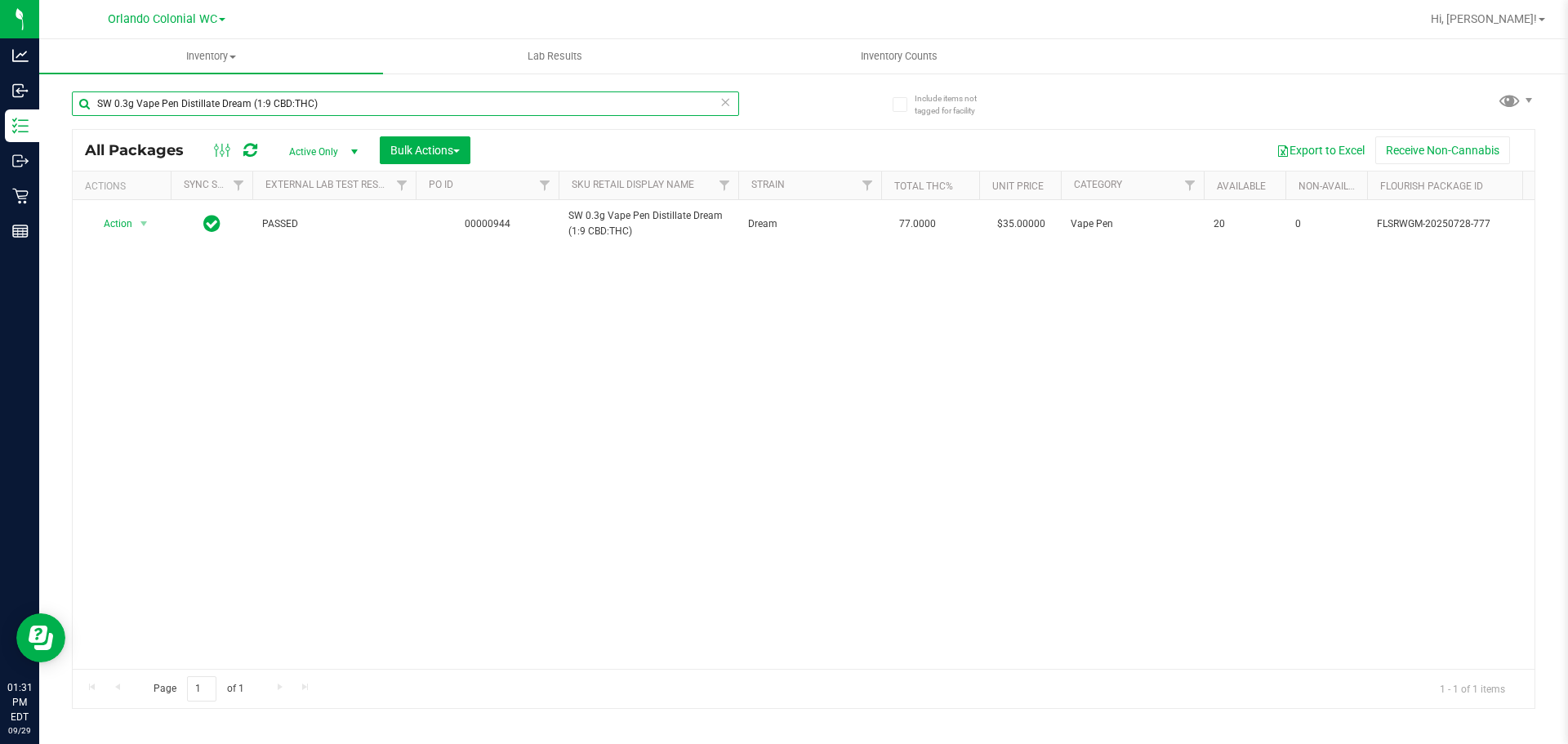
click at [381, 104] on input "SW 0.3g Vape Pen Distillate Dream (1:9 CBD:THC)" at bounding box center [405, 103] width 667 height 24
click at [379, 103] on input "SW 0.3g Vape Pen Distillate Dream (1:9 CBD:THC)" at bounding box center [405, 103] width 667 height 24
paste input "Soothe (1:1"
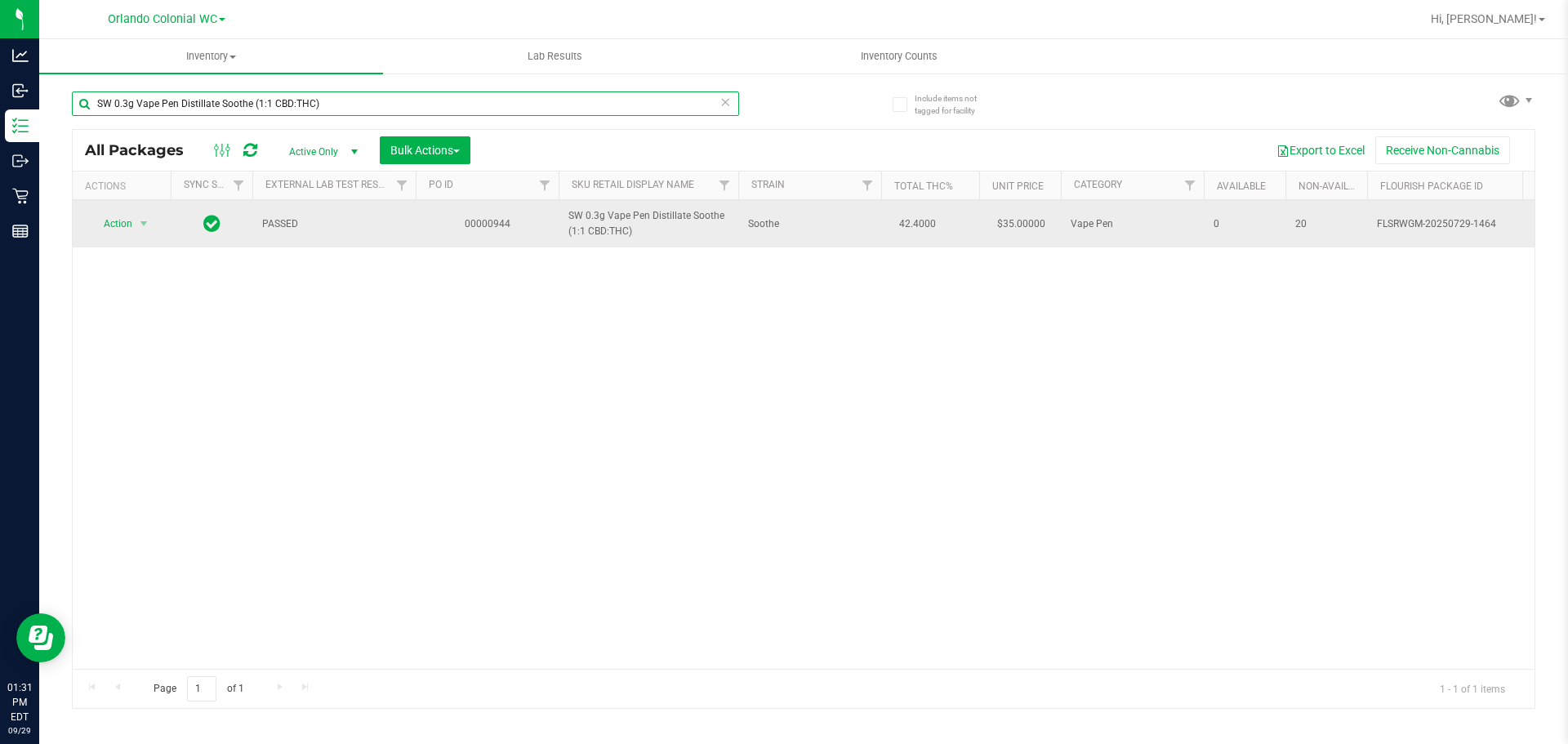
type input "SW 0.3g Vape Pen Distillate Soothe (1:1 CBD:THC)"
click at [125, 223] on span "Action" at bounding box center [110, 224] width 44 height 23
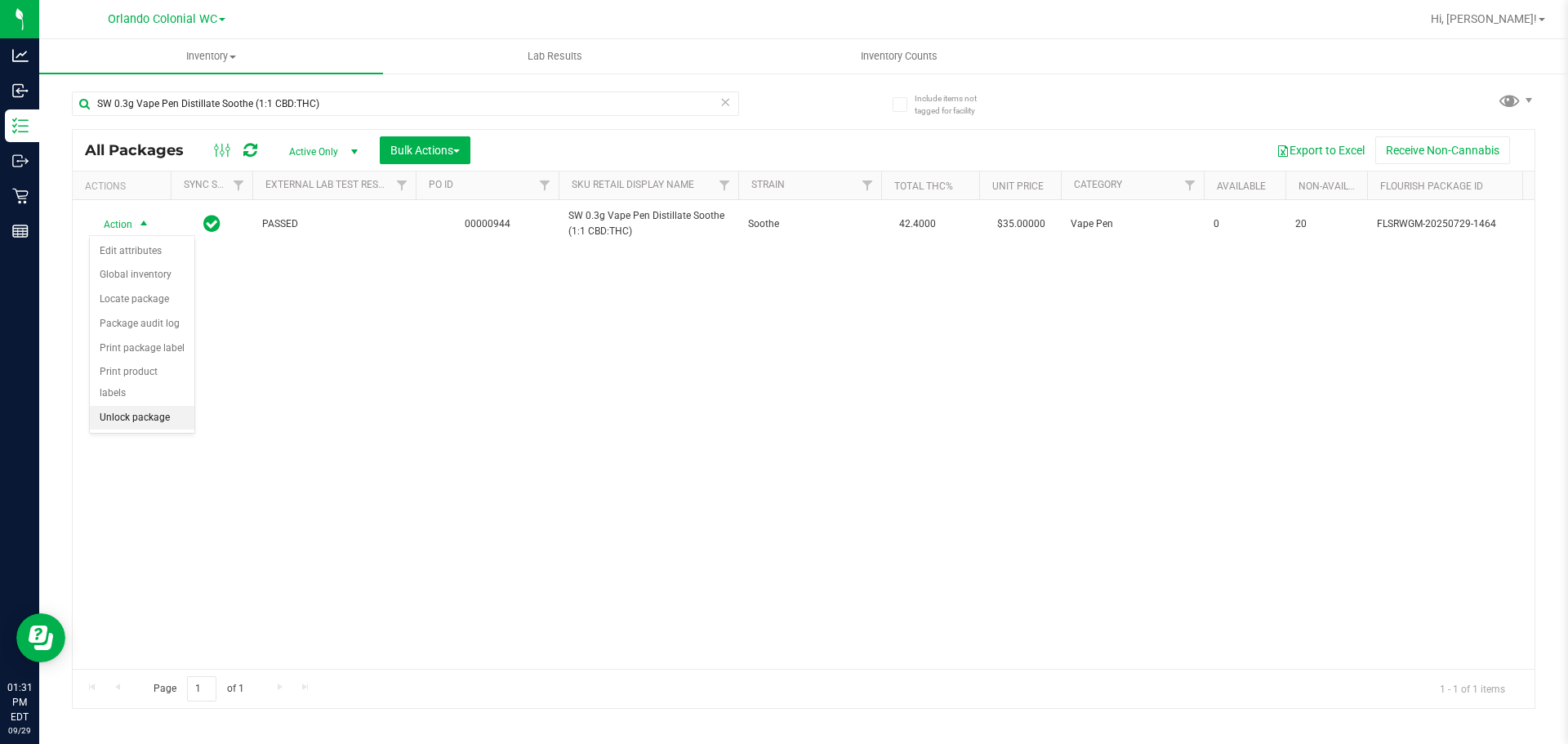
drag, startPoint x: 142, startPoint y: 401, endPoint x: 130, endPoint y: 278, distance: 123.6
click at [142, 406] on li "Unlock package" at bounding box center [141, 417] width 105 height 24
drag, startPoint x: 398, startPoint y: 116, endPoint x: 393, endPoint y: 108, distance: 9.4
click at [397, 115] on div "SW 0.3g Vape Pen Distillate Soothe (1:1 CBD:THC)" at bounding box center [405, 110] width 667 height 38
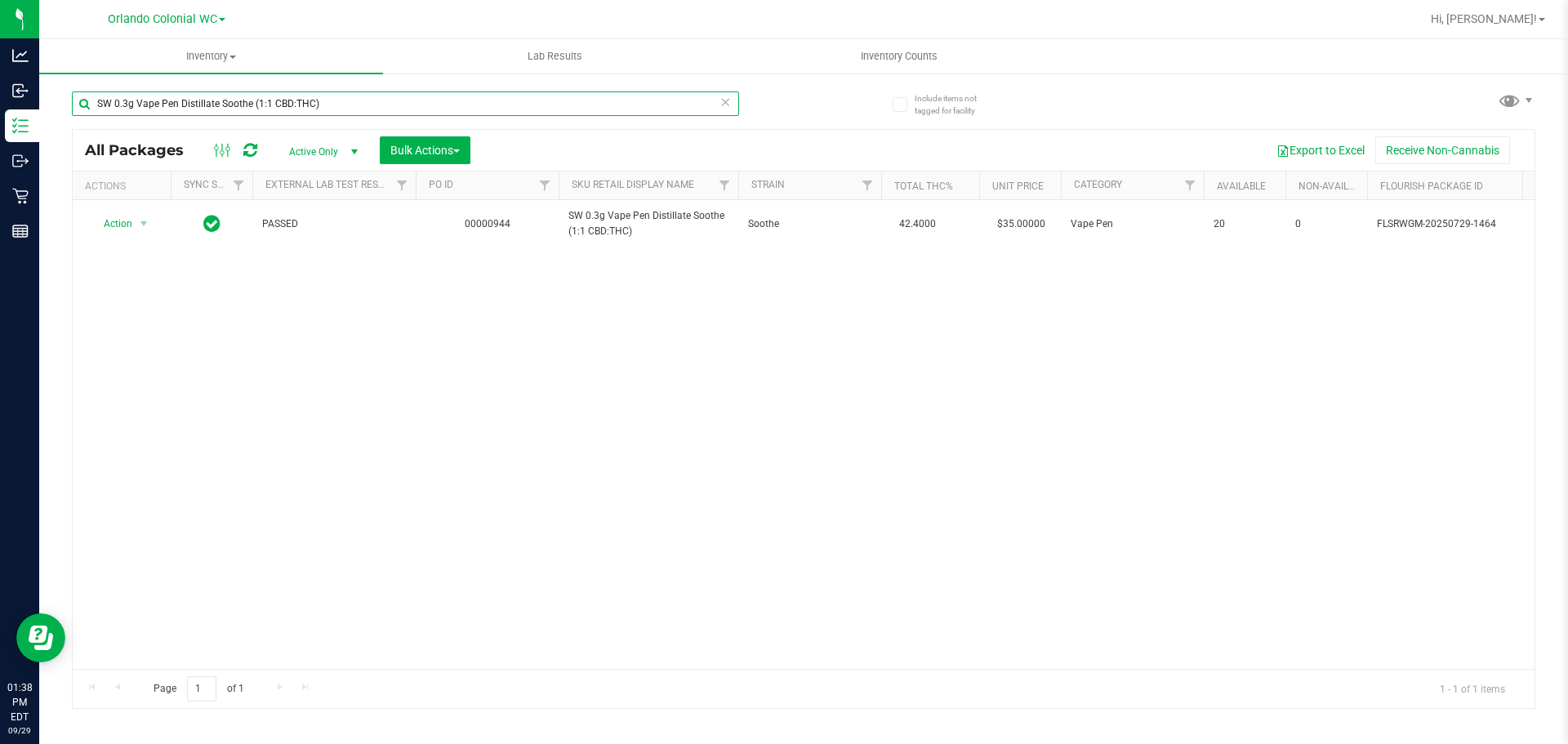
click at [392, 107] on input "SW 0.3g Vape Pen Distillate Soothe (1:1 CBD:THC)" at bounding box center [405, 103] width 667 height 24
paste input "10mg Theragels Dream (1:9 CBD:THC) 40ct"
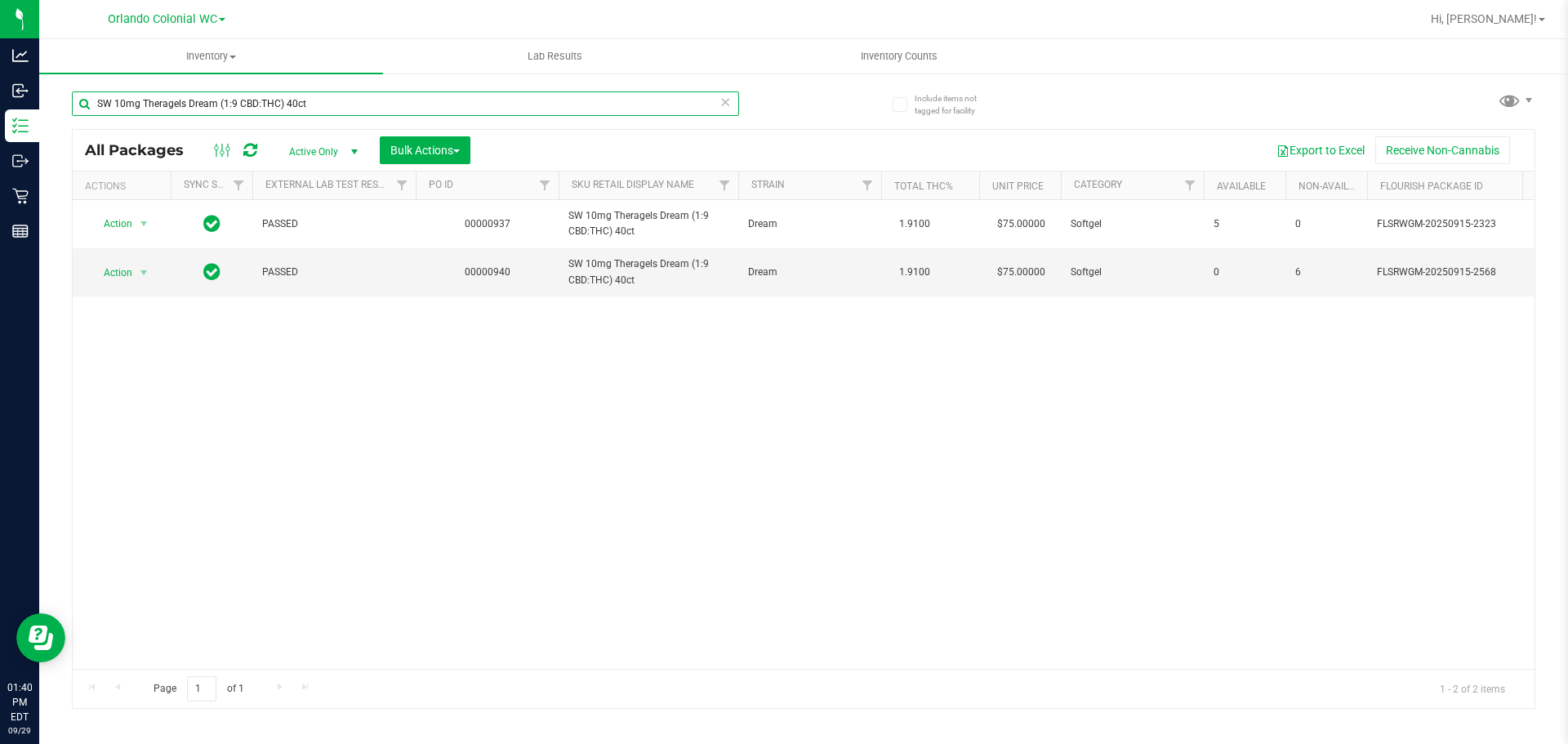
click at [339, 103] on input "SW 10mg Theragels Dream (1:9 CBD:THC) 40ct" at bounding box center [405, 103] width 667 height 24
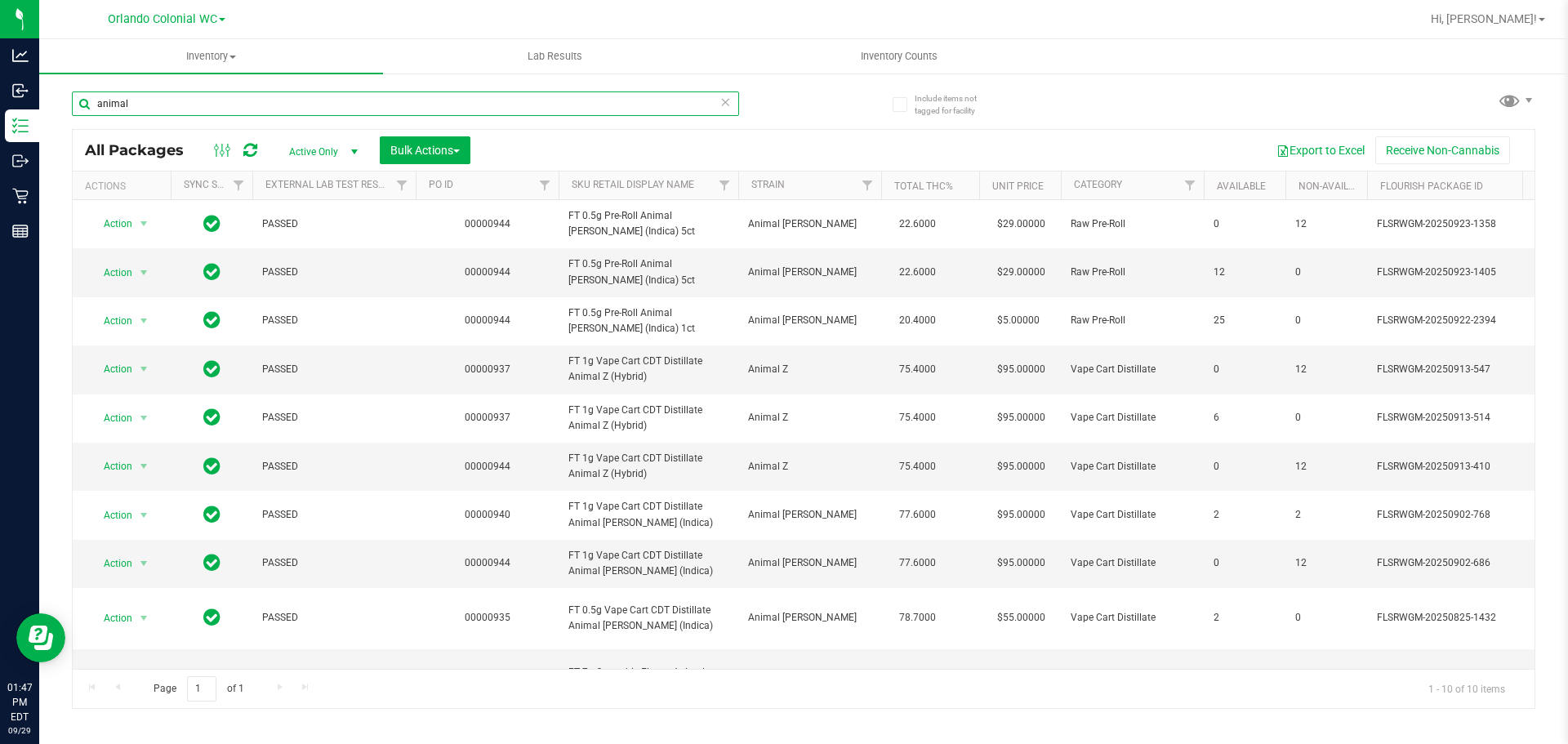
click at [195, 111] on input "animal" at bounding box center [405, 103] width 667 height 24
click at [193, 110] on input "animal" at bounding box center [405, 103] width 667 height 24
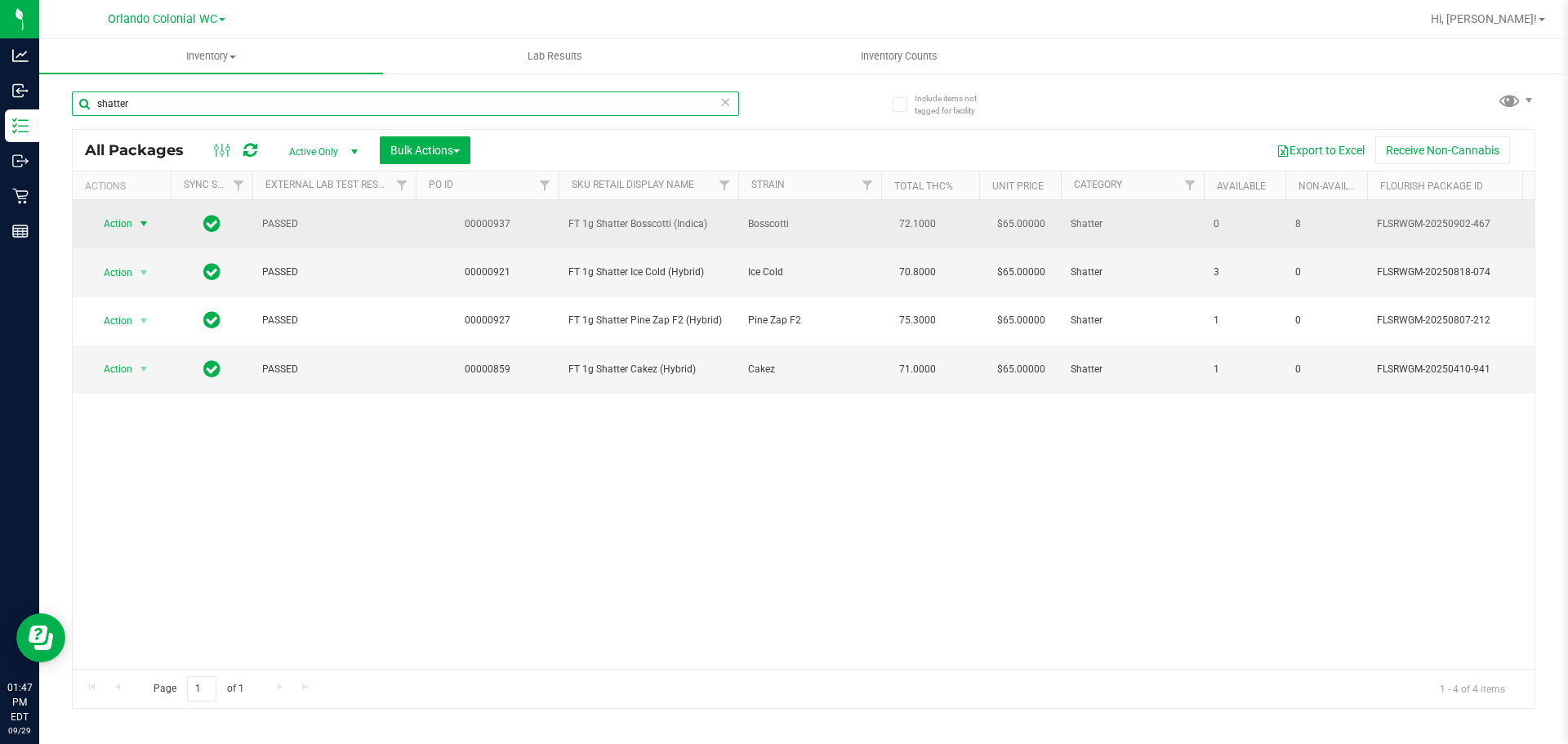
type input "shatter"
click at [118, 217] on span "Action" at bounding box center [110, 224] width 44 height 23
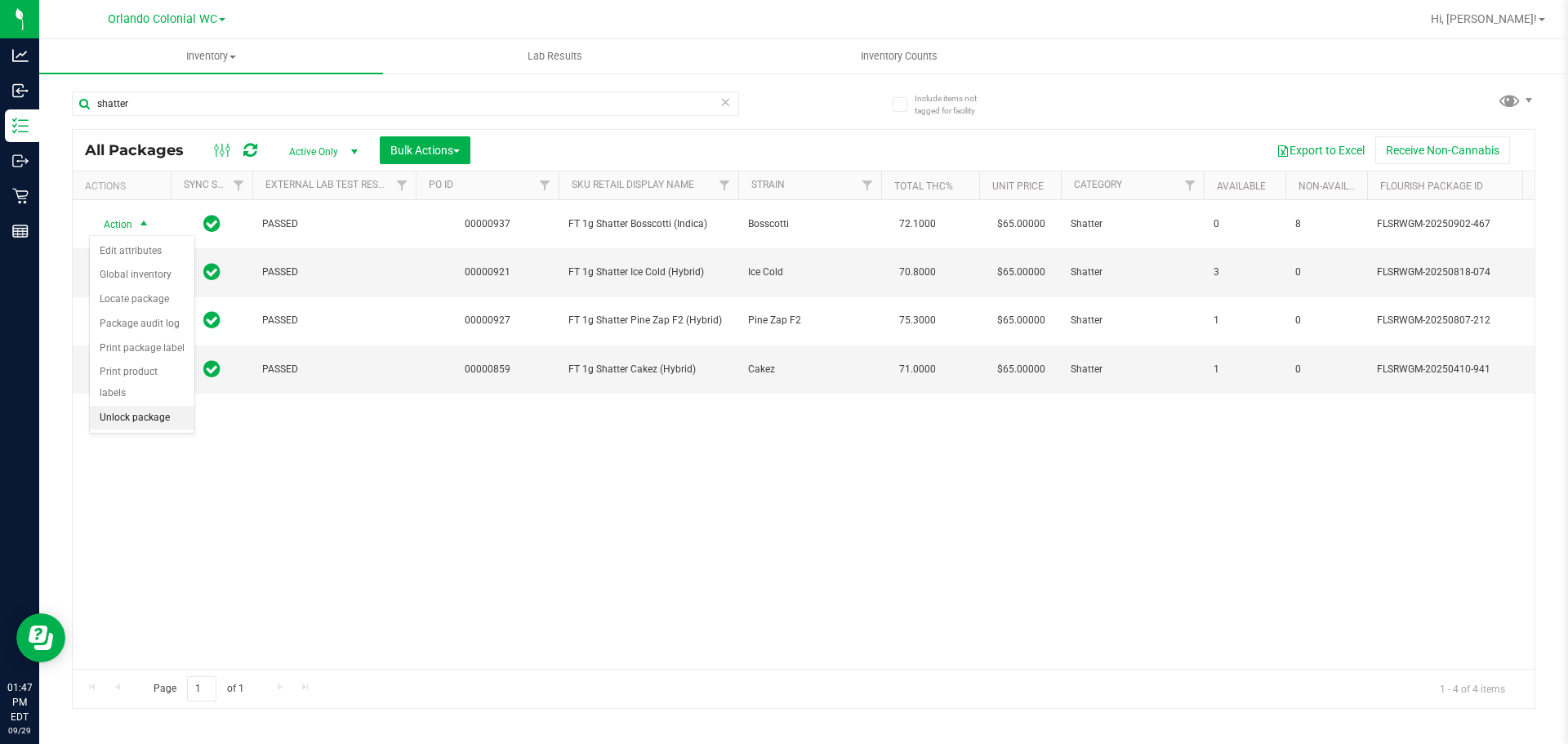
click at [136, 406] on li "Unlock package" at bounding box center [141, 417] width 105 height 24
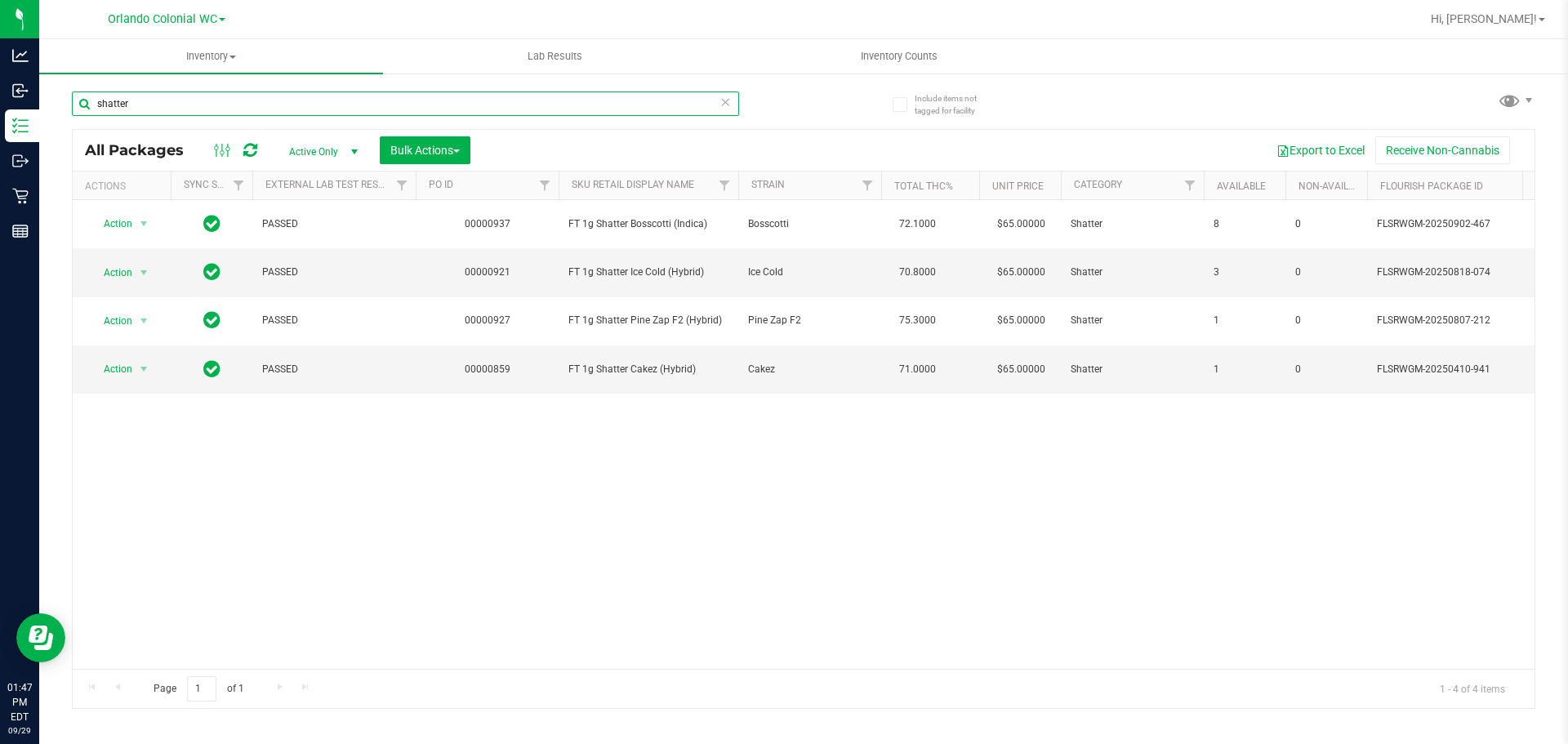
click at [254, 94] on input "shatter" at bounding box center [405, 103] width 667 height 24
click at [254, 95] on input "shatter" at bounding box center [405, 103] width 667 height 24
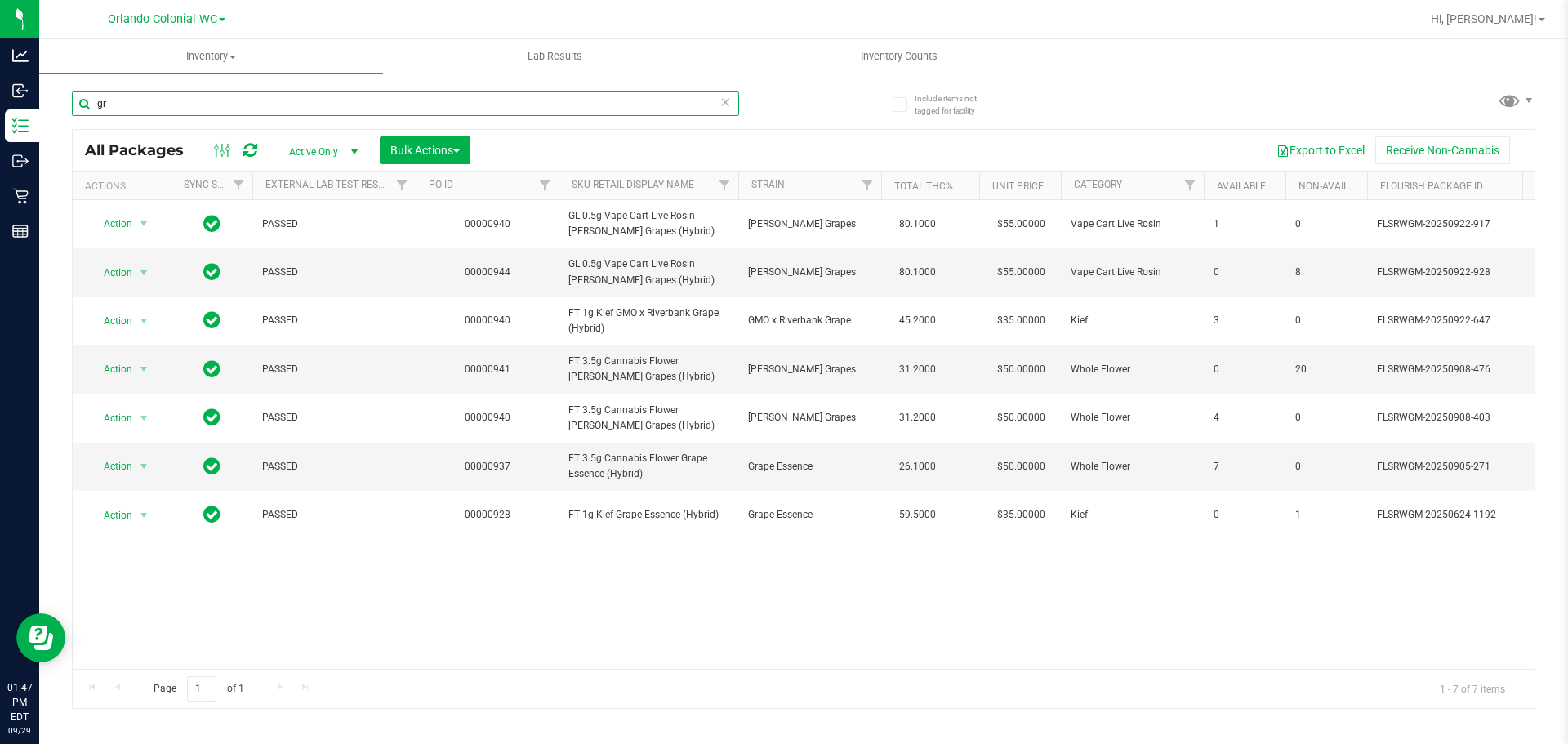
type input "g"
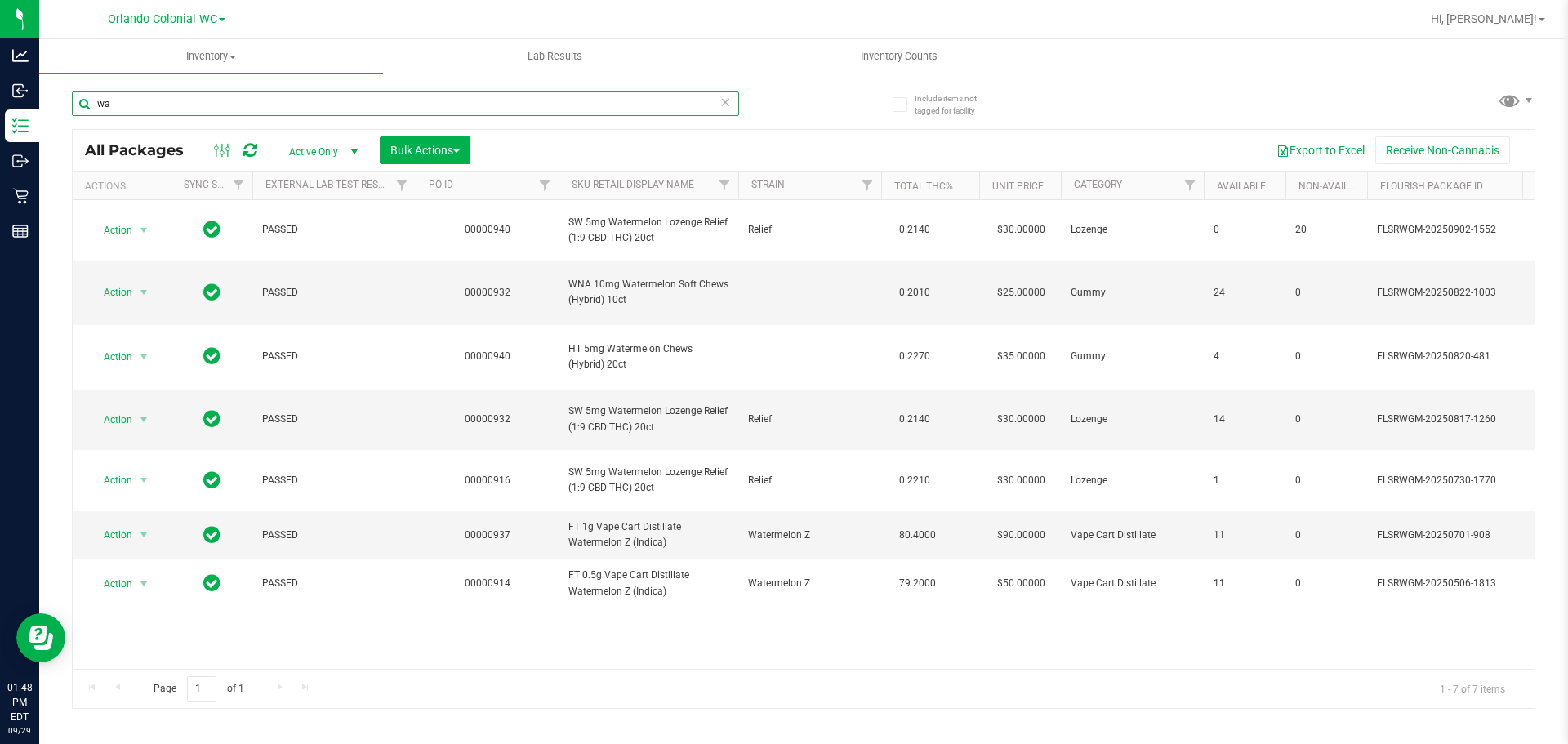
type input "w"
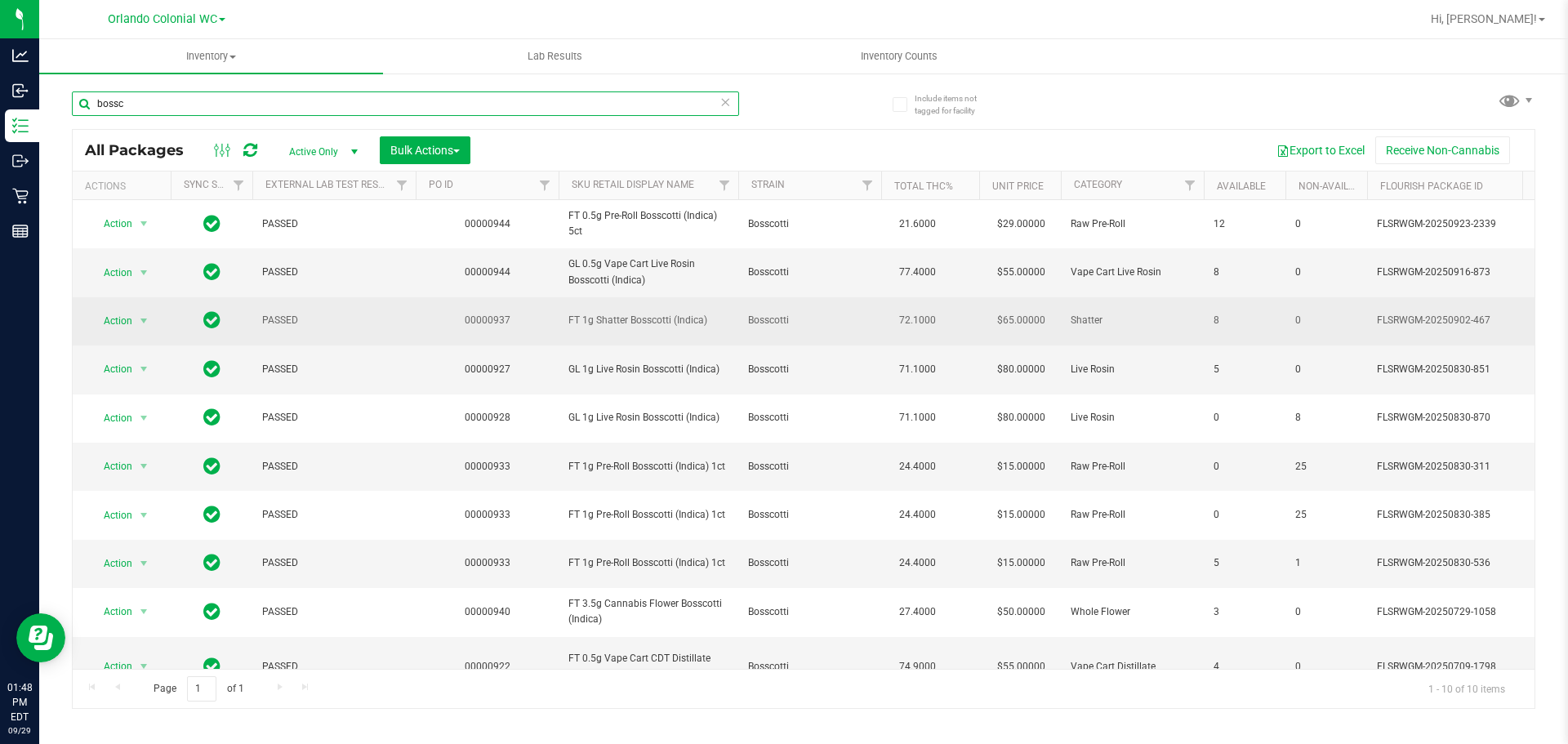
type input "bossc"
click at [628, 321] on span "FT 1g Shatter Bosscotti (Indica)" at bounding box center [648, 320] width 160 height 15
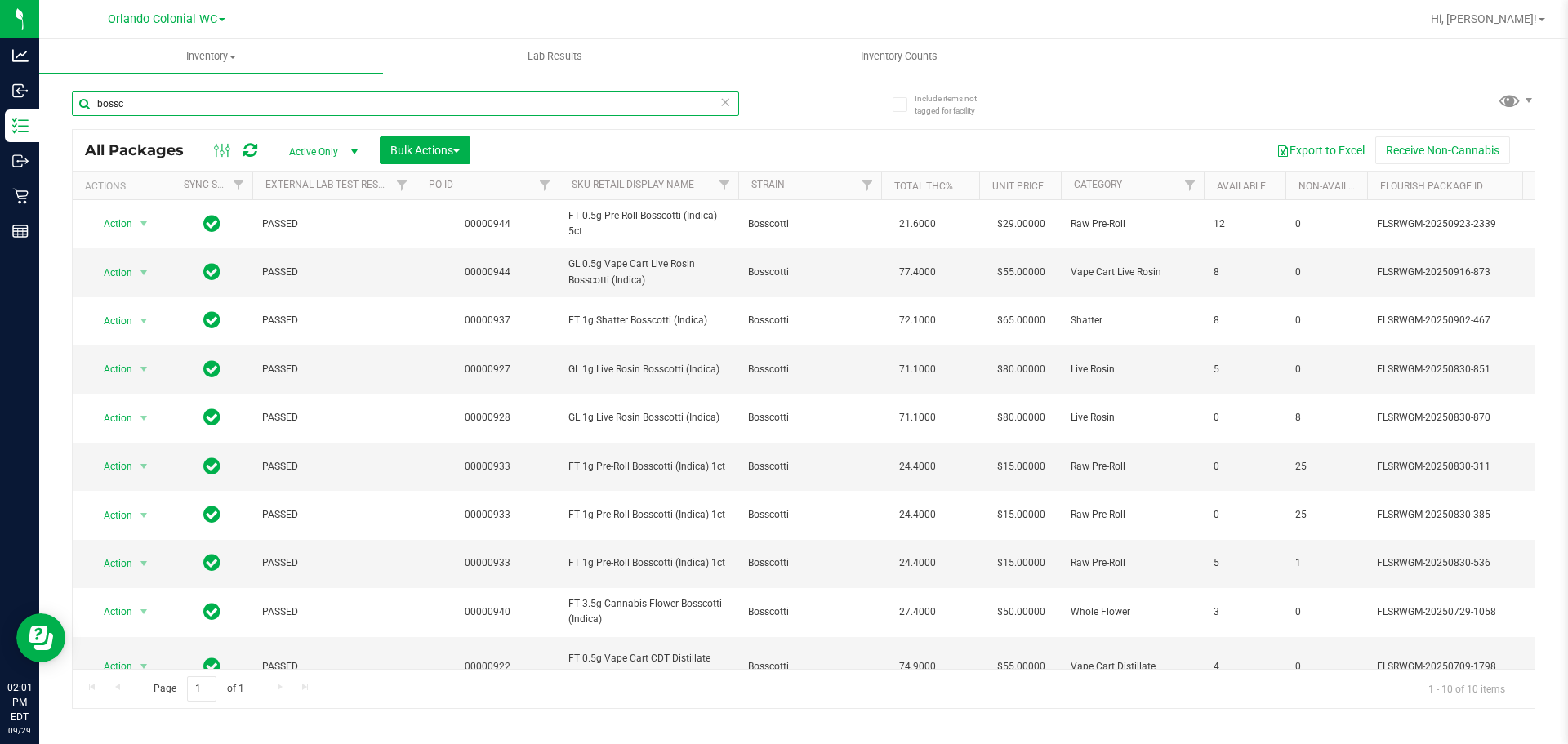
click at [333, 91] on input "bossc" at bounding box center [405, 103] width 667 height 24
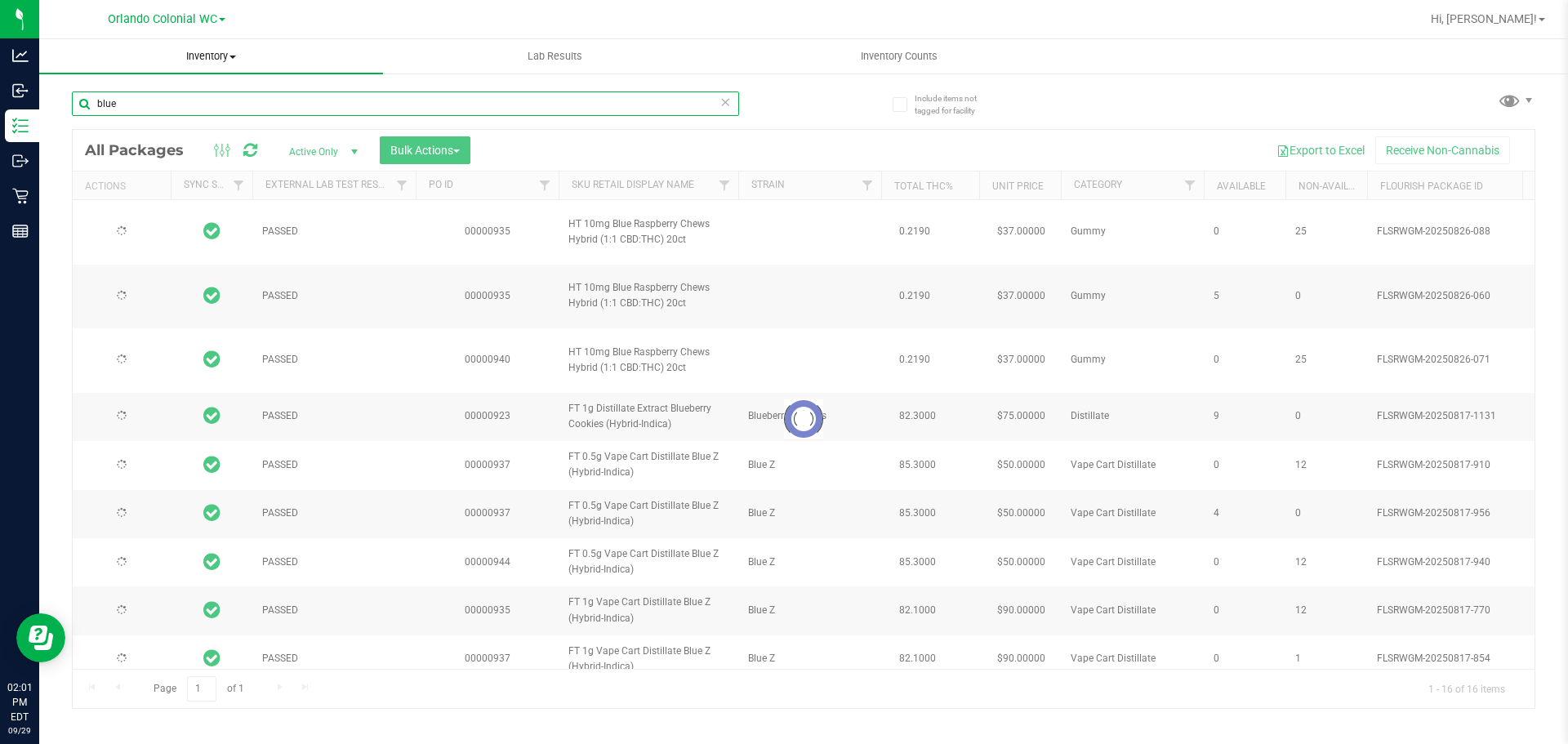
type input "blue"
type input "[DATE]"
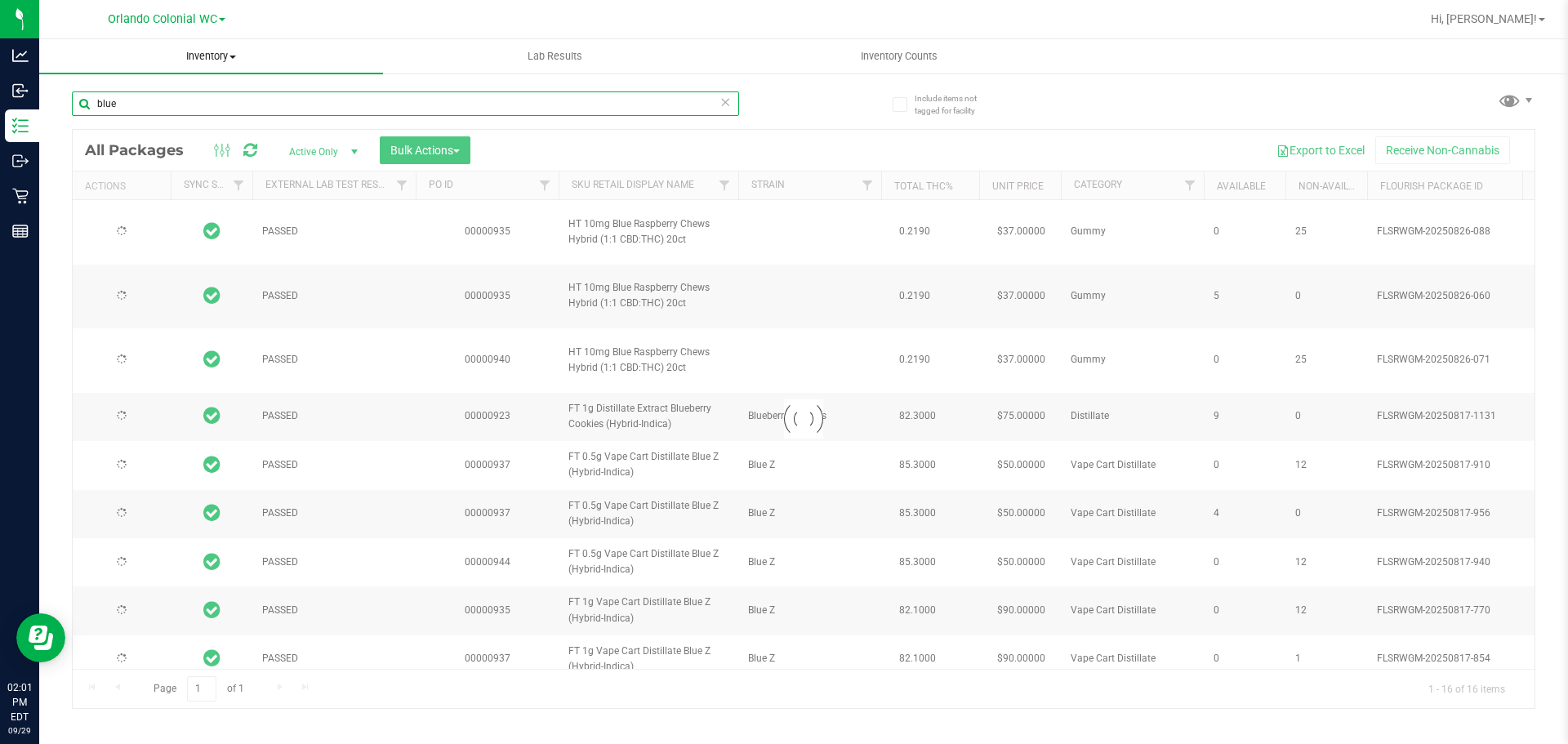
type input "[DATE]"
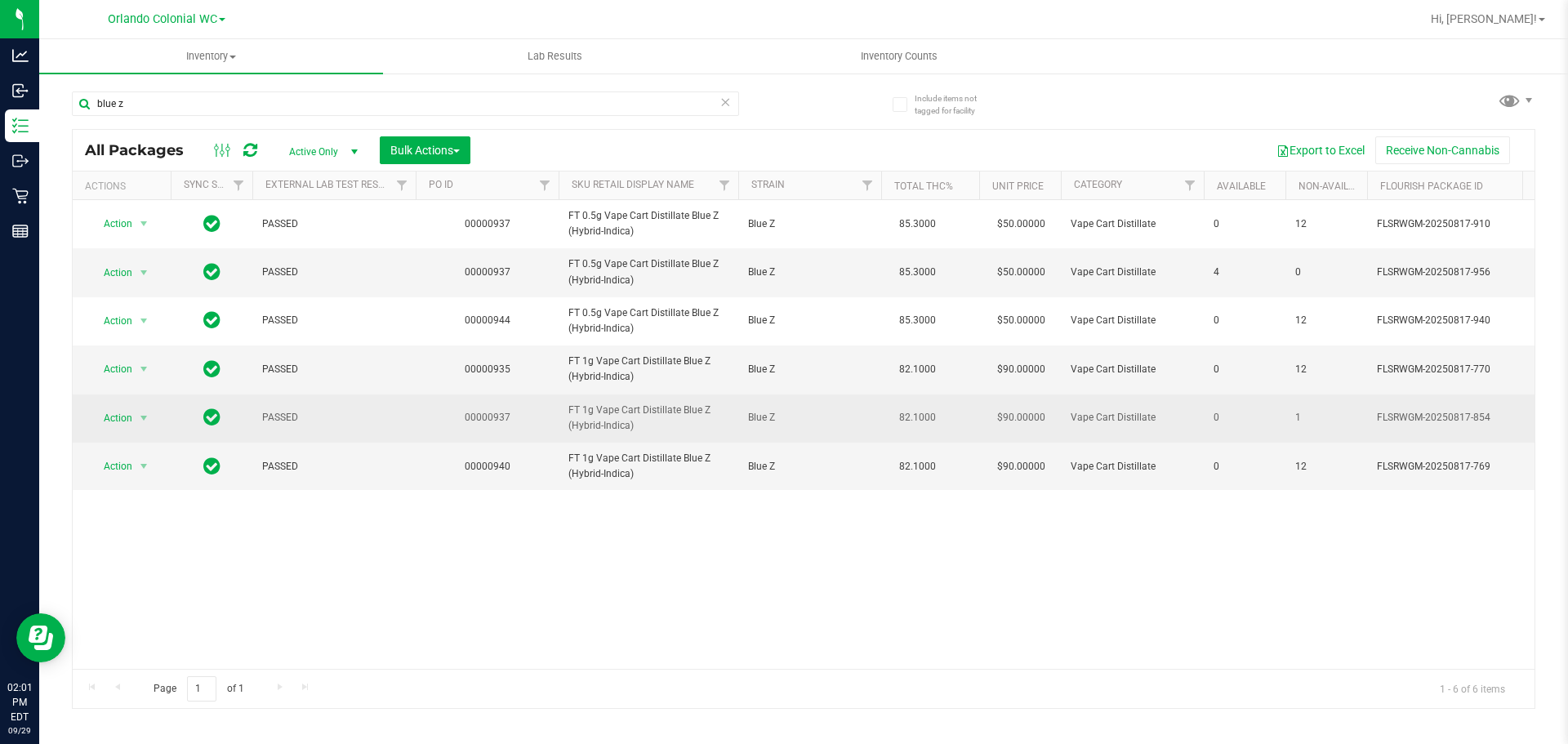
click at [606, 412] on span "FT 1g Vape Cart Distillate Blue Z (Hybrid-Indica)" at bounding box center [648, 418] width 160 height 31
copy tr "FT 1g Vape Cart Distillate Blue Z (Hybrid-Indica)"
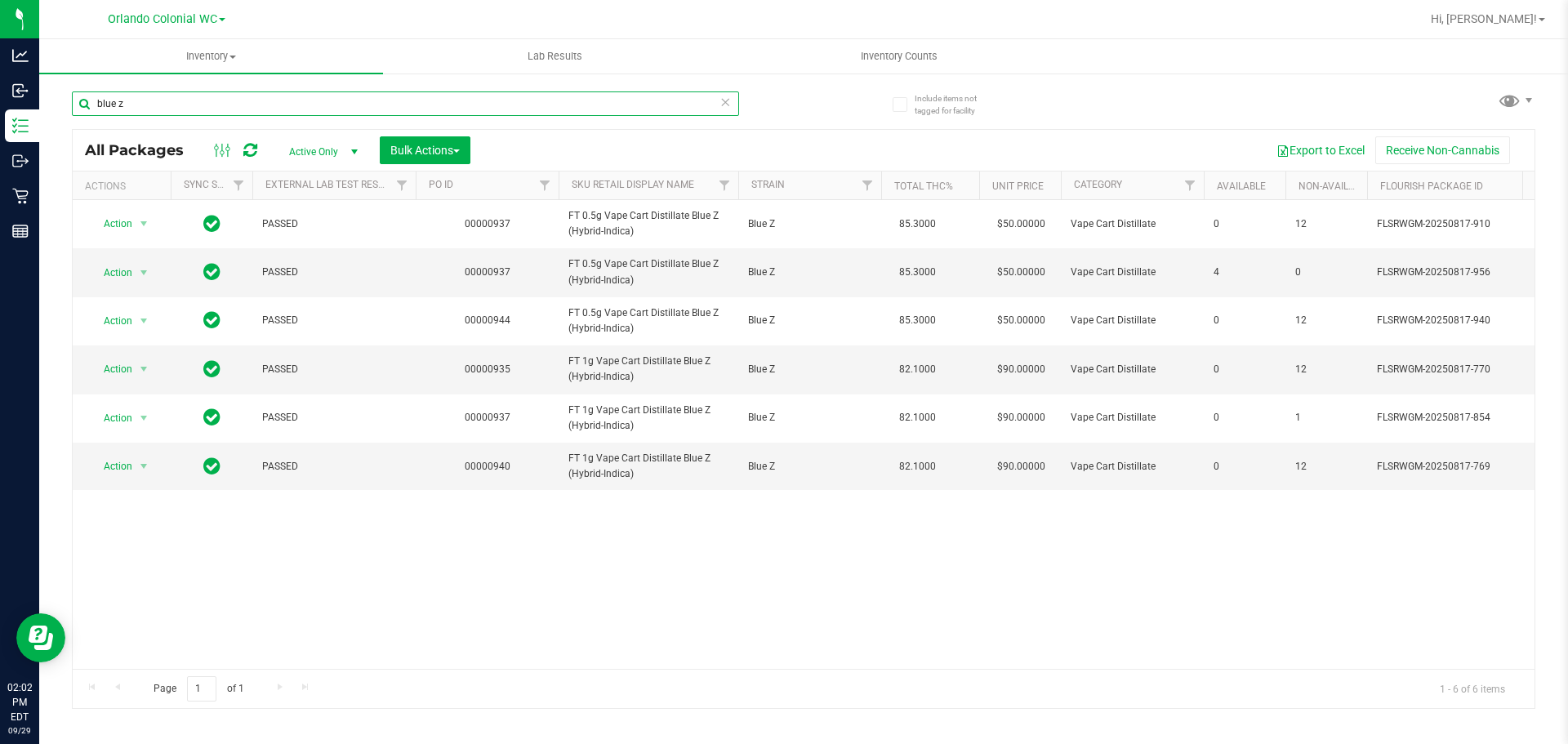
click at [313, 115] on input "blue z" at bounding box center [405, 103] width 667 height 24
click at [313, 115] on input "blue z" at bounding box center [405, 103] width 667 height 24
paste input "FT 1g Vape Cart Distillate Blue Z (Hybrid-Indica)"
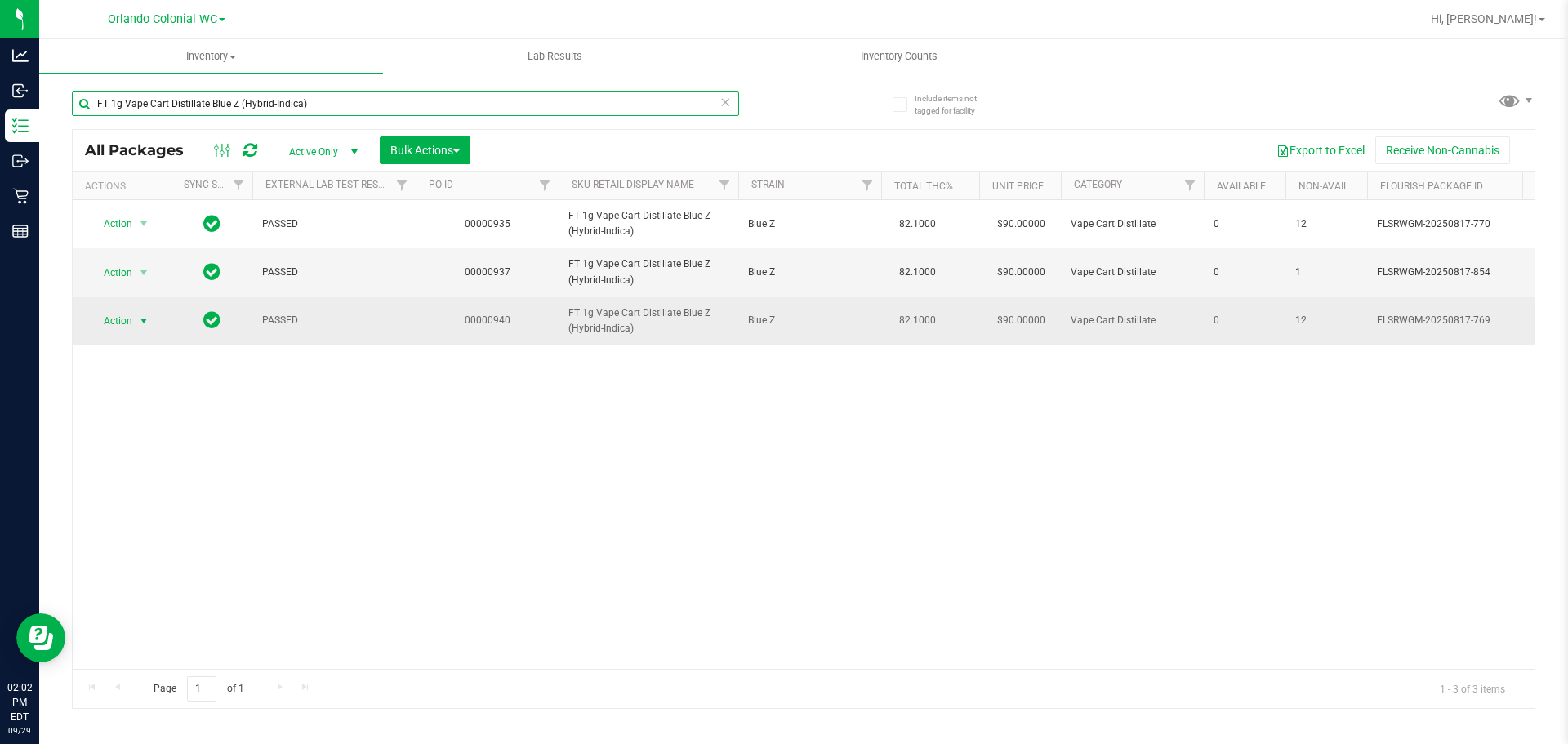
type input "FT 1g Vape Cart Distillate Blue Z (Hybrid-Indica)"
click at [107, 323] on span "Action" at bounding box center [110, 321] width 44 height 23
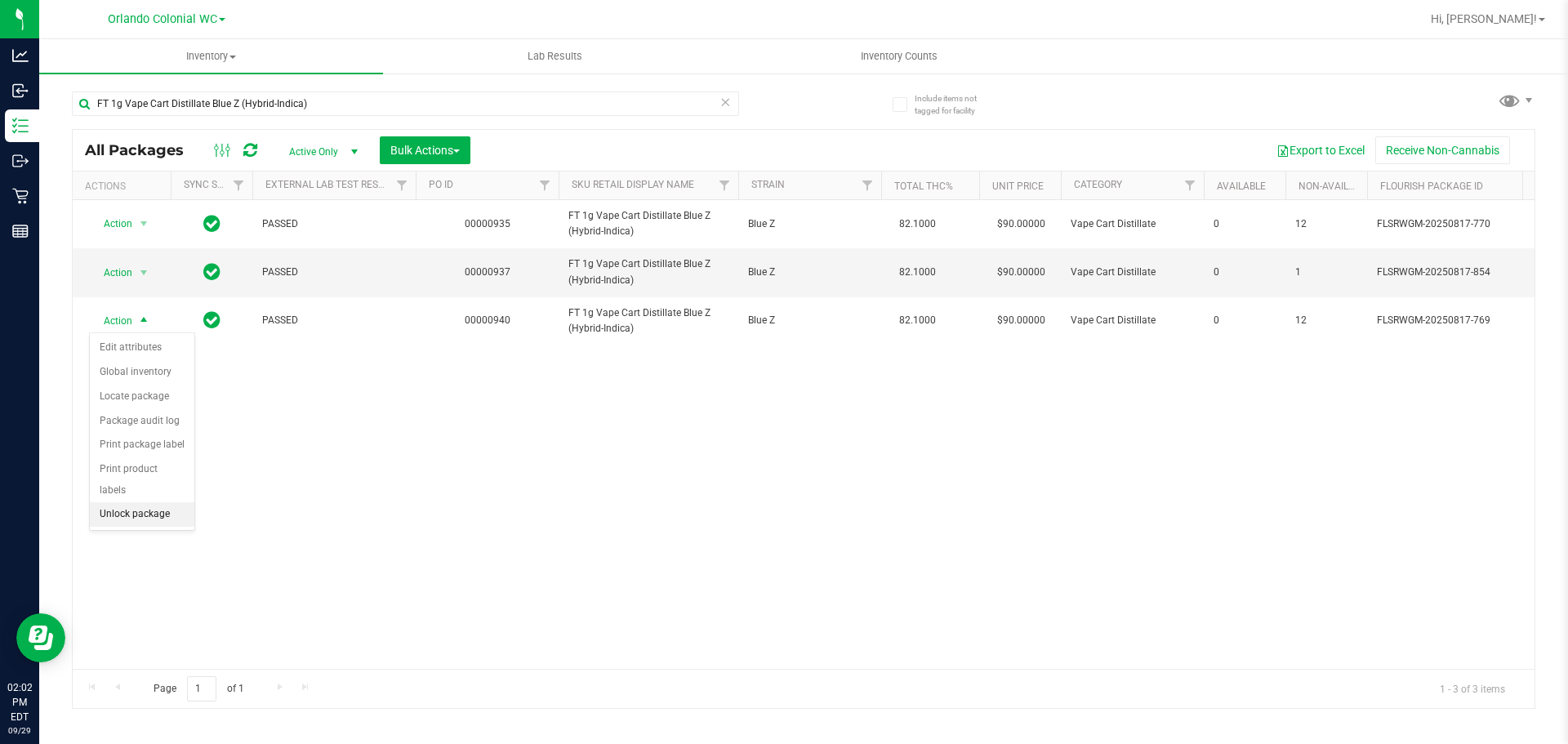
click at [115, 502] on li "Unlock package" at bounding box center [141, 514] width 105 height 24
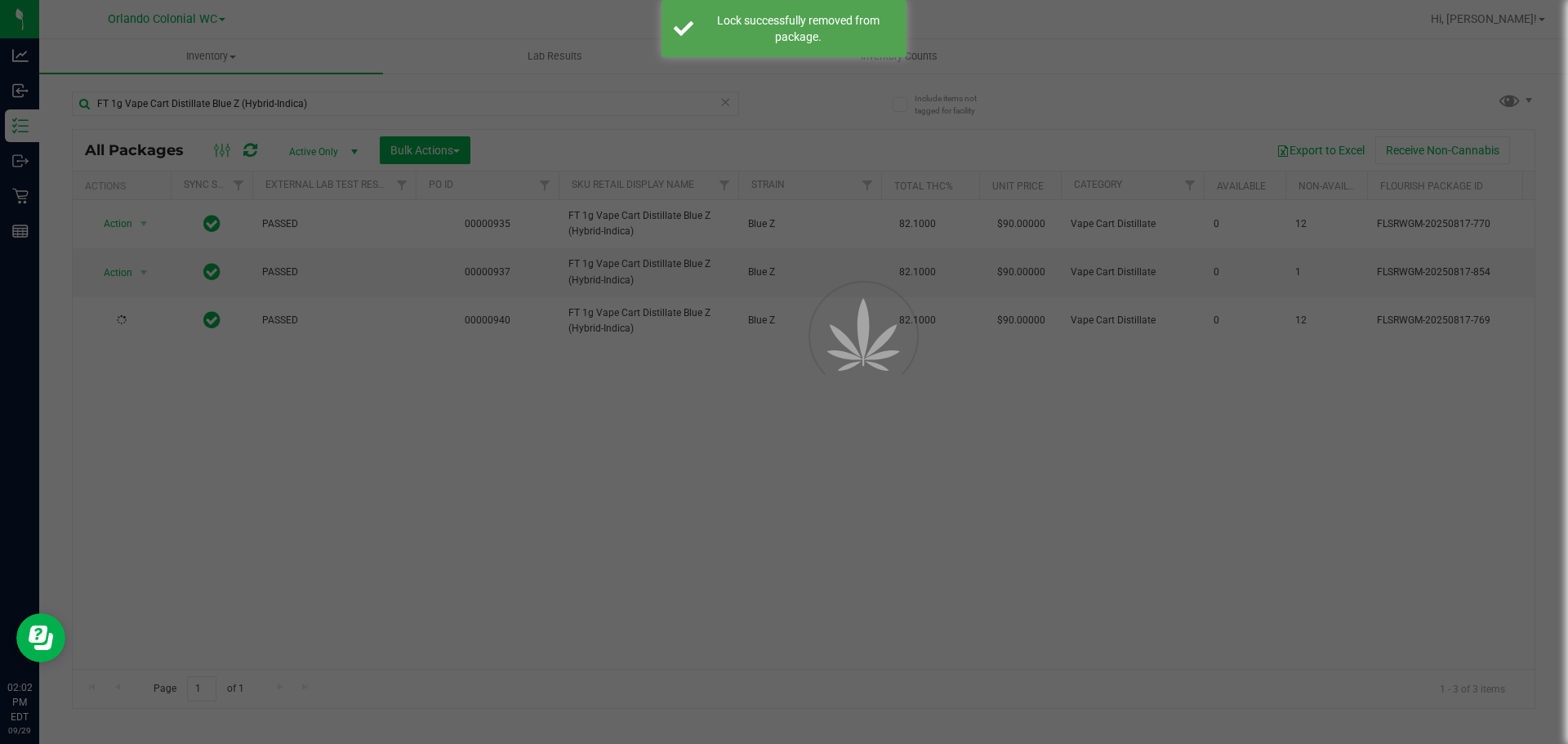
click at [393, 97] on div at bounding box center [784, 372] width 1568 height 744
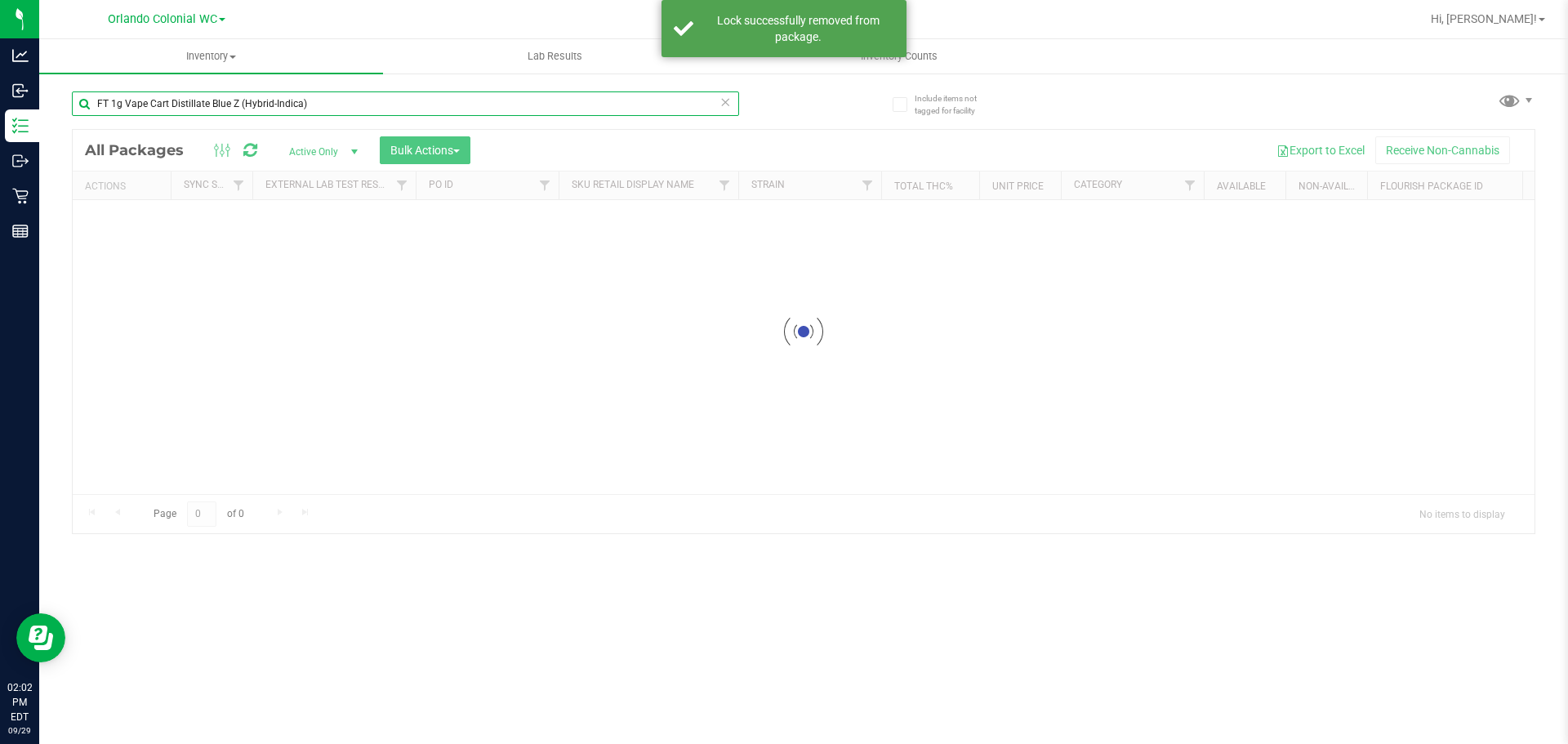
click at [391, 93] on input "FT 1g Vape Cart Distillate Blue Z (Hybrid-Indica)" at bounding box center [405, 103] width 667 height 24
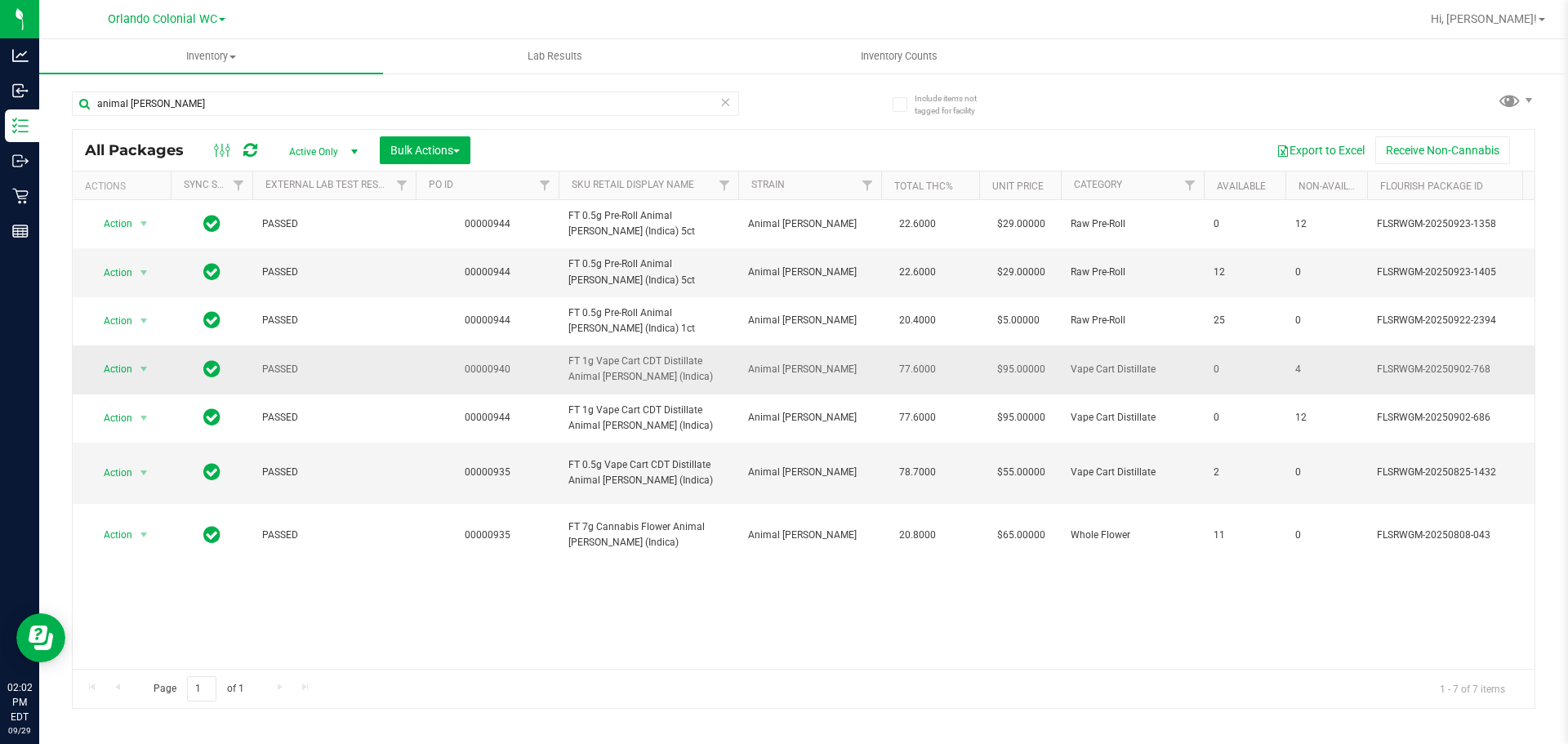
click at [618, 375] on span "FT 1g Vape Cart CDT Distillate Animal [PERSON_NAME] (Indica)" at bounding box center [648, 369] width 160 height 31
copy tr "FT 1g Vape Cart CDT Distillate Animal [PERSON_NAME] (Indica)"
click at [368, 91] on input "animal larry" at bounding box center [405, 103] width 667 height 24
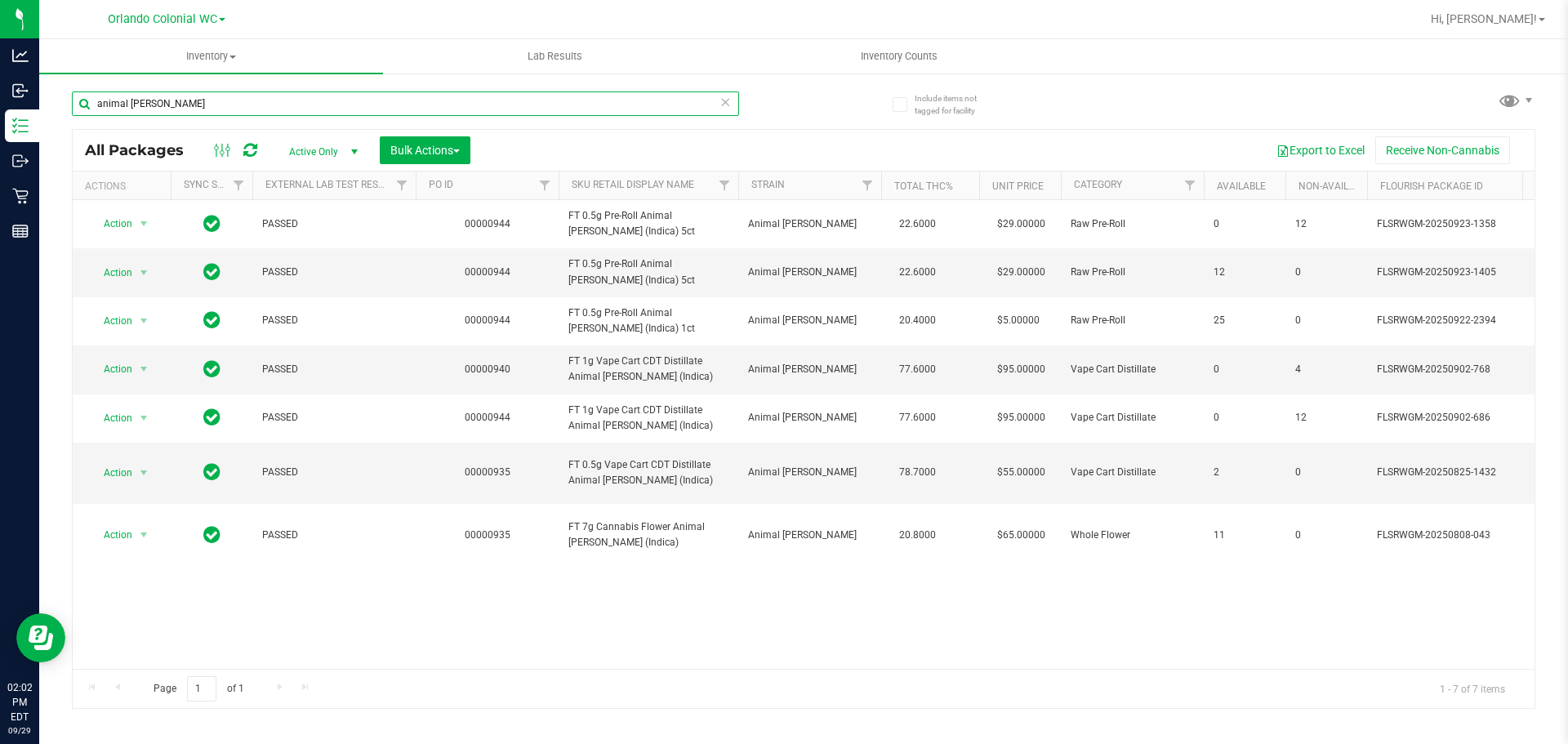
click at [368, 91] on input "animal larry" at bounding box center [405, 103] width 667 height 24
click at [368, 92] on input "animal larry" at bounding box center [405, 103] width 667 height 24
paste input "FT 1g Vape Cart CDT Distillate Animal [PERSON_NAME] (Indica)"
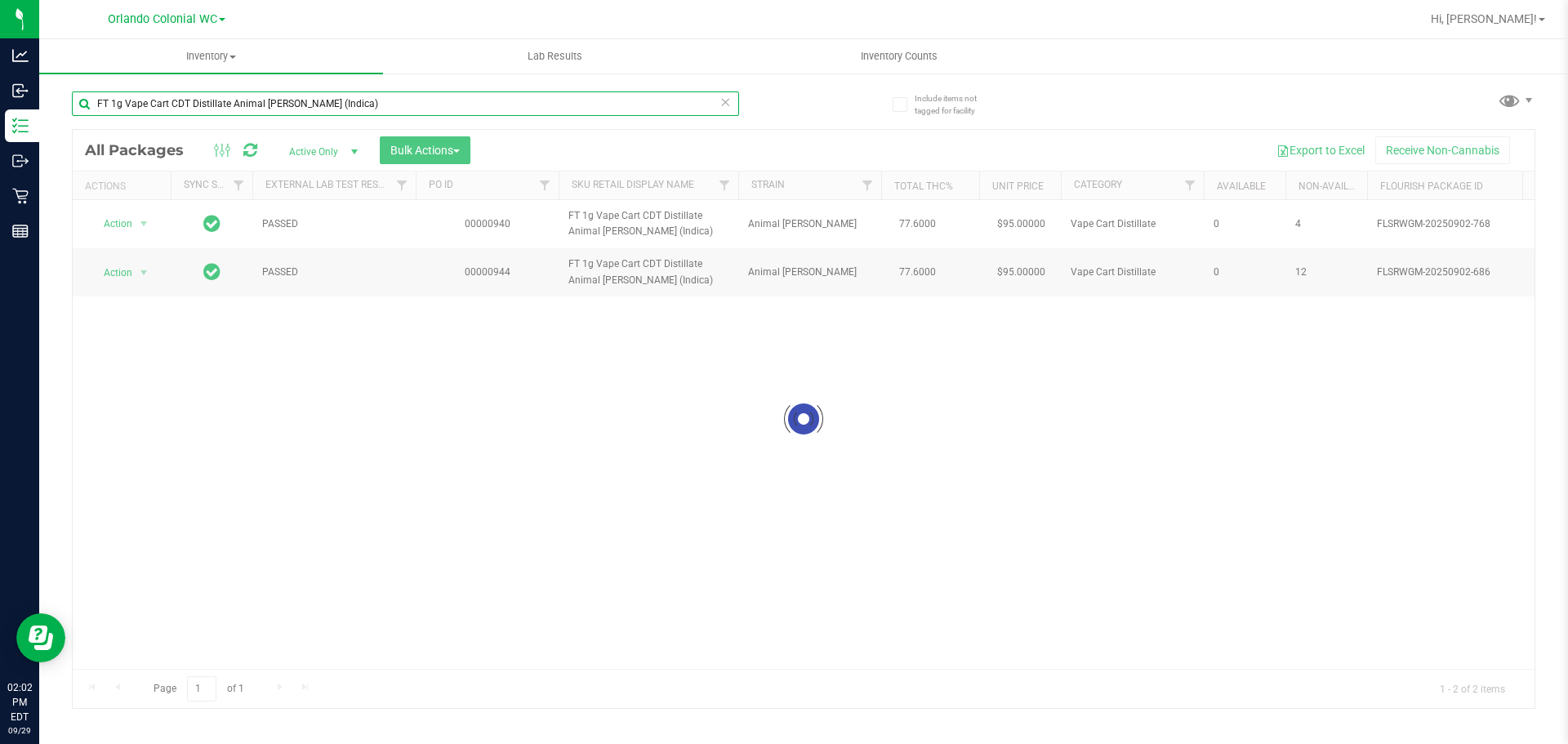
type input "FT 1g Vape Cart CDT Distillate Animal [PERSON_NAME] (Indica)"
click at [113, 271] on div at bounding box center [803, 419] width 1461 height 578
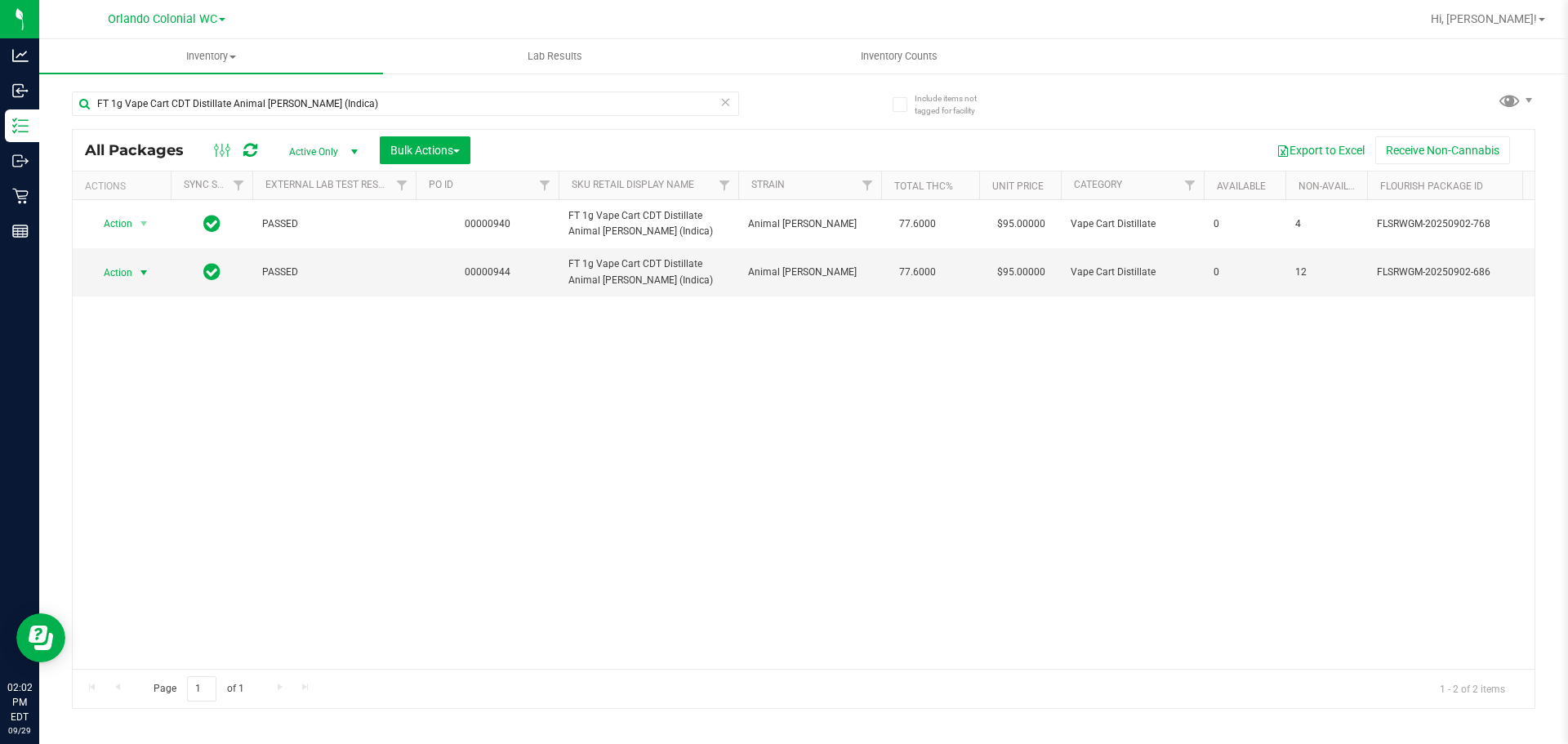
click at [113, 271] on span "Action" at bounding box center [110, 273] width 44 height 23
click at [126, 457] on li "Unlock package" at bounding box center [141, 466] width 105 height 24
click at [1497, 23] on span "Hi, [PERSON_NAME]!" at bounding box center [1484, 19] width 107 height 13
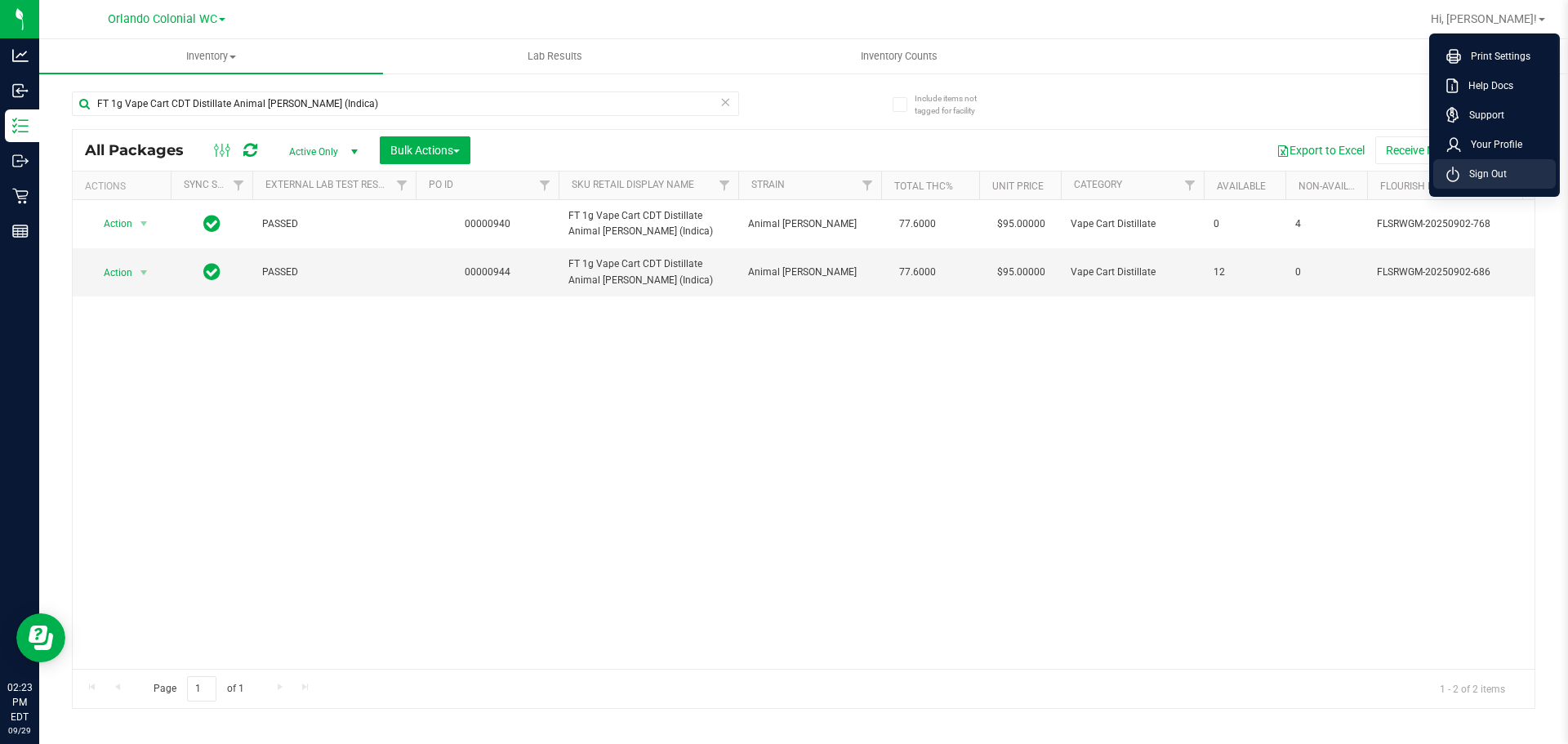
click at [1524, 173] on li "Sign Out" at bounding box center [1494, 174] width 123 height 30
